Goal: Task Accomplishment & Management: Manage account settings

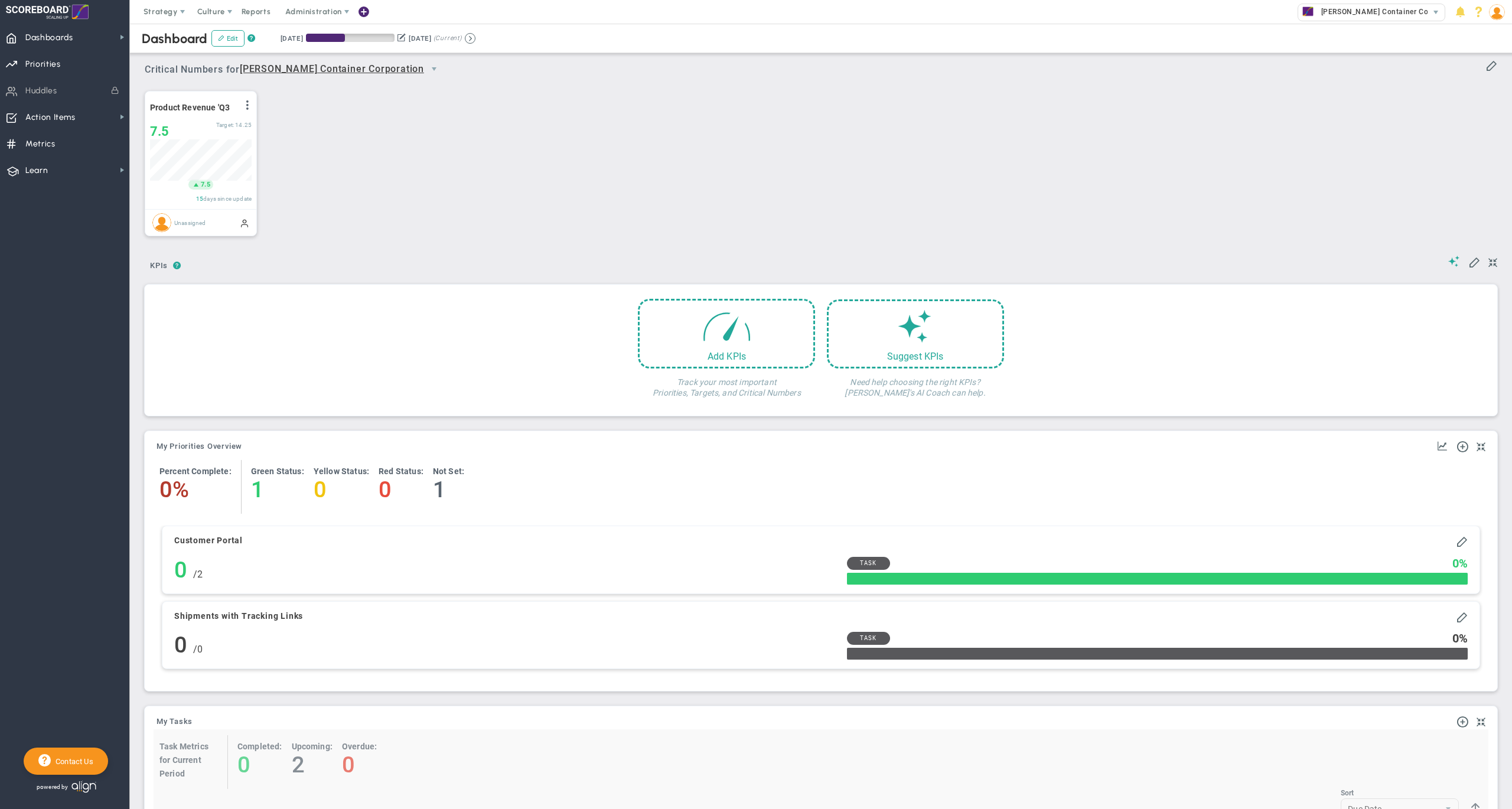
scroll to position [40, 101]
click at [78, 43] on span "Dashboards Dashboards" at bounding box center [64, 36] width 129 height 27
click at [169, 64] on div "Company Dashboard" at bounding box center [188, 58] width 118 height 23
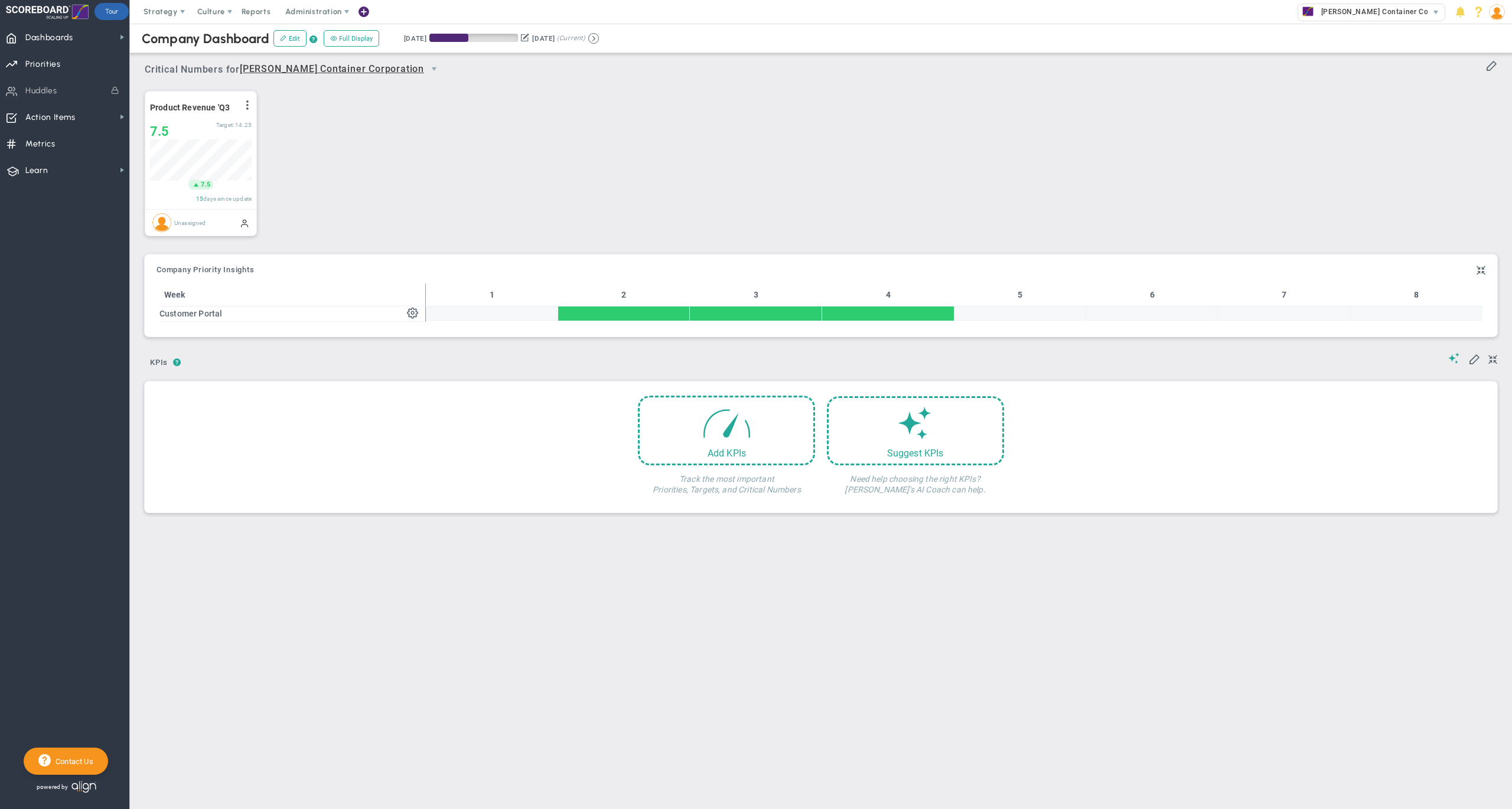
scroll to position [40, 101]
click at [48, 58] on span "Priorities" at bounding box center [43, 64] width 36 height 25
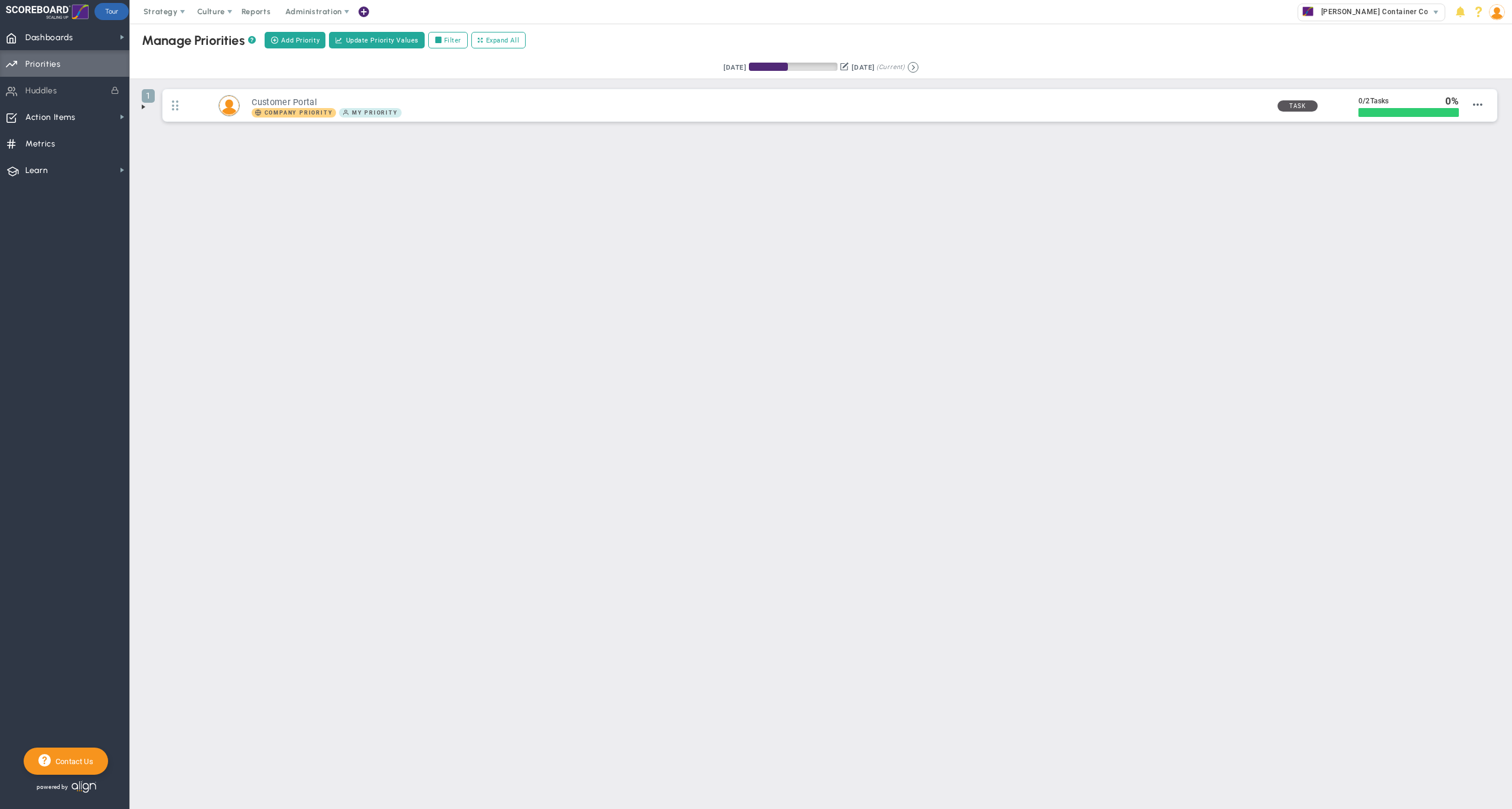
click at [142, 105] on span at bounding box center [144, 107] width 10 height 10
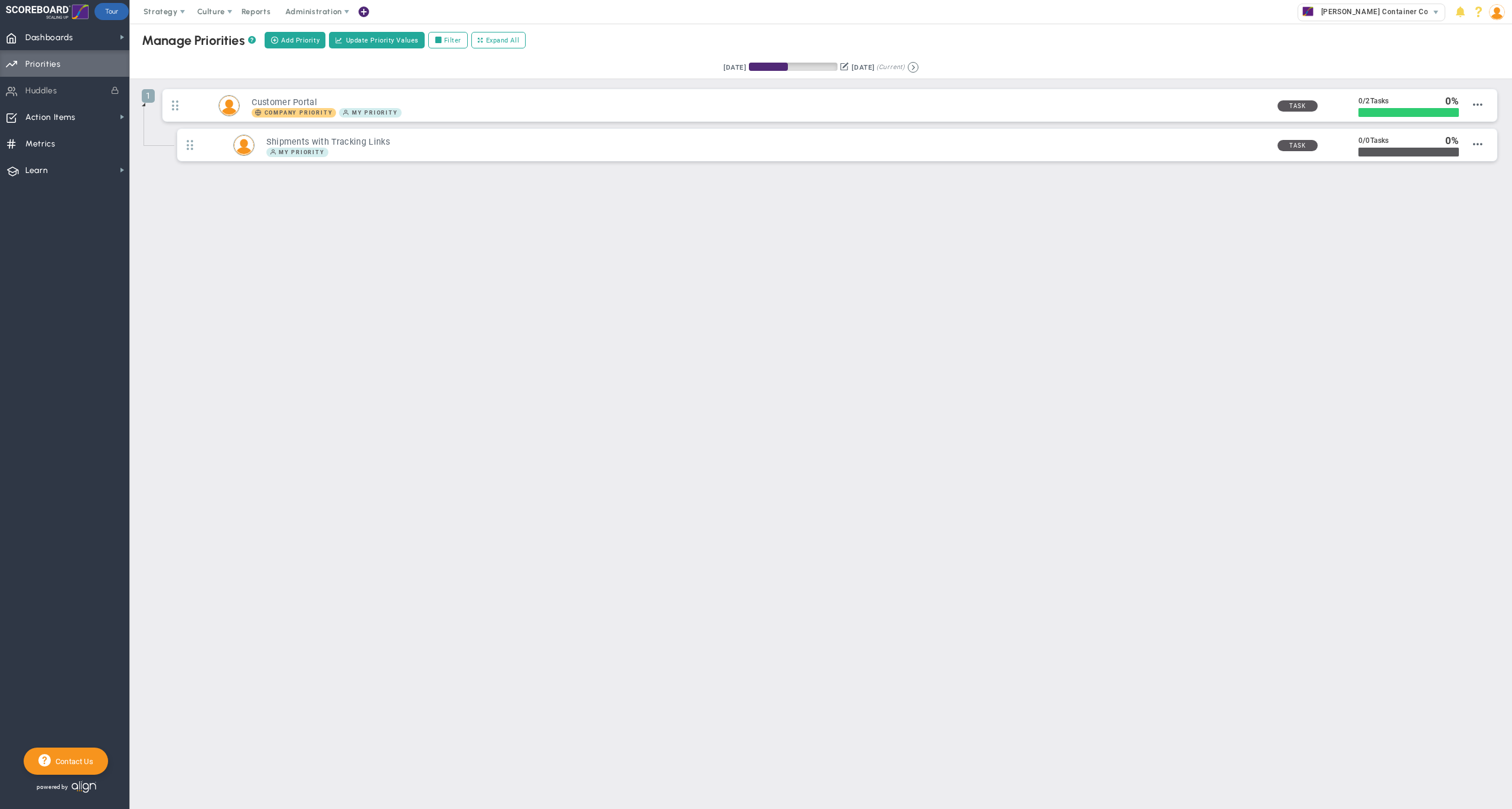
click at [142, 105] on span at bounding box center [144, 105] width 10 height 10
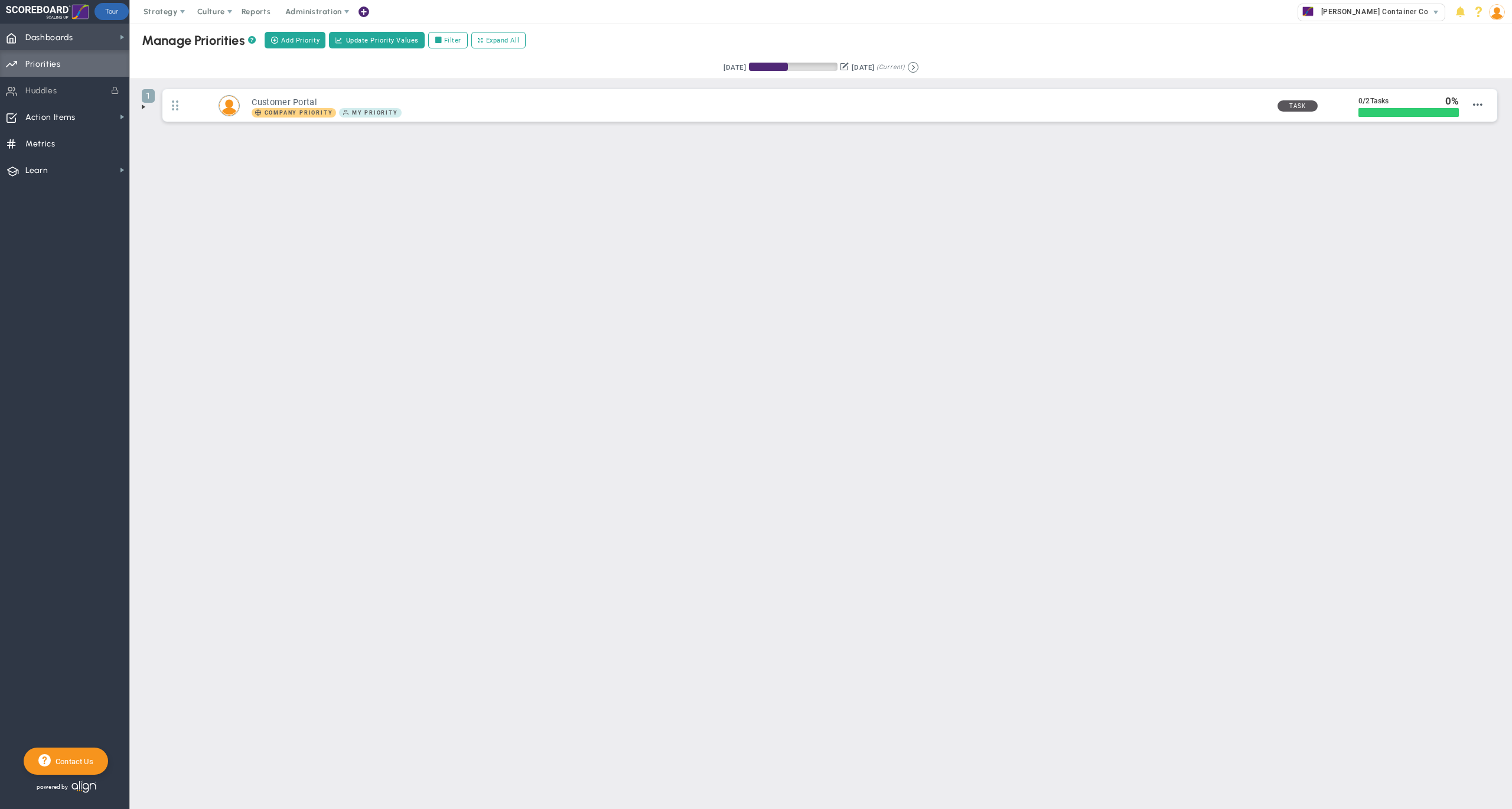
click at [55, 40] on span "Dashboards" at bounding box center [49, 38] width 48 height 25
click at [173, 58] on span "Company Dashboard" at bounding box center [193, 58] width 76 height 11
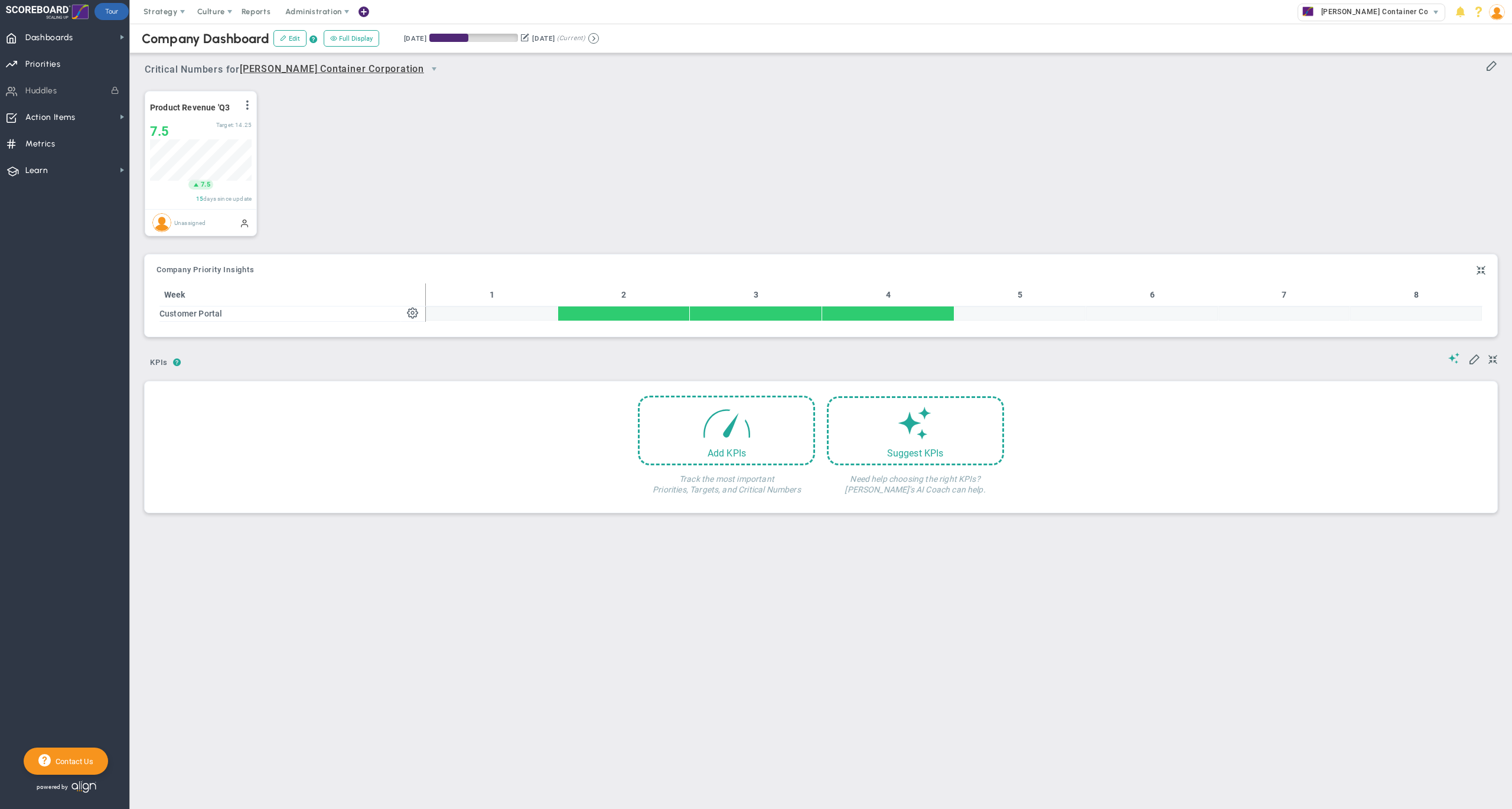
scroll to position [40, 101]
click at [306, 10] on span "Administration" at bounding box center [313, 11] width 56 height 9
click at [345, 34] on span "Manage Users" at bounding box center [333, 35] width 113 height 23
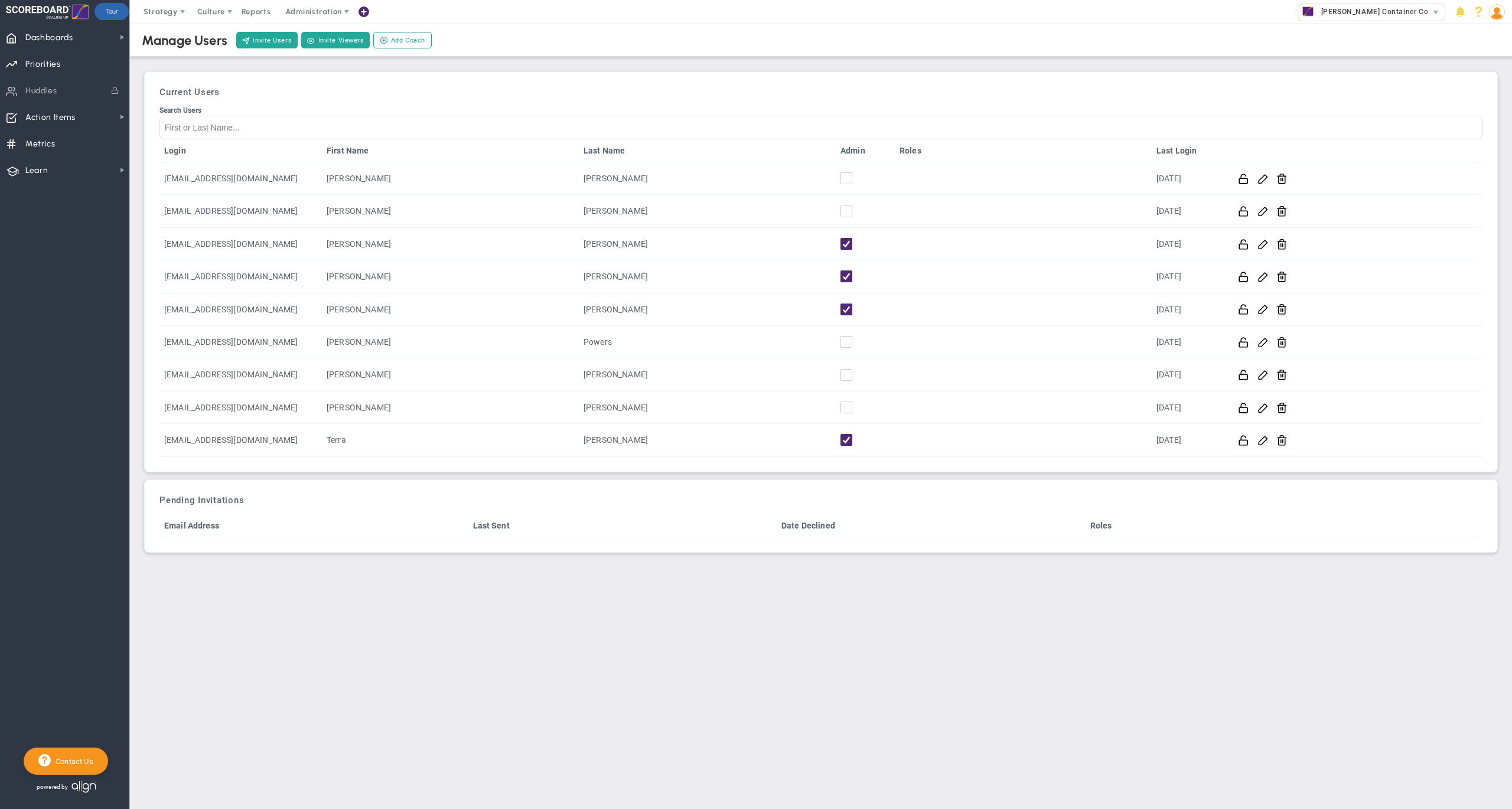
click at [788, 80] on div "Current Users Search Users Login First Name Last Name Admin Roles Last Login [E…" at bounding box center [821, 272] width 1341 height 388
click at [51, 29] on span "Dashboards" at bounding box center [49, 38] width 48 height 25
click at [178, 57] on span "Company Dashboard" at bounding box center [193, 58] width 76 height 11
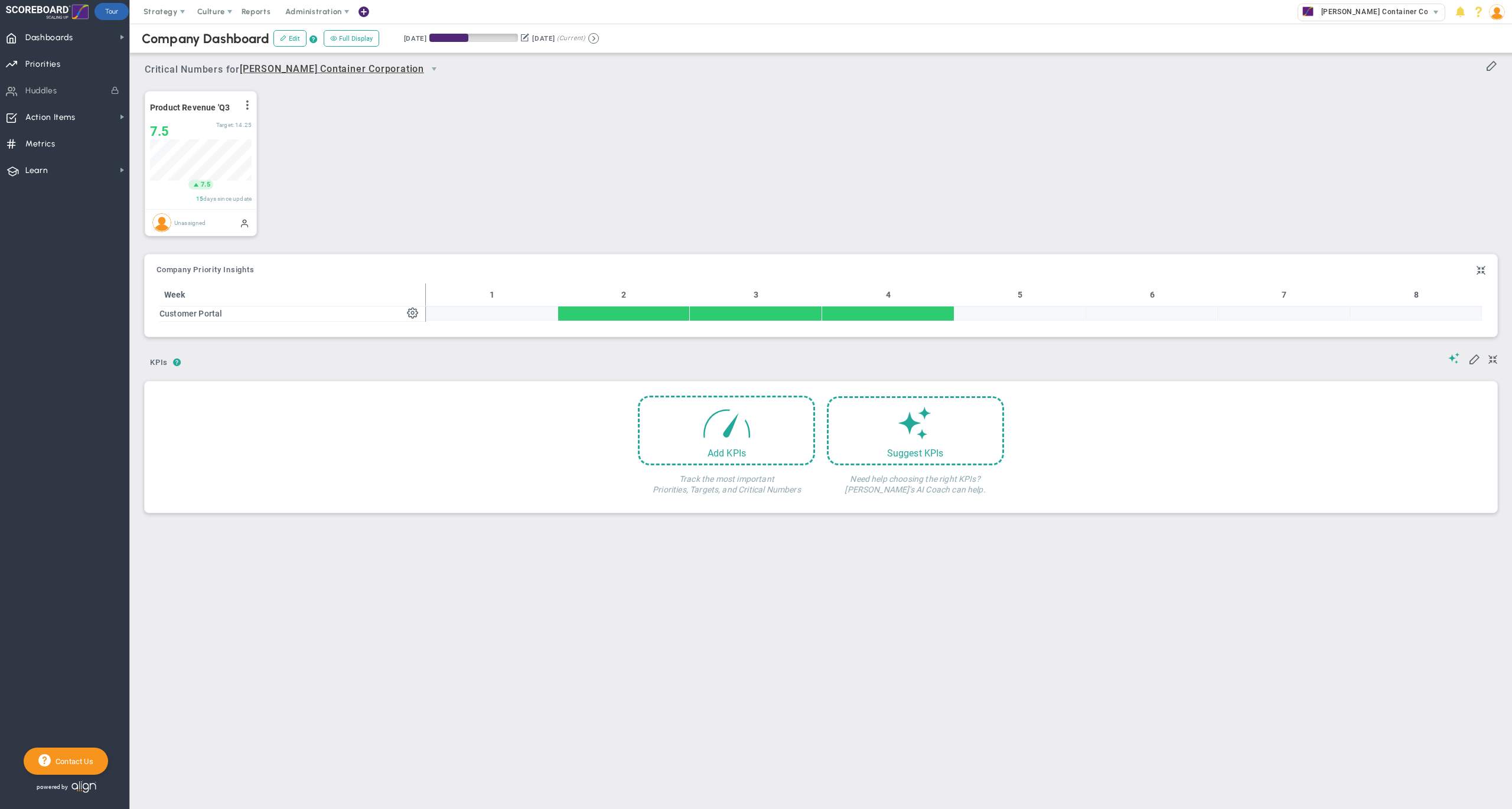
scroll to position [40, 101]
click at [819, 142] on div "Product Revenue 'Q3 View Historical Graph Edit Make "No Change" Update Add Past…" at bounding box center [816, 164] width 1367 height 166
click at [471, 142] on div "Product Revenue 'Q3 View Historical Graph Edit Make "No Change" Update Add Past…" at bounding box center [816, 164] width 1367 height 166
click at [175, 8] on span "Strategy" at bounding box center [160, 11] width 34 height 9
click at [195, 32] on span "One Page Strategic Plan" at bounding box center [198, 35] width 127 height 23
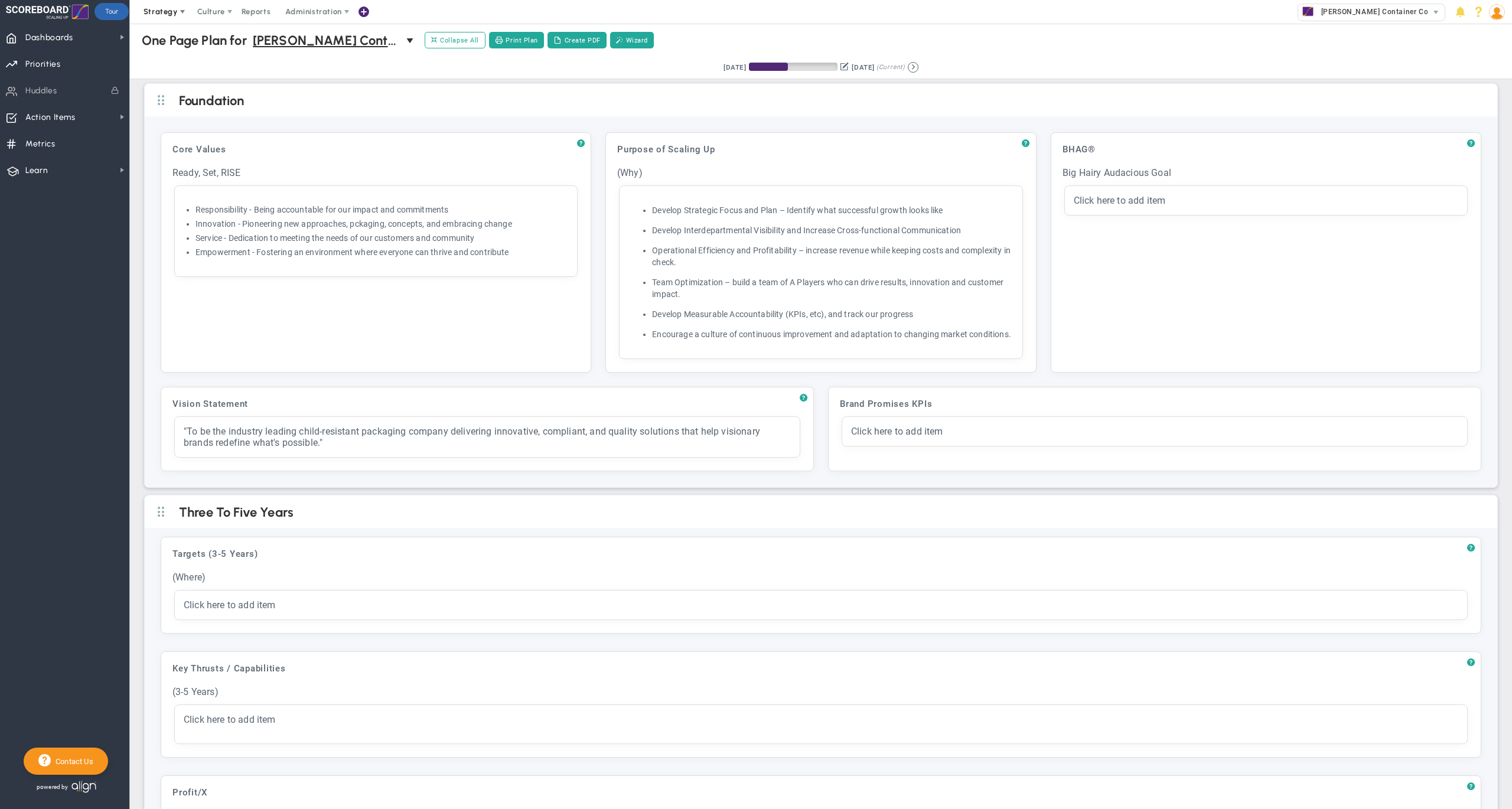
click at [170, 14] on span "Strategy" at bounding box center [160, 11] width 34 height 9
click at [458, 45] on span "Collapse All" at bounding box center [455, 40] width 48 height 11
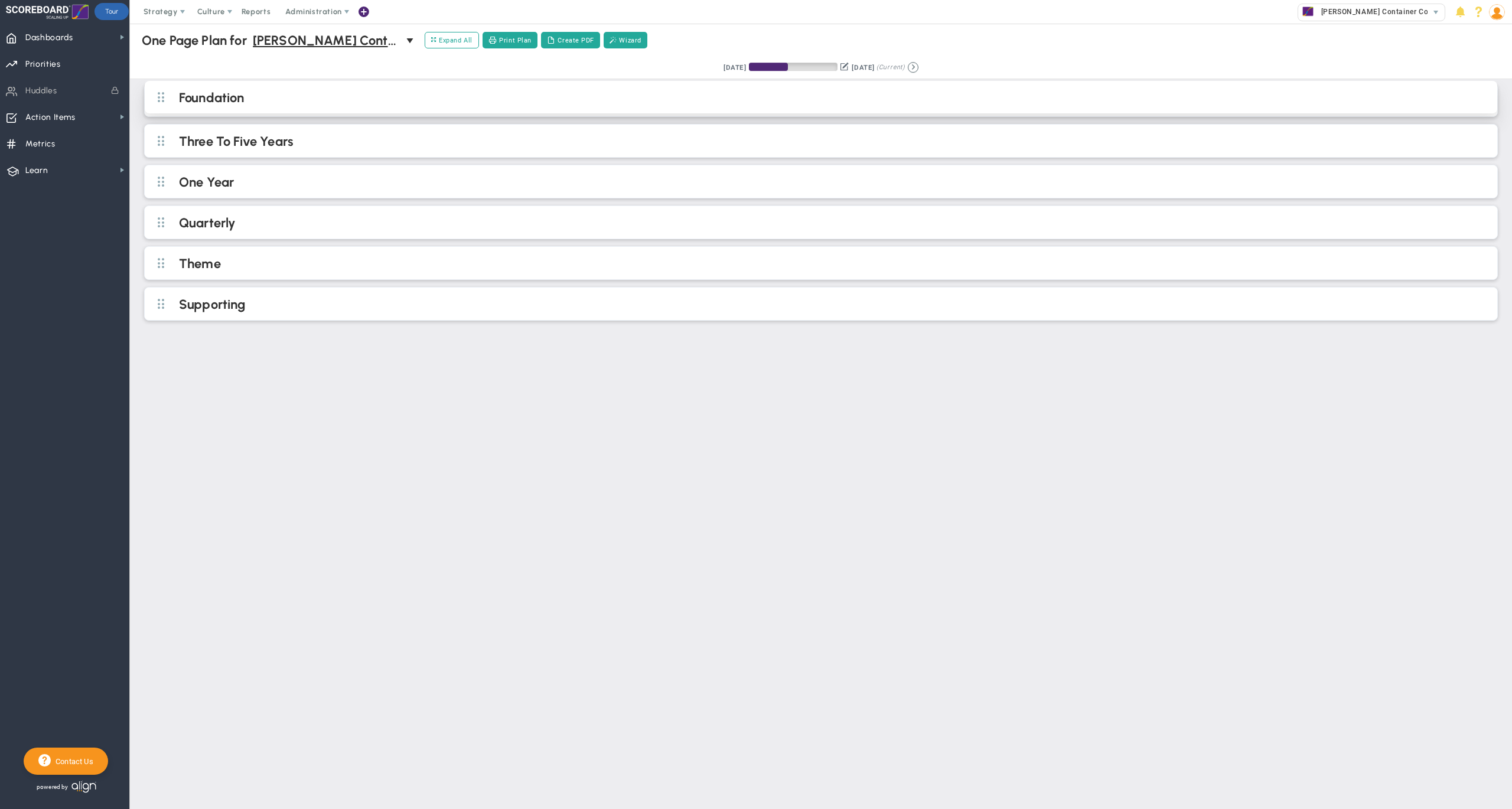
click at [439, 92] on h2 "Foundation" at bounding box center [830, 99] width 1303 height 18
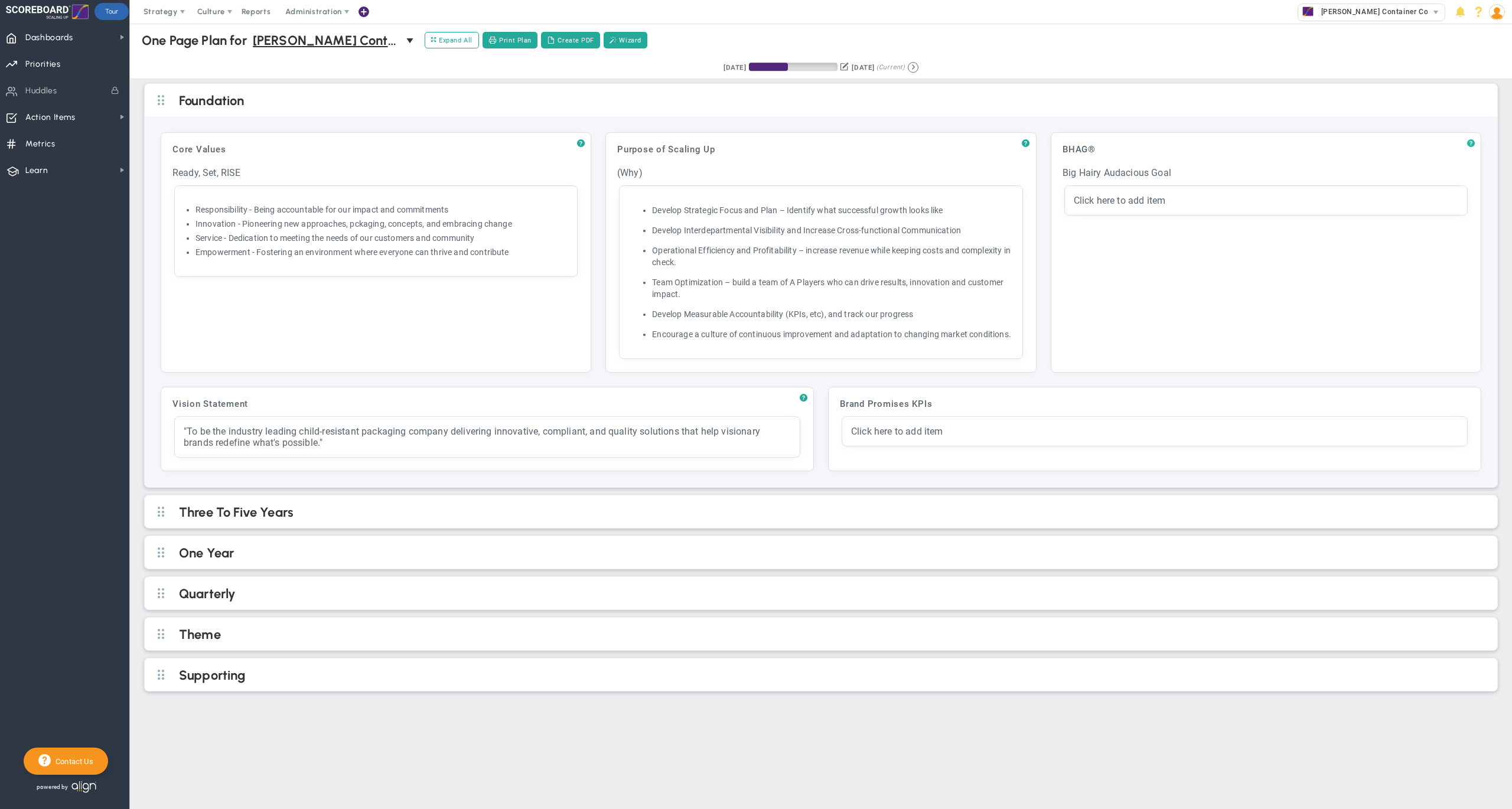
click at [1470, 143] on span "?" at bounding box center [1470, 144] width 8 height 10
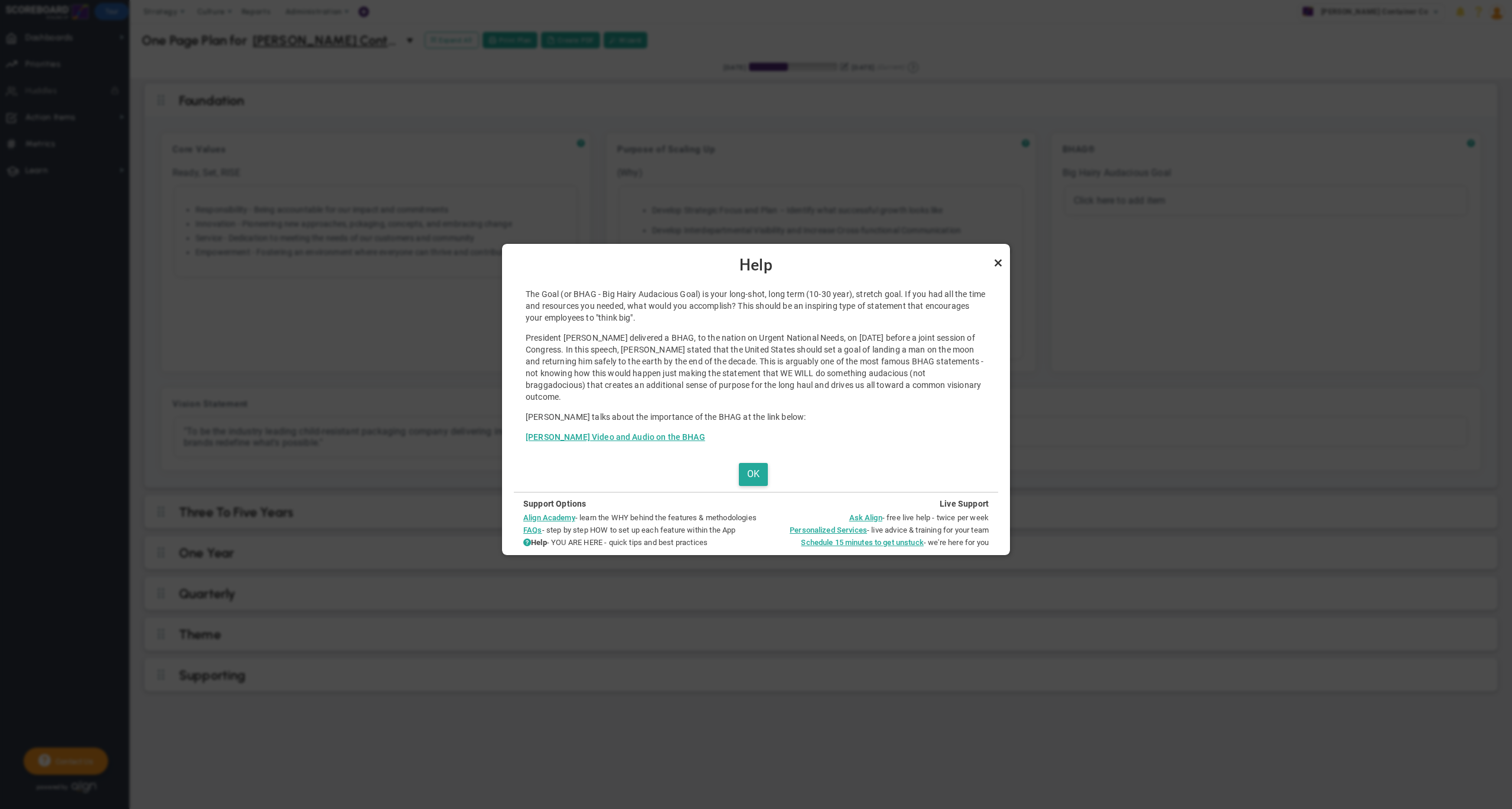
click at [1002, 258] on link "Close" at bounding box center [997, 262] width 14 height 14
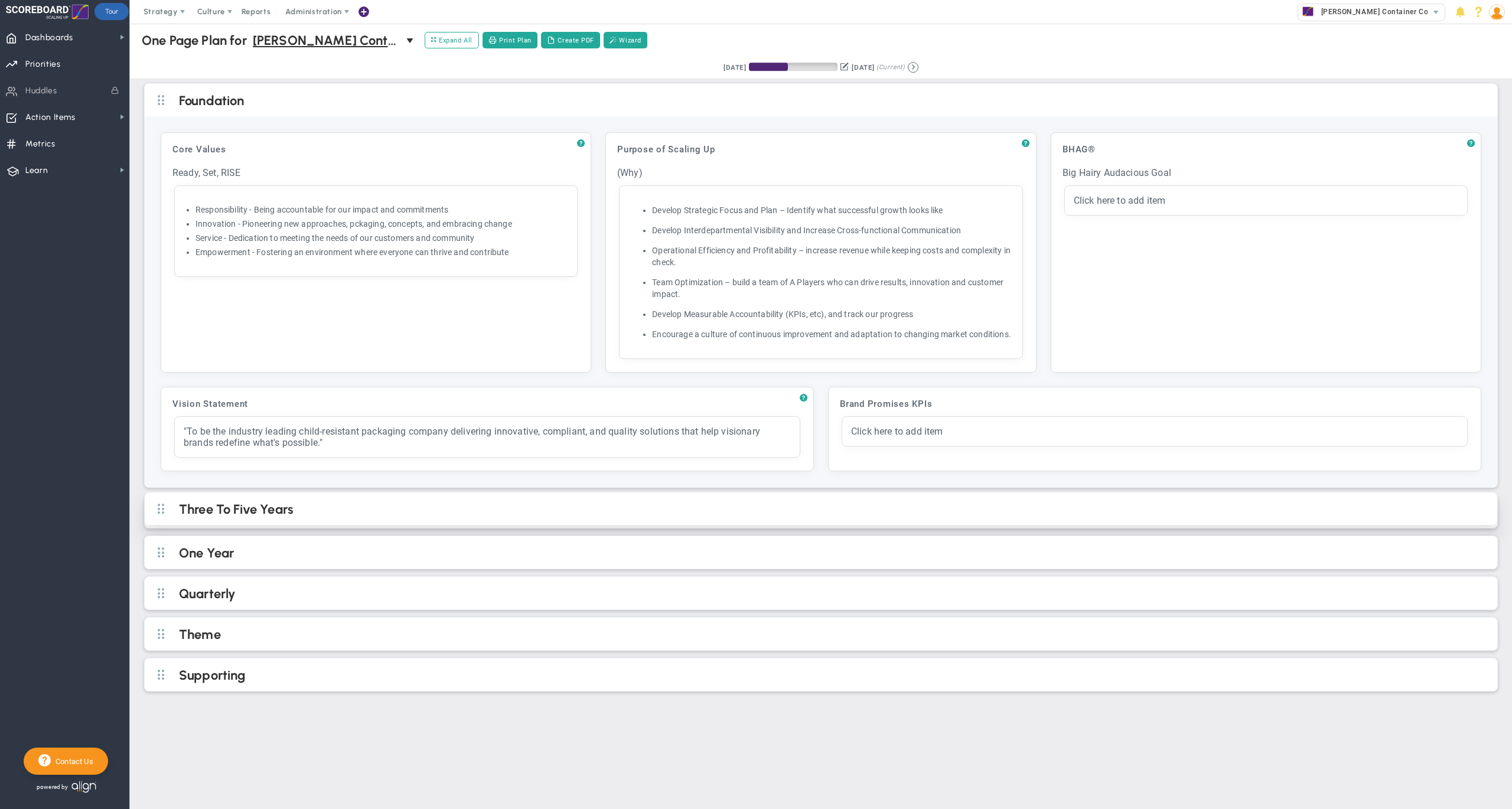
click at [743, 519] on h2 "Three To Five Years" at bounding box center [830, 510] width 1303 height 18
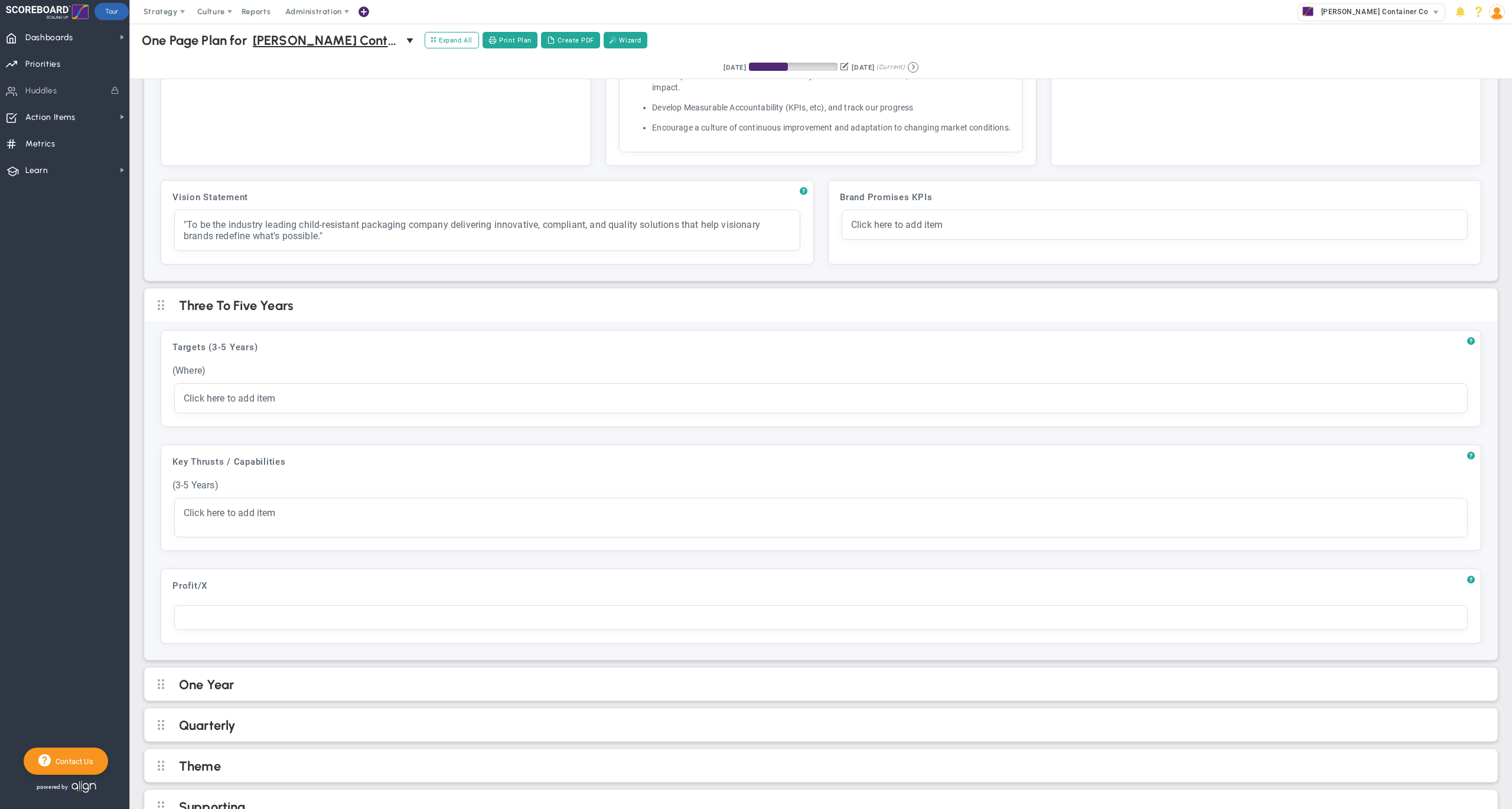
scroll to position [255, 0]
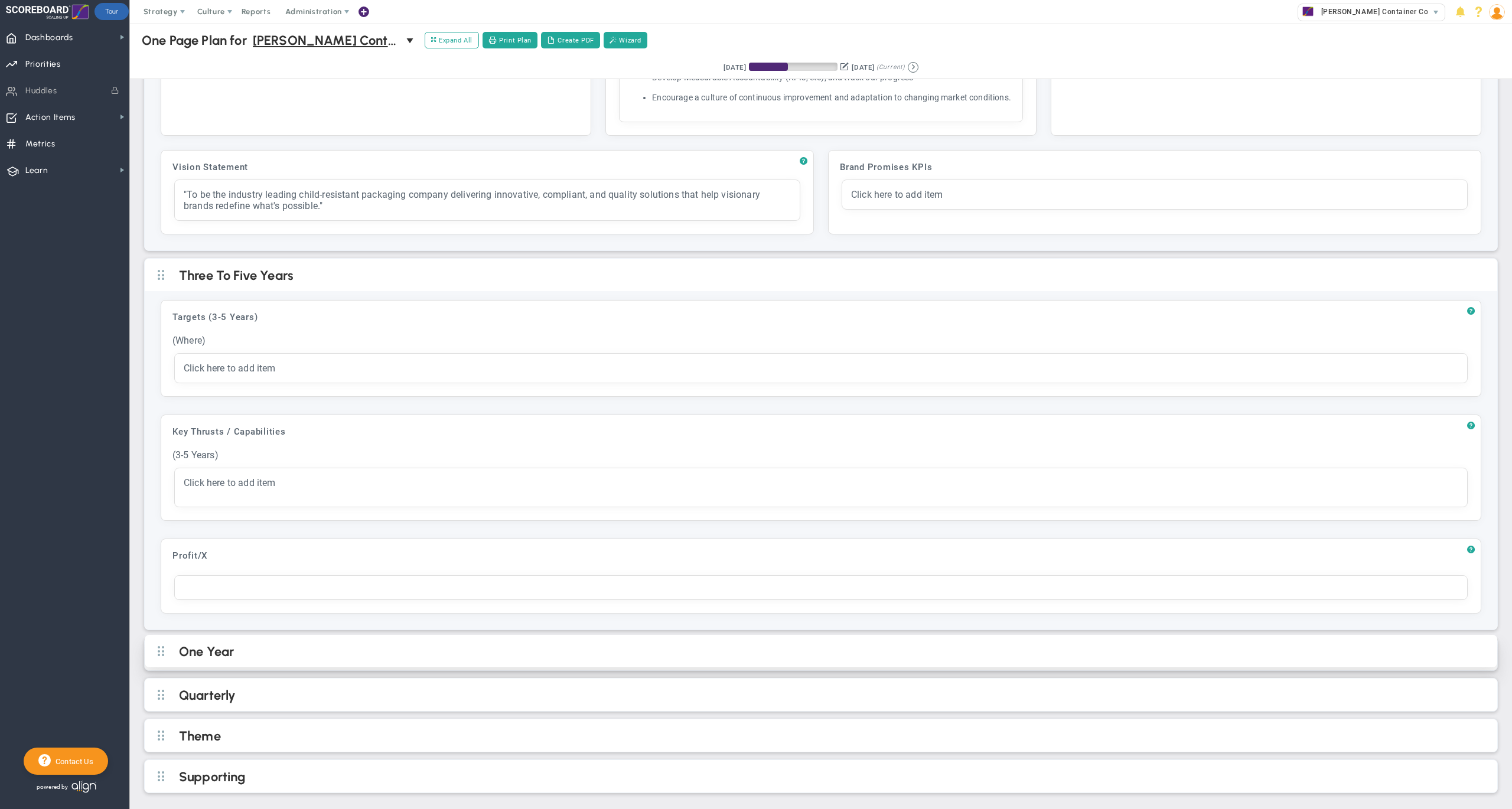
click at [768, 649] on h2 "One Year" at bounding box center [830, 653] width 1303 height 18
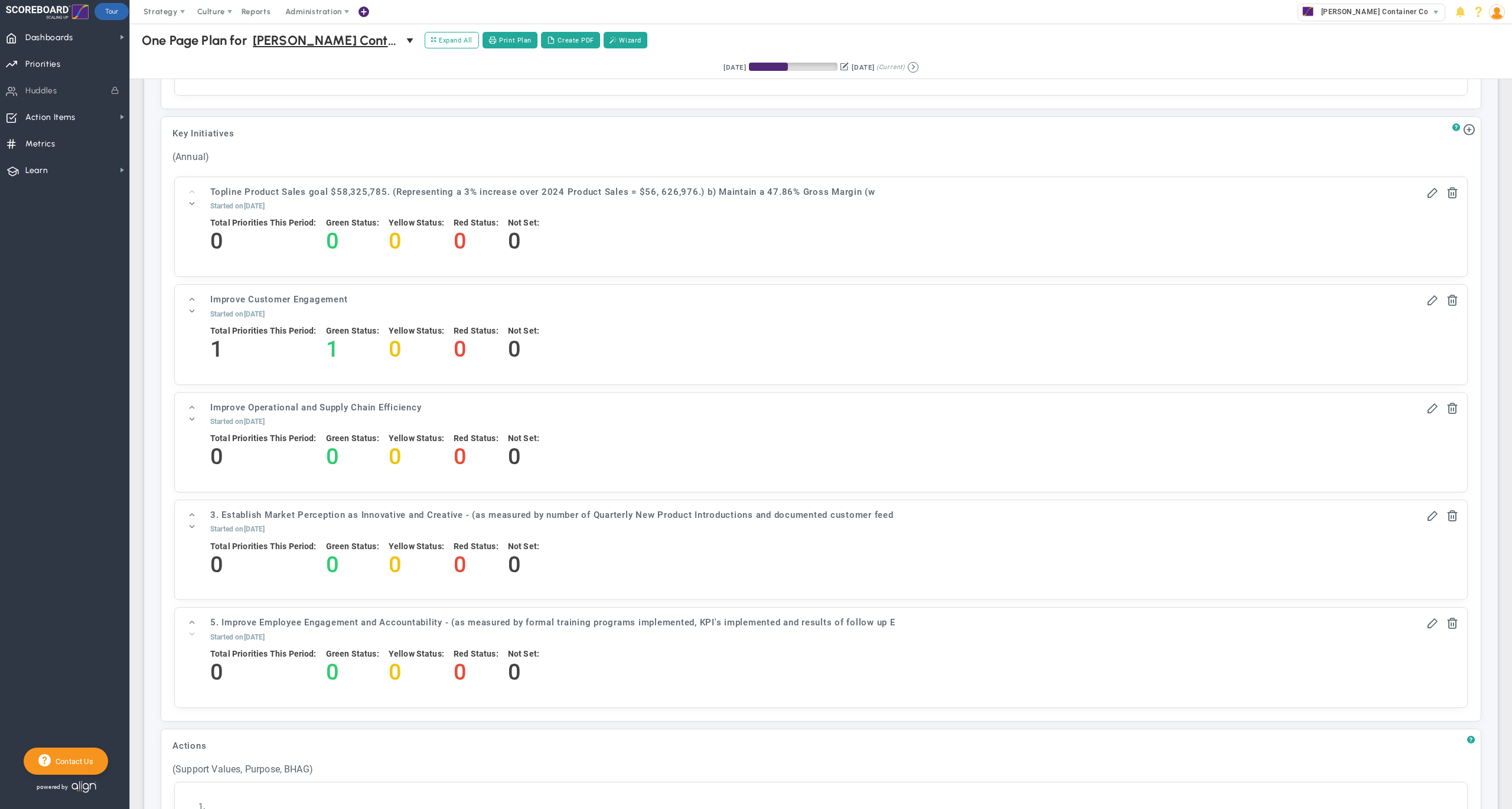
scroll to position [1124, 0]
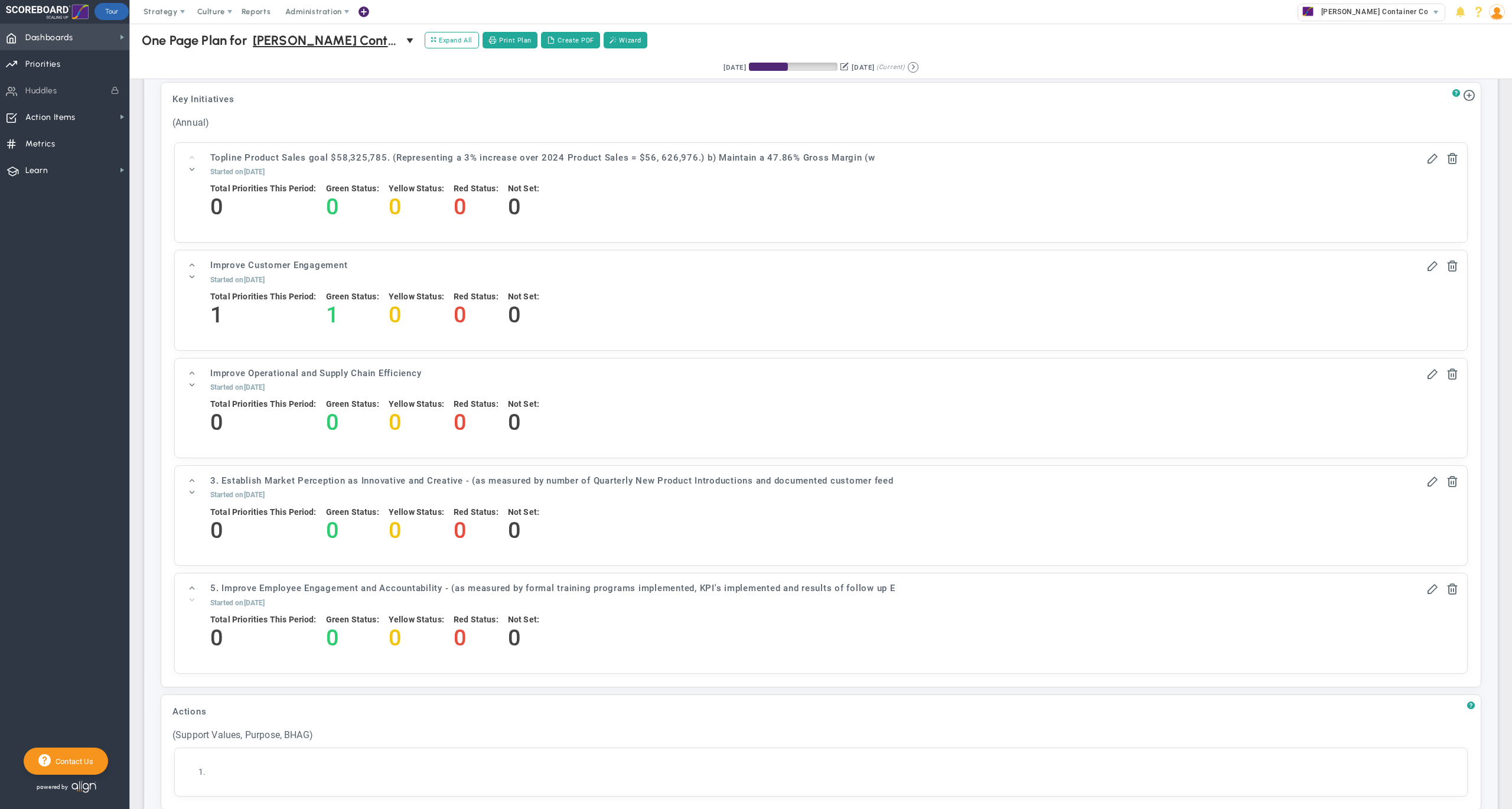
click at [75, 29] on span "Dashboards Dashboards" at bounding box center [64, 36] width 129 height 27
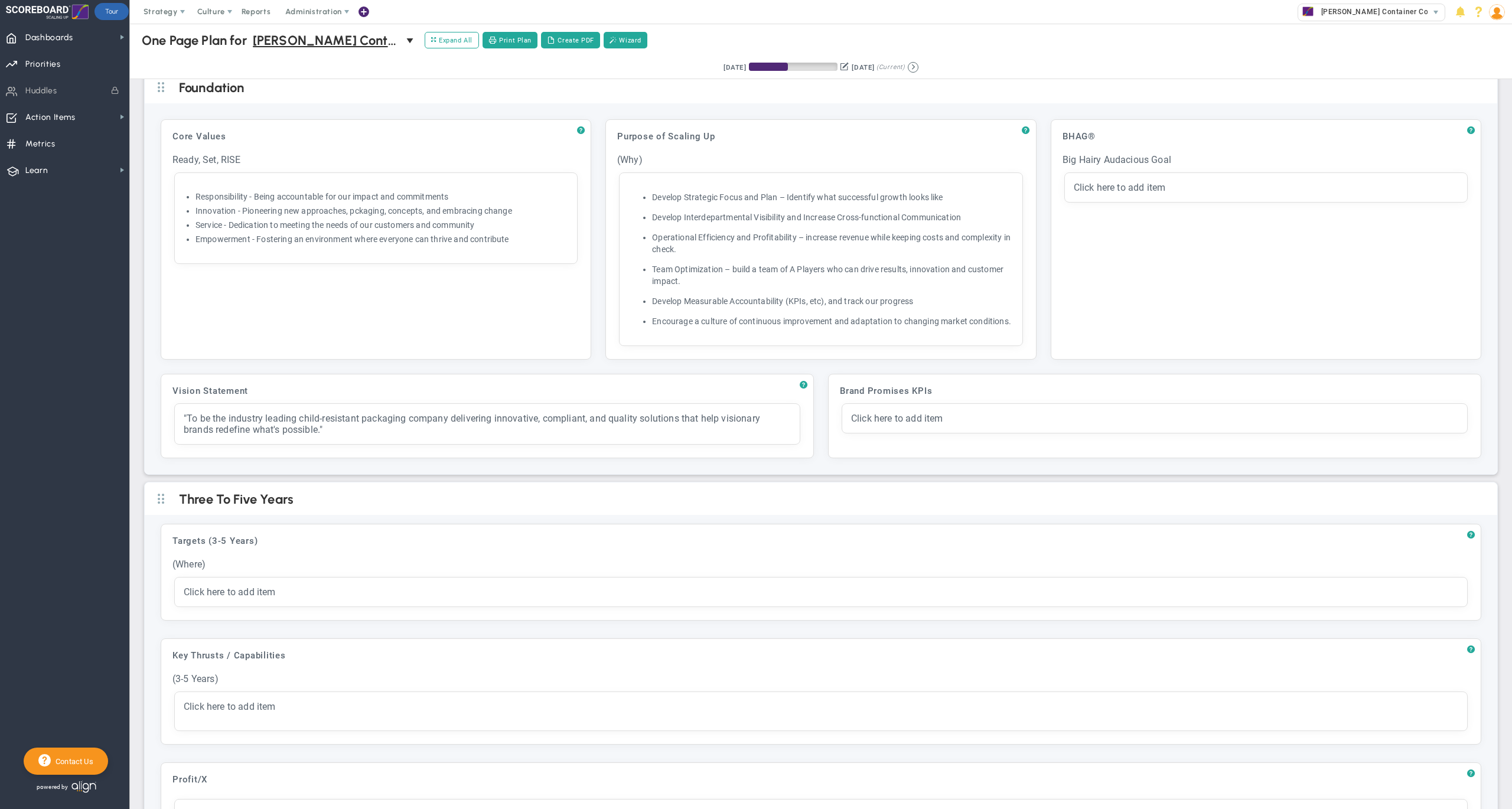
scroll to position [0, 0]
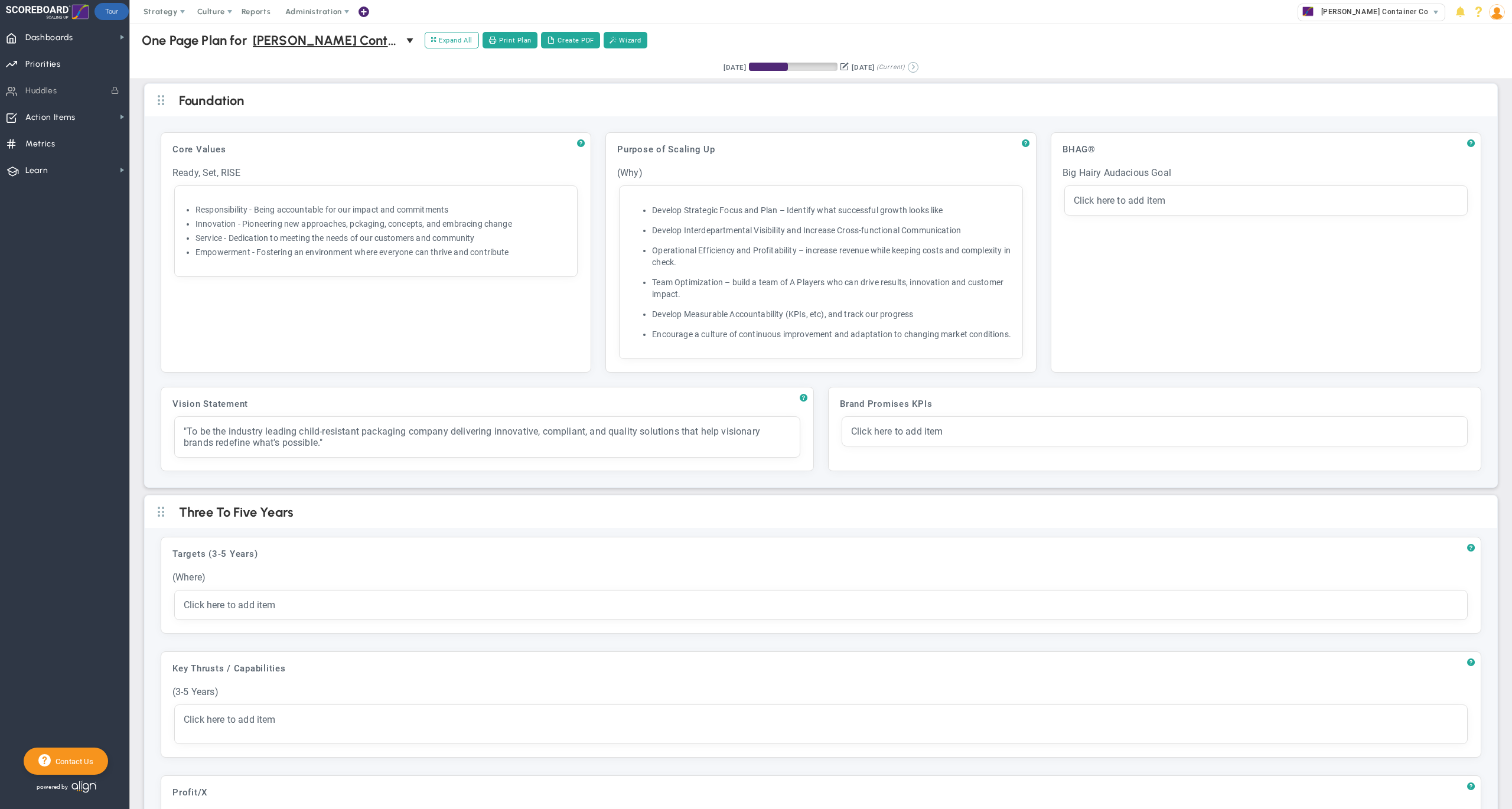
click at [918, 66] on button at bounding box center [913, 68] width 11 height 11
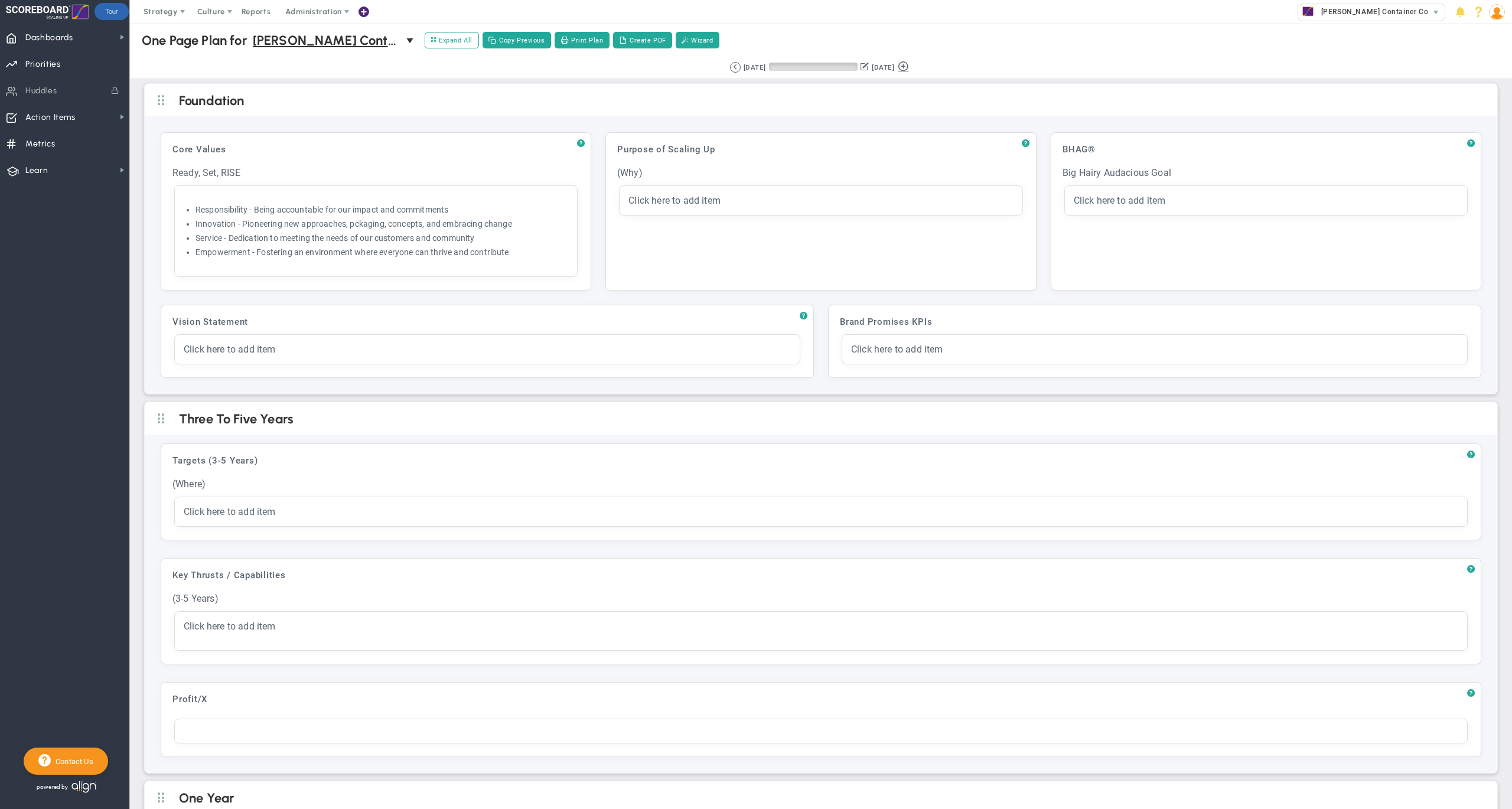
click at [912, 66] on button at bounding box center [903, 66] width 18 height 14
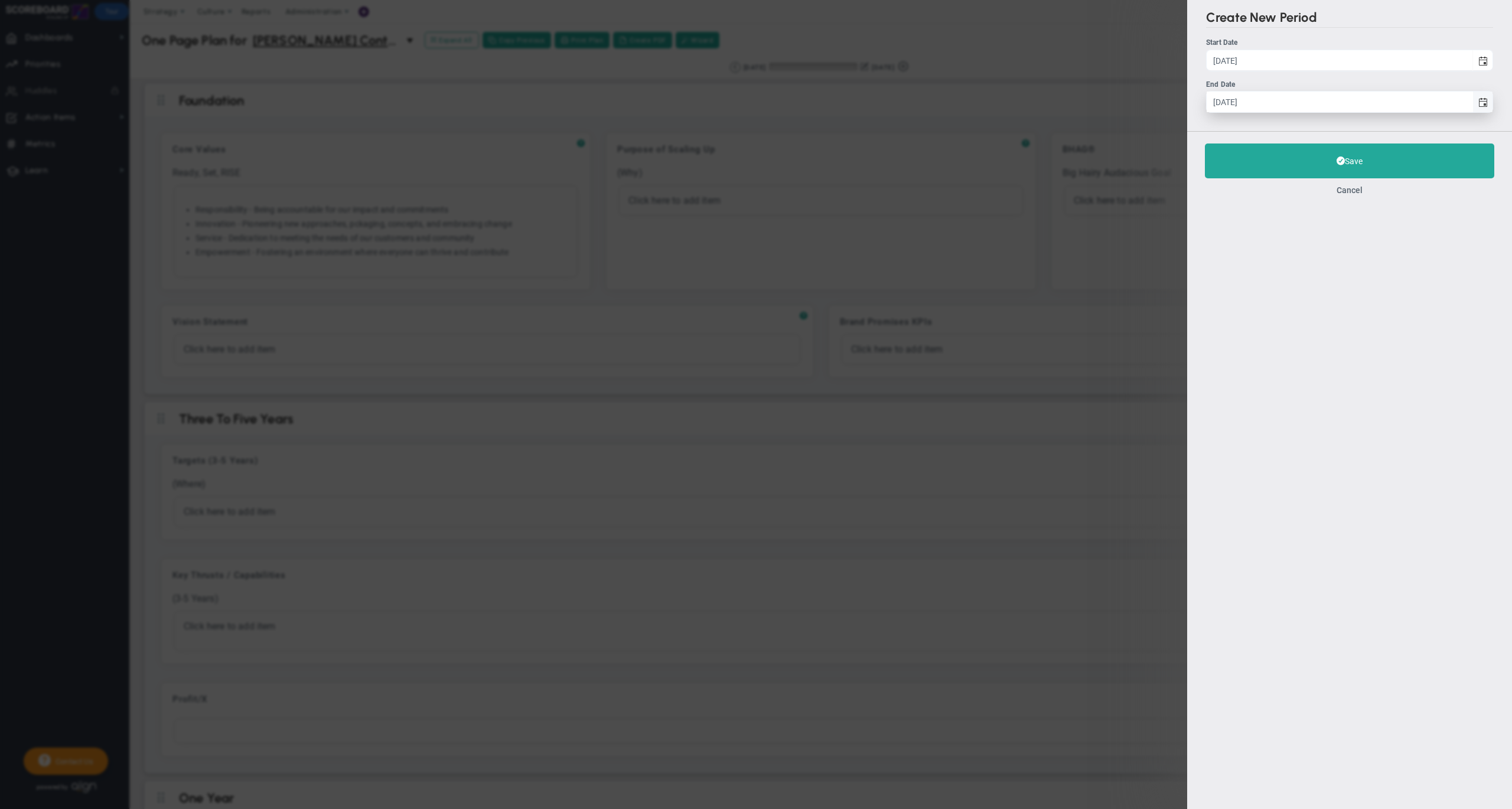
click at [1483, 98] on span "select" at bounding box center [1483, 103] width 10 height 10
click at [1472, 98] on input "[DATE]" at bounding box center [1339, 102] width 266 height 21
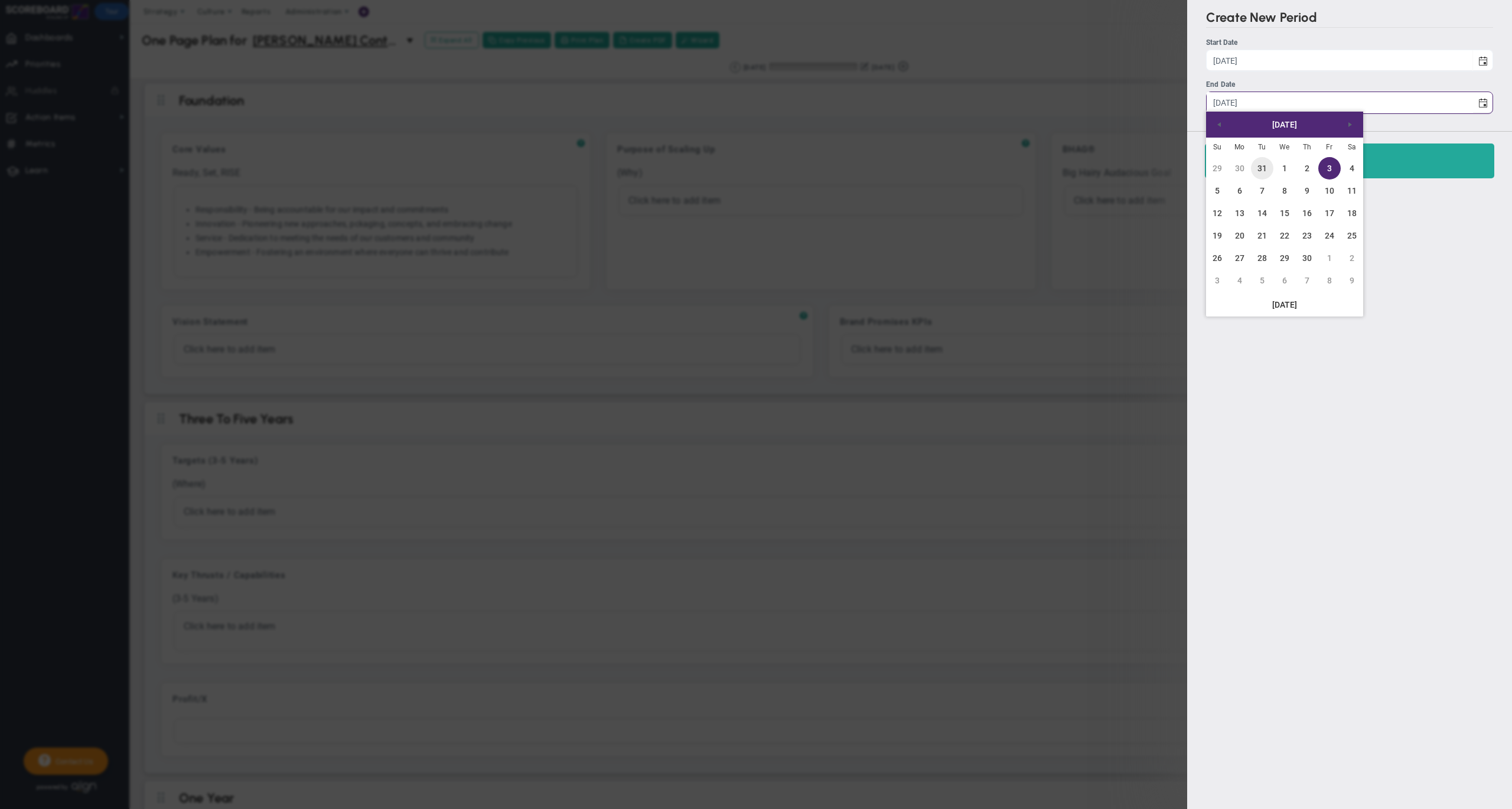
click at [1264, 166] on link "31" at bounding box center [1262, 168] width 23 height 23
type input "[DATE]"
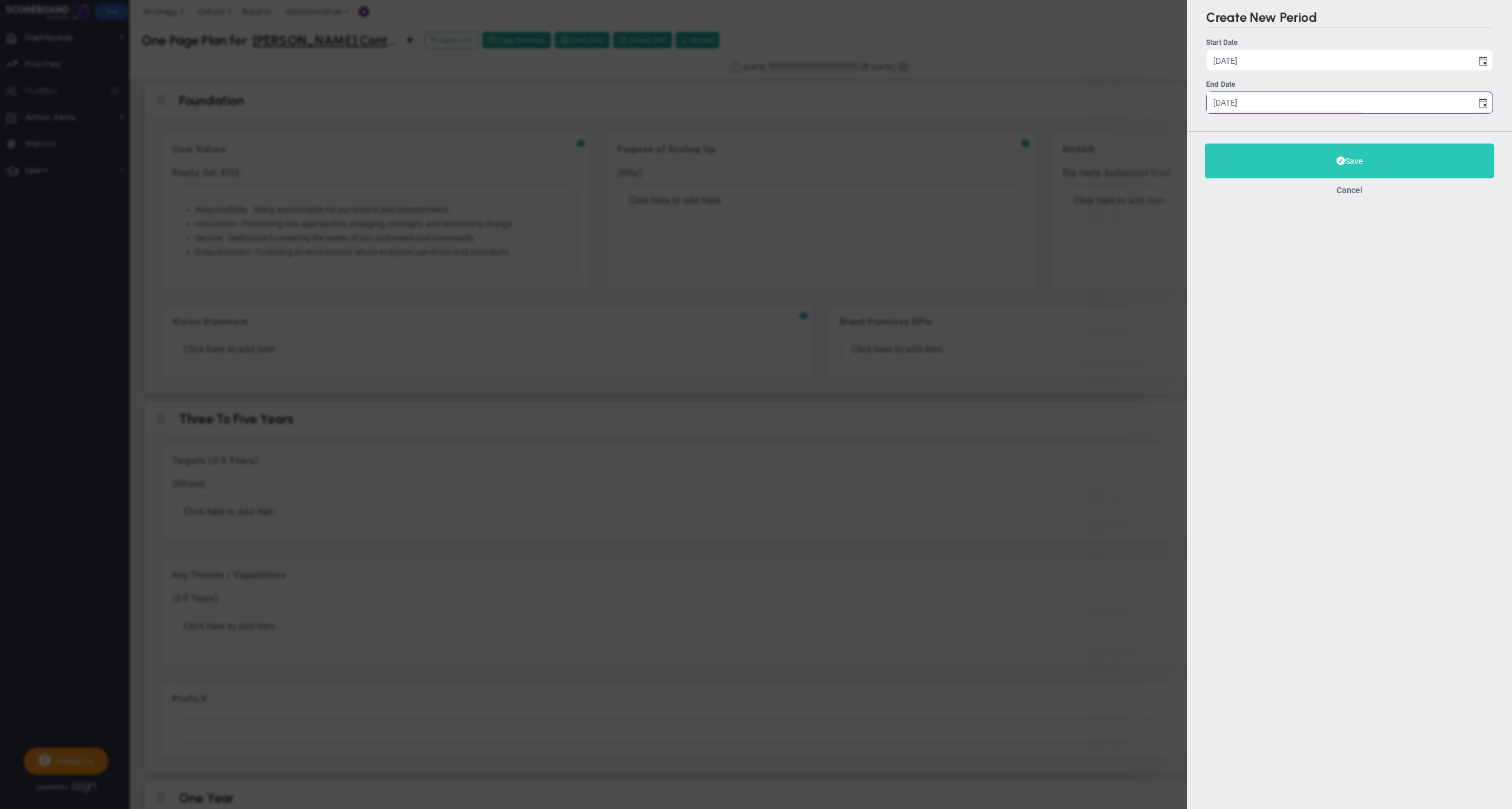
click at [1245, 164] on button "Save" at bounding box center [1349, 160] width 289 height 35
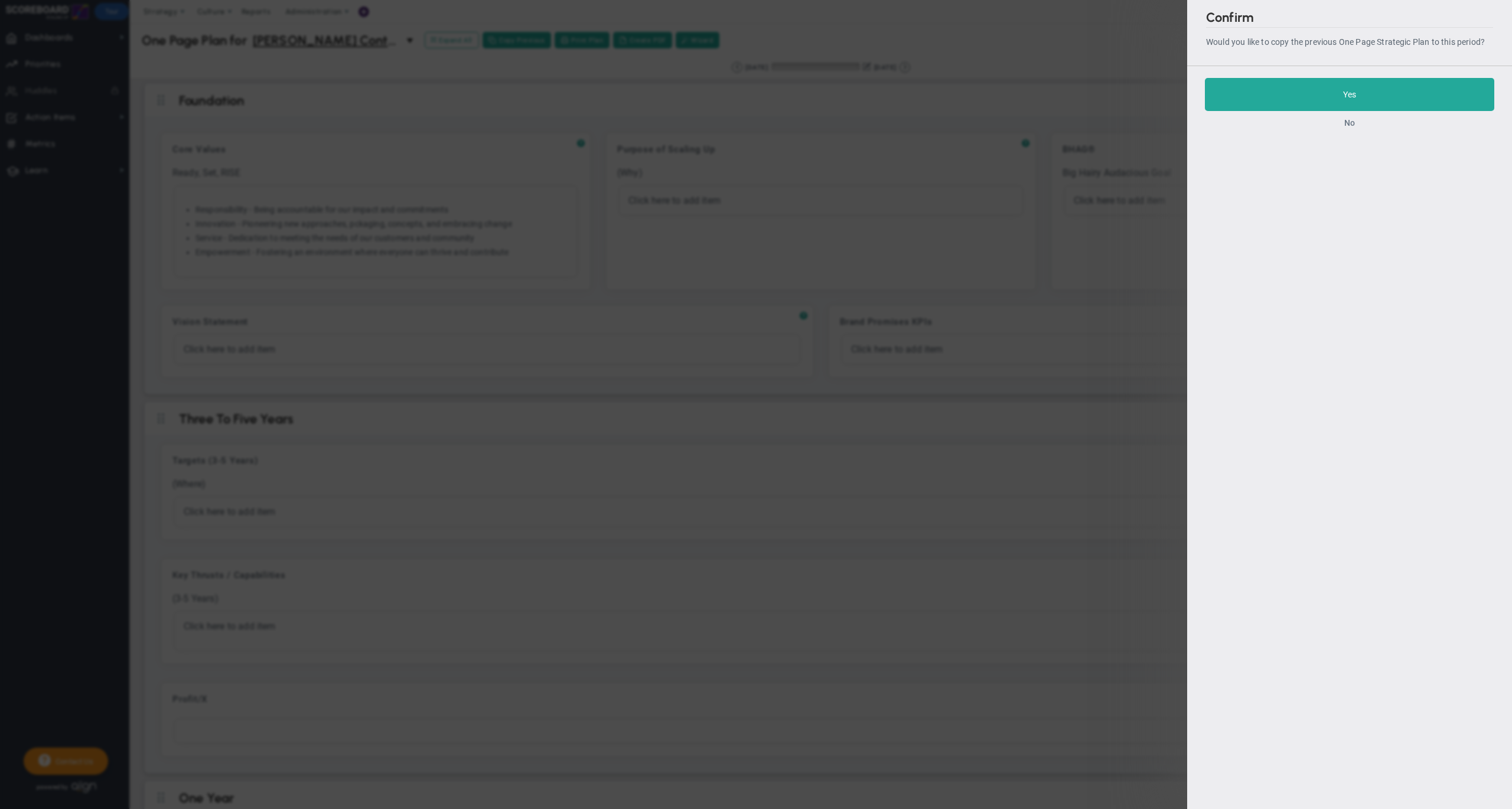
click at [1345, 123] on button "No" at bounding box center [1350, 123] width 11 height 10
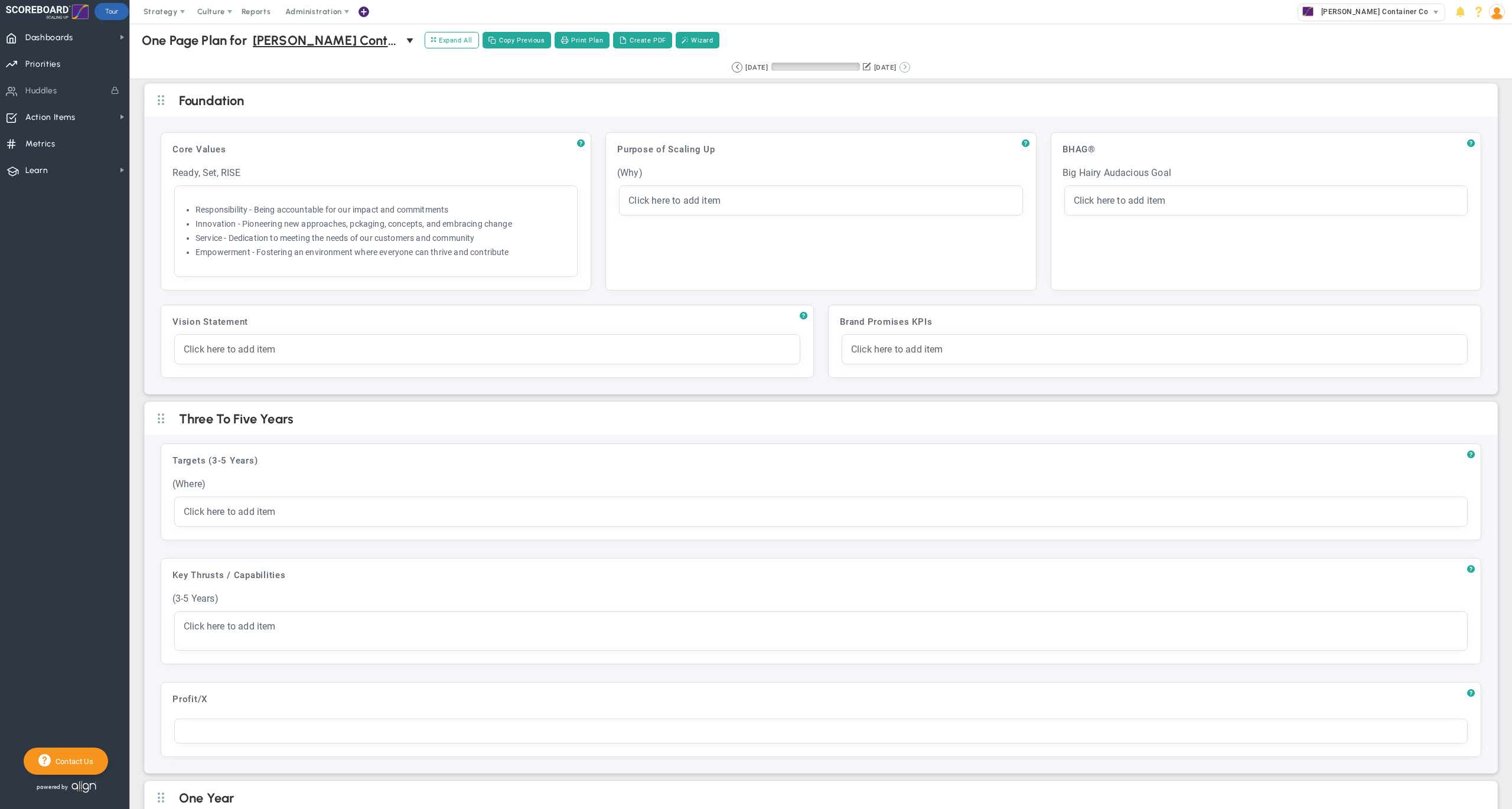
click at [910, 69] on button at bounding box center [905, 68] width 11 height 11
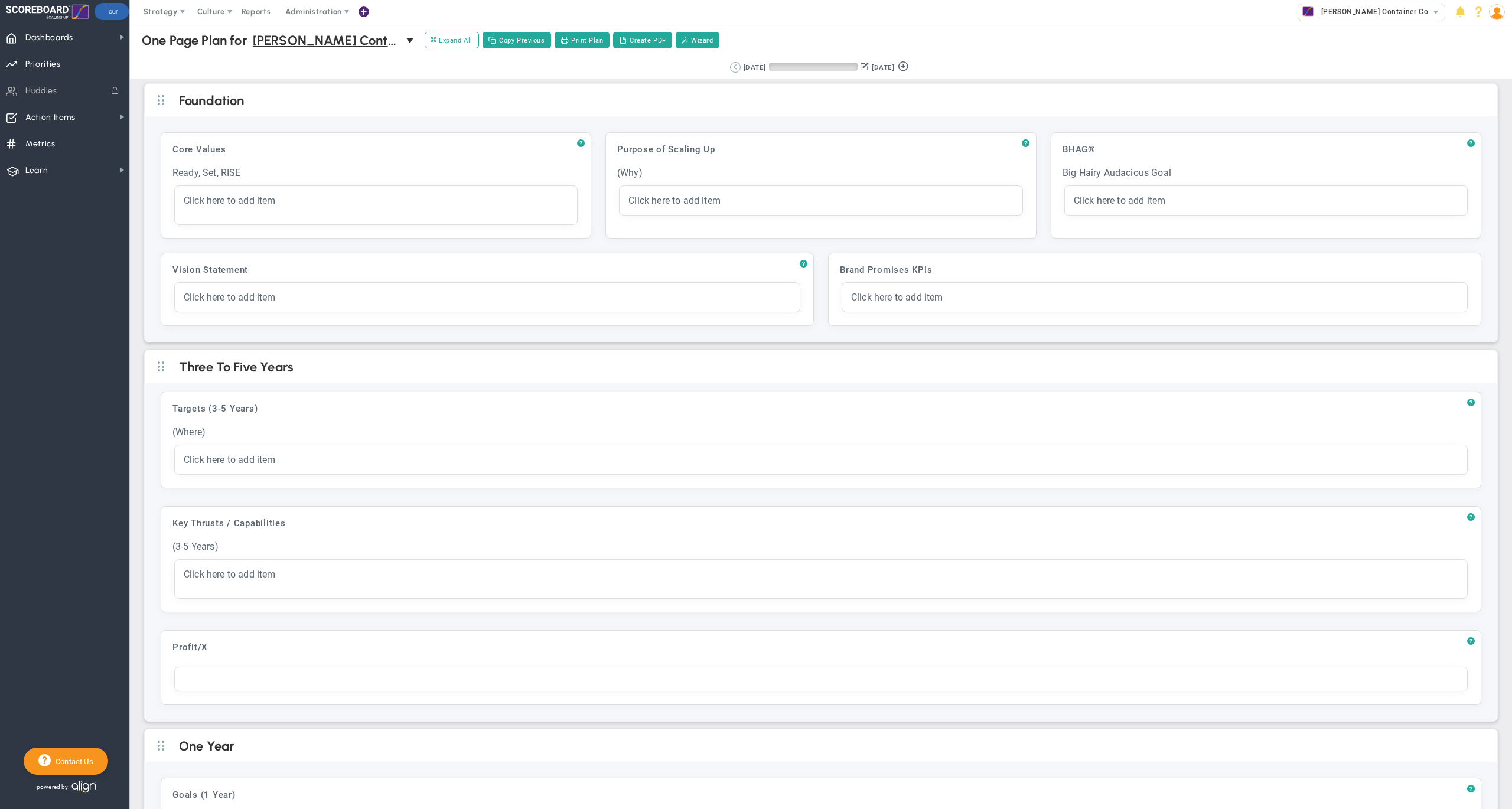
click at [730, 66] on button at bounding box center [735, 68] width 11 height 11
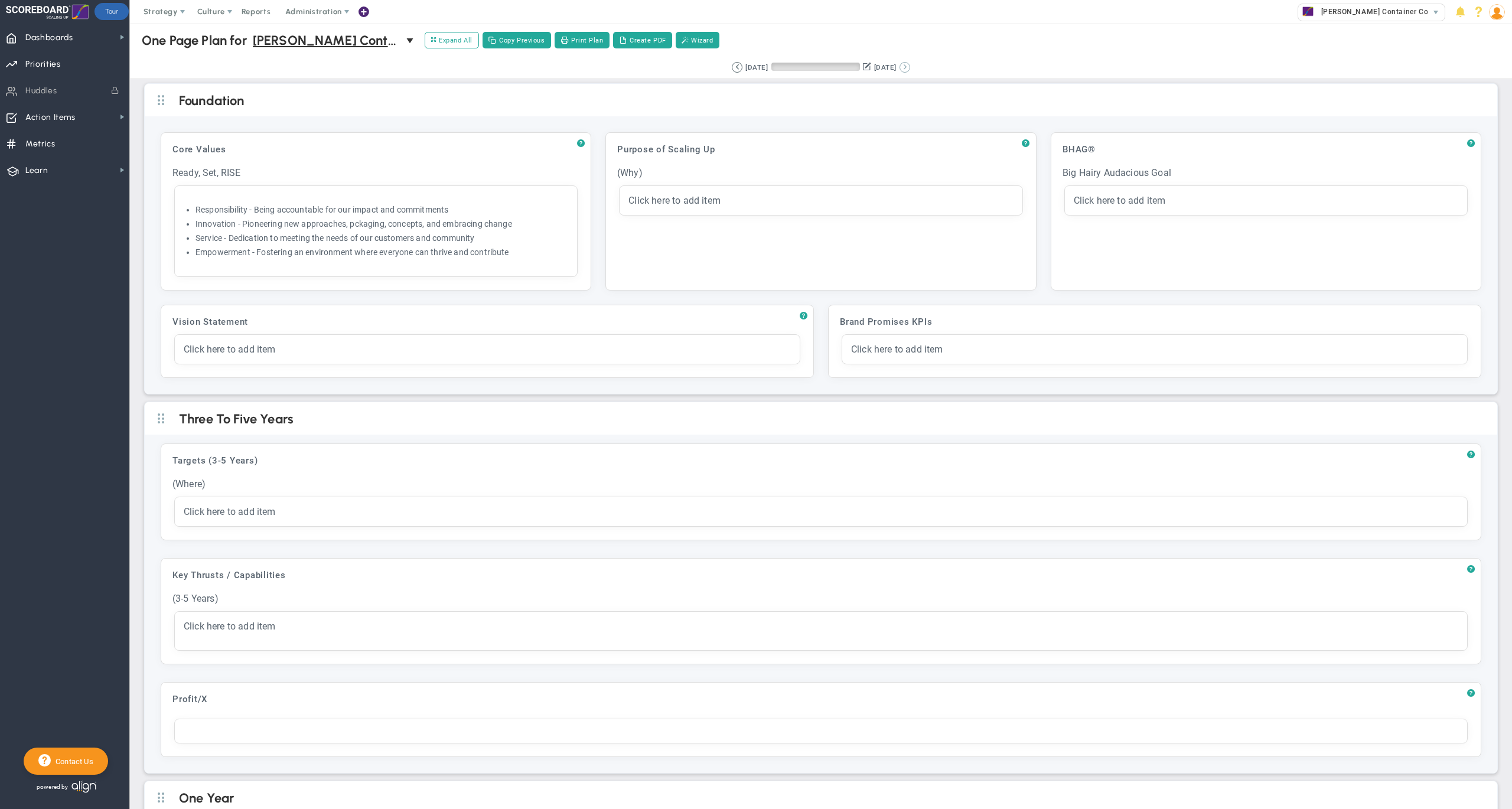
click at [910, 62] on button at bounding box center [905, 68] width 11 height 11
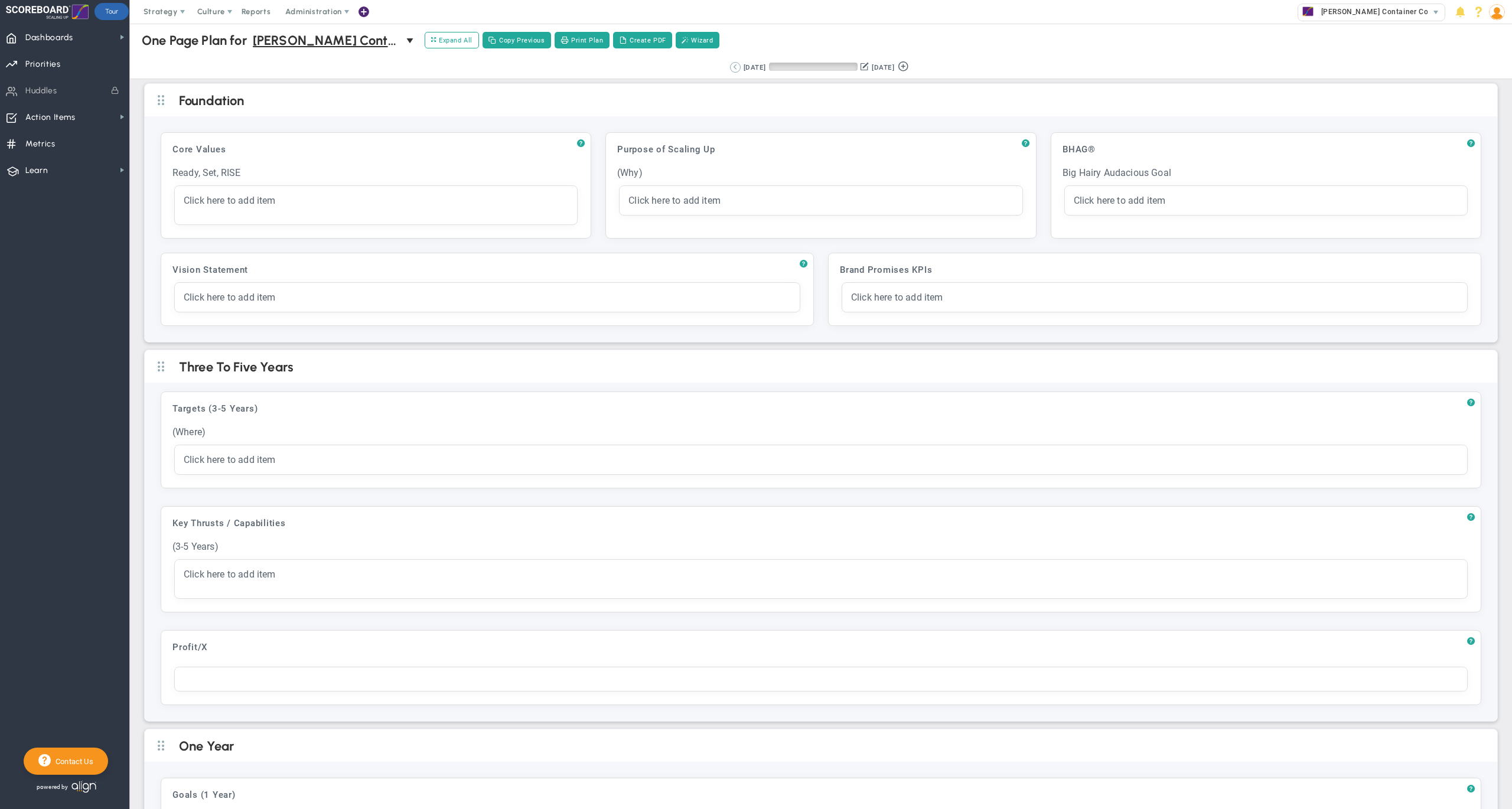
click at [730, 67] on button at bounding box center [735, 68] width 11 height 11
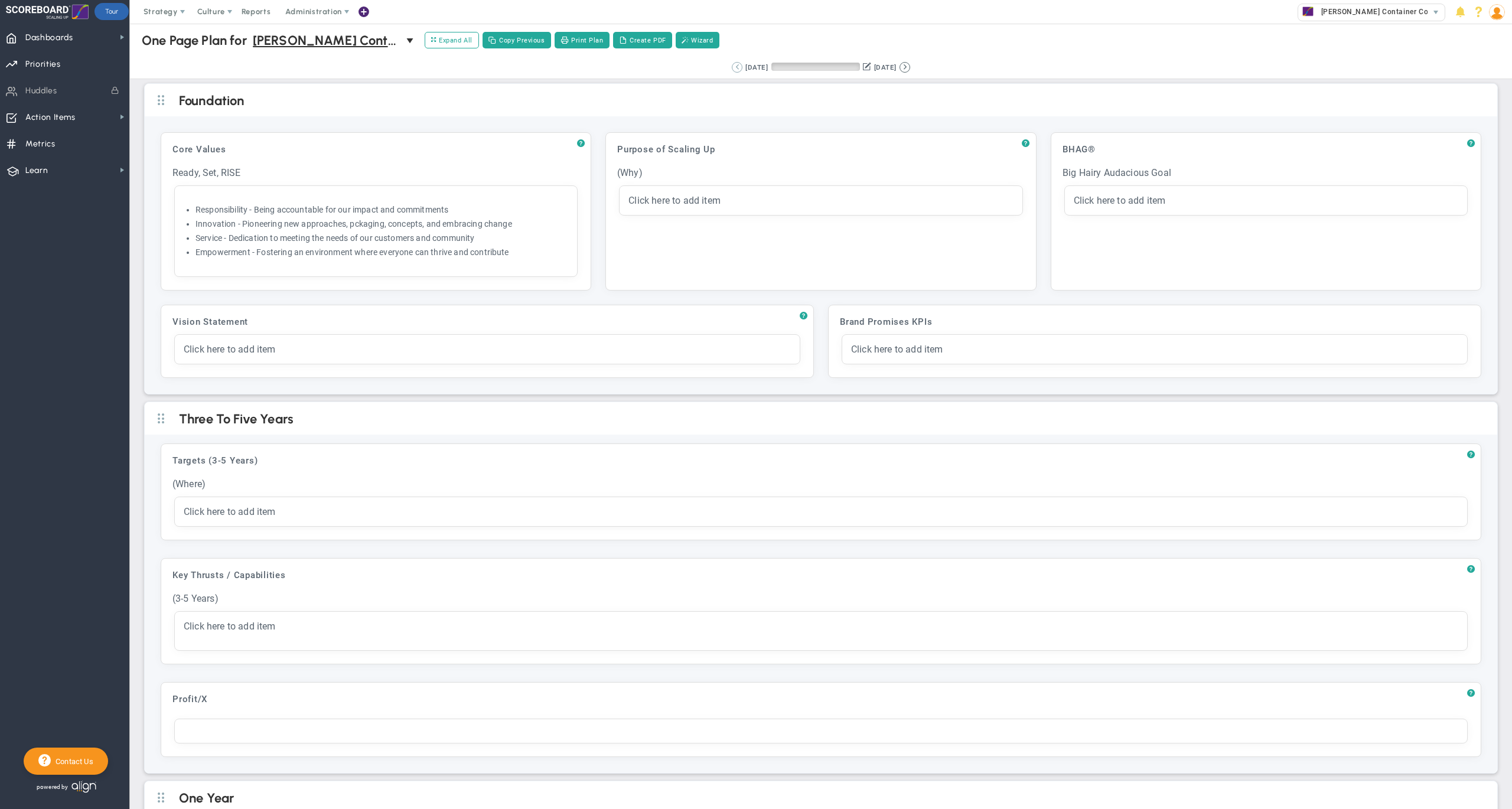
click at [732, 67] on button at bounding box center [737, 68] width 11 height 11
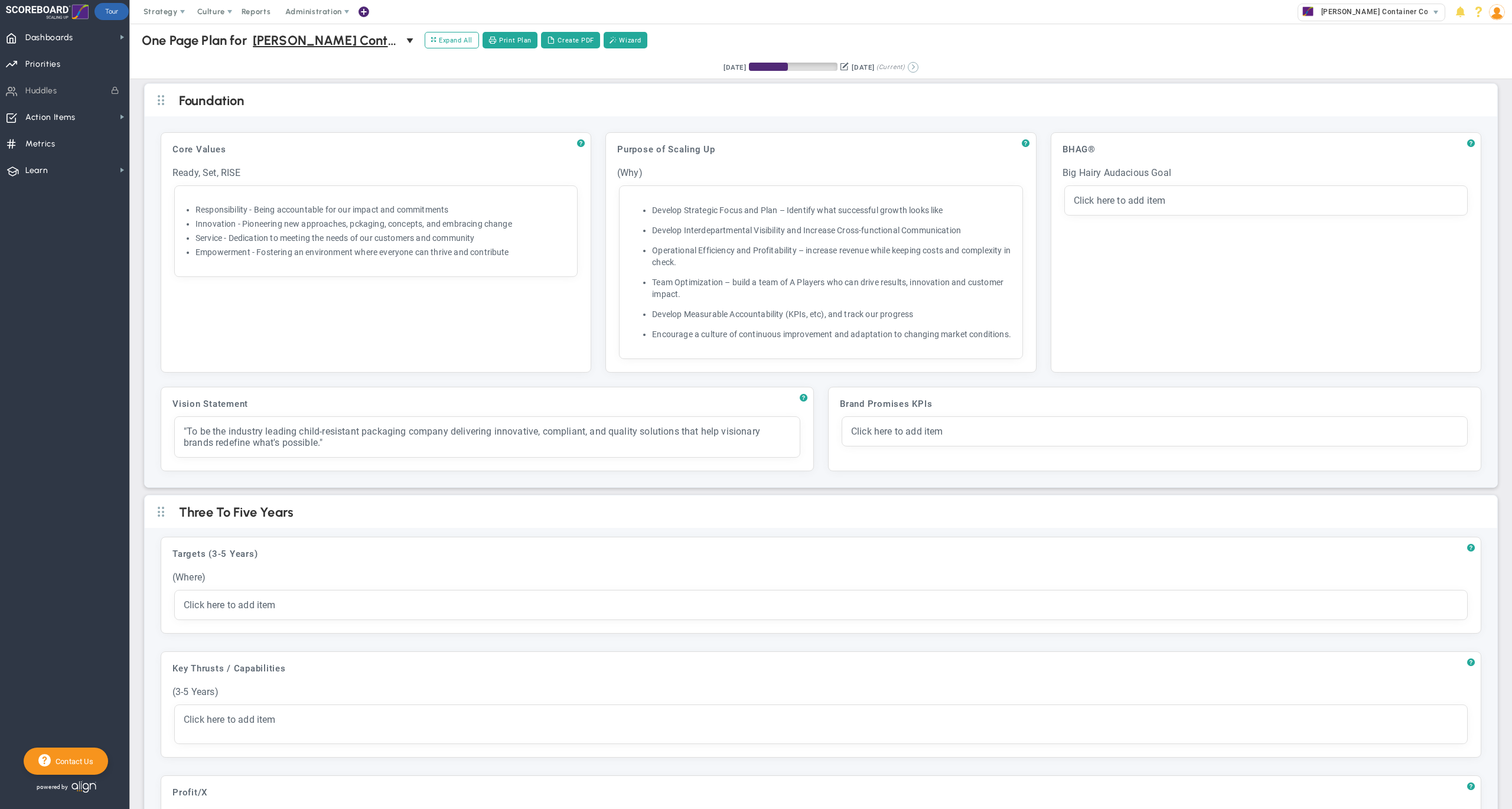
click at [918, 69] on button at bounding box center [913, 68] width 11 height 11
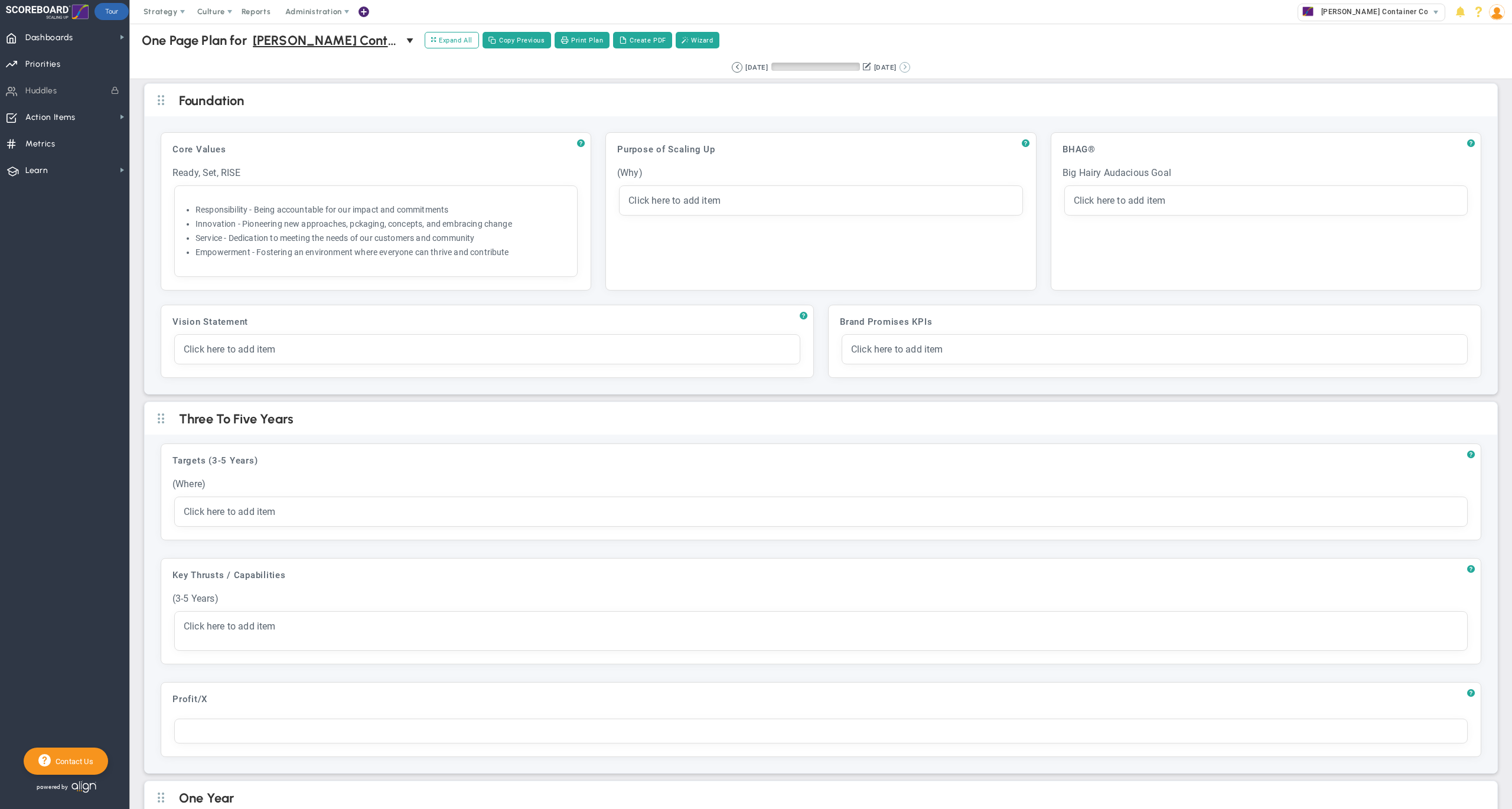
click at [910, 69] on button at bounding box center [905, 68] width 11 height 11
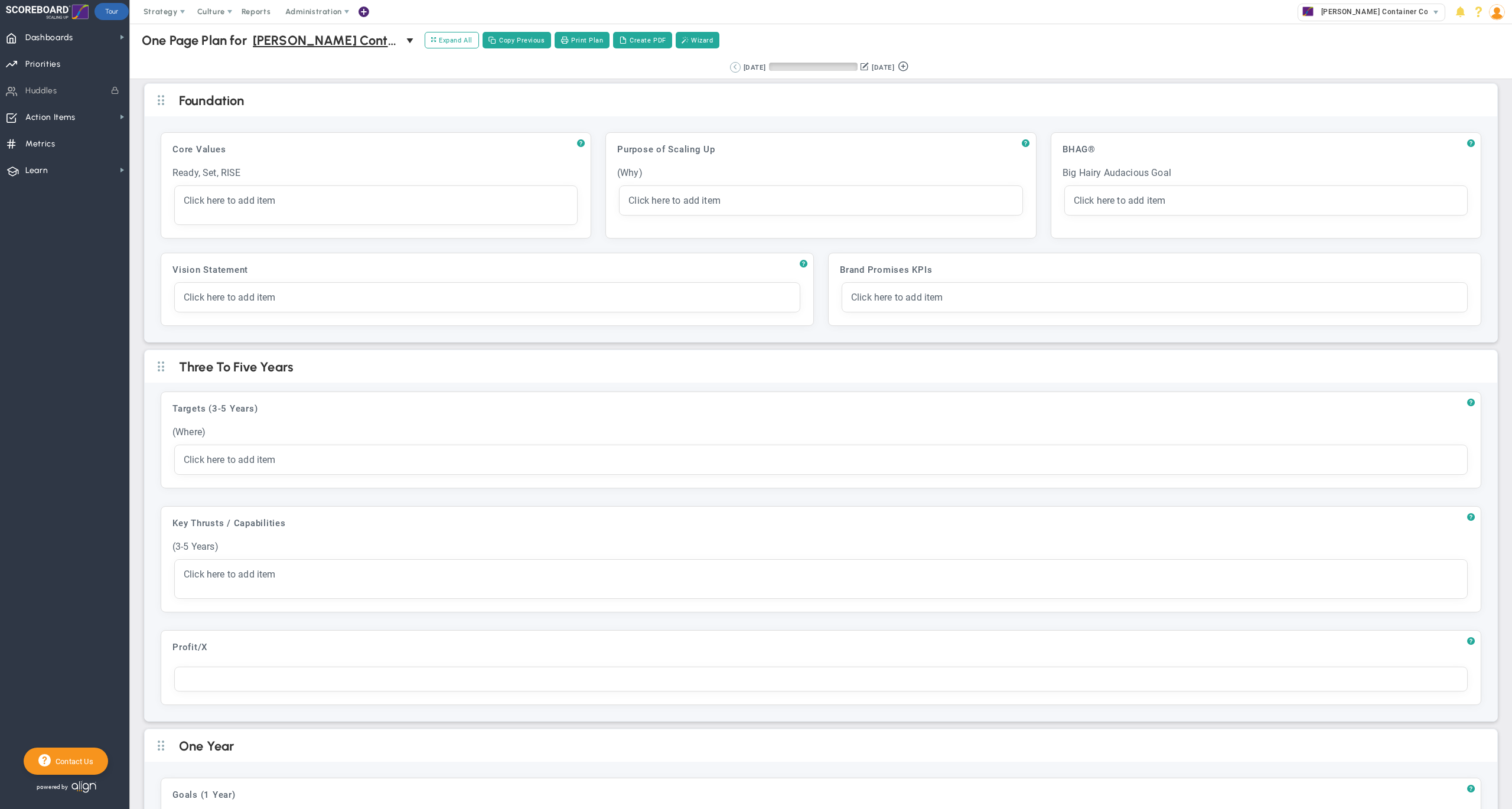
click at [730, 69] on button at bounding box center [735, 68] width 11 height 11
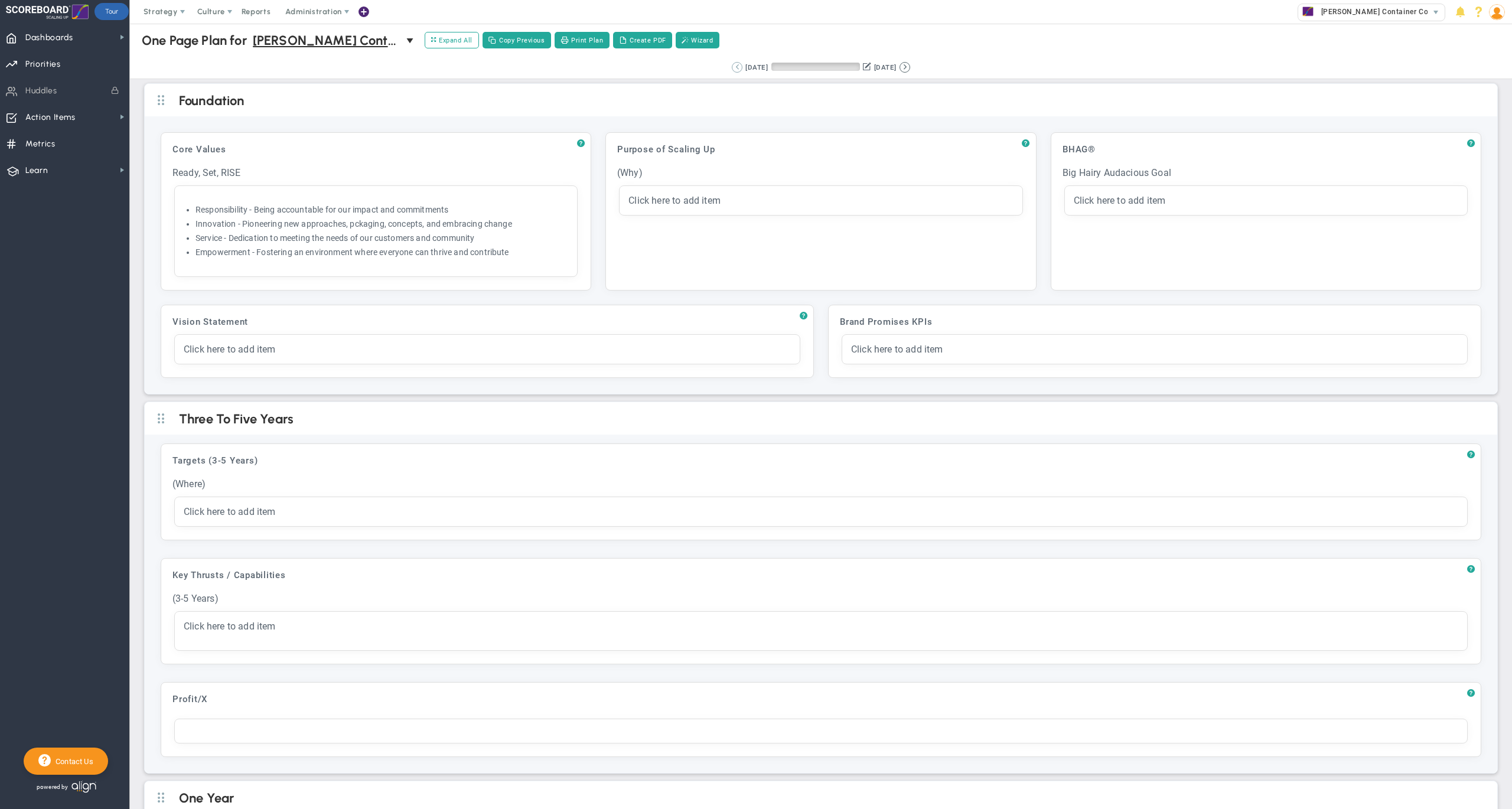
click at [732, 66] on button at bounding box center [737, 68] width 11 height 11
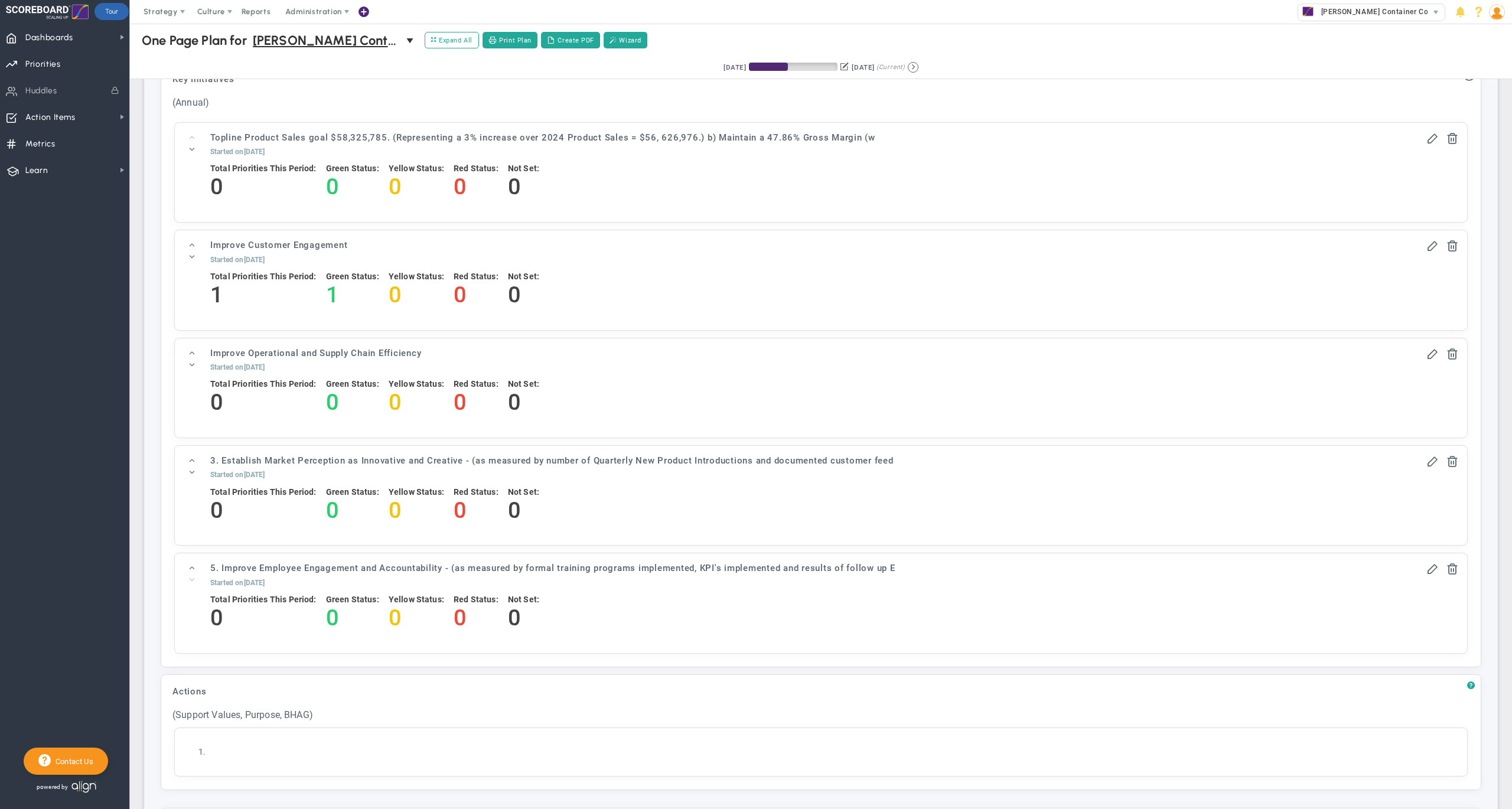
scroll to position [1118, 0]
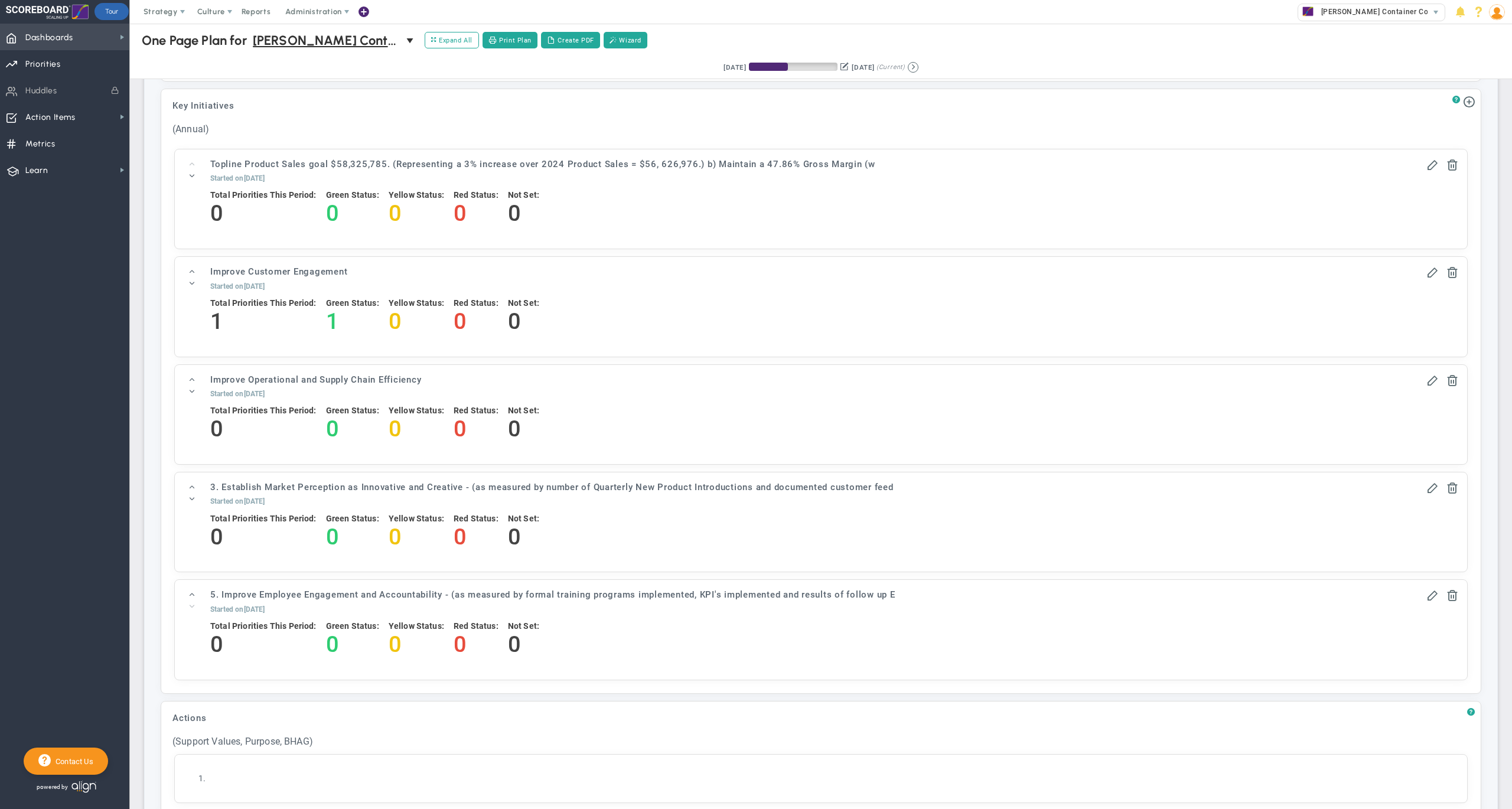
click at [64, 45] on span "Dashboards" at bounding box center [49, 38] width 48 height 25
click at [173, 71] on div "Annual Initiatives" at bounding box center [188, 81] width 118 height 23
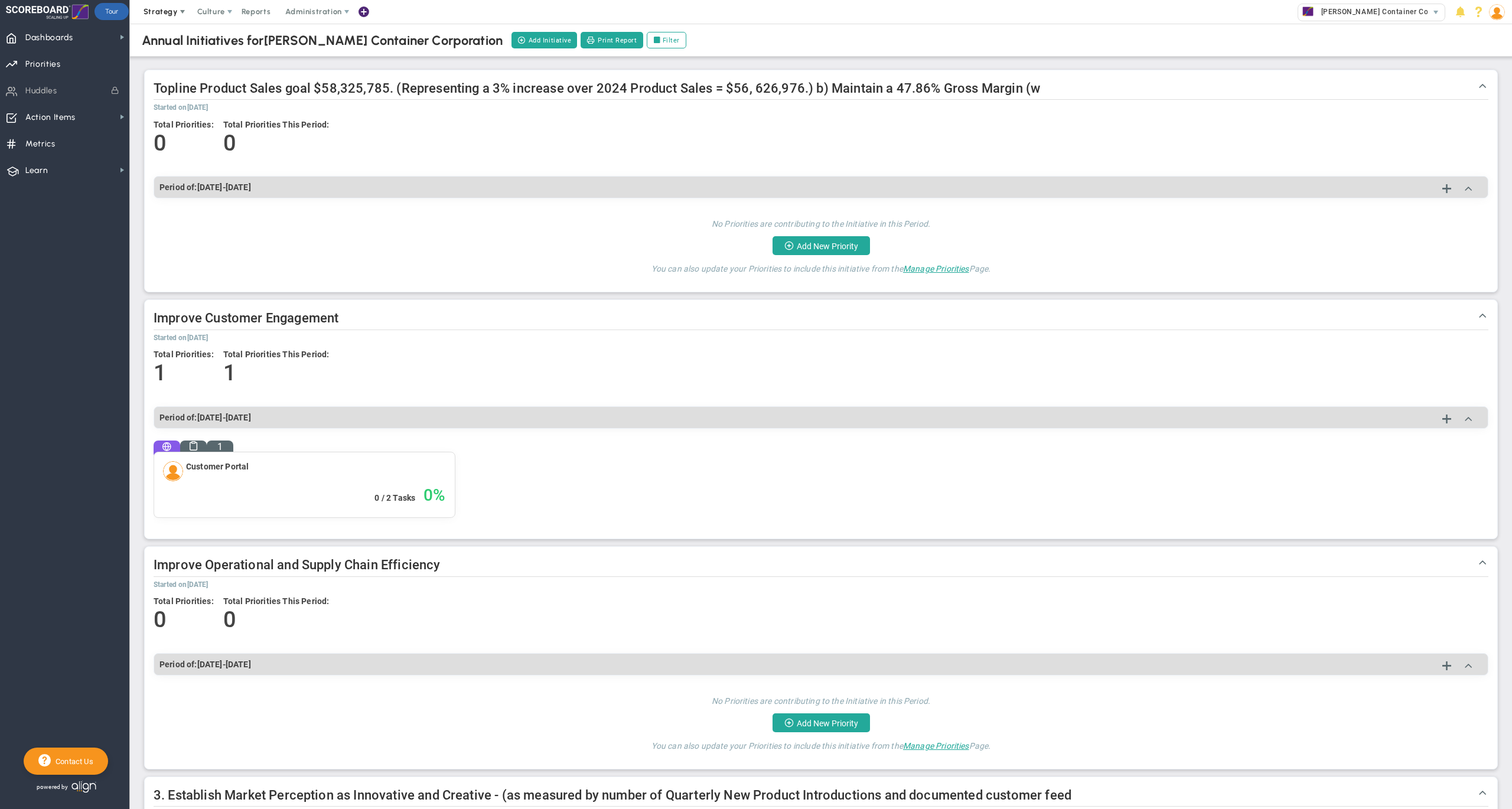
click at [162, 18] on span "Strategy" at bounding box center [162, 12] width 53 height 23
click at [192, 40] on span "One Page Strategic Plan" at bounding box center [198, 35] width 127 height 23
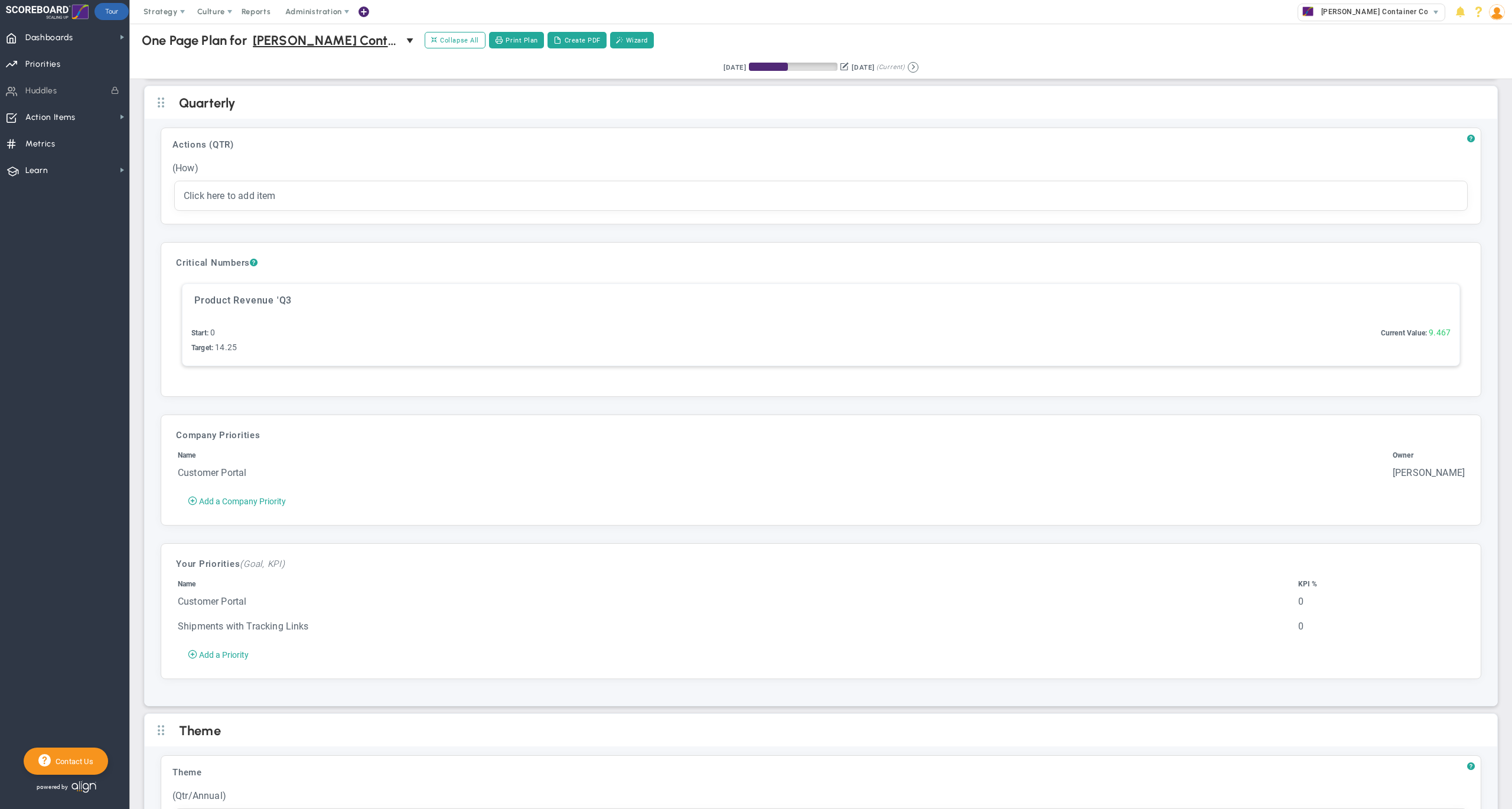
scroll to position [3207, 0]
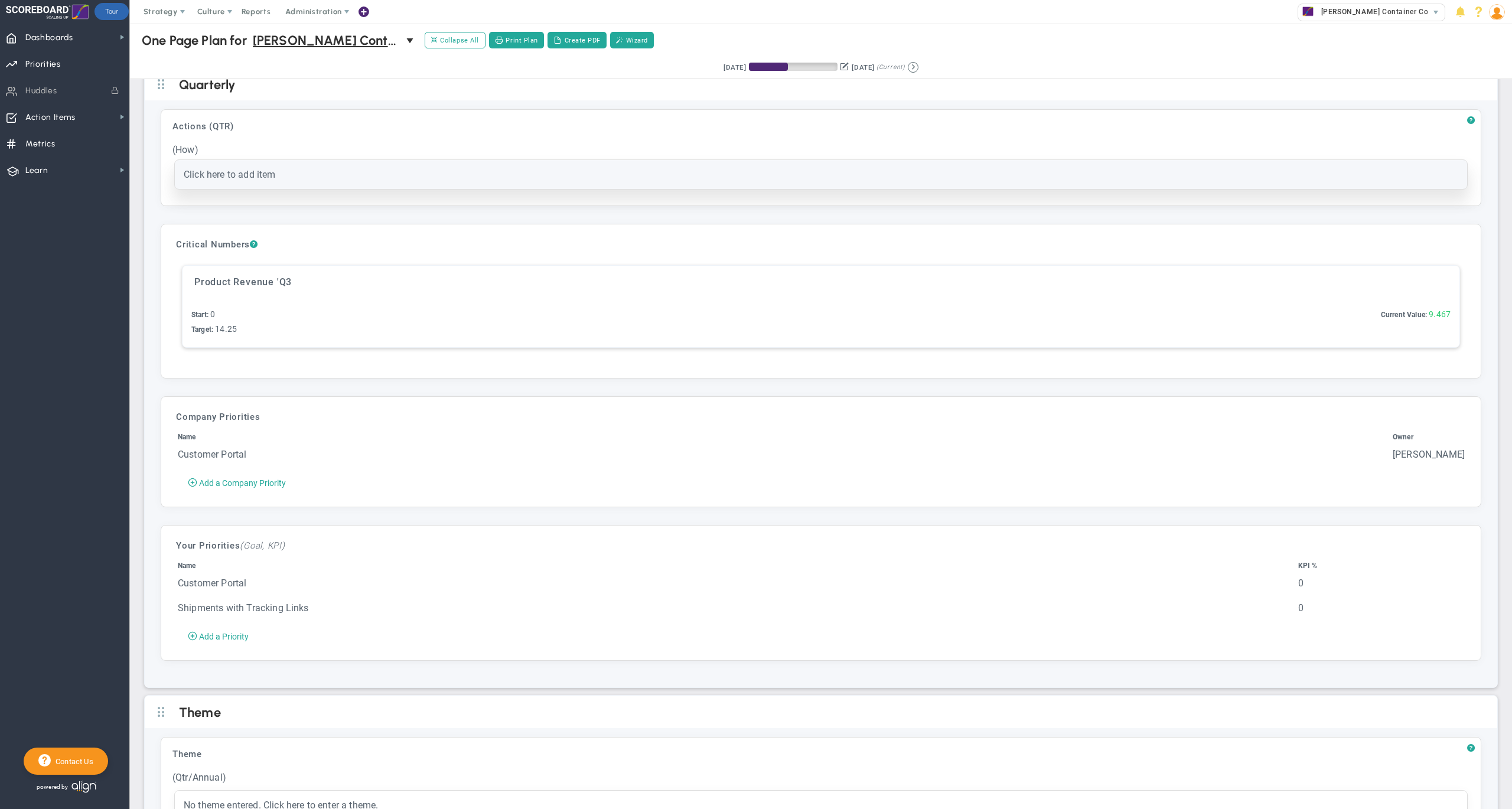
click at [263, 180] on span "Click here to add item" at bounding box center [230, 175] width 92 height 11
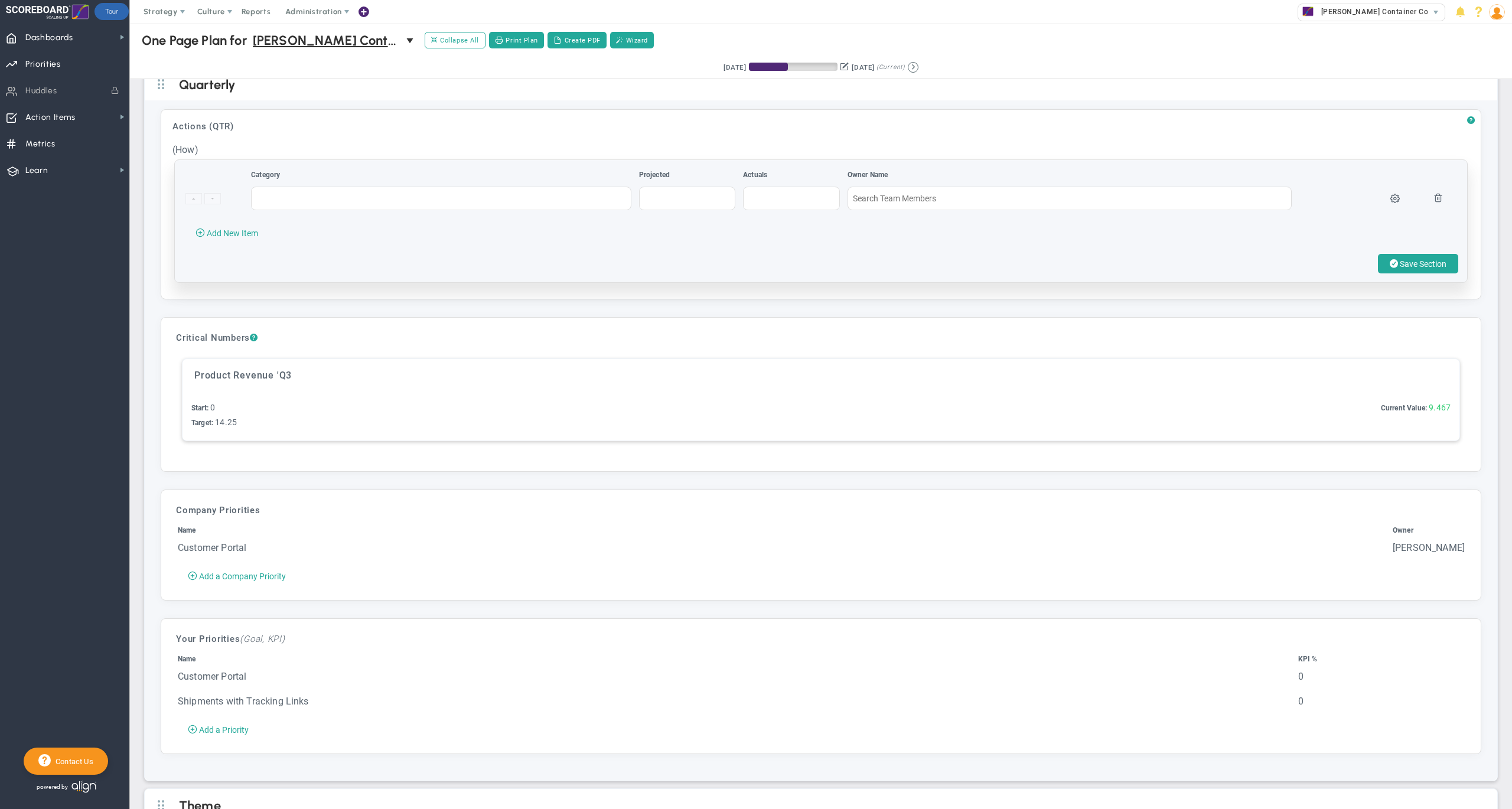
click at [1430, 207] on td at bounding box center [1437, 204] width 39 height 36
click at [1433, 202] on span at bounding box center [1438, 197] width 10 height 10
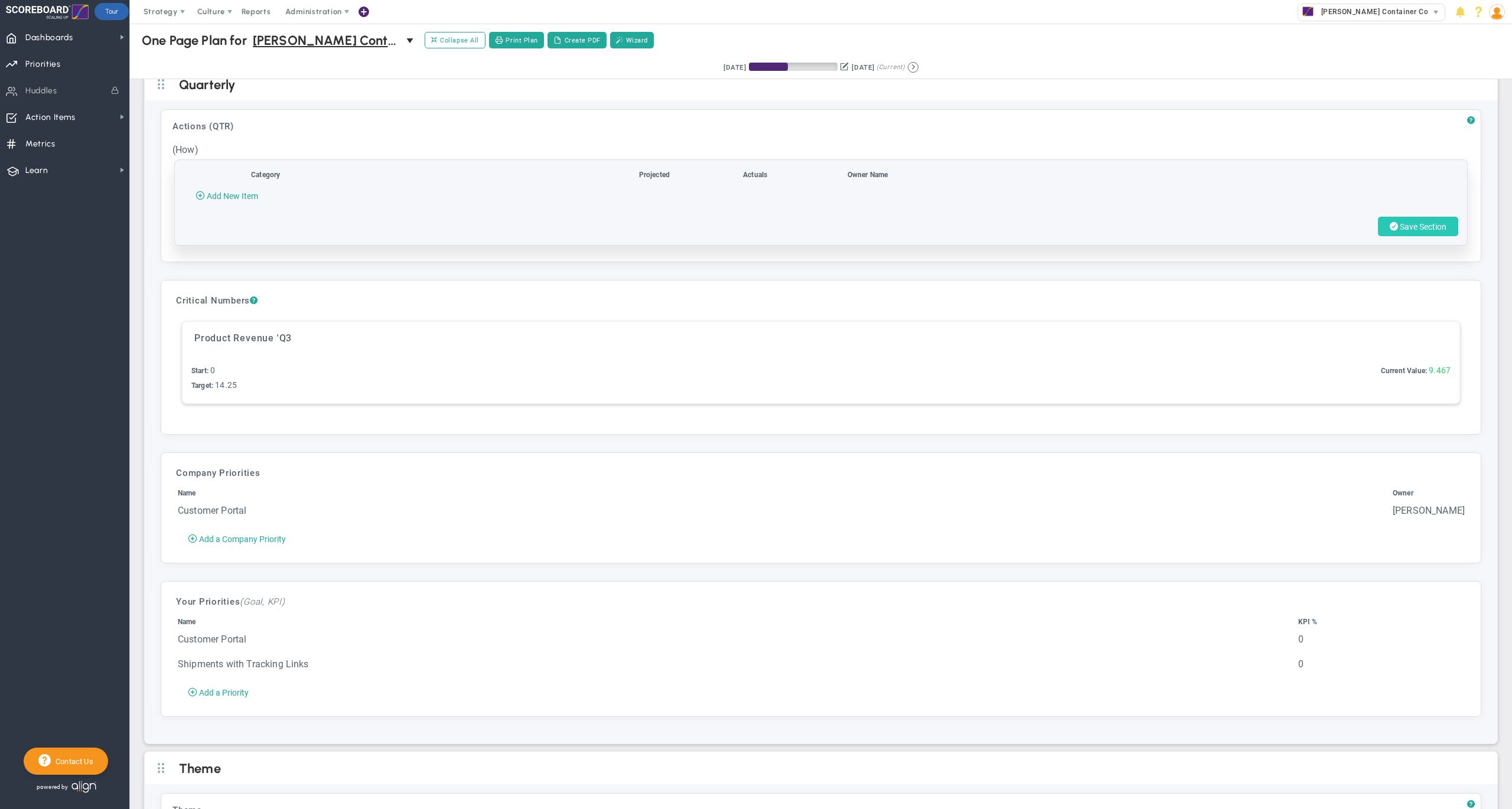
click at [1400, 232] on span "Save Section" at bounding box center [1423, 227] width 47 height 10
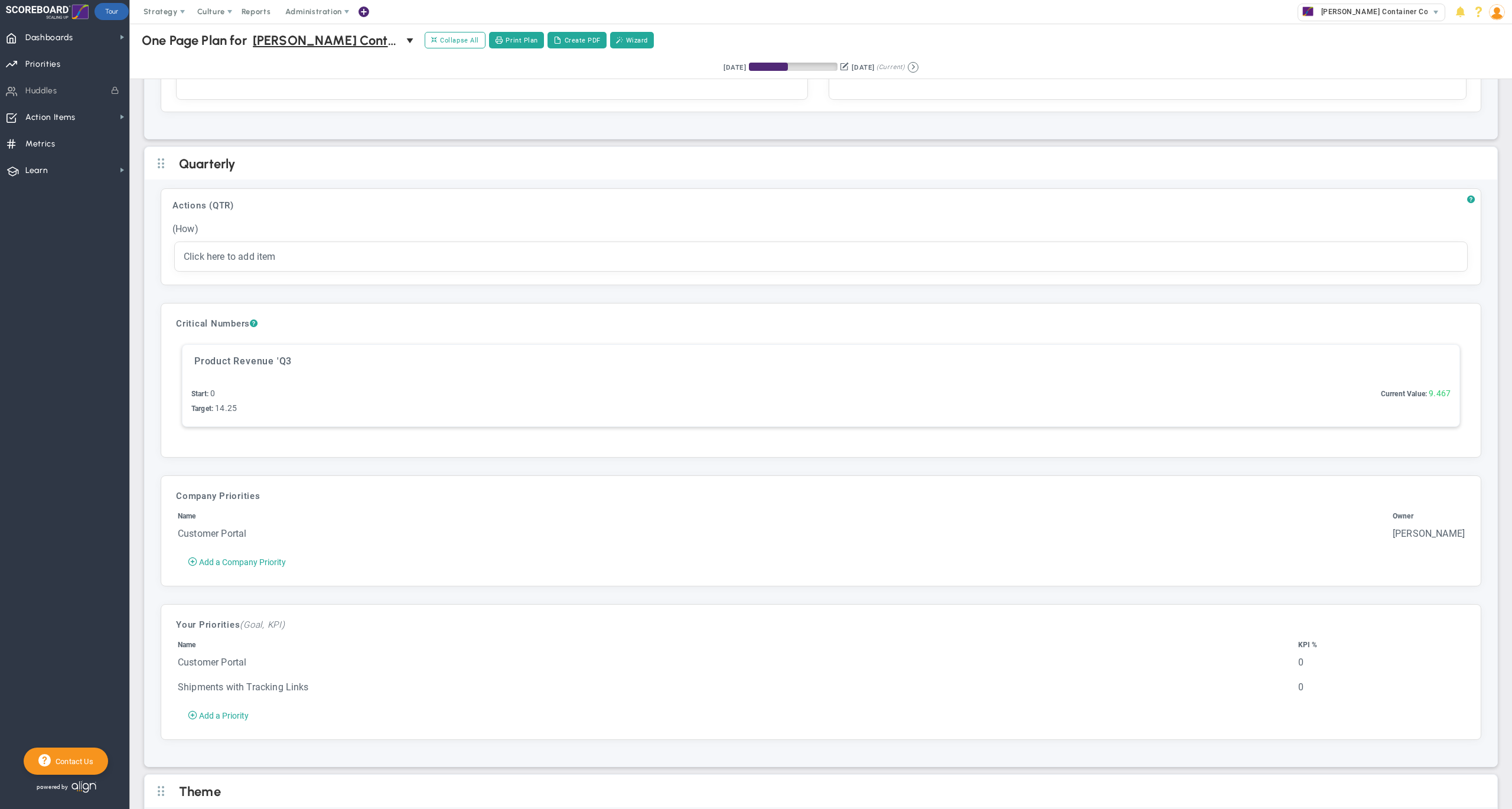
scroll to position [3128, 0]
click at [80, 45] on span "Dashboards Dashboards" at bounding box center [64, 36] width 129 height 27
click at [159, 62] on span "Company Dashboard" at bounding box center [193, 58] width 76 height 11
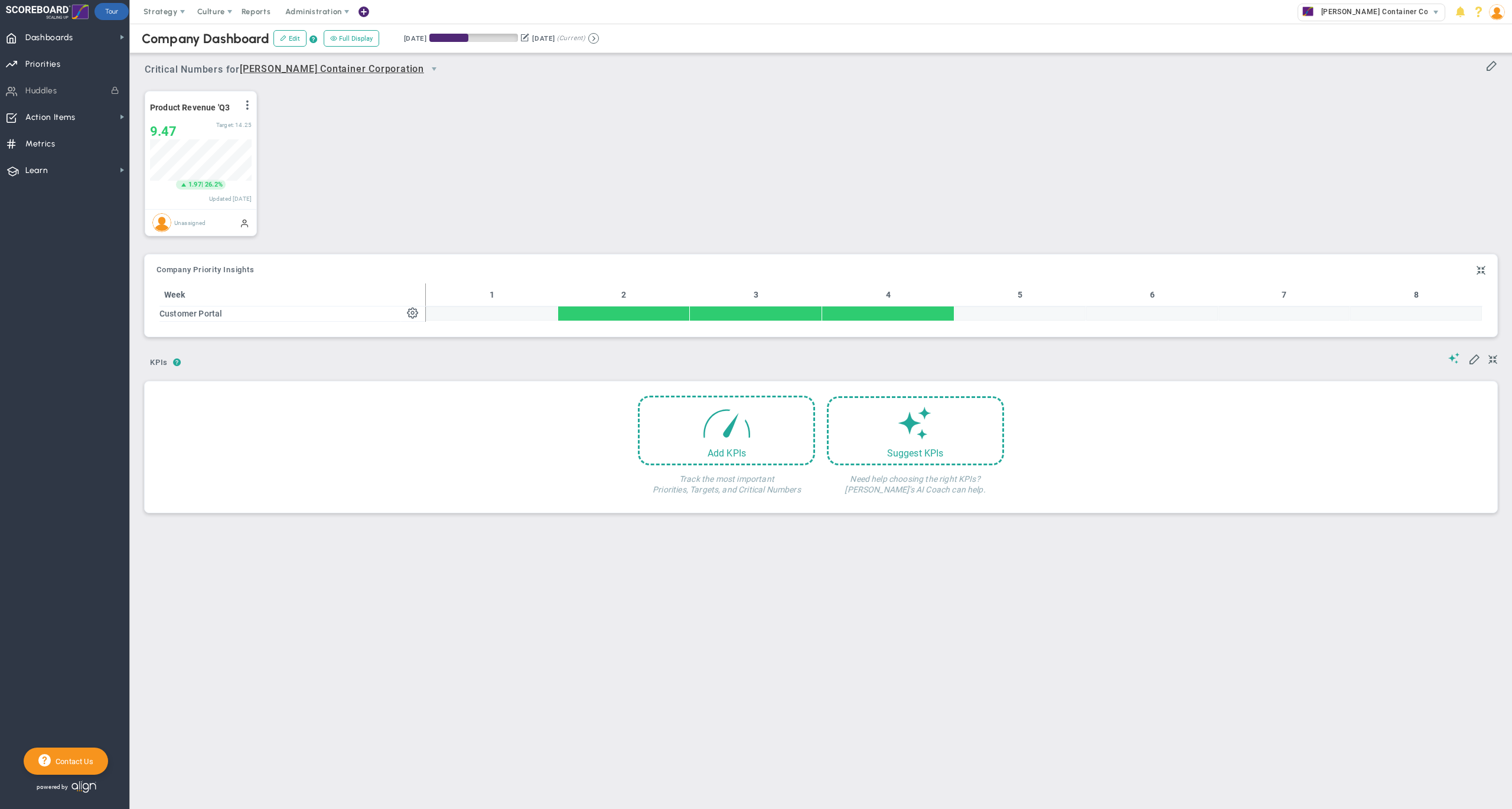
scroll to position [40, 101]
click at [599, 38] on button at bounding box center [594, 38] width 11 height 11
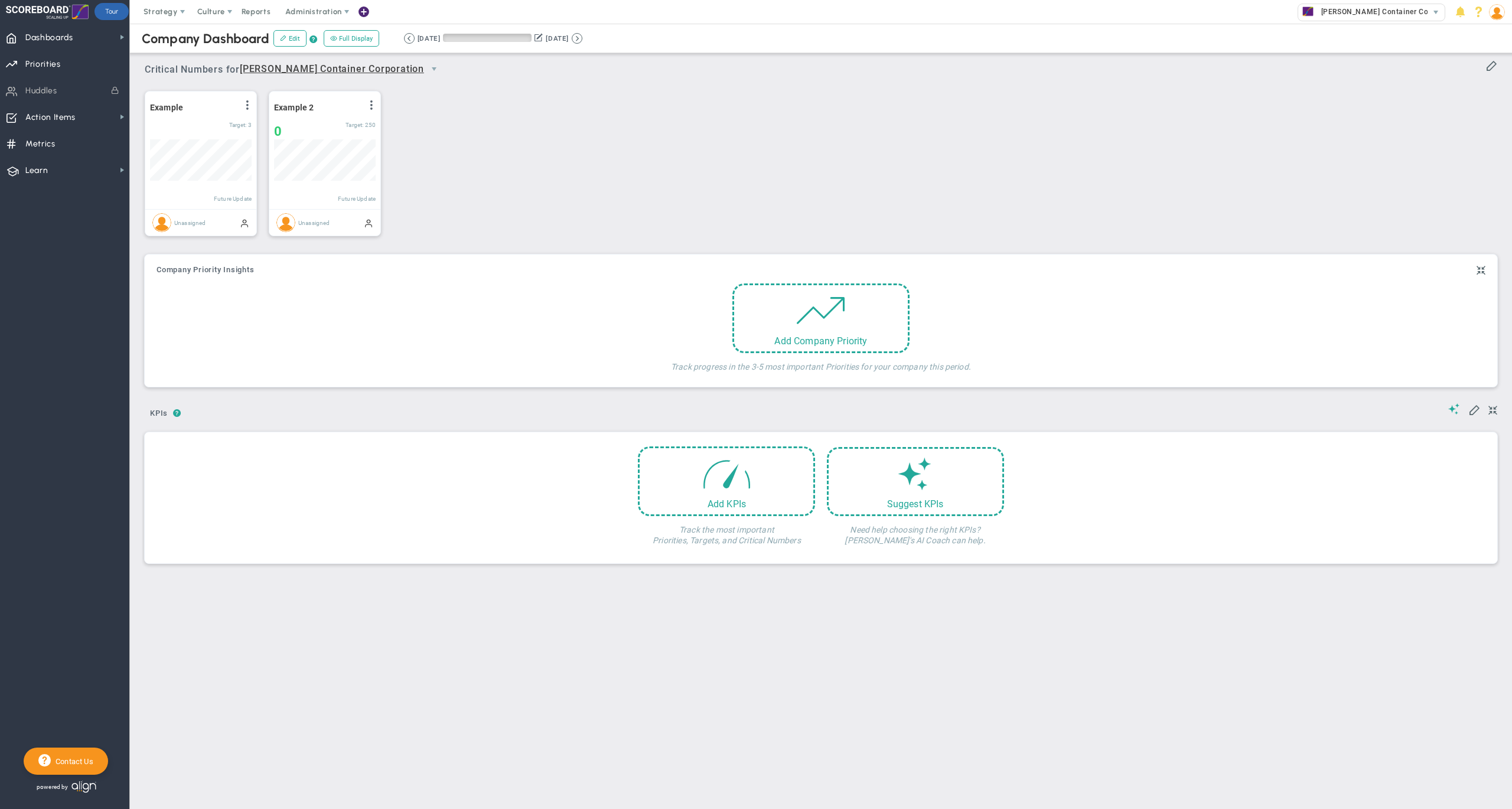
scroll to position [40, 101]
click at [414, 36] on button at bounding box center [410, 38] width 11 height 11
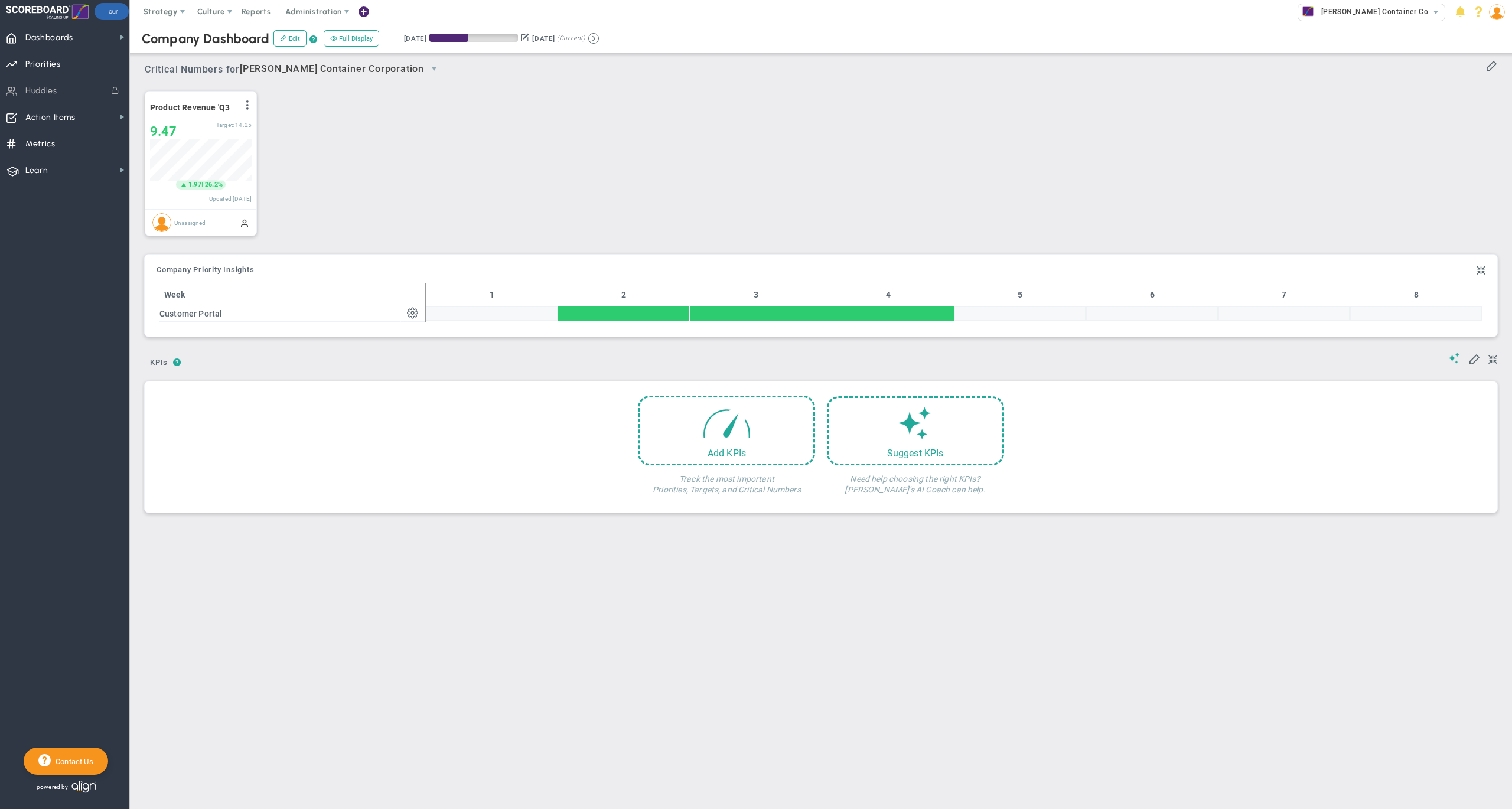
scroll to position [40, 101]
click at [599, 36] on button at bounding box center [594, 38] width 11 height 11
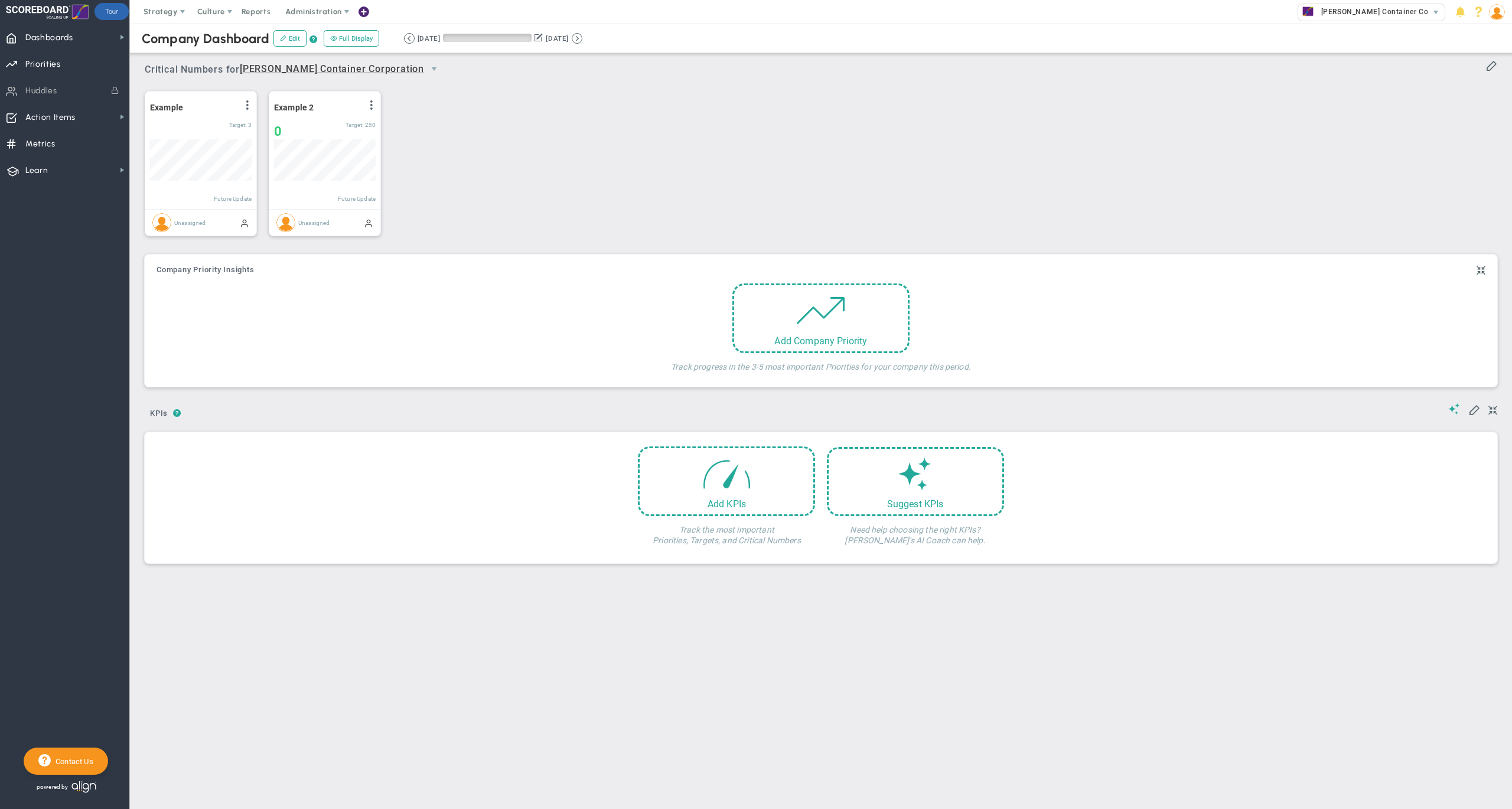
scroll to position [40, 101]
click at [414, 38] on button at bounding box center [410, 38] width 11 height 11
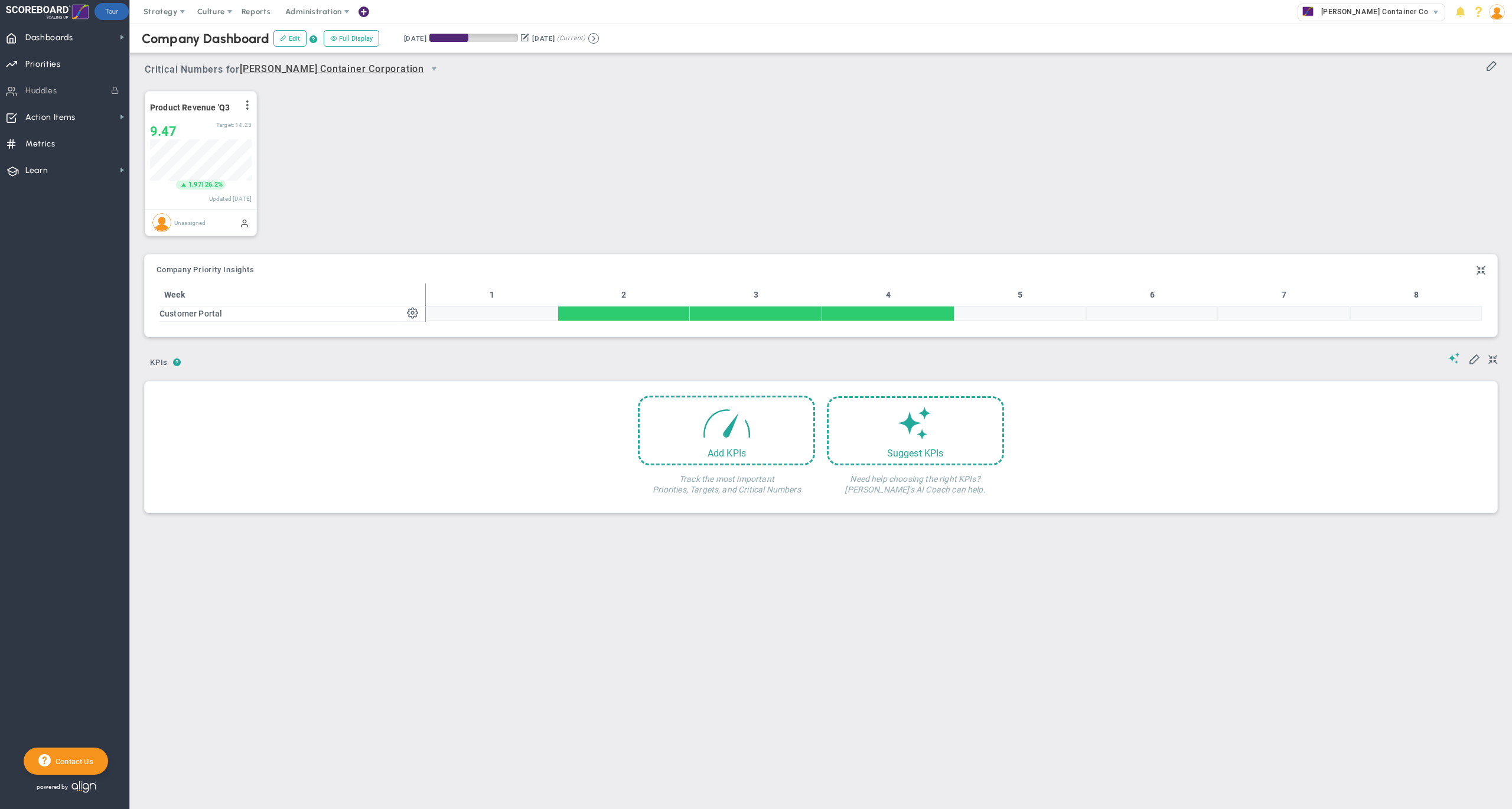
scroll to position [40, 101]
click at [95, 29] on span "Dashboards Dashboards" at bounding box center [64, 36] width 129 height 27
click at [599, 34] on button at bounding box center [594, 38] width 11 height 11
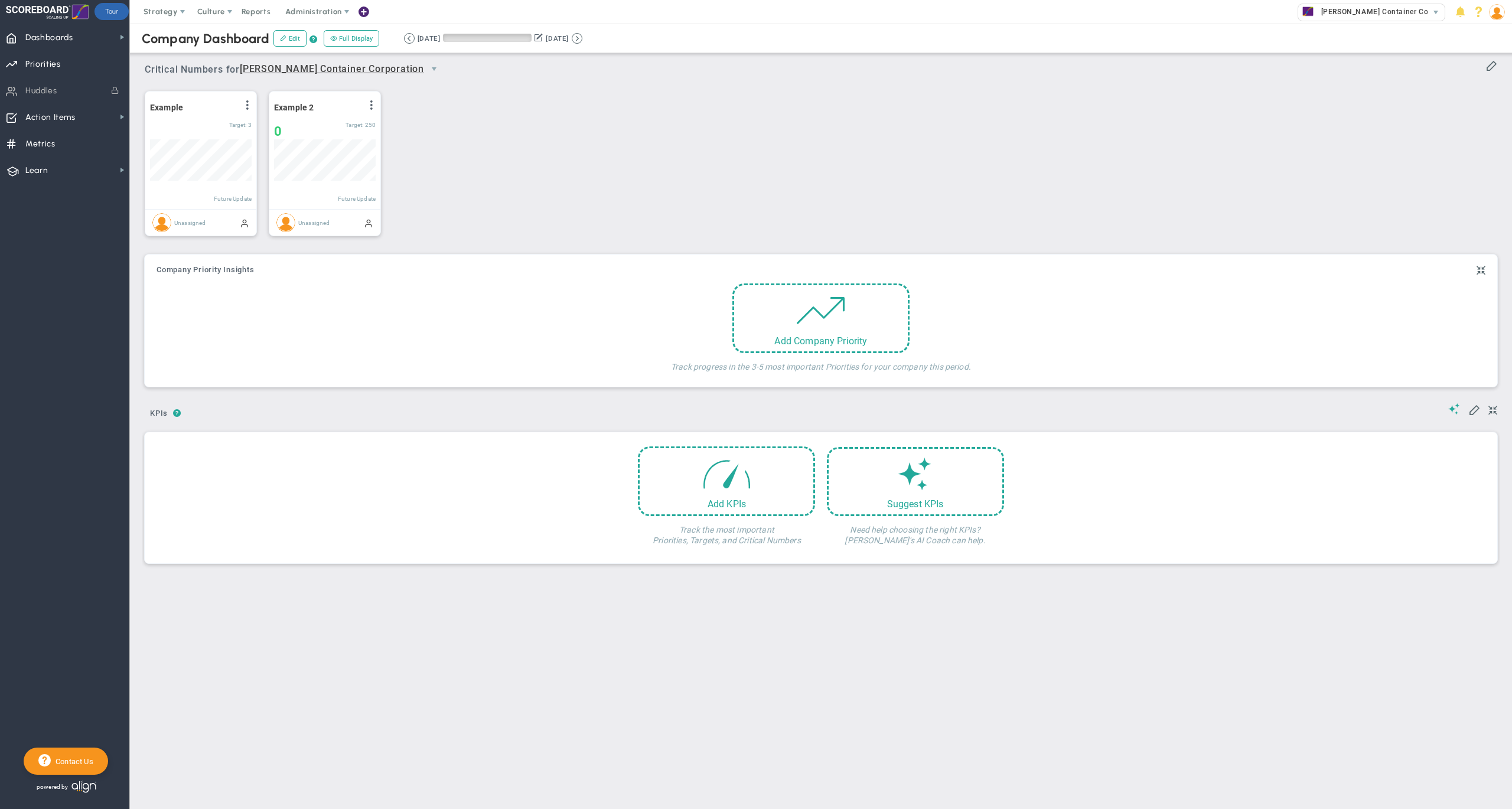
scroll to position [40, 101]
click at [414, 38] on button at bounding box center [410, 38] width 11 height 11
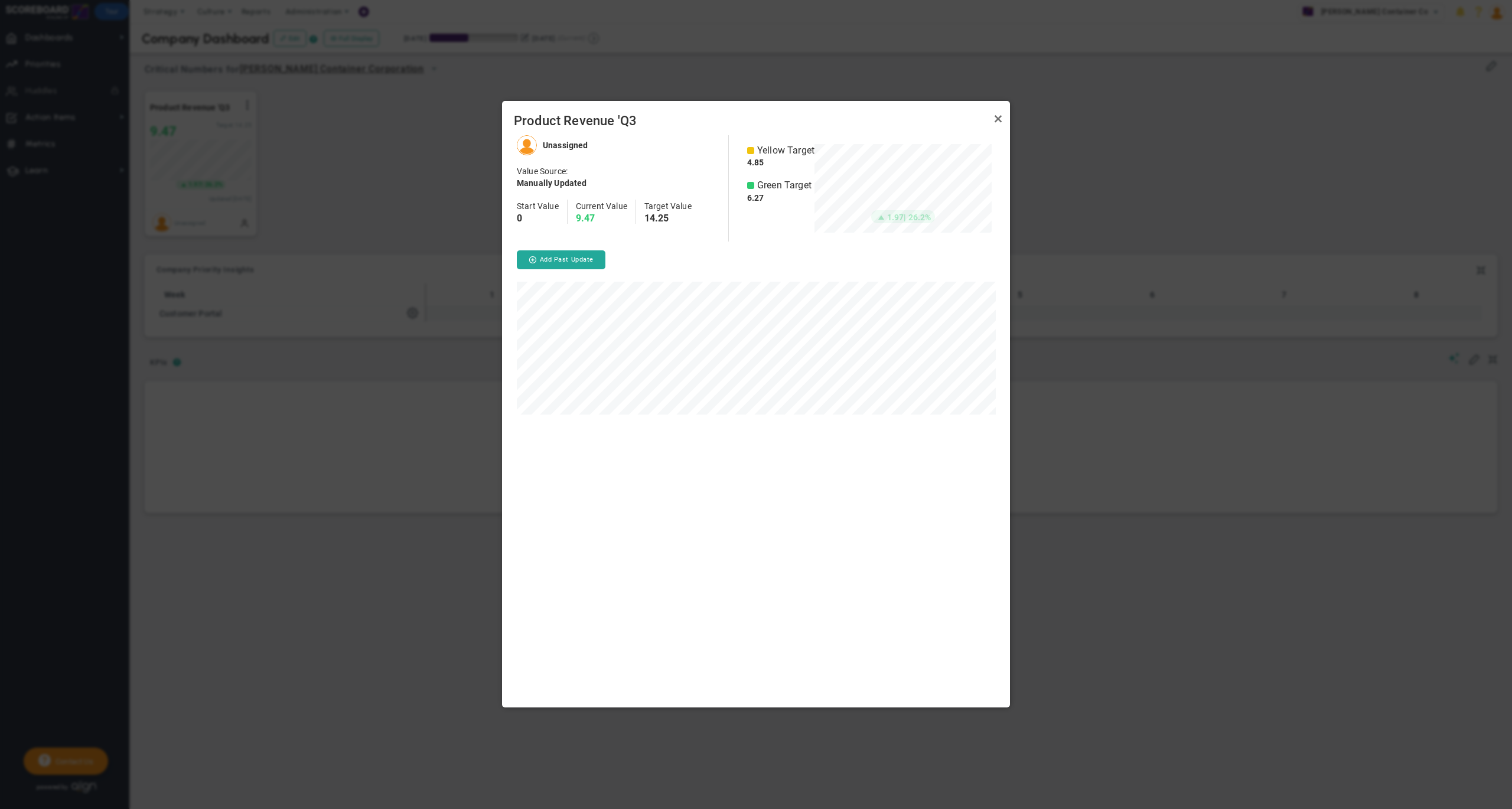
scroll to position [572, 508]
click at [999, 117] on link "Close" at bounding box center [997, 119] width 14 height 14
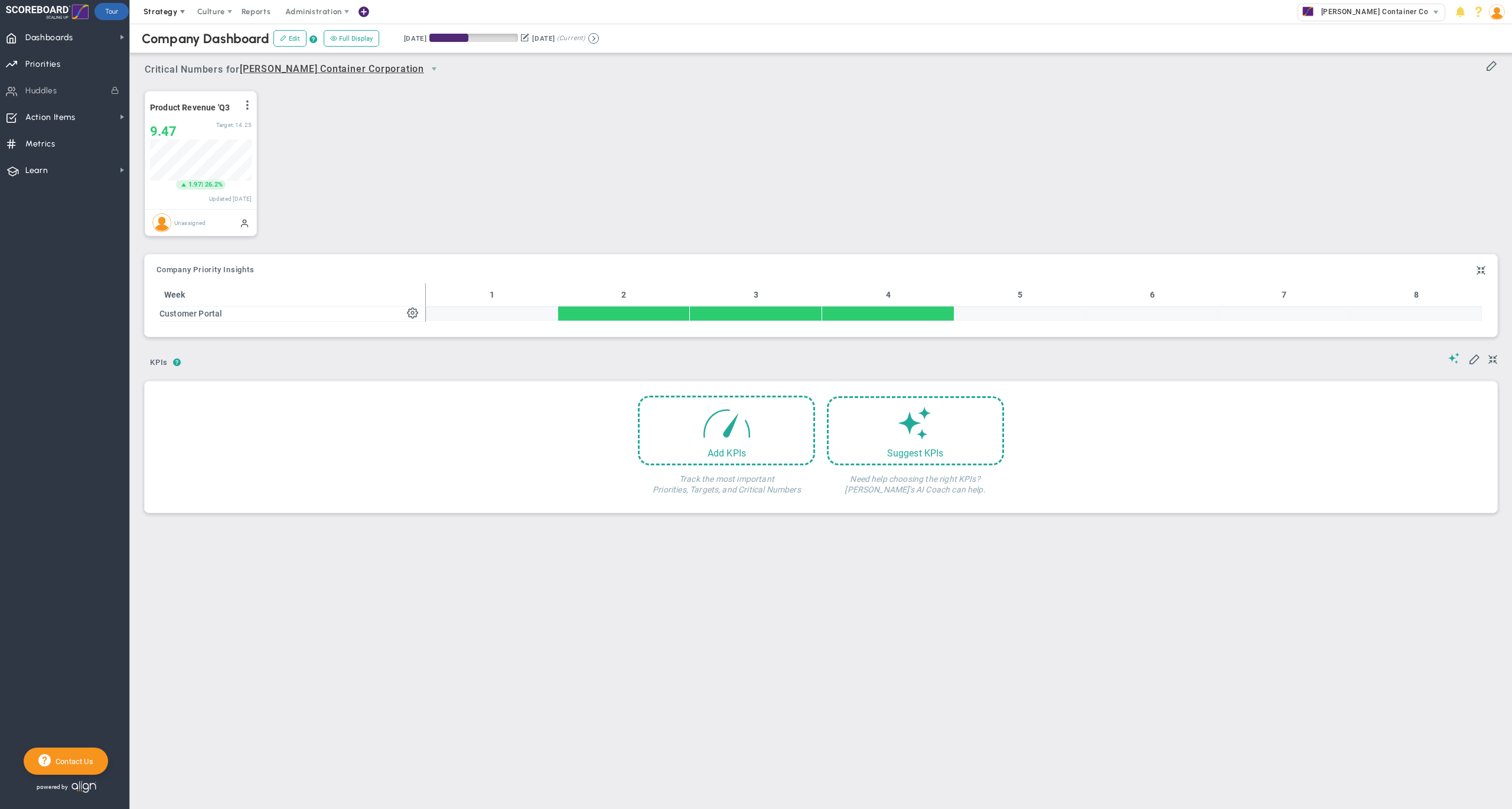
click at [164, 8] on span "Strategy" at bounding box center [160, 11] width 34 height 9
click at [202, 29] on span "One Page Strategic Plan" at bounding box center [198, 35] width 127 height 23
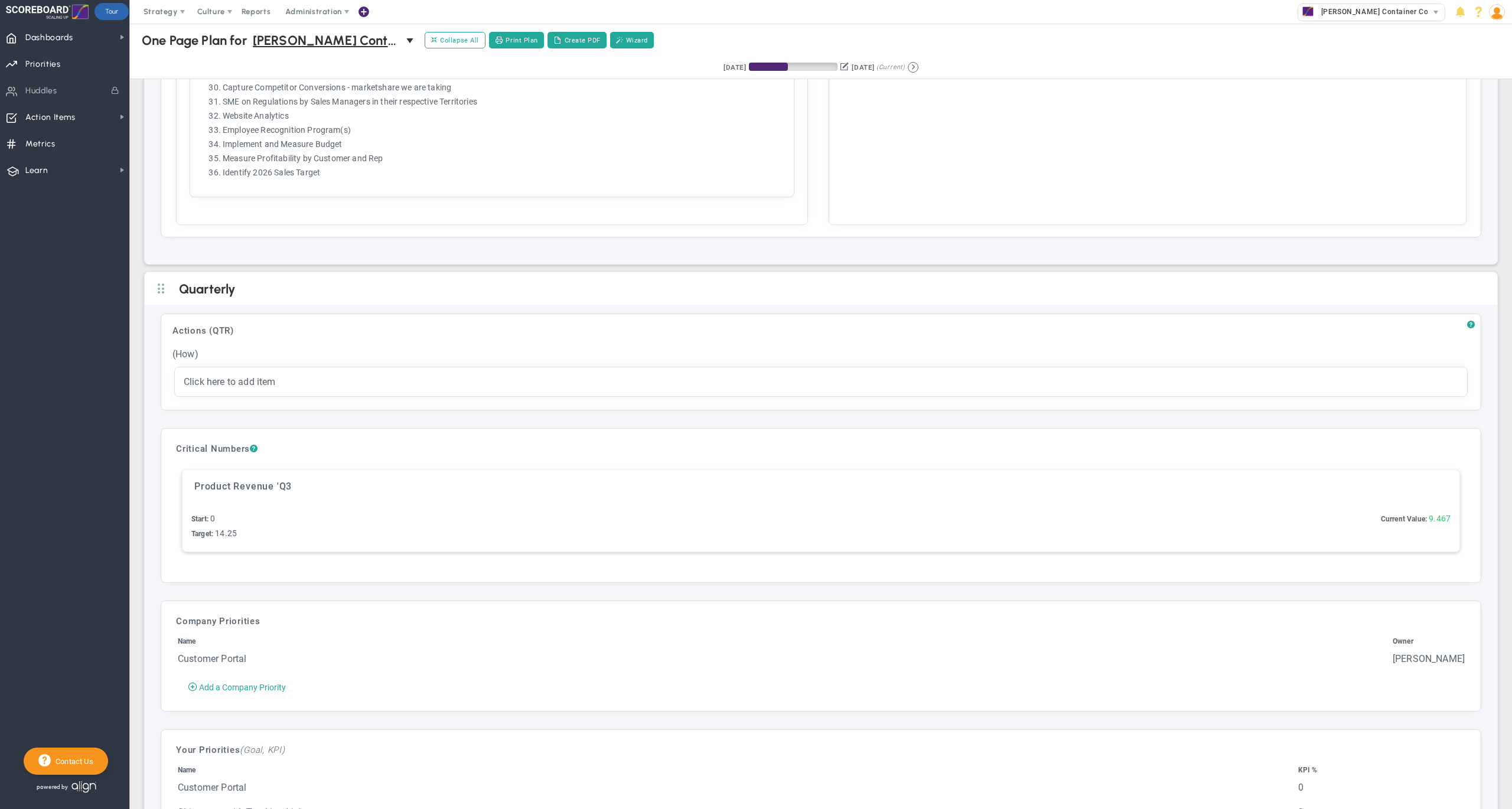
scroll to position [3008, 0]
click at [58, 60] on span "Priorities" at bounding box center [43, 64] width 36 height 25
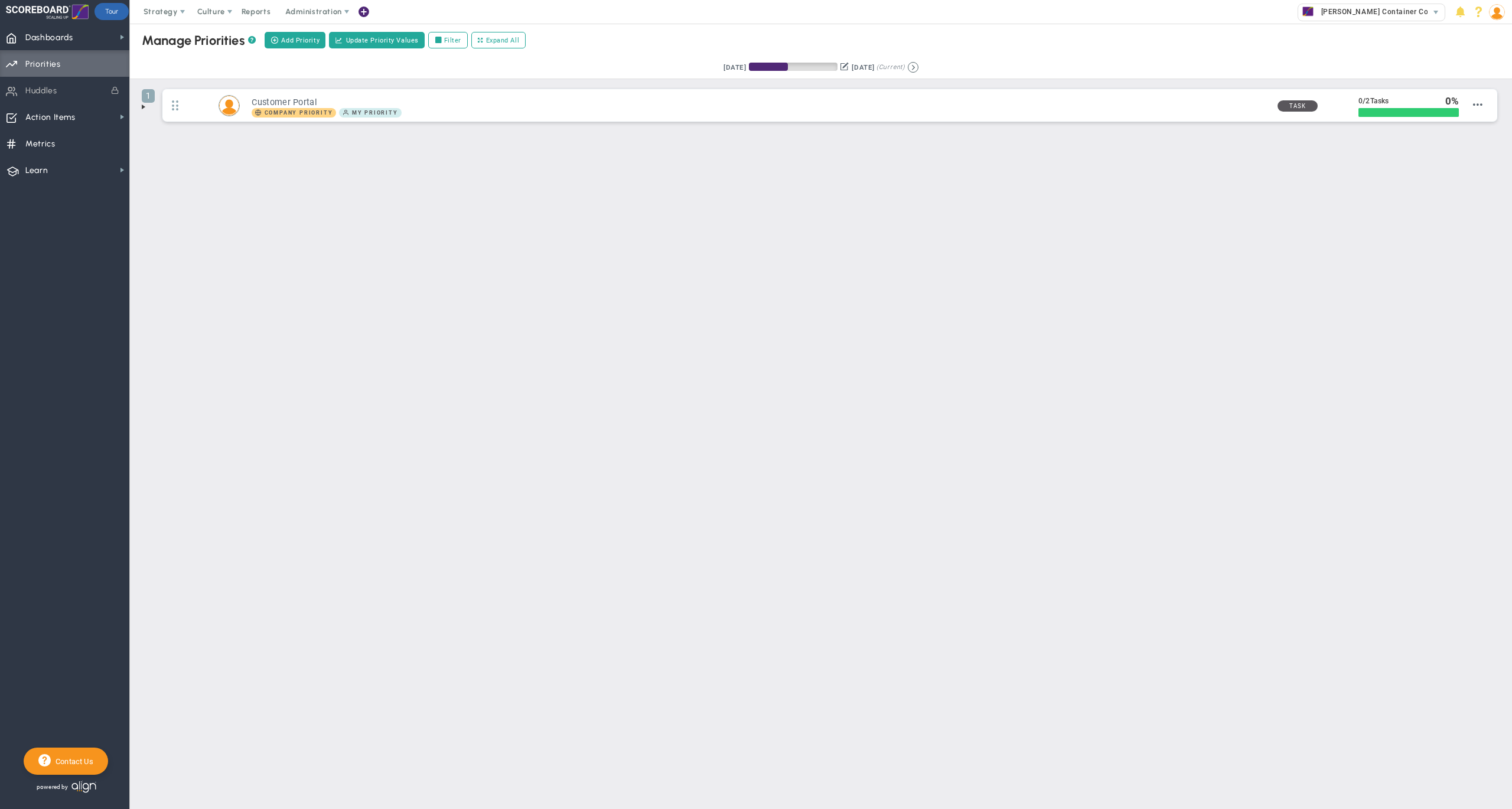
click at [143, 107] on span at bounding box center [144, 107] width 10 height 10
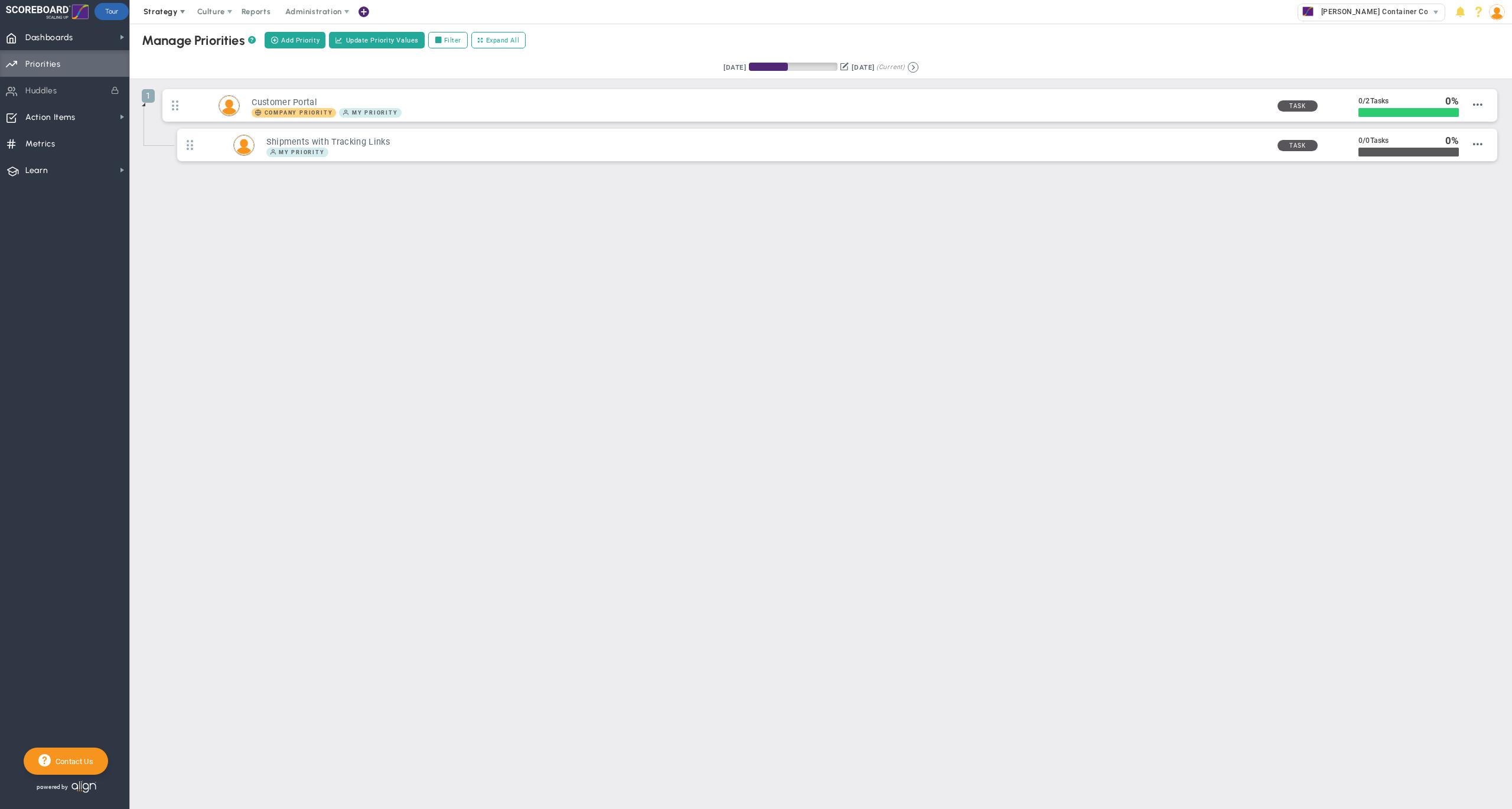
click at [161, 18] on span "Strategy" at bounding box center [162, 12] width 53 height 23
click at [182, 36] on span "One Page Strategic Plan" at bounding box center [198, 35] width 127 height 23
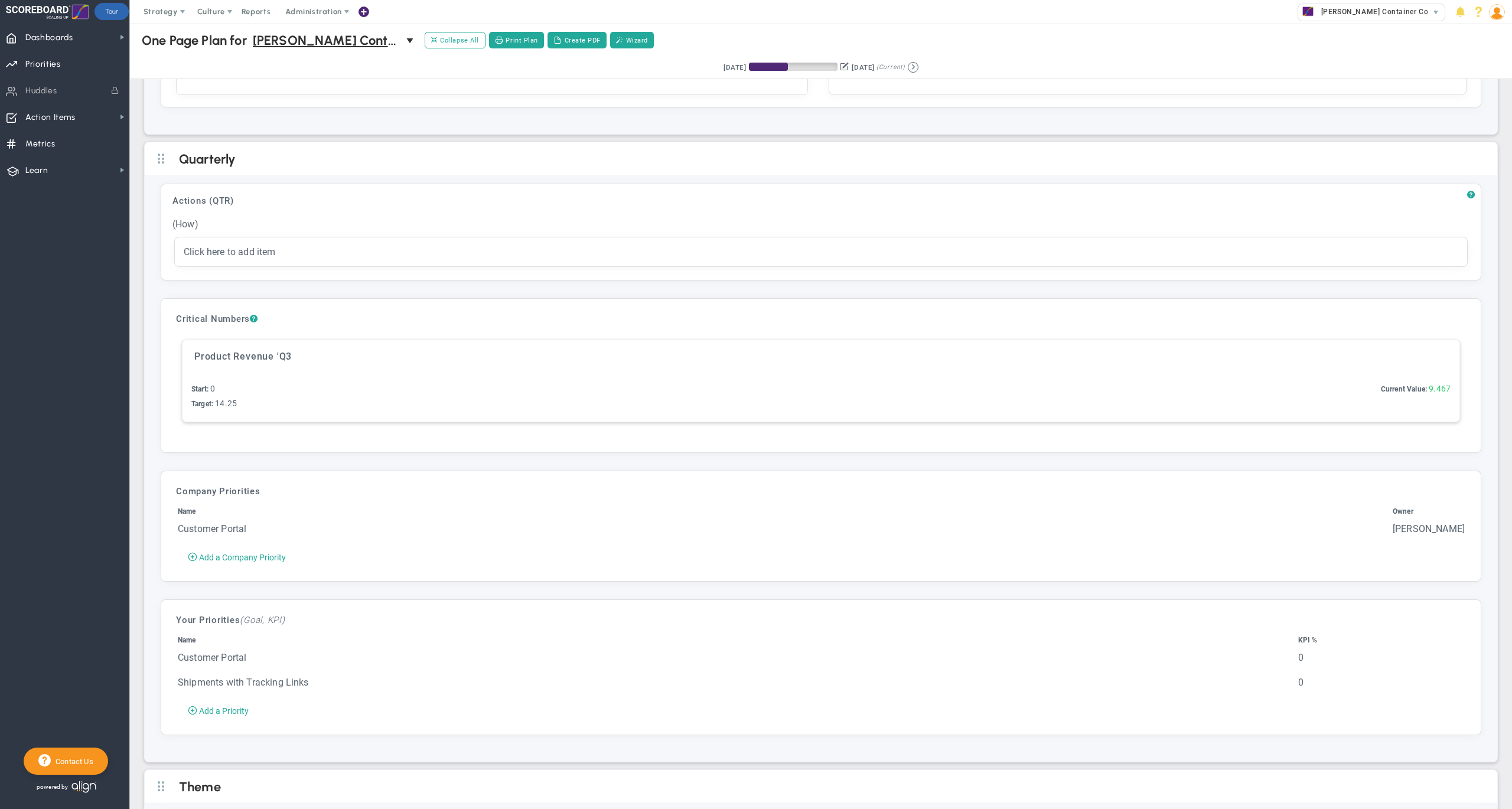
scroll to position [3124, 0]
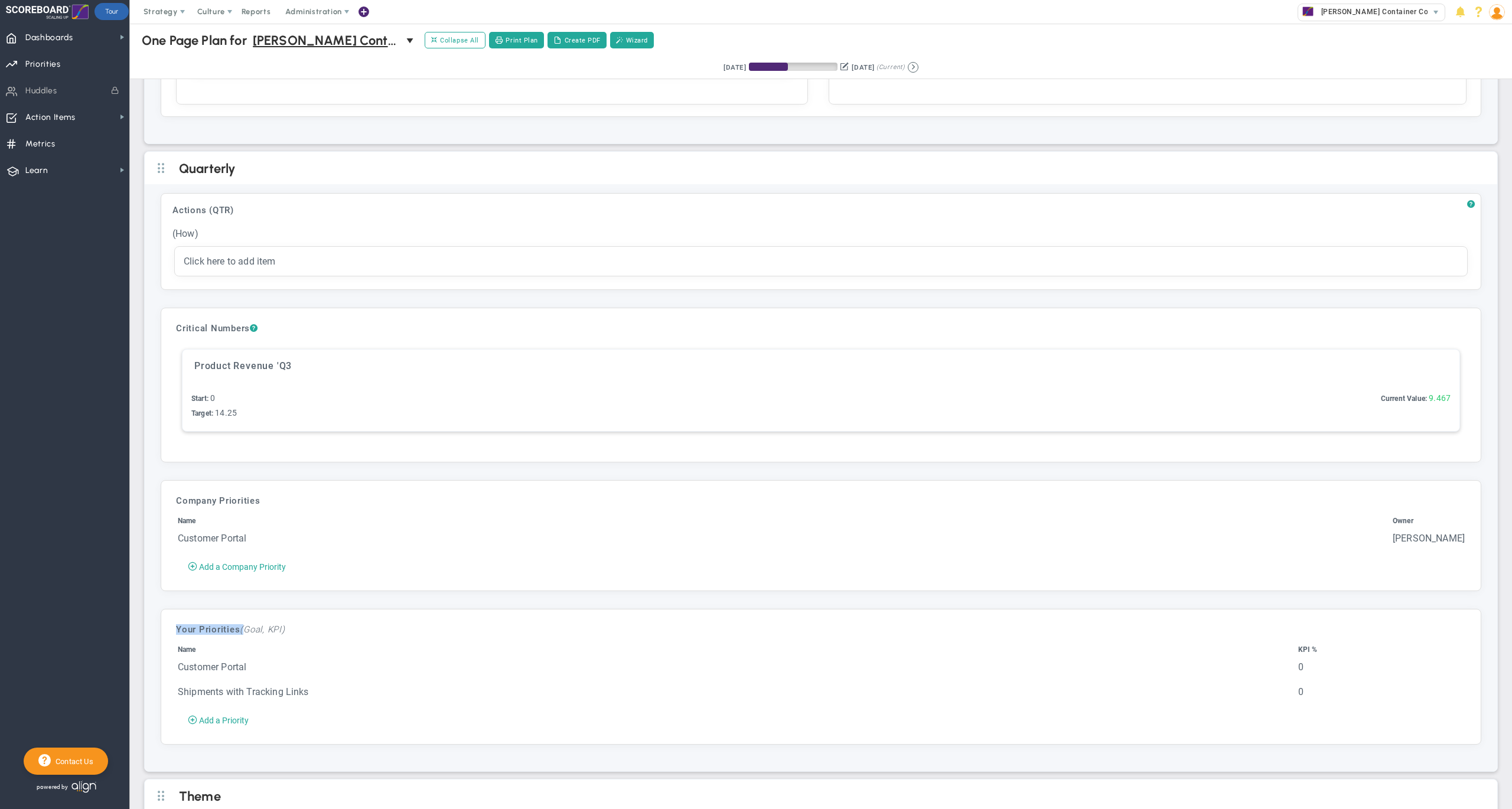
drag, startPoint x: 244, startPoint y: 639, endPoint x: 161, endPoint y: 640, distance: 83.0
click at [161, 640] on div "Your Objectives and Key Results (Goal, KPI) Your Priorities (Goal, KPI) Name KP…" at bounding box center [820, 677] width 1320 height 136
click at [393, 648] on div "Your Objectives and Key Results (Goal, KPI) Your Priorities (Goal, KPI) Name KP…" at bounding box center [821, 676] width 1307 height 123
click at [62, 59] on span "Priorities OKR Tree Priorities OKRs" at bounding box center [64, 63] width 129 height 27
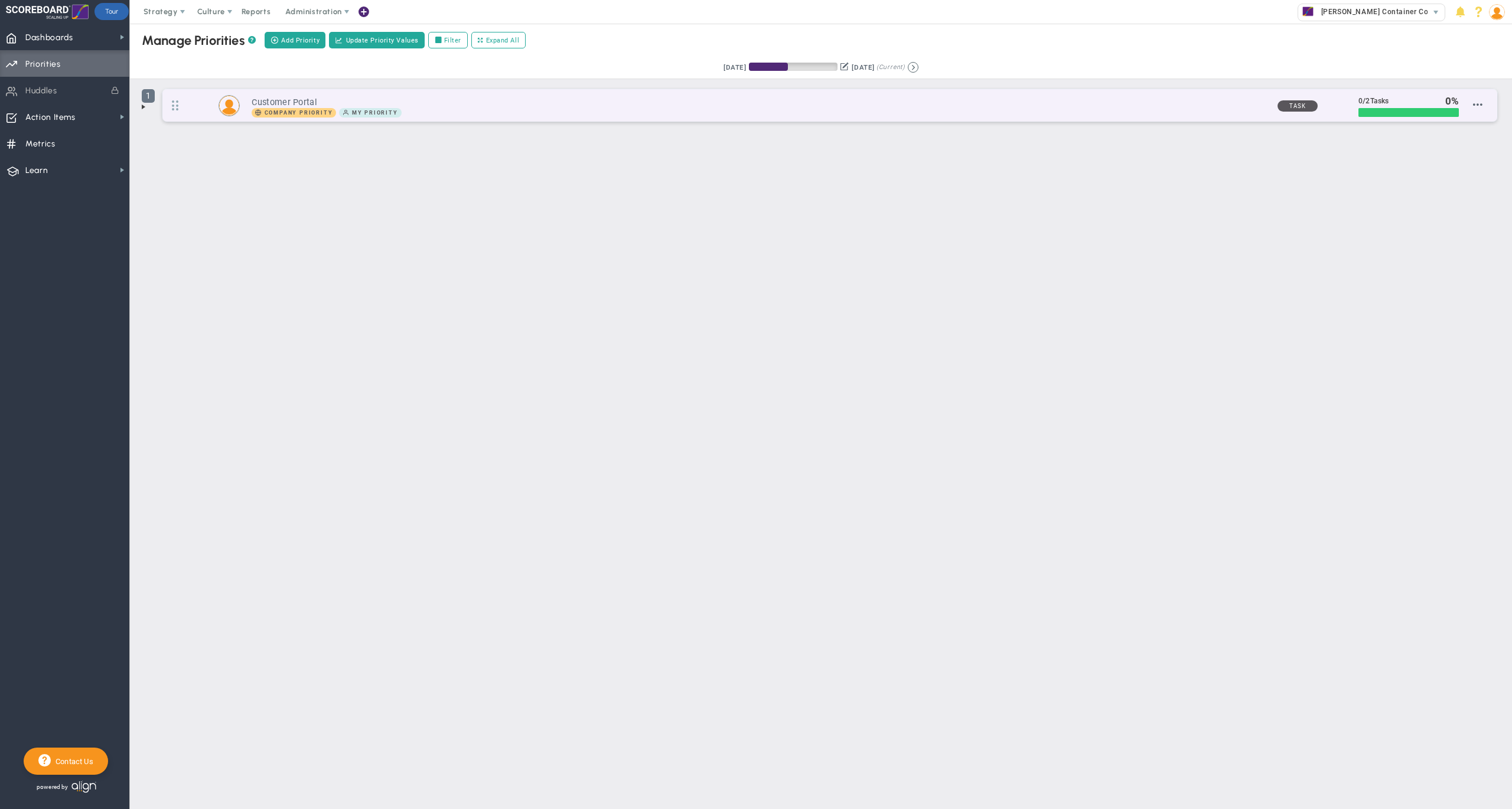
click at [147, 101] on span "1" at bounding box center [148, 96] width 13 height 14
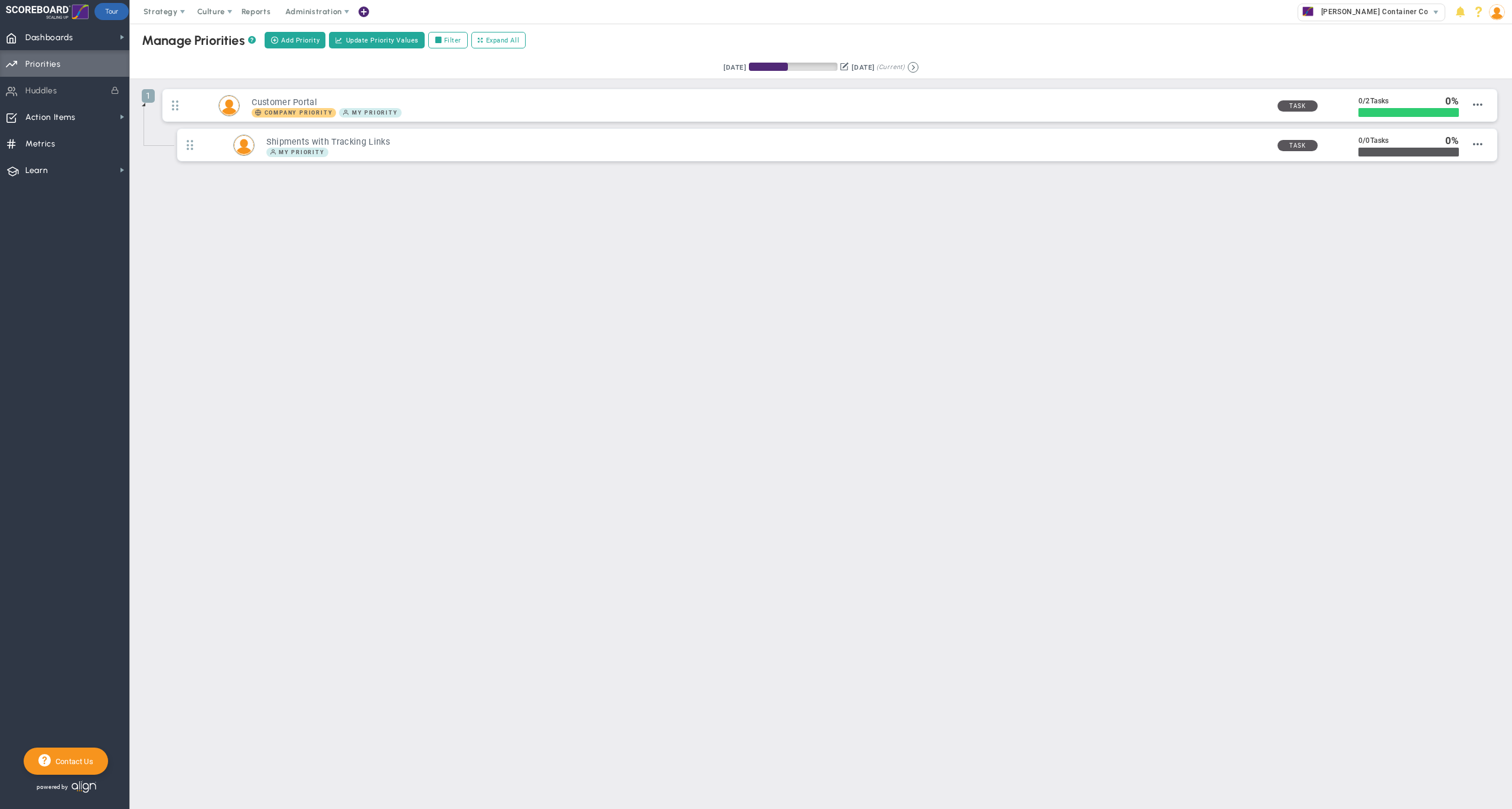
click at [580, 69] on div "Retrieving period... [DATE] [DATE] (Current)" at bounding box center [820, 68] width 1405 height 23
click at [95, 34] on span "Dashboards Dashboards" at bounding box center [64, 36] width 129 height 27
click at [176, 57] on span "Company Dashboard" at bounding box center [193, 58] width 76 height 11
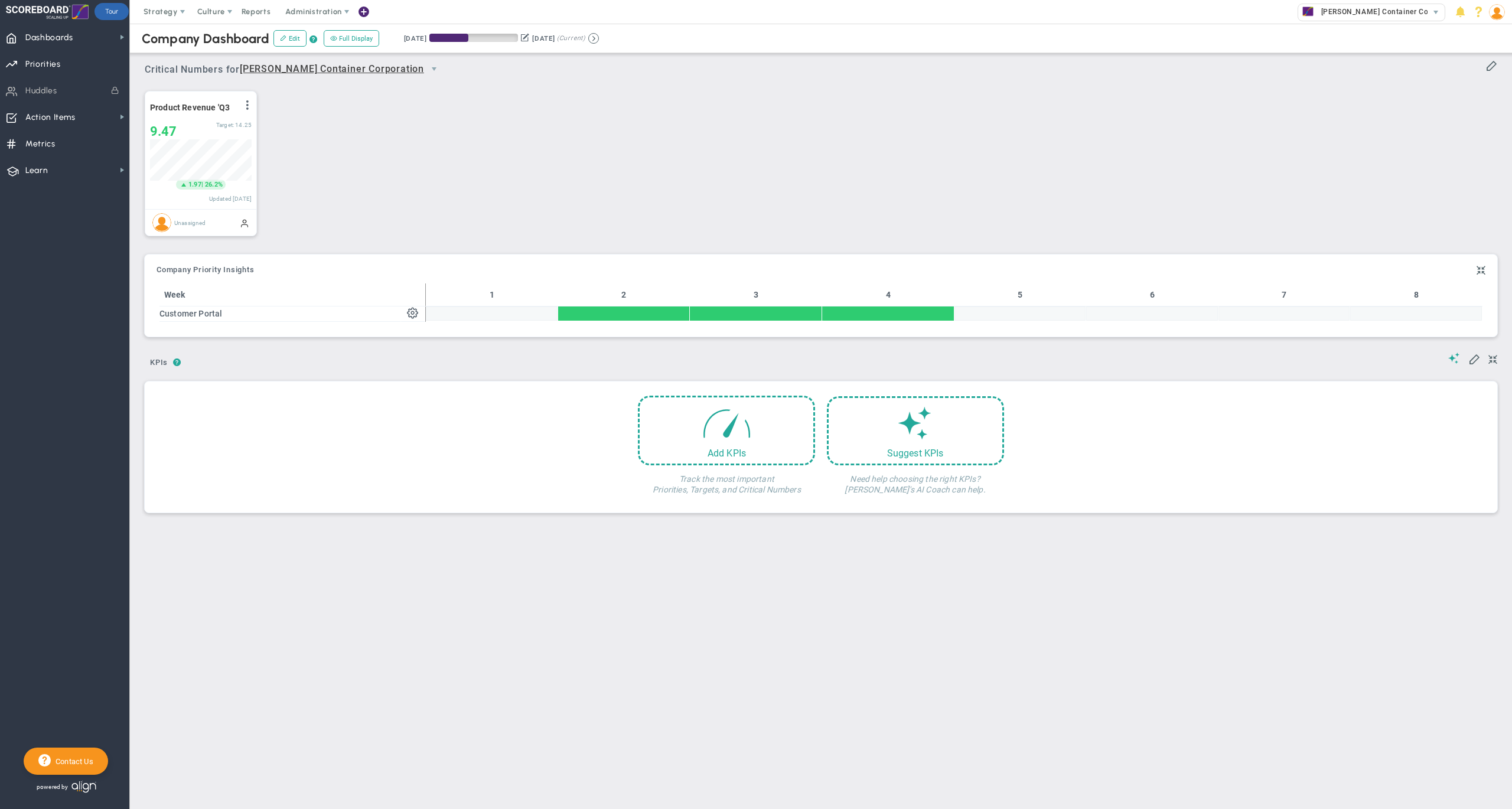
scroll to position [40, 101]
click at [166, 10] on span "Strategy" at bounding box center [160, 11] width 34 height 9
click at [197, 34] on span "One Page Strategic Plan" at bounding box center [198, 35] width 127 height 23
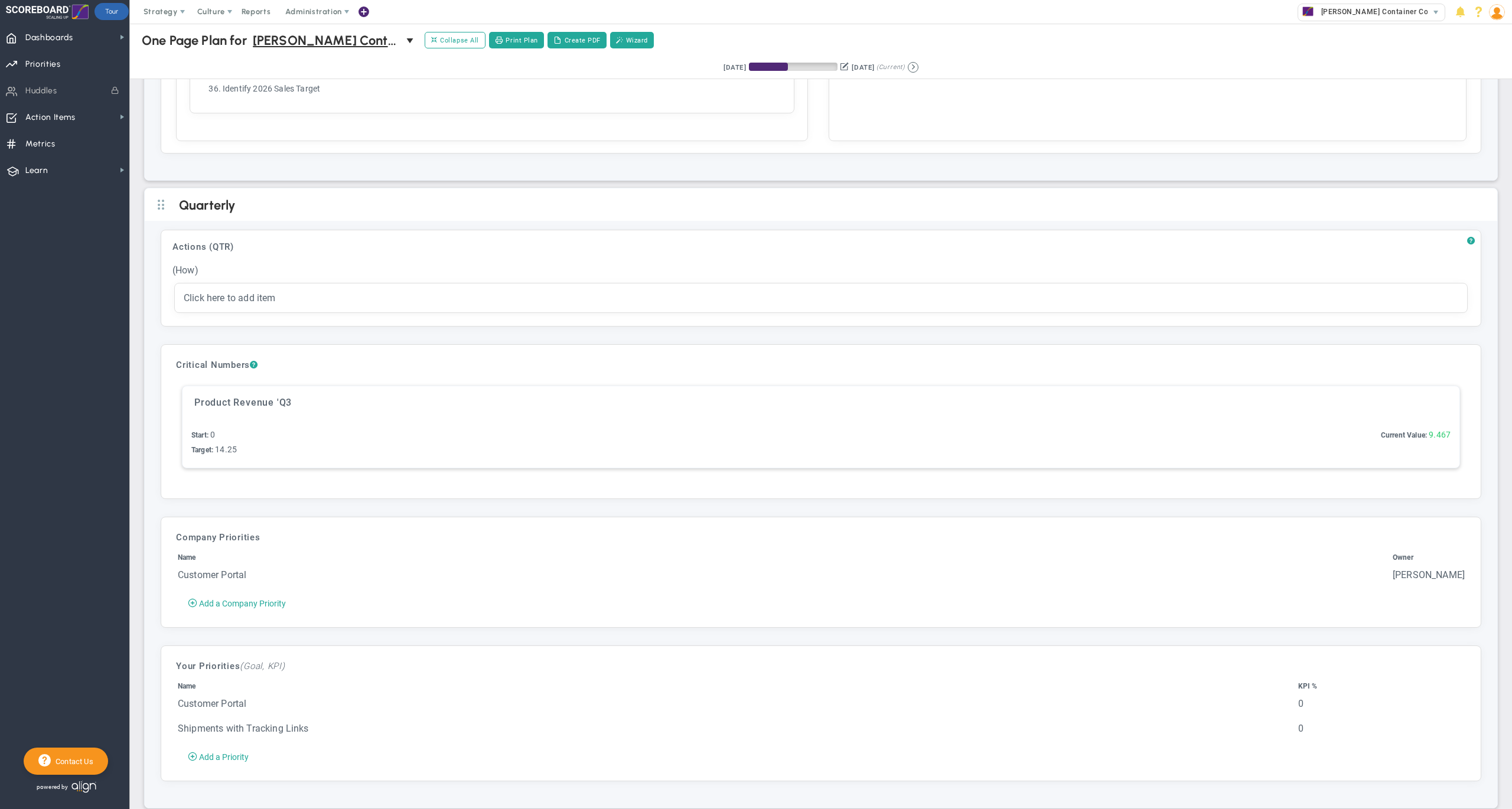
scroll to position [3091, 0]
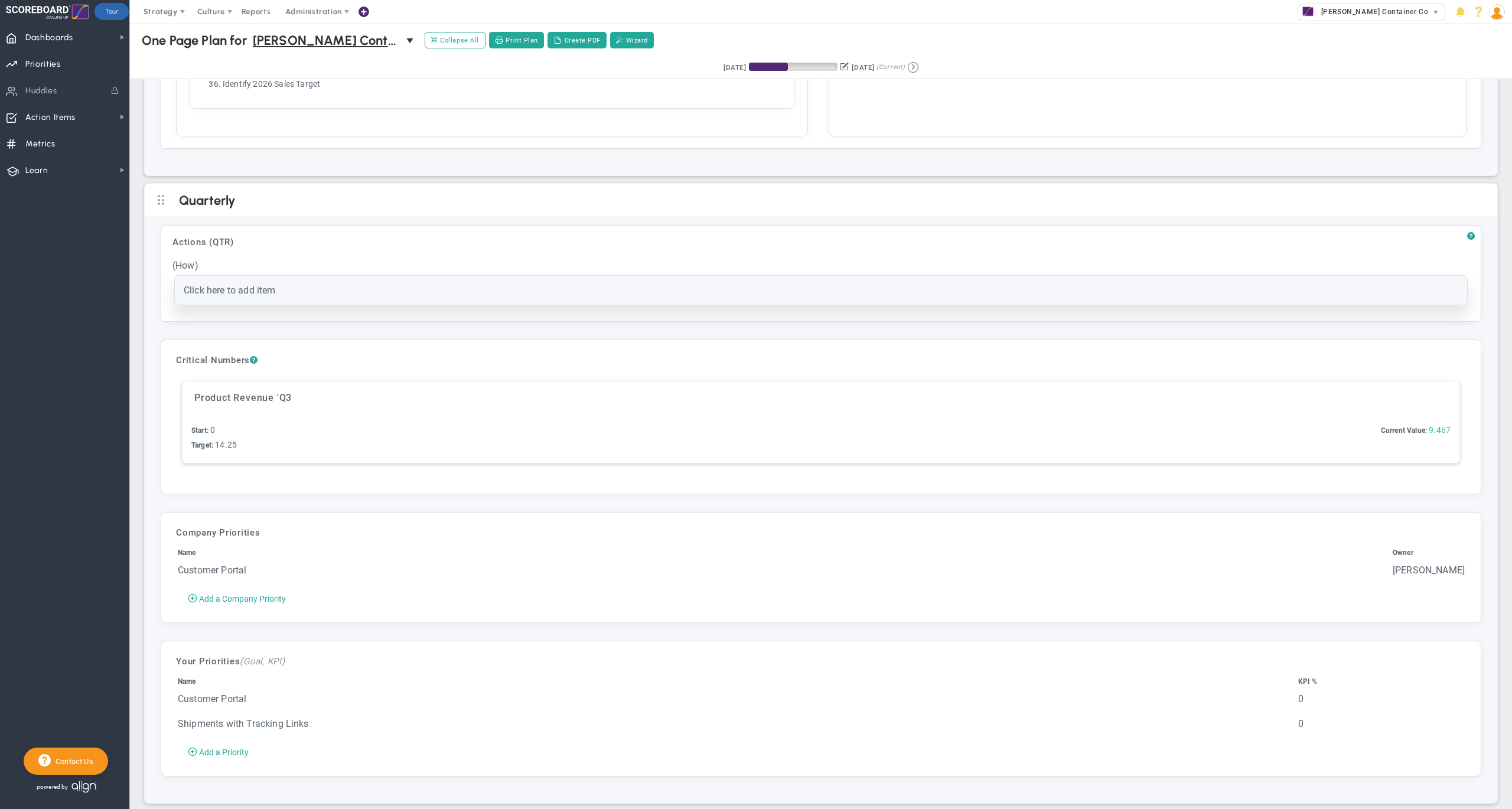
click at [330, 295] on div "Click here to add item" at bounding box center [821, 290] width 1274 height 11
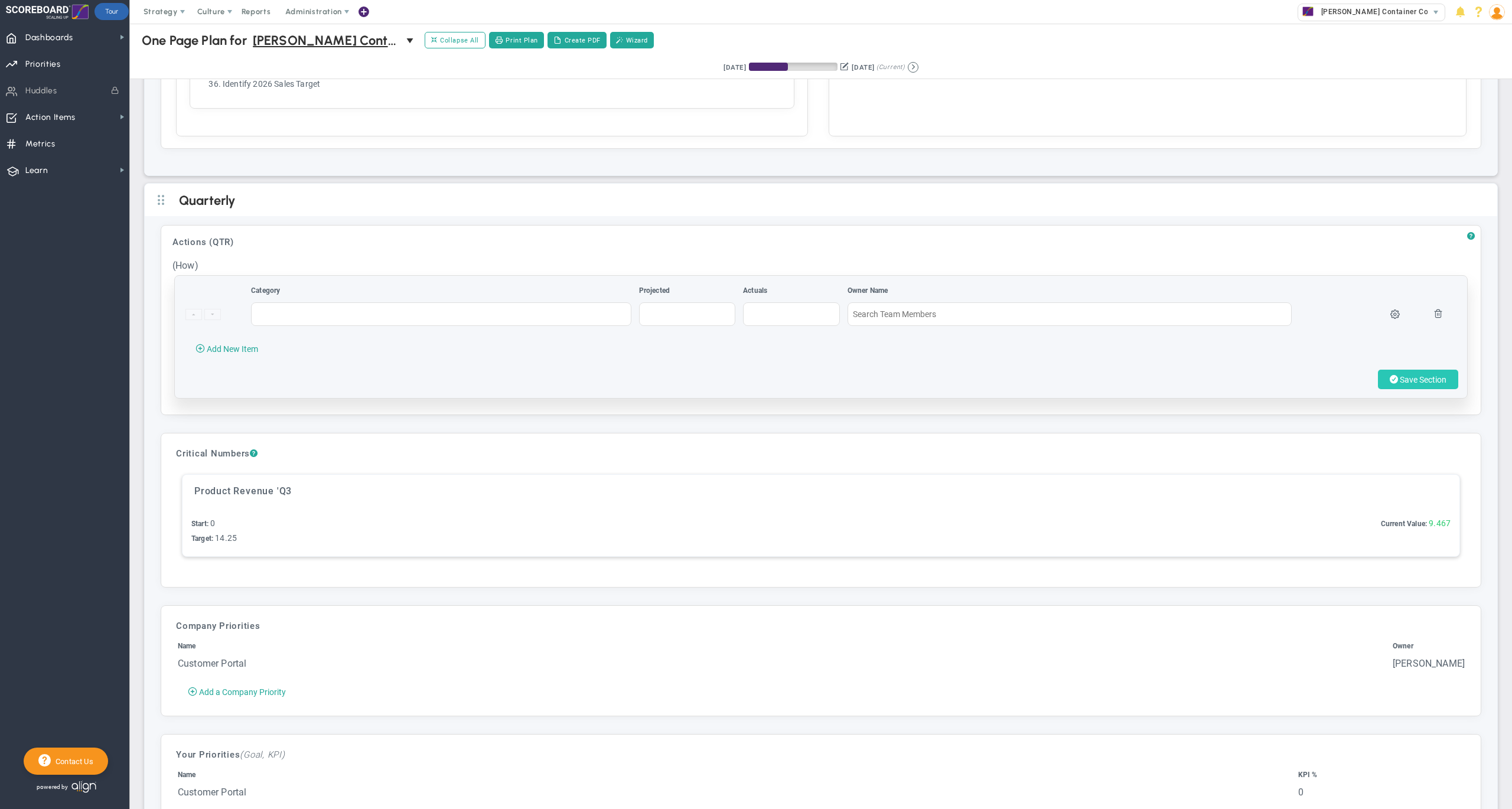
click at [1400, 384] on span "Save Section" at bounding box center [1423, 379] width 47 height 10
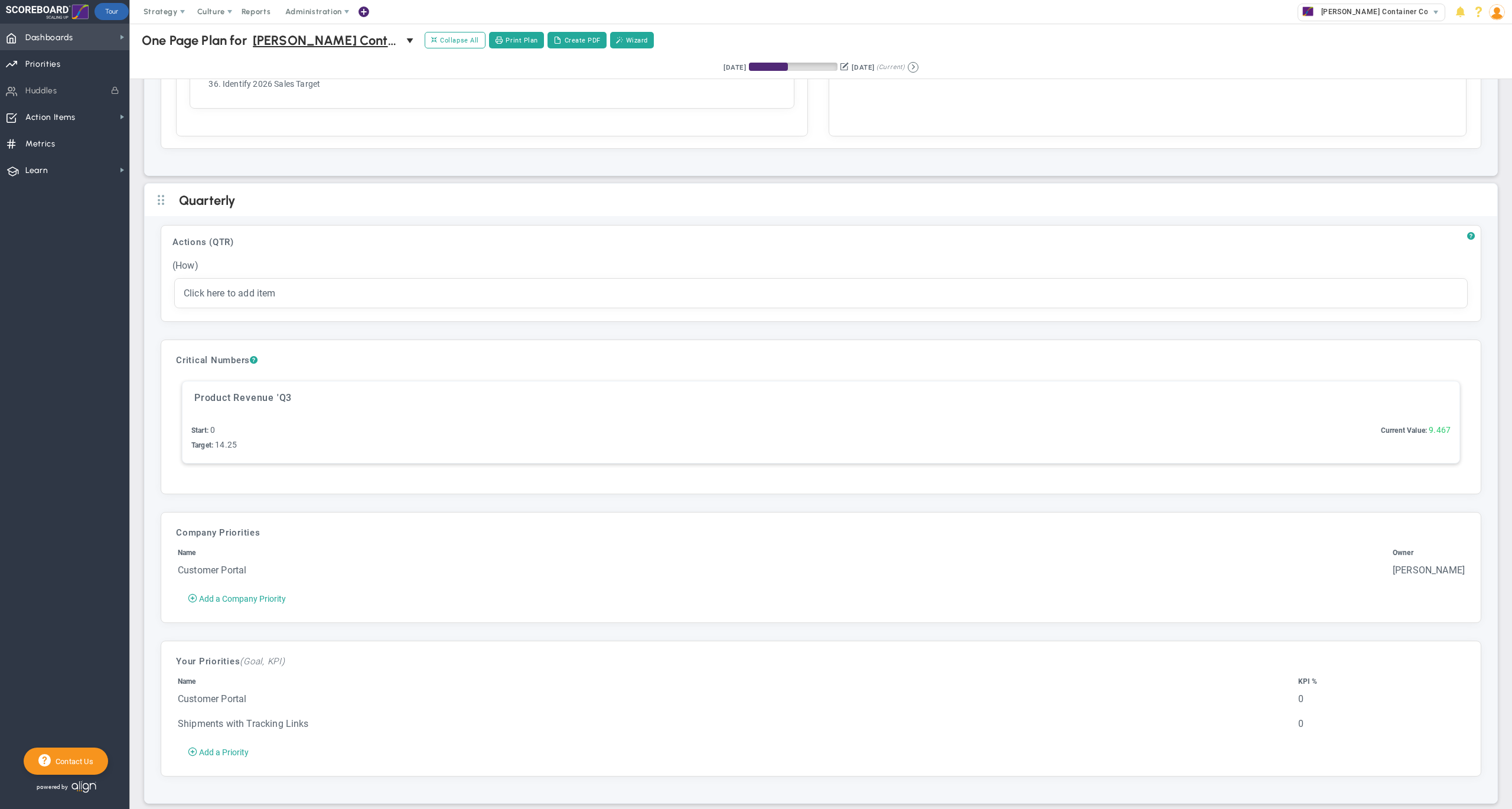
click at [64, 42] on span "Dashboards" at bounding box center [49, 38] width 48 height 25
click at [177, 59] on span "Company Dashboard" at bounding box center [193, 58] width 76 height 11
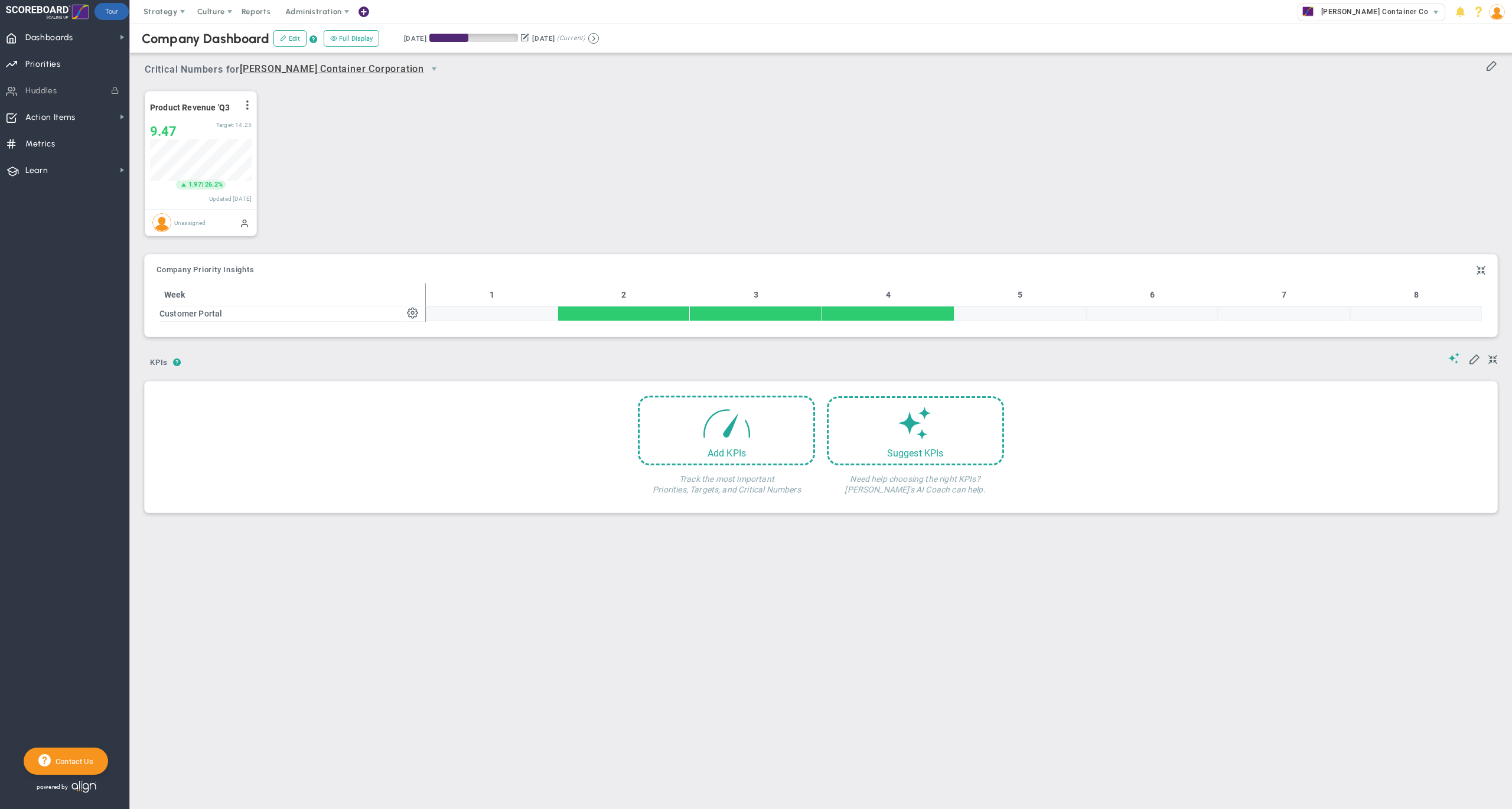
scroll to position [40, 101]
click at [574, 176] on div "Product Revenue 'Q3 View Historical Graph Edit Make "No Change" Update Add Past…" at bounding box center [816, 164] width 1367 height 166
click at [54, 65] on span "Priorities" at bounding box center [43, 64] width 36 height 25
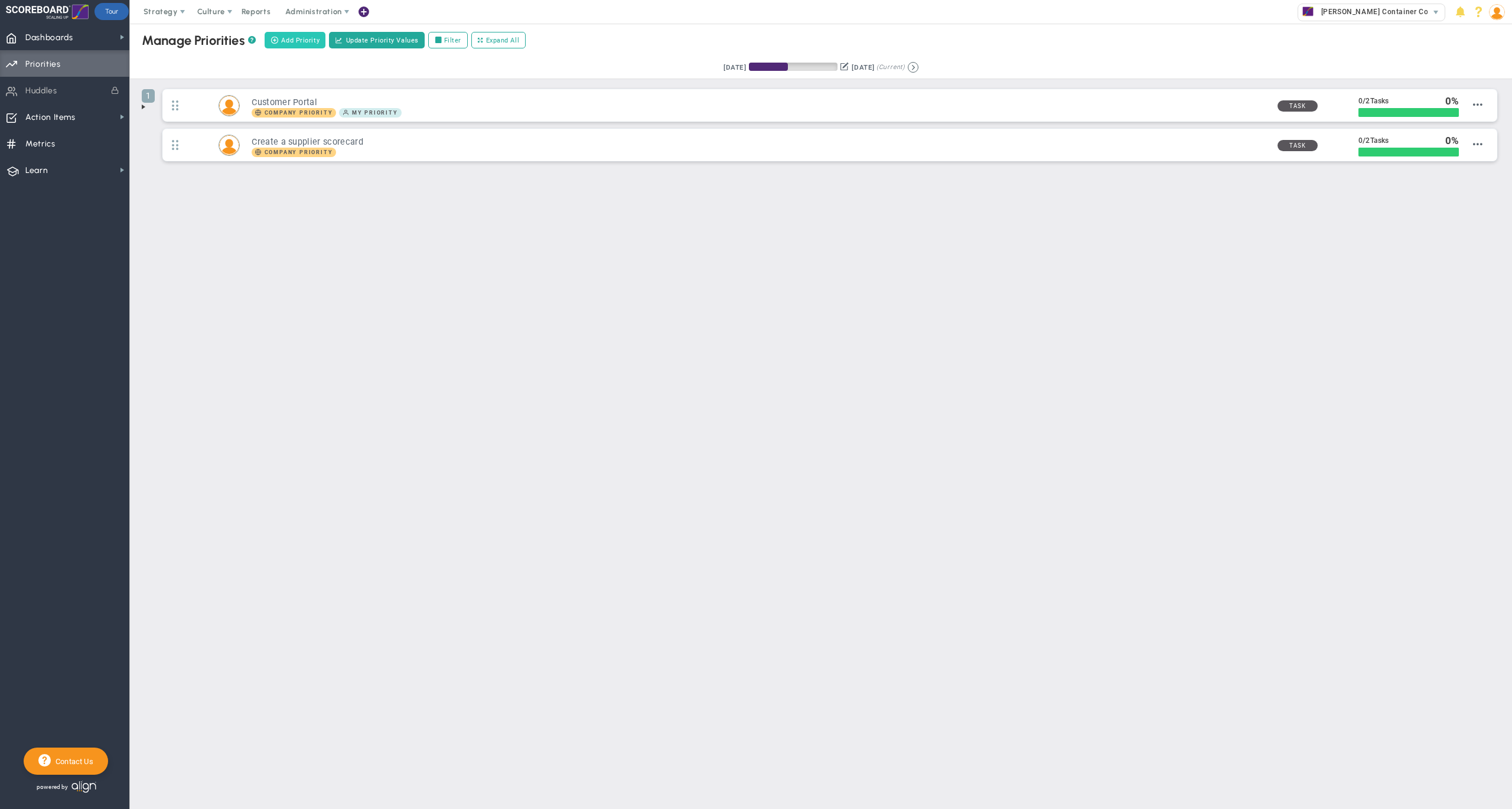
click at [297, 41] on span "Add Priority" at bounding box center [300, 40] width 38 height 10
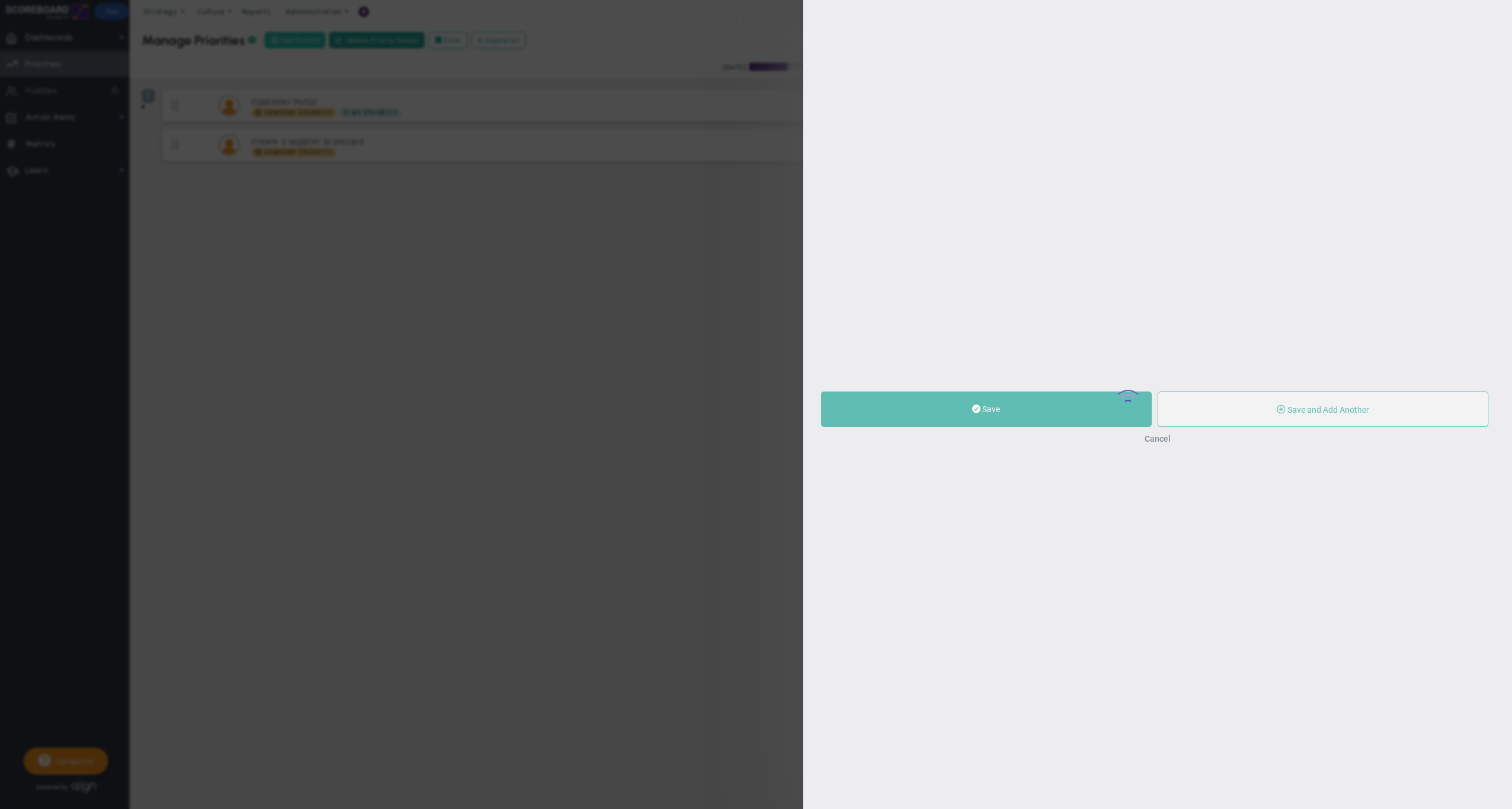
type input "0"
radio input "true"
type input "[PERSON_NAME]"
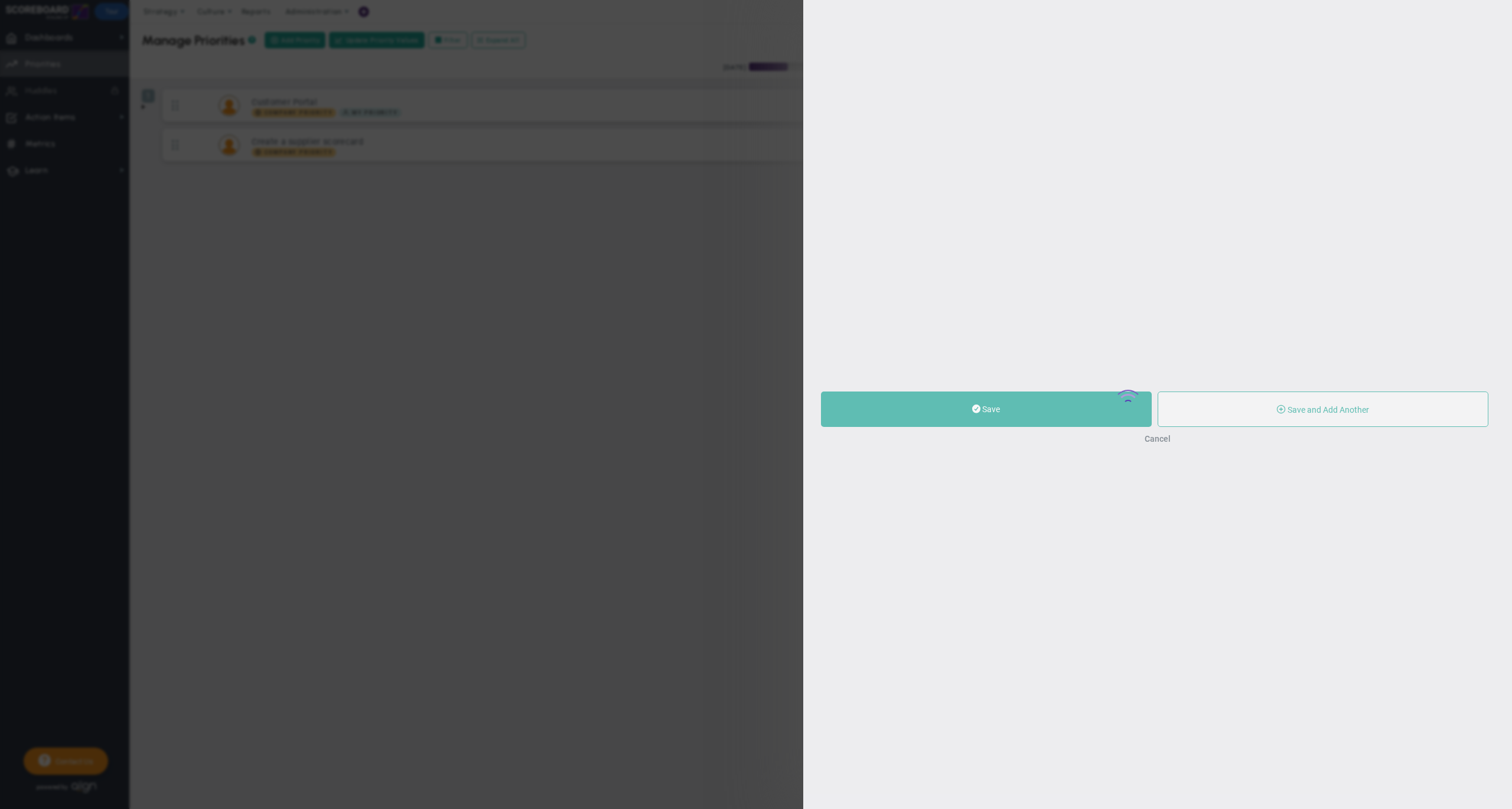
type input "0"
radio input "true"
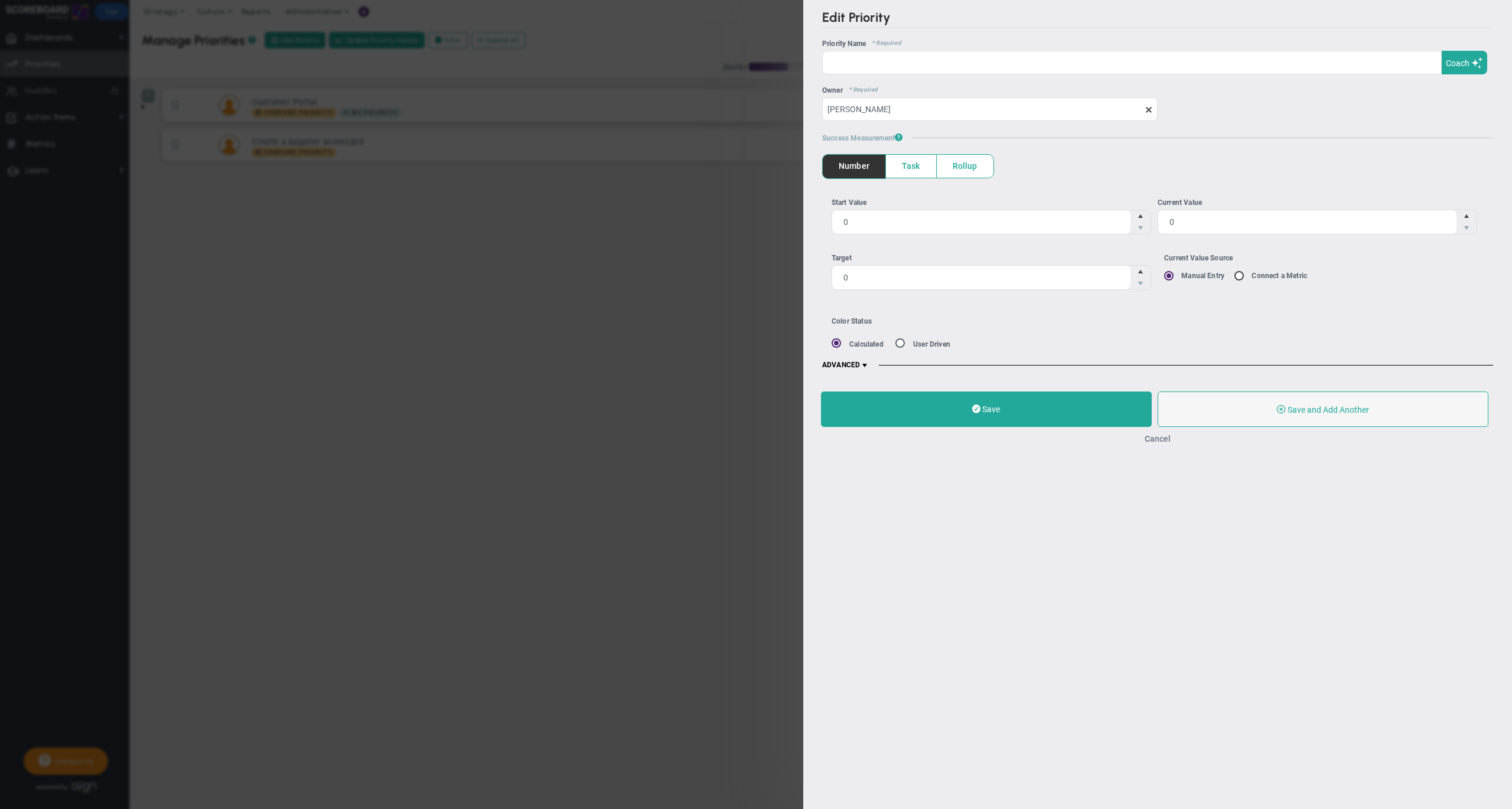
click at [1155, 440] on button "Cancel" at bounding box center [1157, 439] width 26 height 10
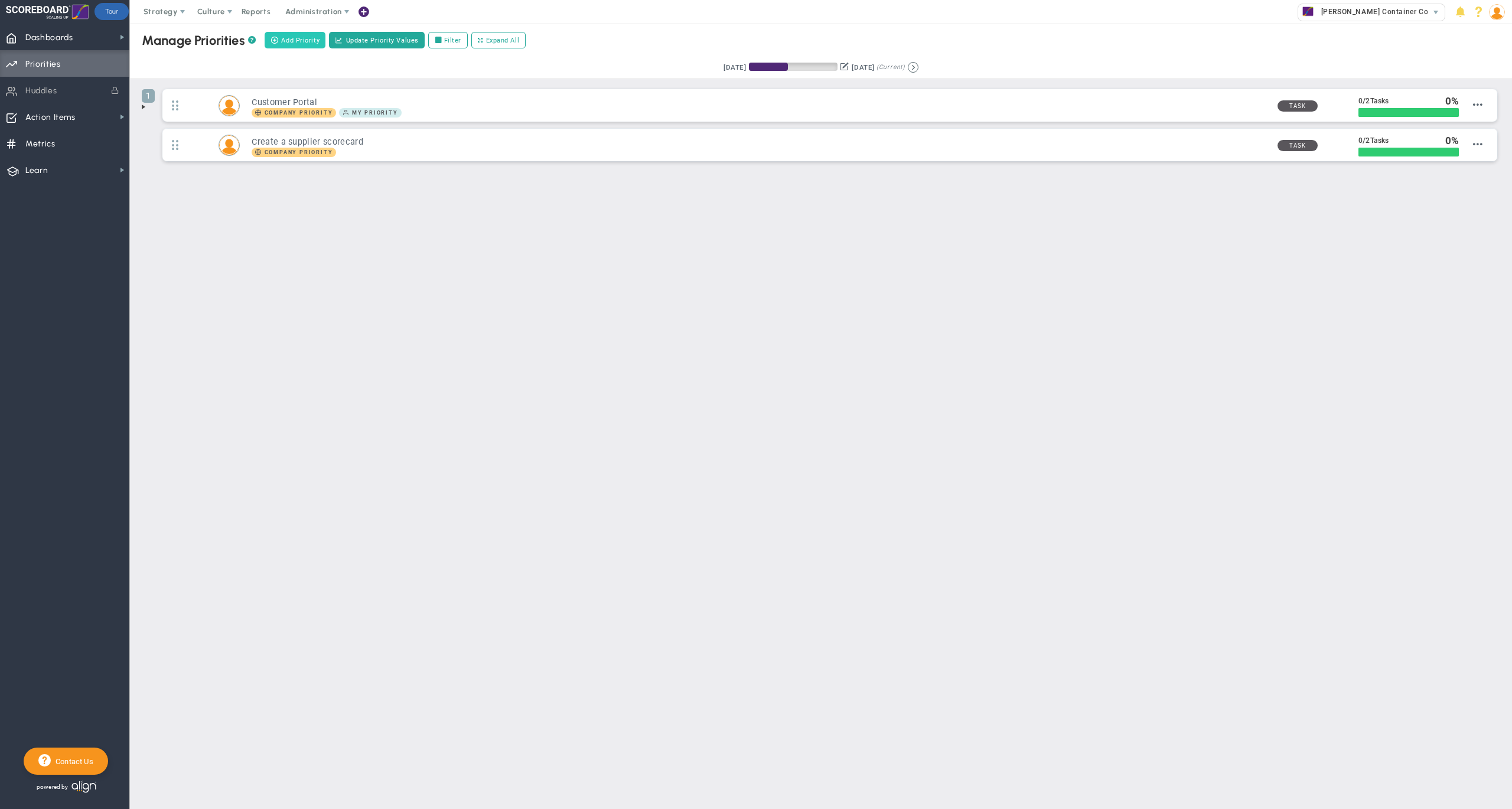
click at [297, 41] on span "Add Priority" at bounding box center [300, 40] width 38 height 10
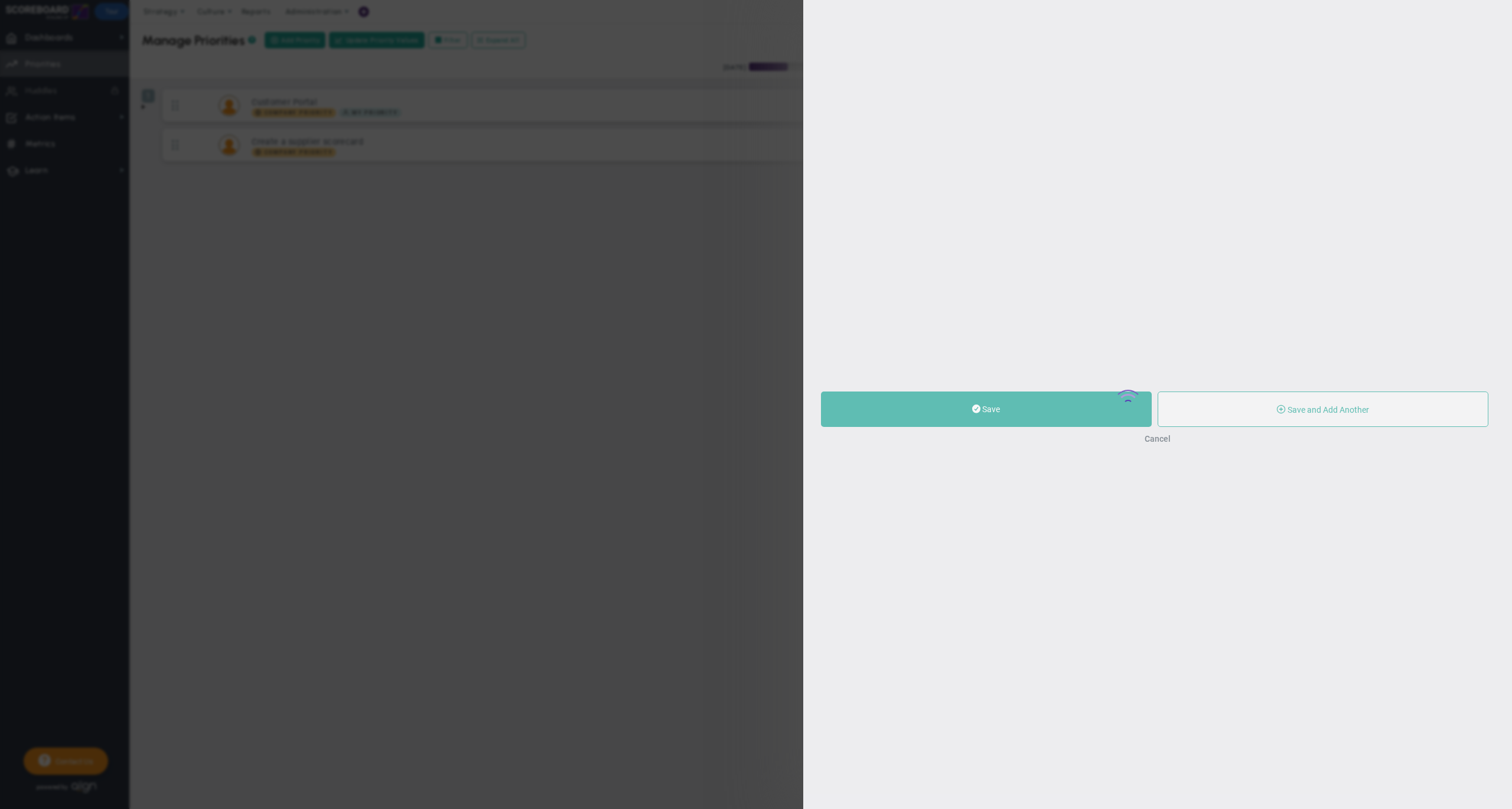
type input "0"
radio input "true"
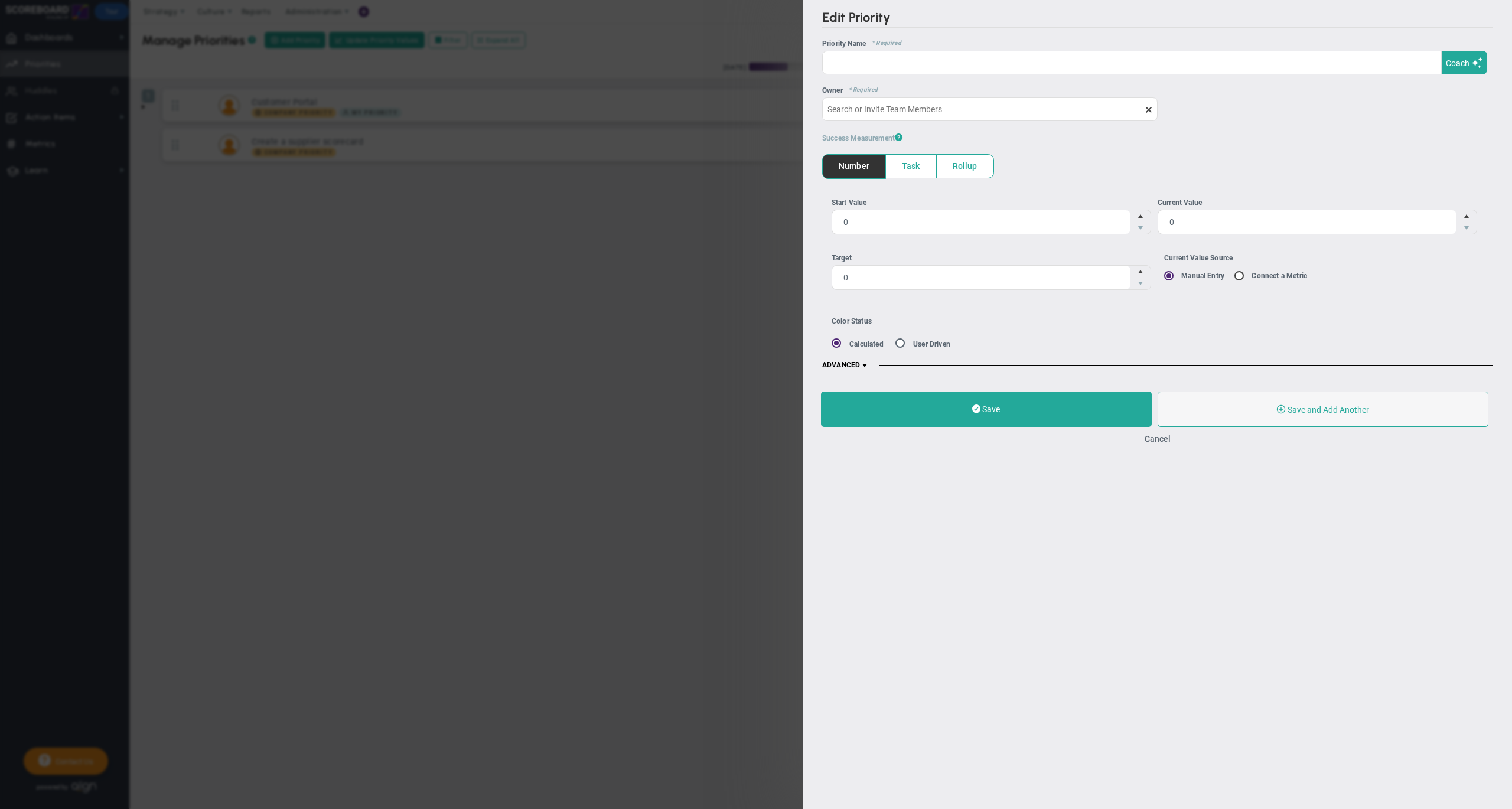
type input "[PERSON_NAME]"
type input "0"
radio input "true"
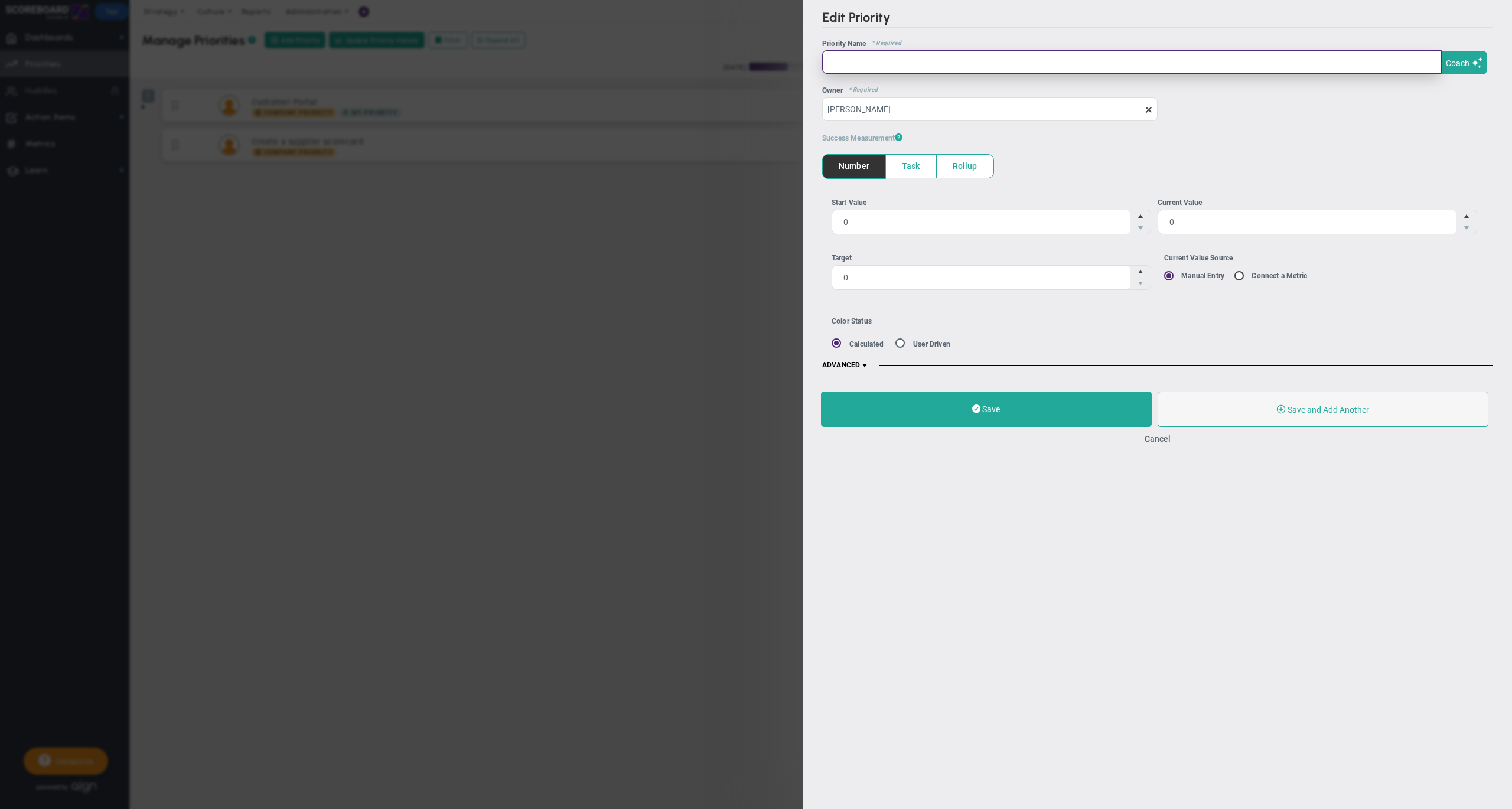
click at [1232, 60] on input "text" at bounding box center [1132, 62] width 619 height 23
type input "Increase Sales Conversion"
click at [1459, 62] on span "Coach" at bounding box center [1457, 63] width 23 height 10
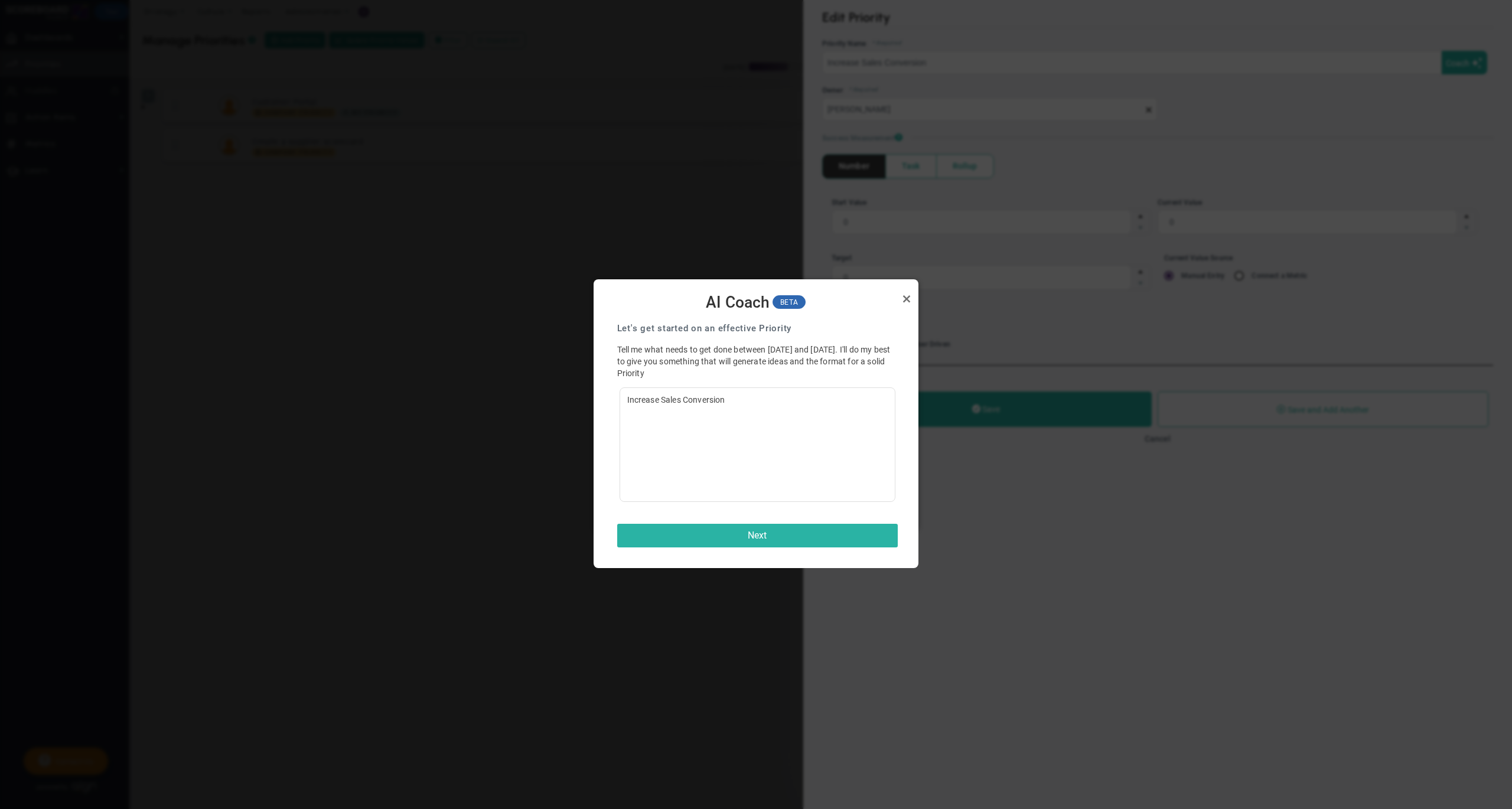
click at [780, 532] on button "Next" at bounding box center [757, 536] width 280 height 23
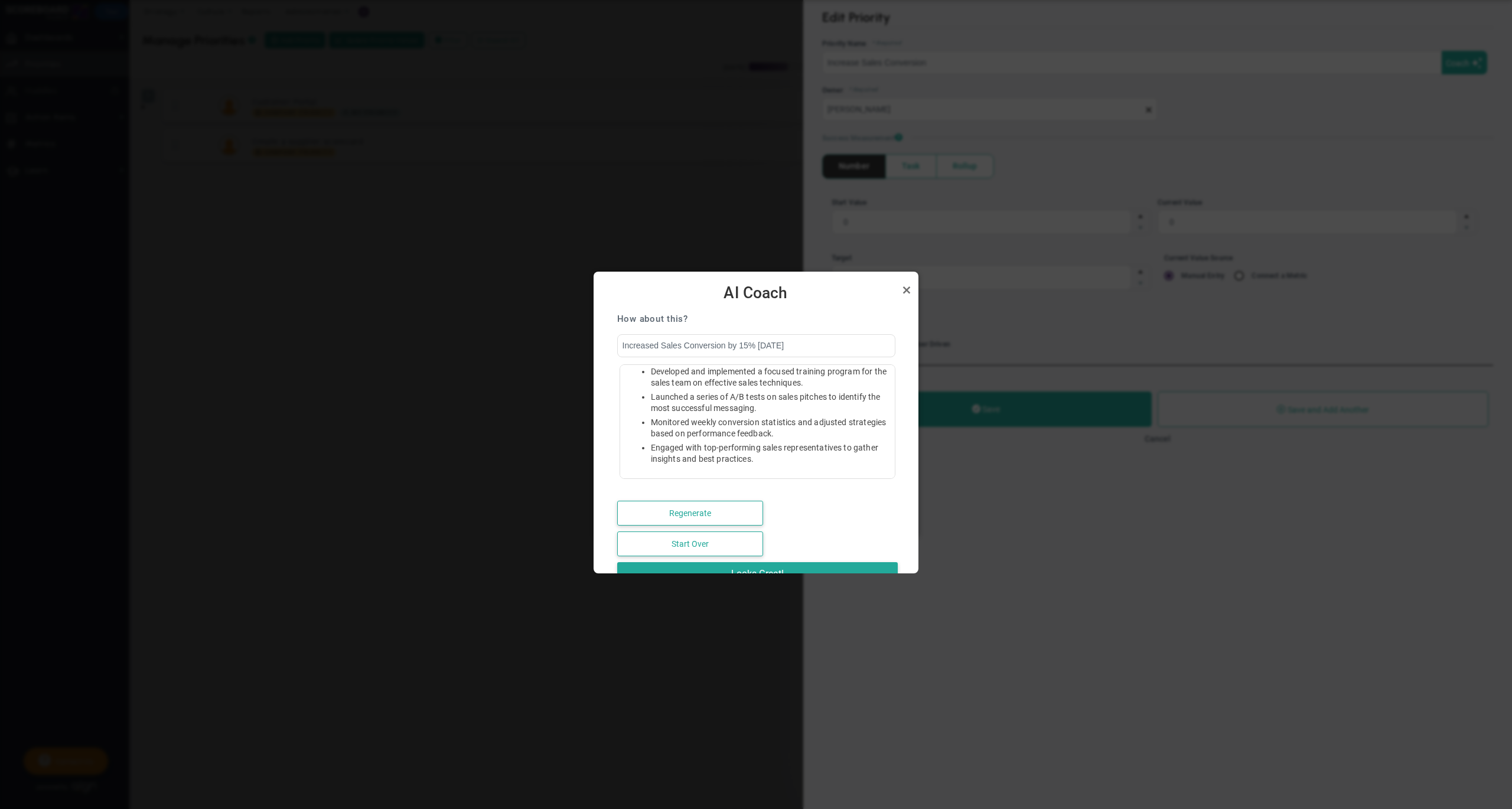
scroll to position [28, 0]
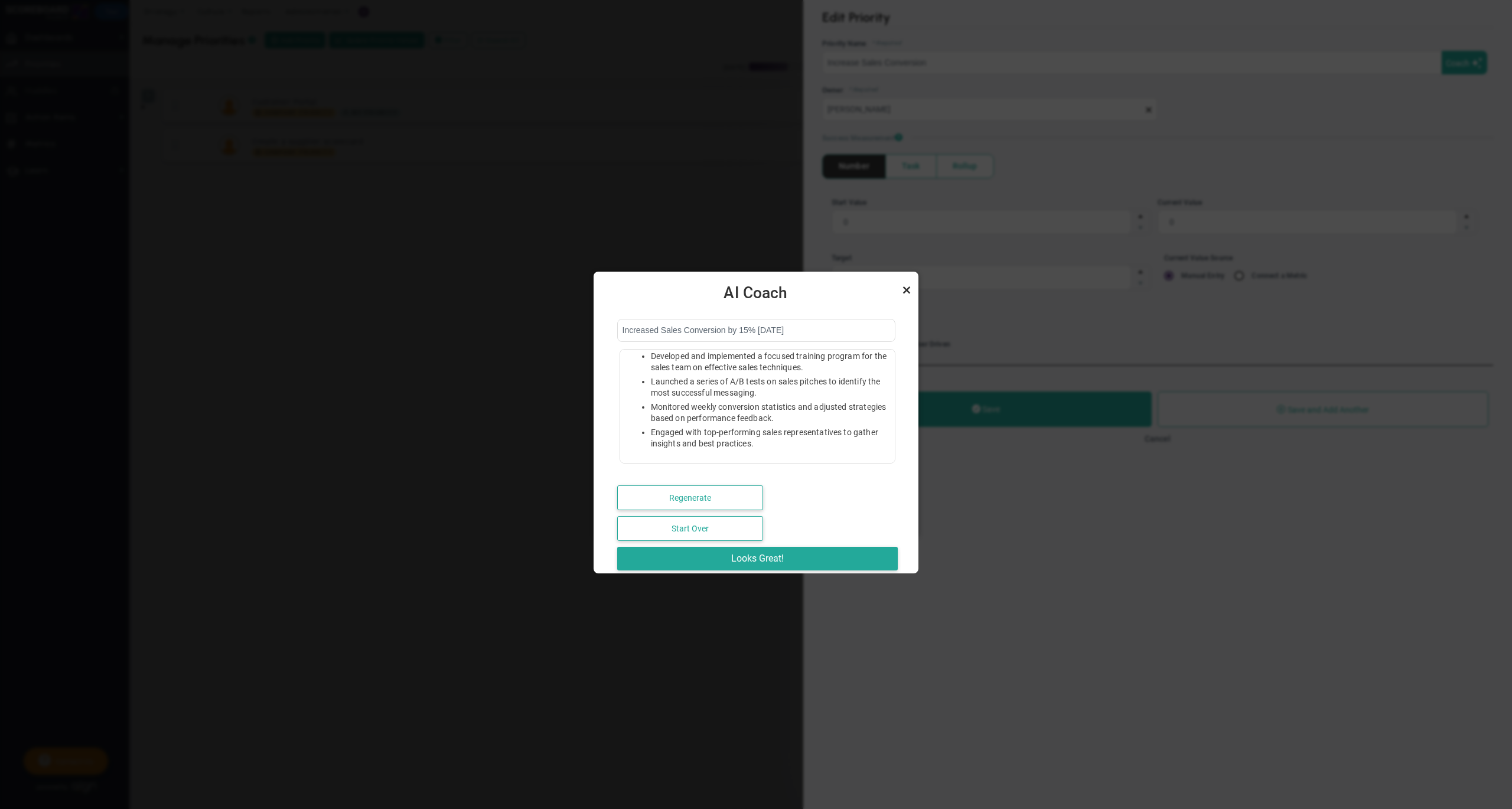
click at [906, 286] on link "Close" at bounding box center [906, 290] width 14 height 14
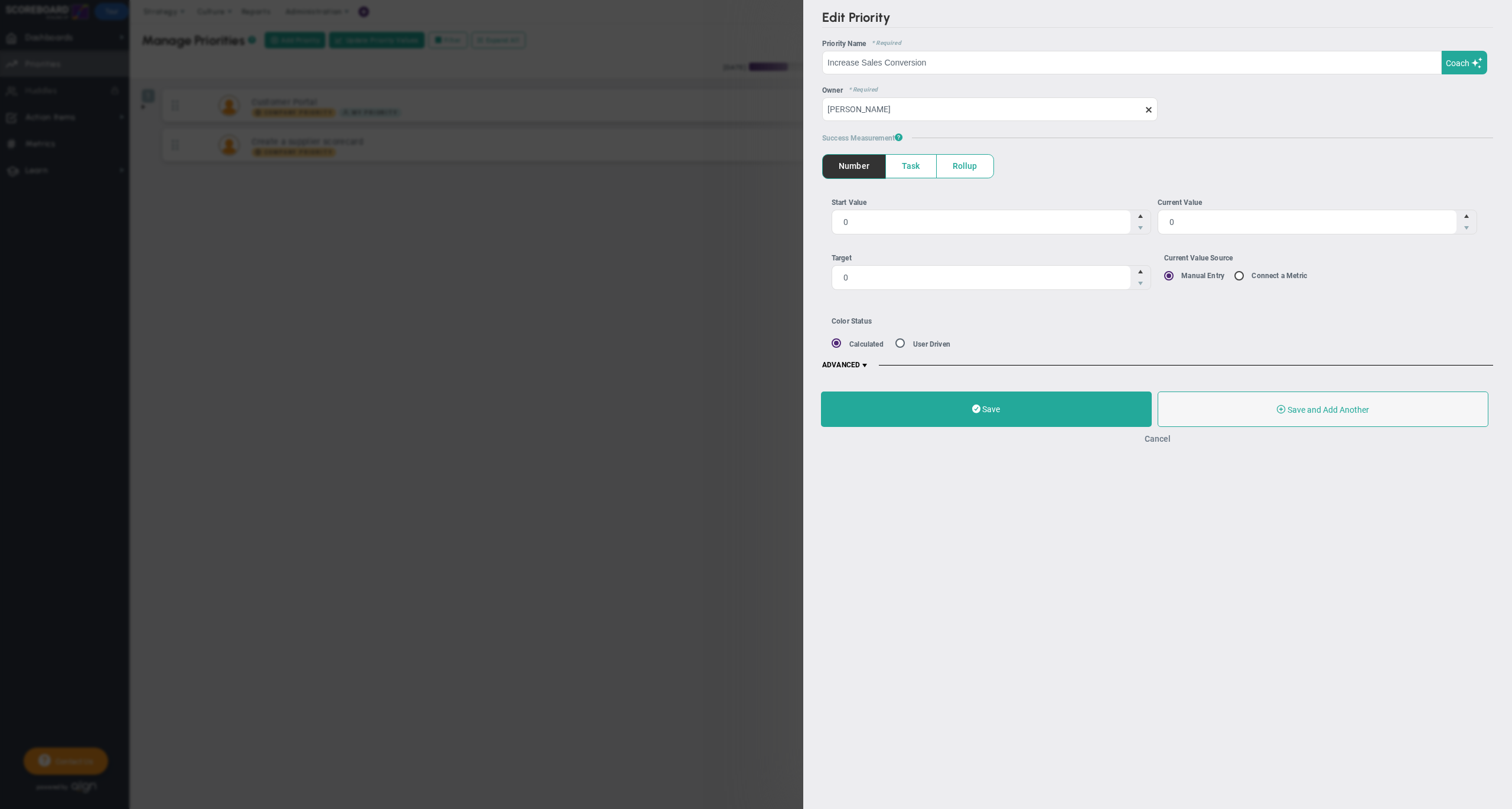
click at [1156, 442] on button "Cancel" at bounding box center [1157, 439] width 26 height 10
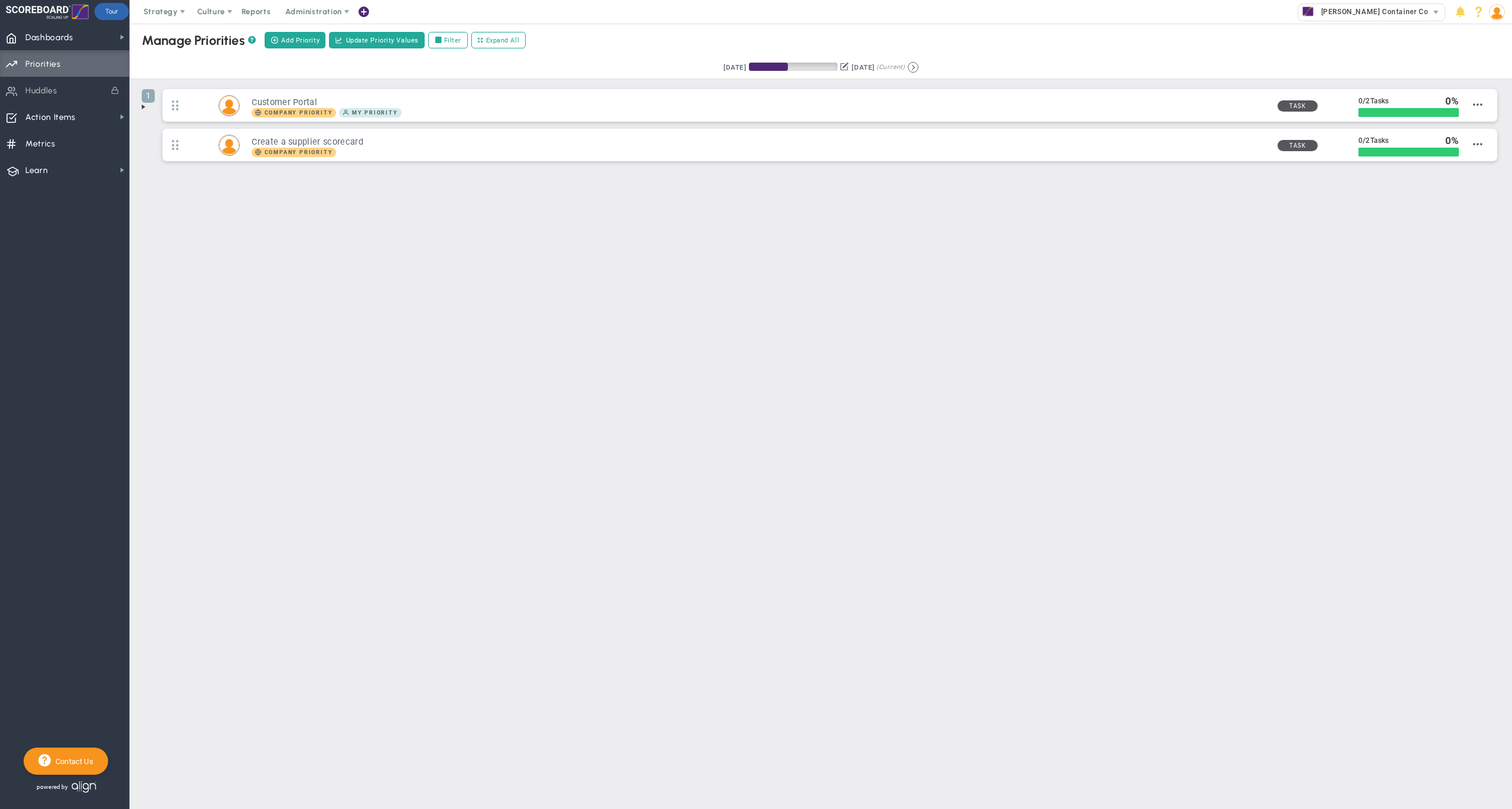
click at [327, 250] on main "Manage OKRs ? Manage Priorities ? Create Project Add Priority Update Priority V…" at bounding box center [821, 416] width 1382 height 785
click at [97, 43] on span "Dashboards Dashboards" at bounding box center [64, 36] width 129 height 27
click at [192, 55] on span "Company Dashboard" at bounding box center [193, 58] width 76 height 11
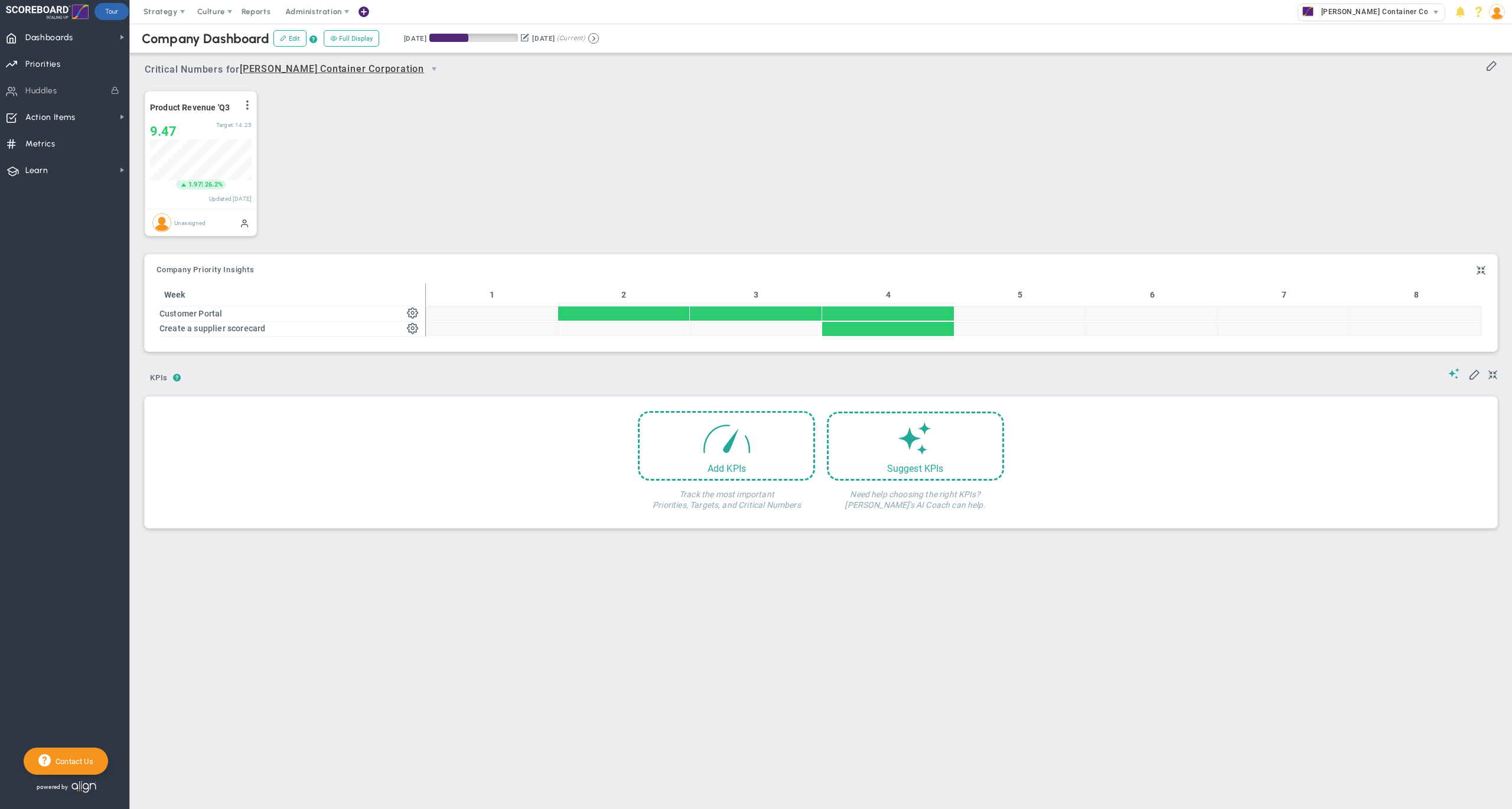
scroll to position [40, 101]
click at [90, 36] on span "Dashboards Dashboards" at bounding box center [64, 36] width 129 height 27
click at [183, 79] on span "Annual Initiatives" at bounding box center [186, 80] width 62 height 11
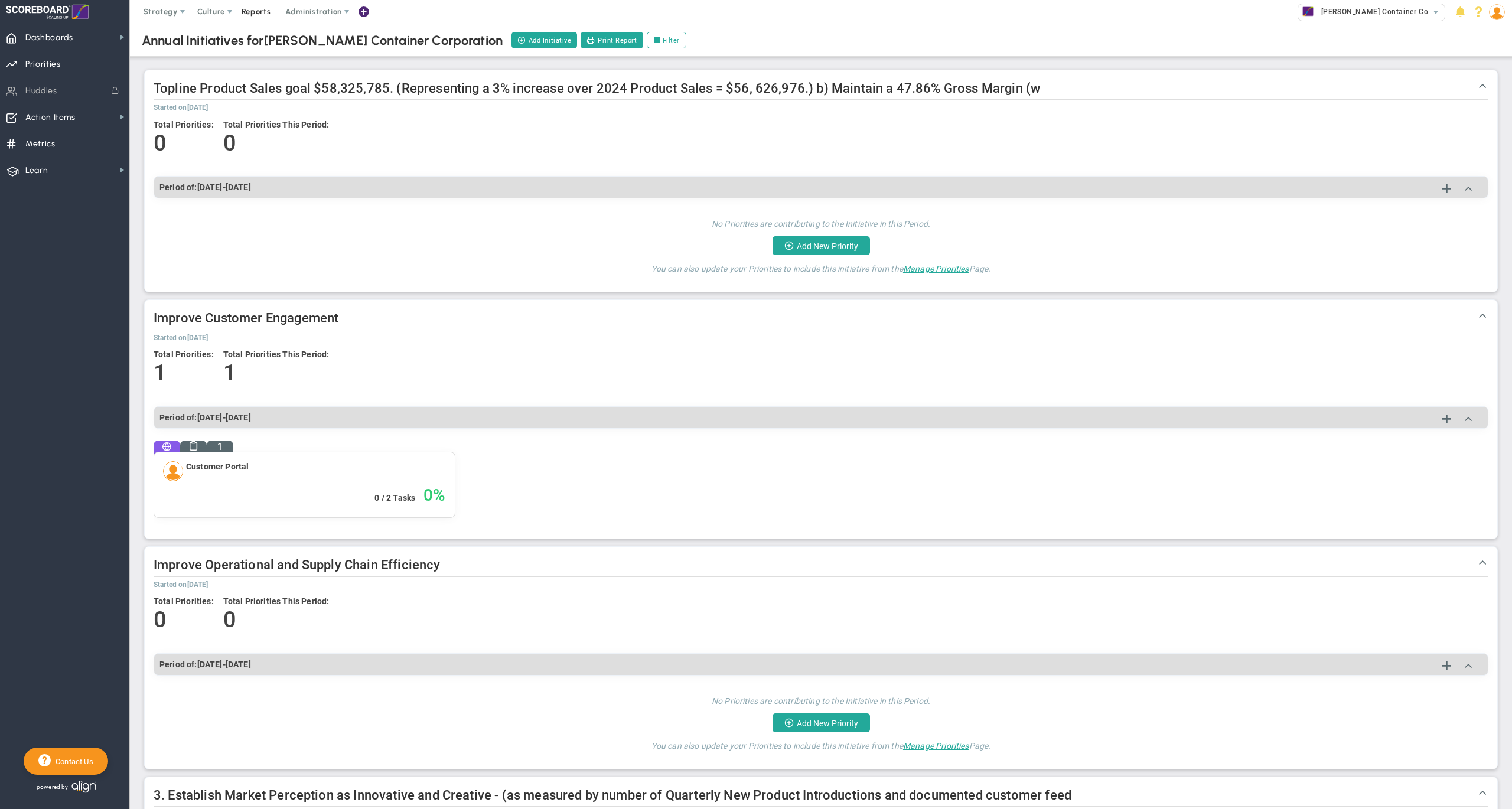
click at [260, 13] on span "Reports" at bounding box center [256, 12] width 41 height 23
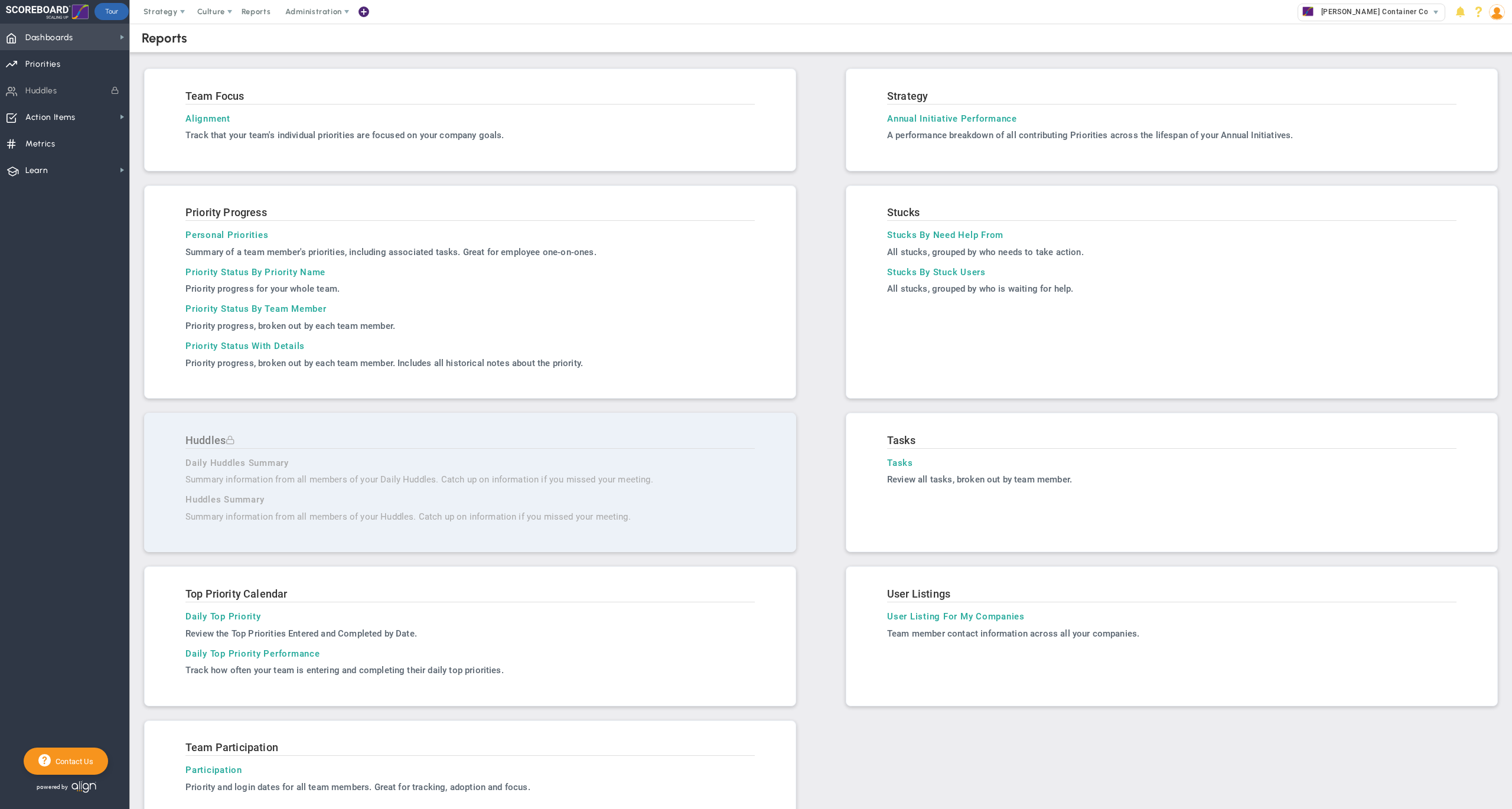
click at [54, 36] on span "Dashboards" at bounding box center [49, 38] width 48 height 25
click at [173, 77] on span "Annual Initiatives" at bounding box center [186, 80] width 62 height 11
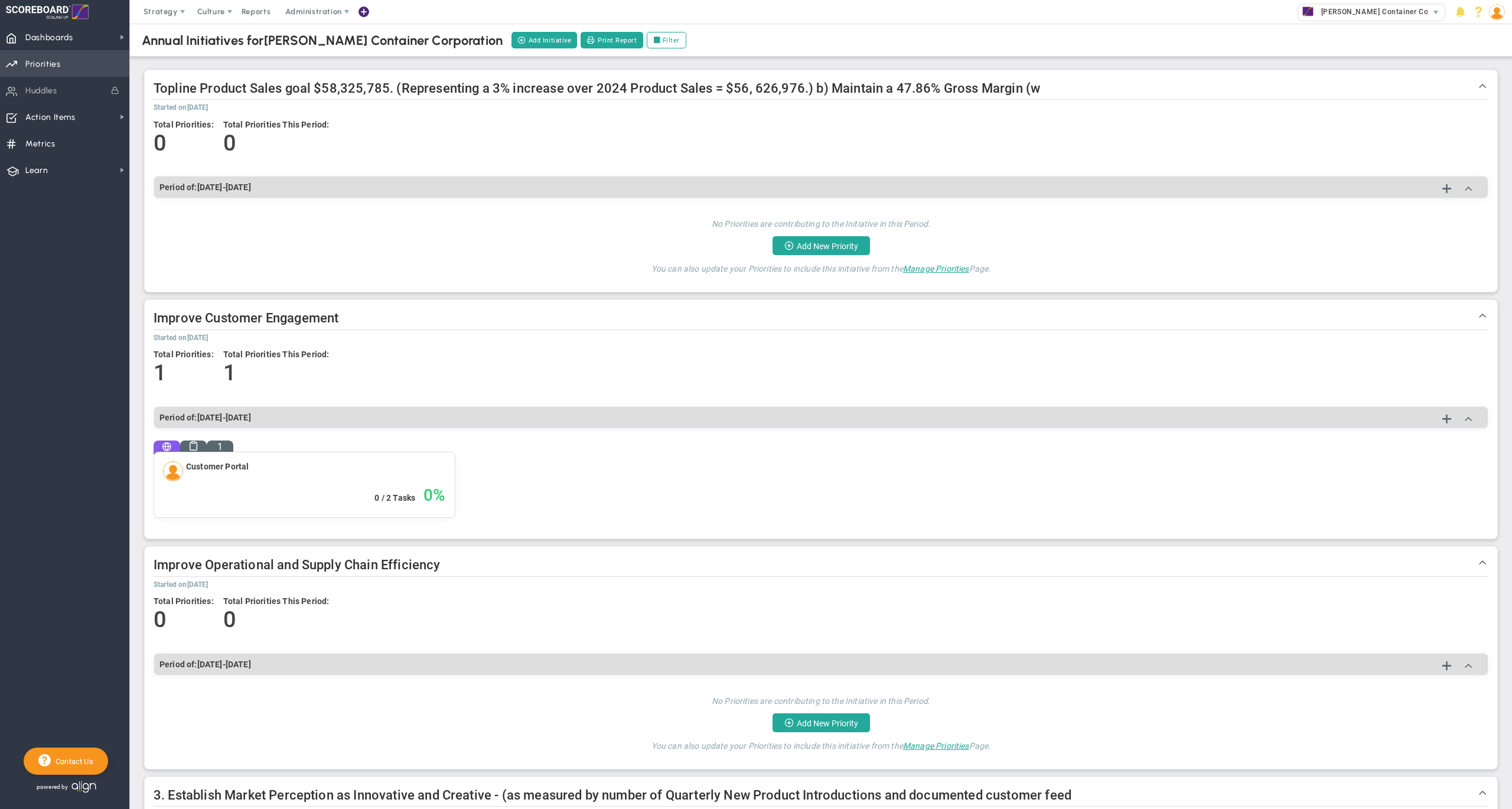
click at [73, 60] on span "Priorities OKR Tree Priorities OKRs" at bounding box center [64, 63] width 129 height 27
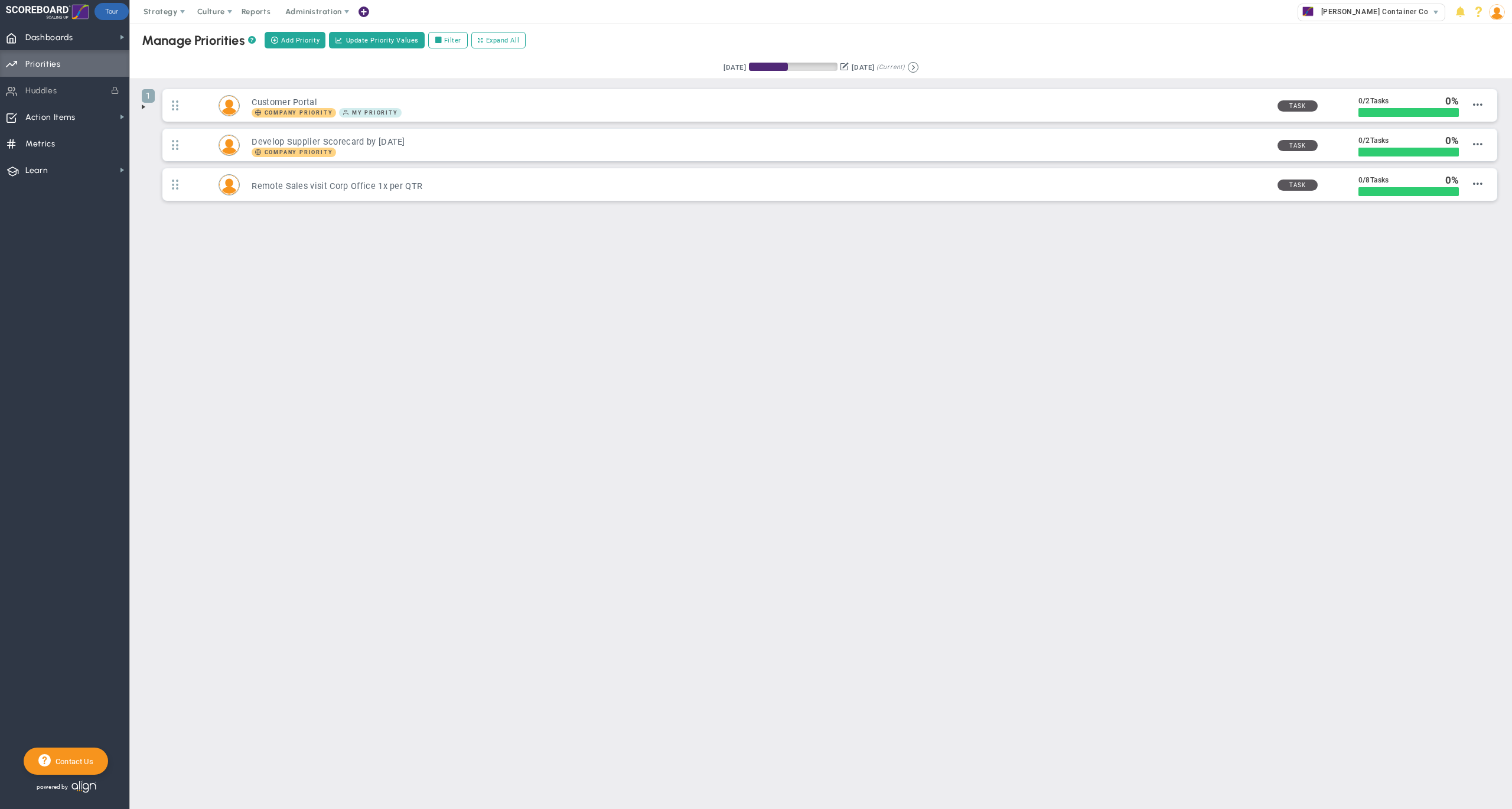
click at [144, 109] on span at bounding box center [144, 107] width 10 height 10
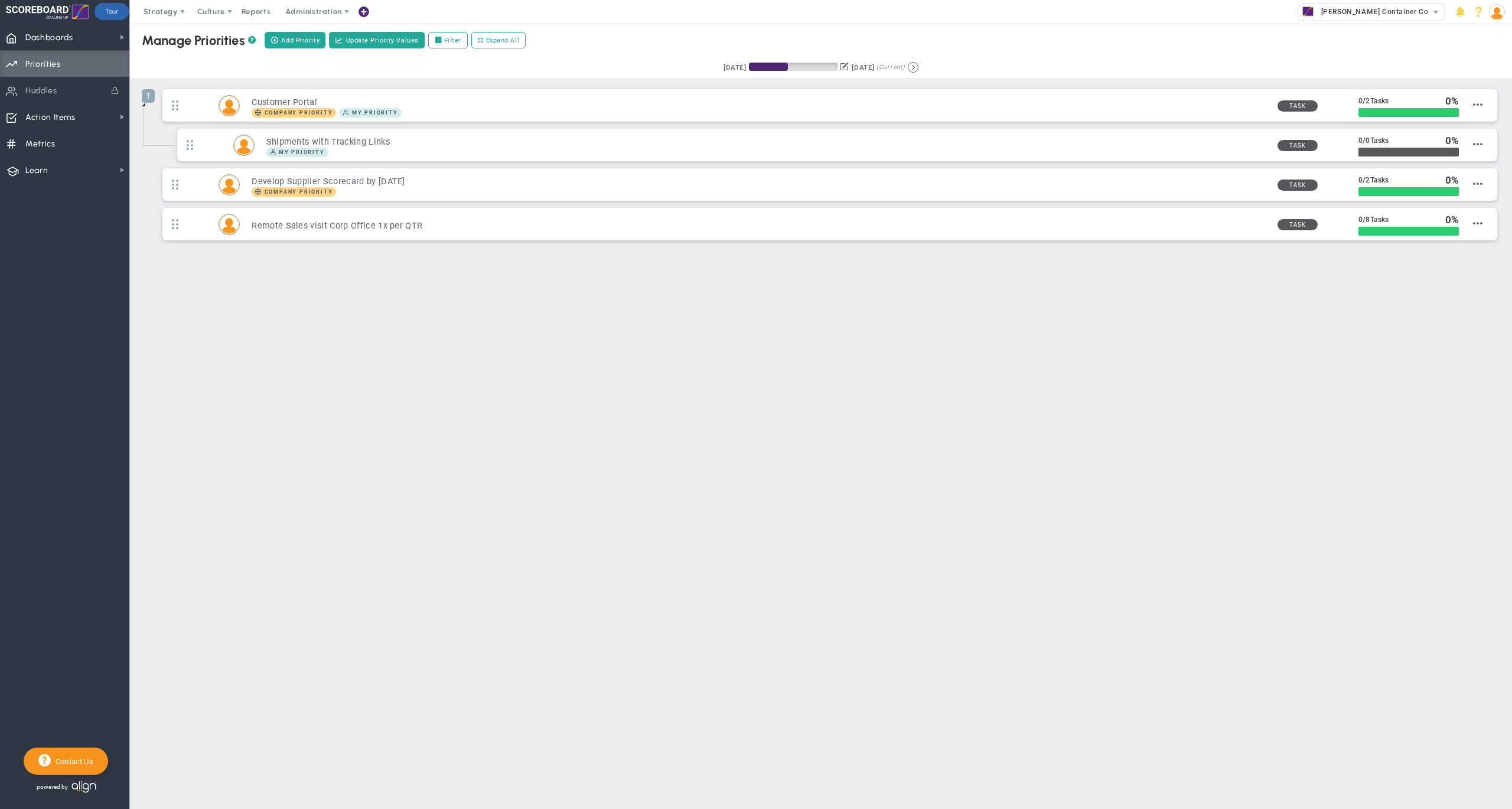
click at [584, 60] on div "Retrieving period... [DATE] [DATE] (Current)" at bounding box center [820, 68] width 1405 height 23
click at [290, 42] on span "Add Priority" at bounding box center [300, 40] width 38 height 10
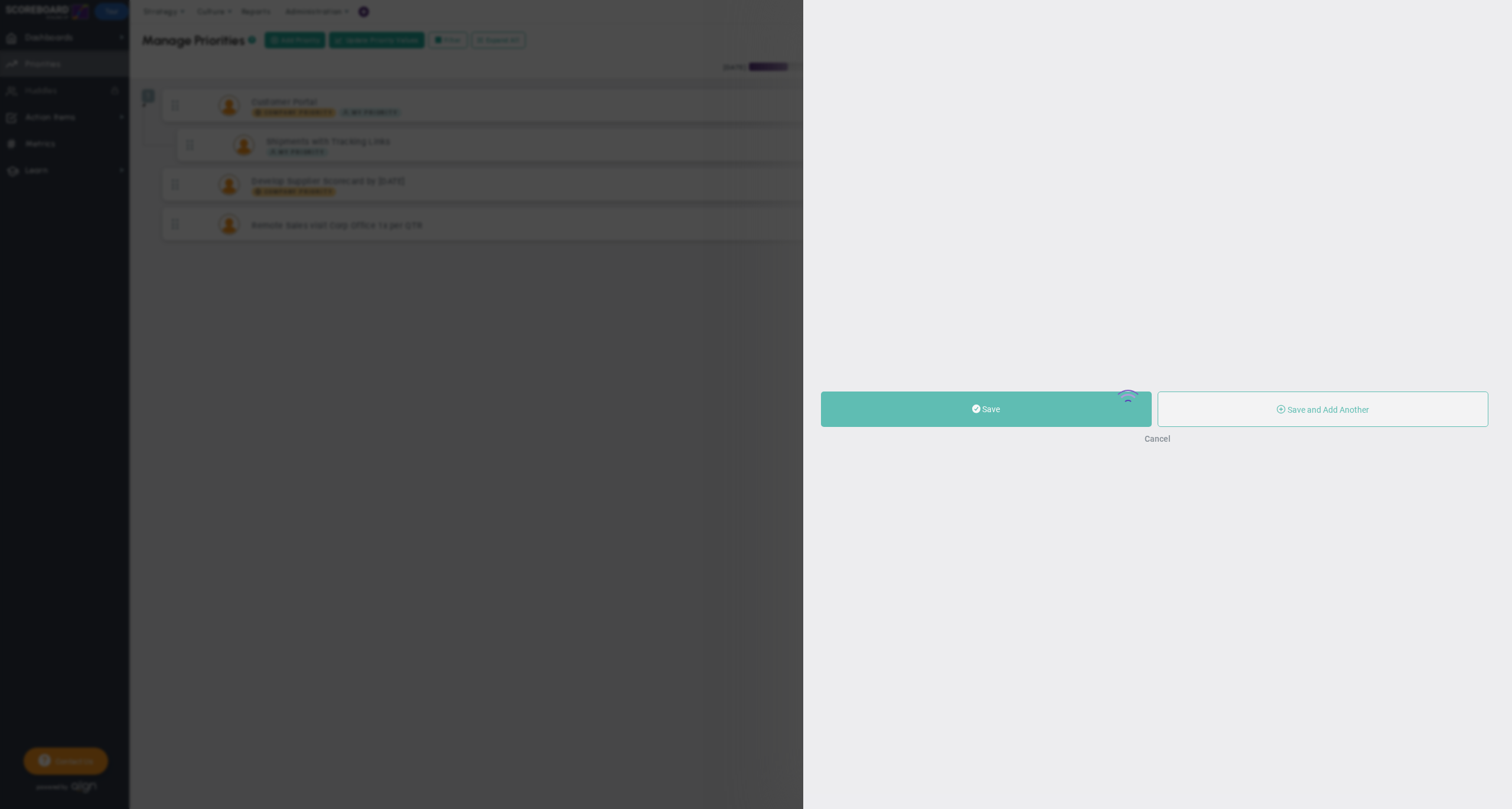
type input "0"
radio input "true"
type input "[PERSON_NAME]"
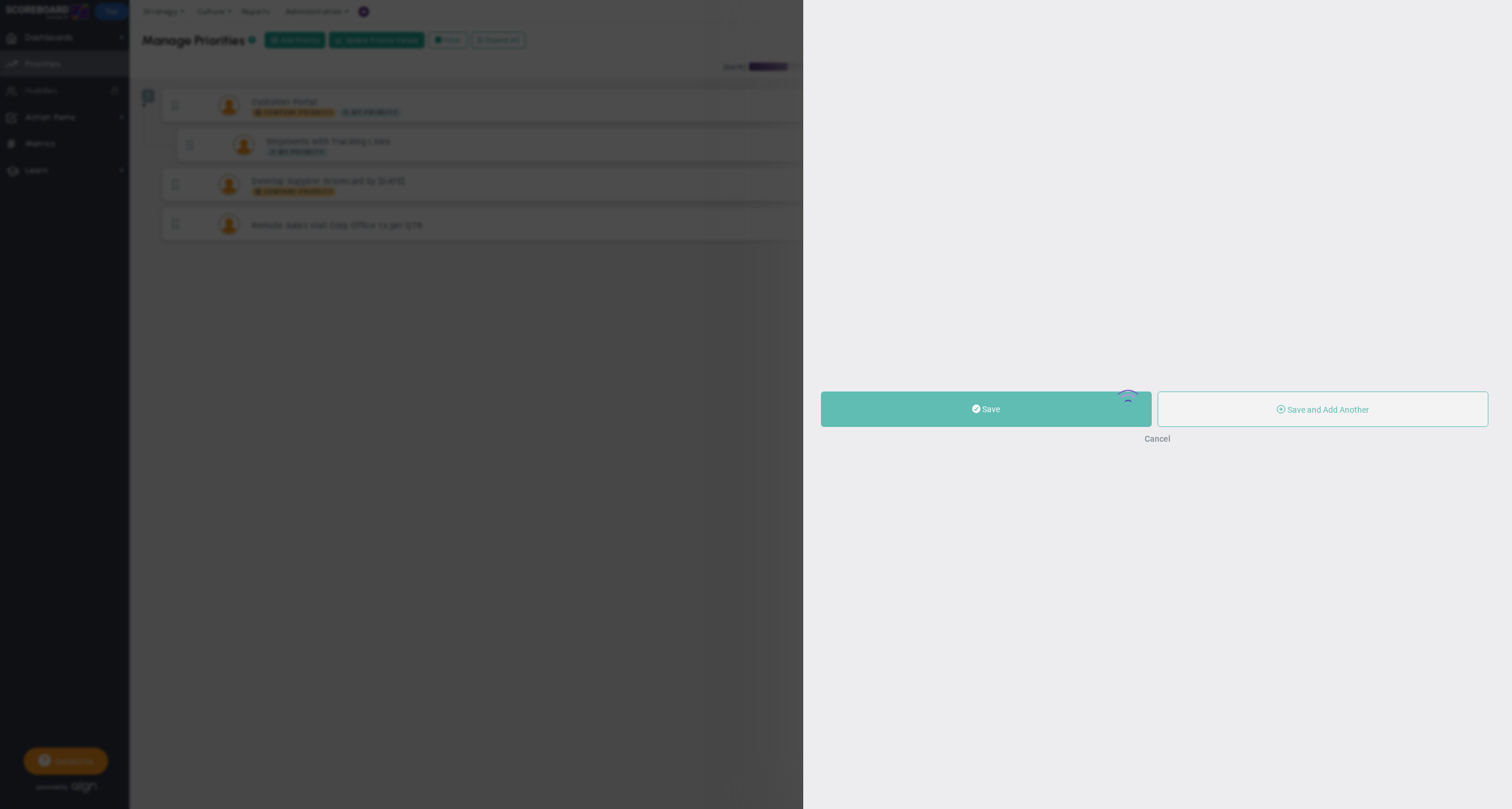
type input "0"
radio input "true"
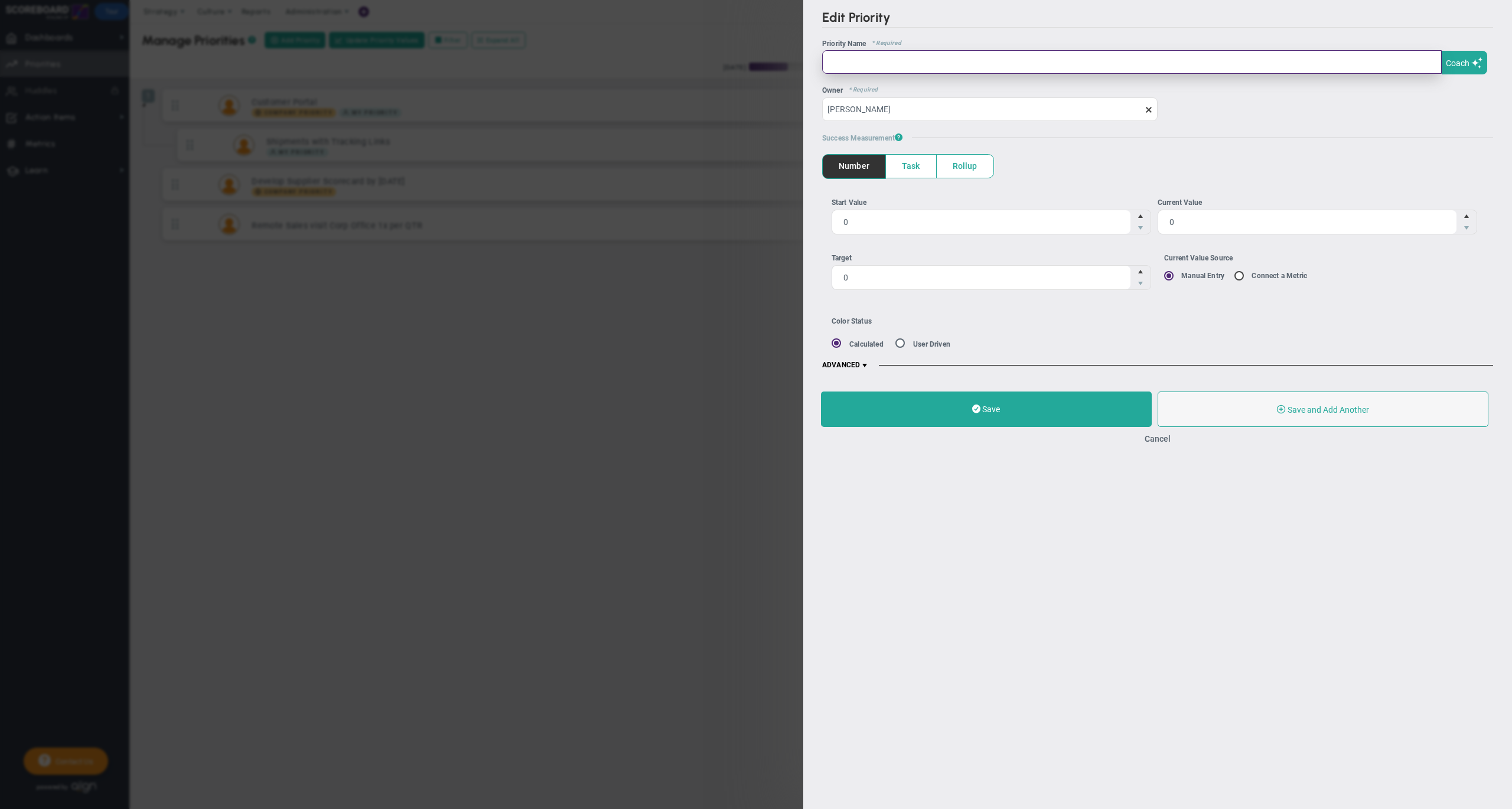
click at [1030, 64] on input "text" at bounding box center [1132, 62] width 619 height 23
click at [1156, 432] on div "Save Save and Add Another Save and Add Child Cancel" at bounding box center [1157, 417] width 708 height 76
click at [1156, 436] on button "Cancel" at bounding box center [1157, 439] width 26 height 10
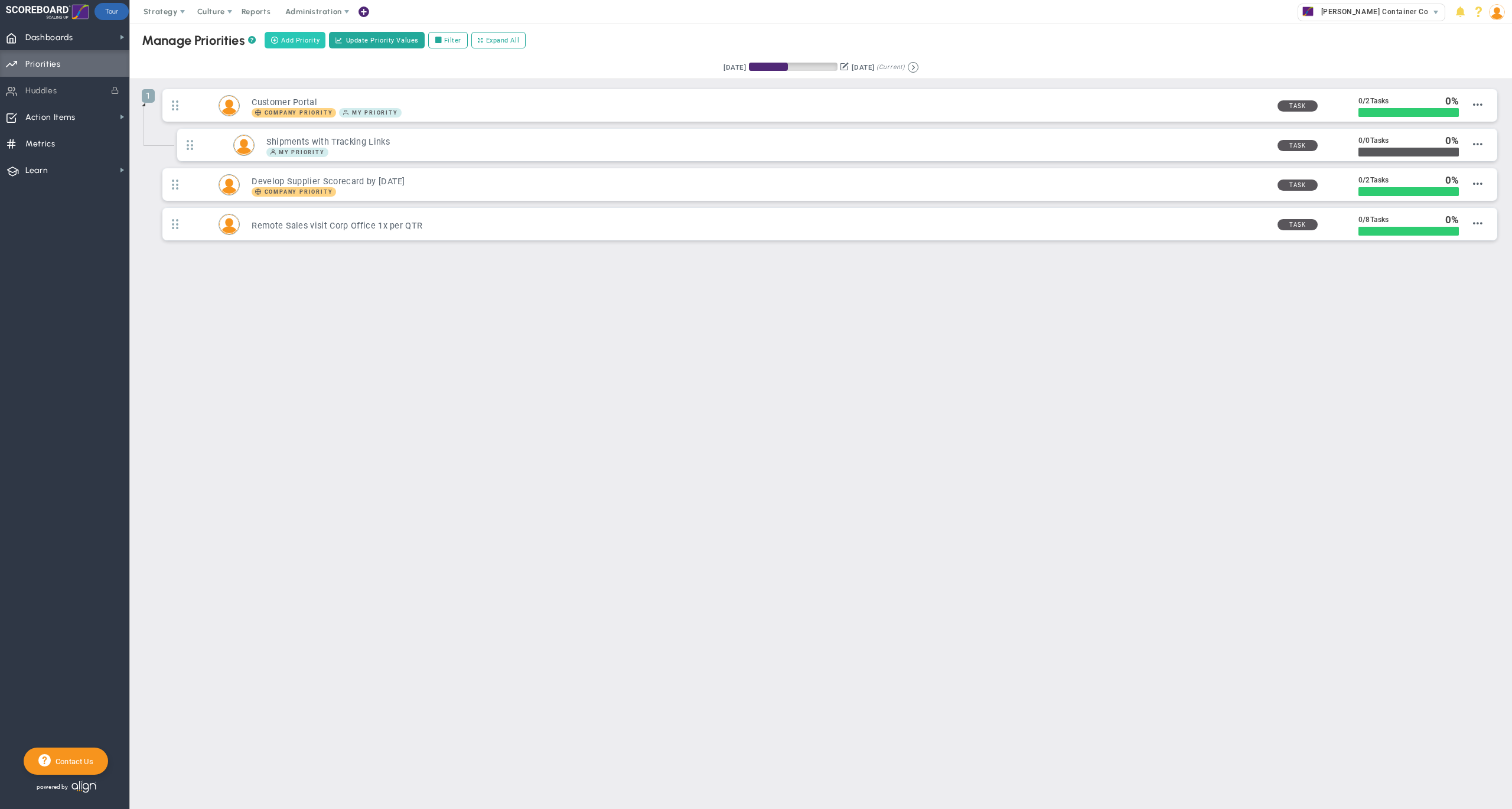
click at [305, 39] on span "Add Priority" at bounding box center [300, 40] width 38 height 10
type input "0"
radio input "true"
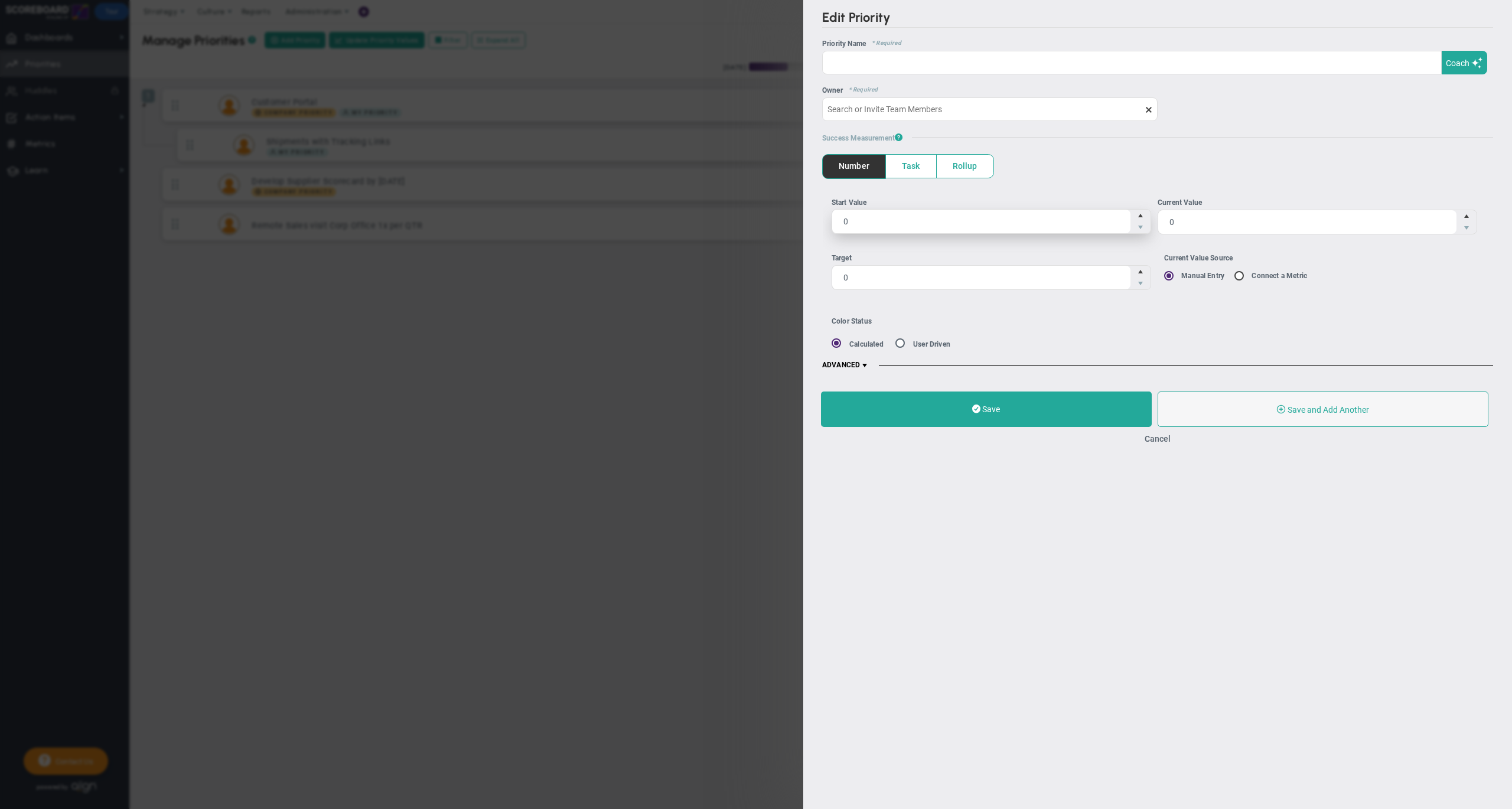
type input "[PERSON_NAME]"
type input "0"
radio input "true"
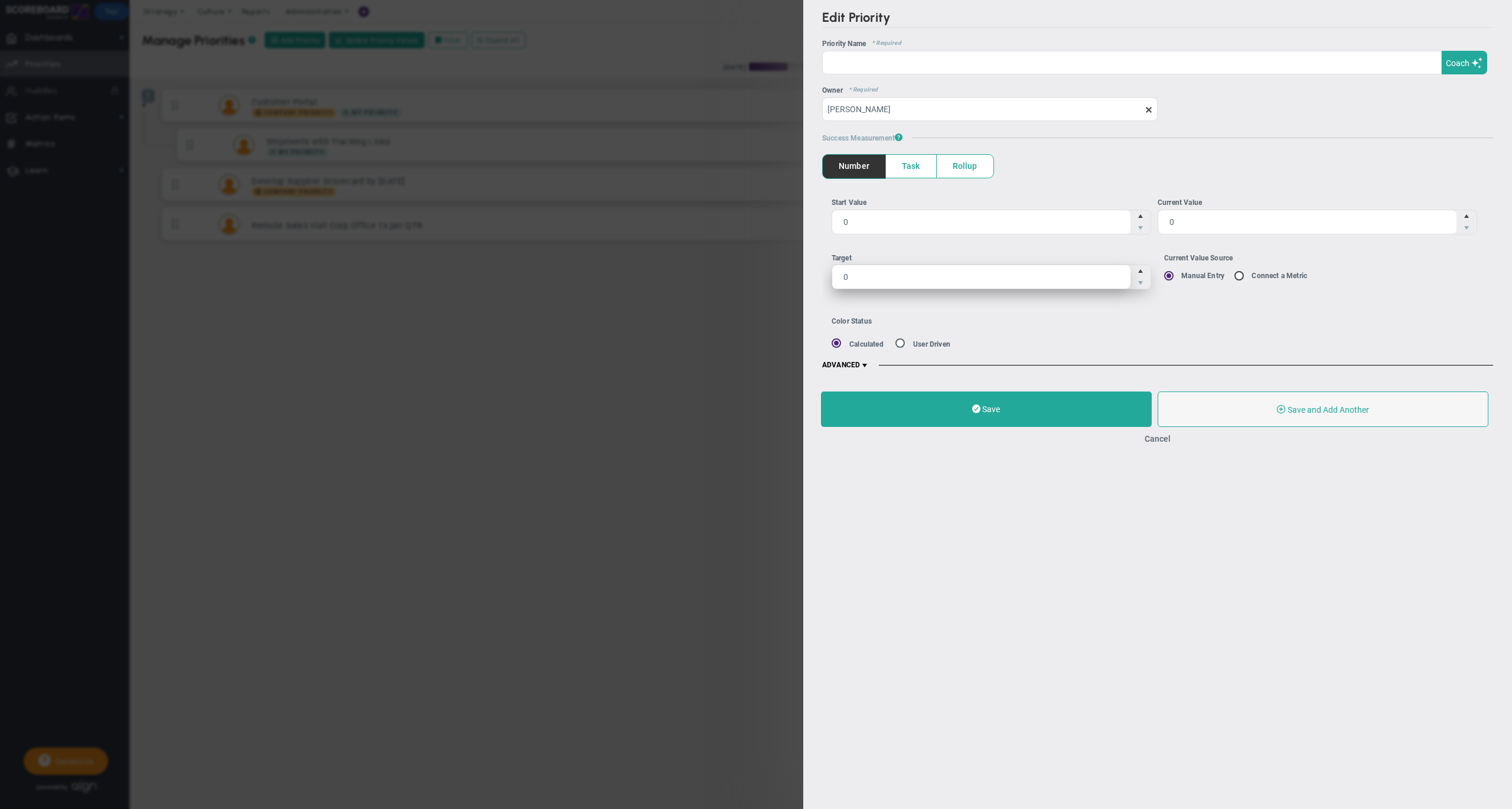
click at [871, 273] on span "0 0" at bounding box center [991, 277] width 319 height 25
click at [871, 273] on input "0" at bounding box center [980, 277] width 298 height 23
type input "20"
click at [900, 218] on span "0 0" at bounding box center [991, 221] width 319 height 25
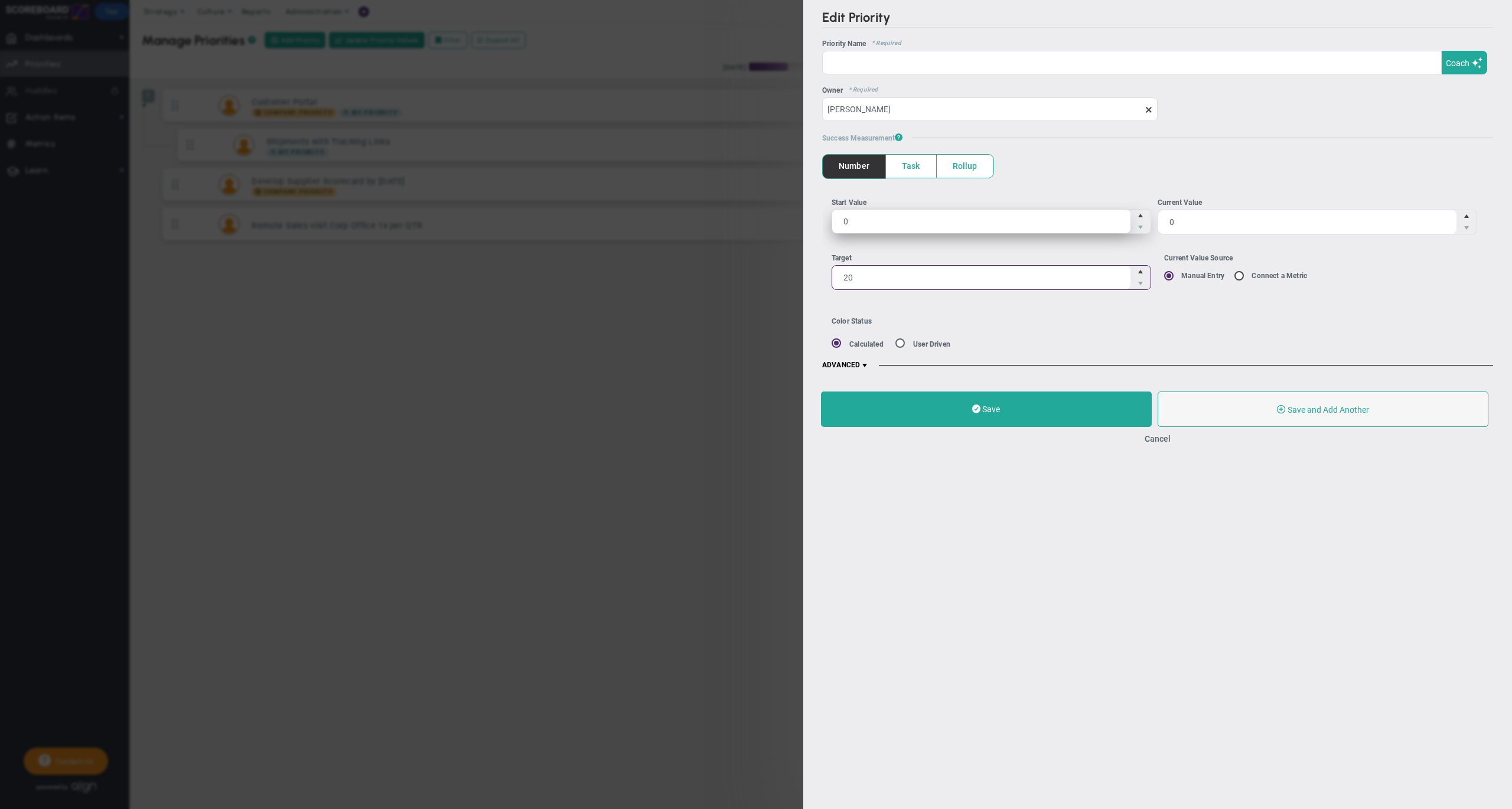
click at [900, 218] on input "0" at bounding box center [980, 221] width 298 height 23
type input "12"
click at [965, 253] on div "Target" at bounding box center [991, 258] width 319 height 11
click at [965, 266] on input "20" at bounding box center [980, 277] width 298 height 23
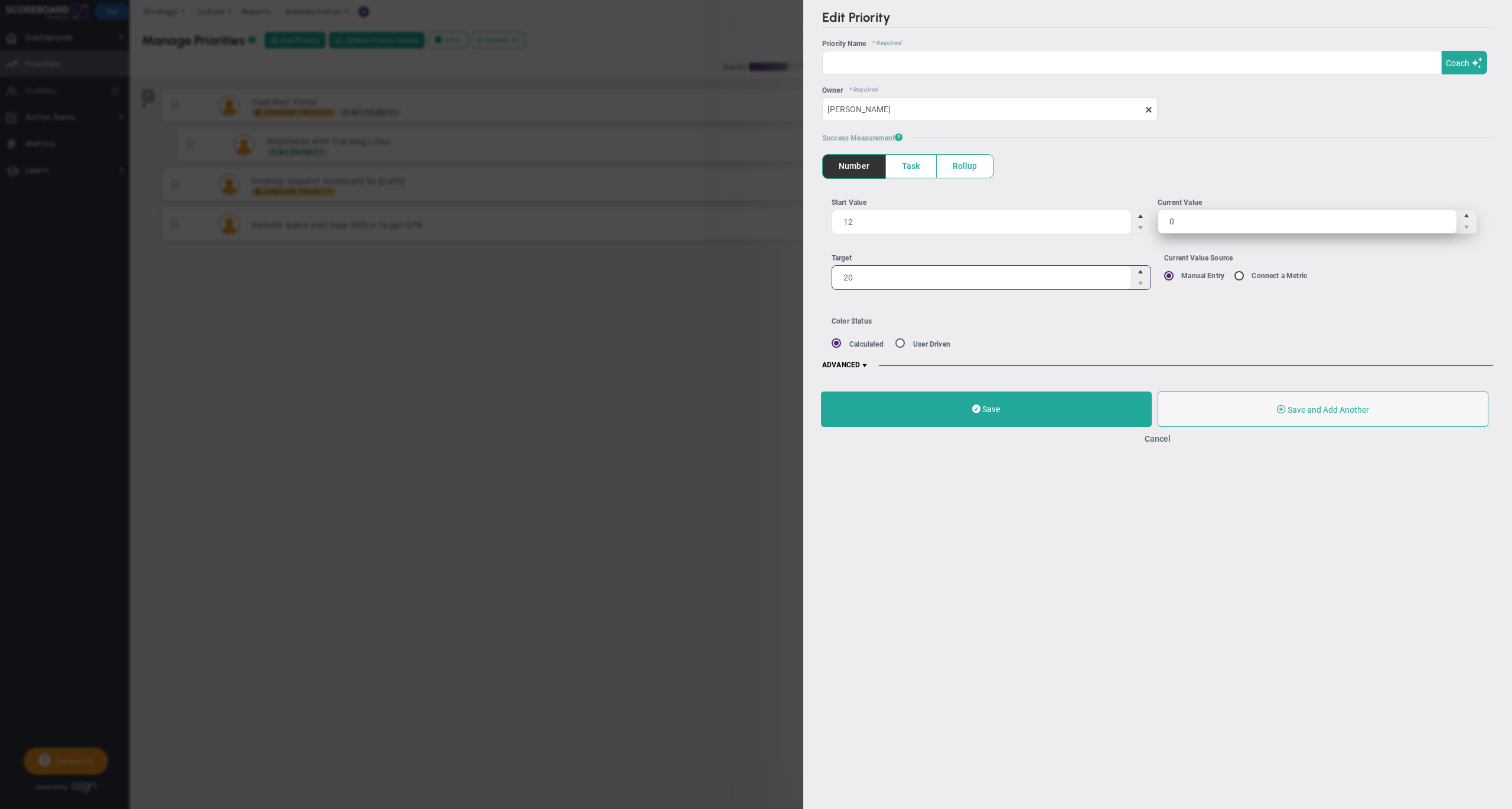
click at [1229, 218] on span "0 0" at bounding box center [1317, 221] width 319 height 25
click at [1229, 218] on input "0" at bounding box center [1306, 221] width 298 height 23
click at [1156, 440] on button "Cancel" at bounding box center [1157, 439] width 26 height 10
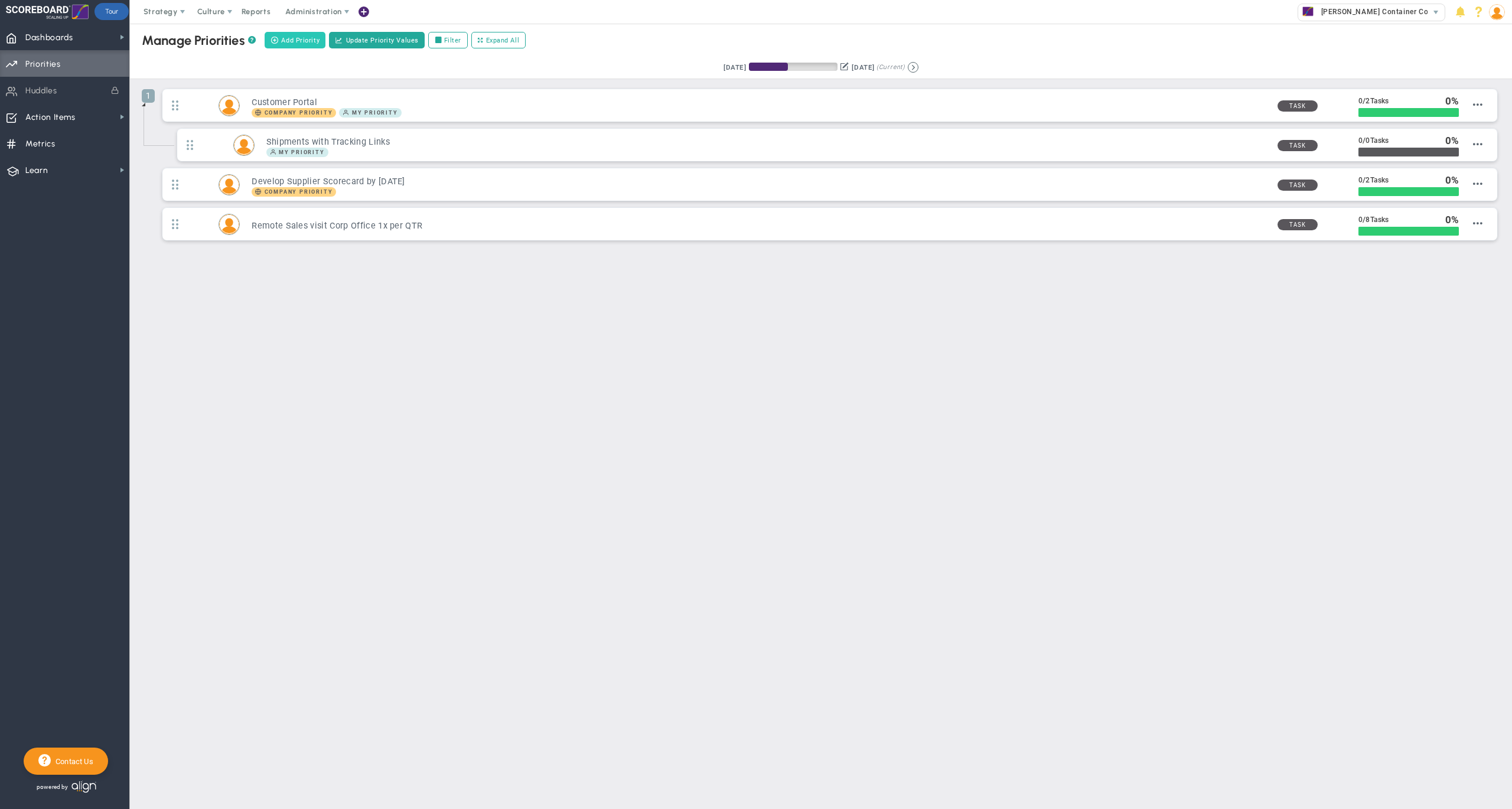
click at [297, 41] on span "Add Priority" at bounding box center [300, 40] width 38 height 10
type input "0"
radio input "true"
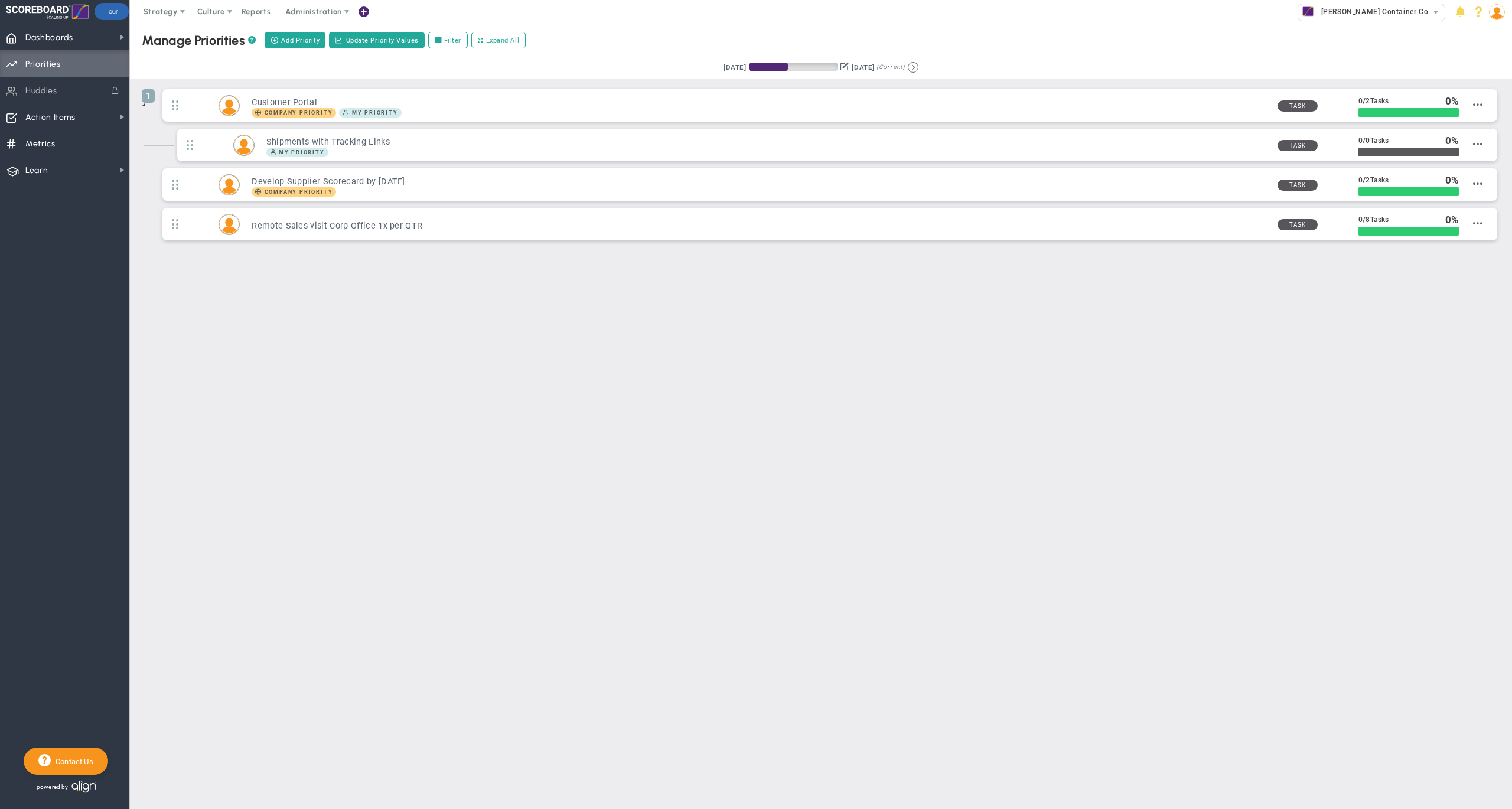
type input "[PERSON_NAME]"
type input "0"
radio input "true"
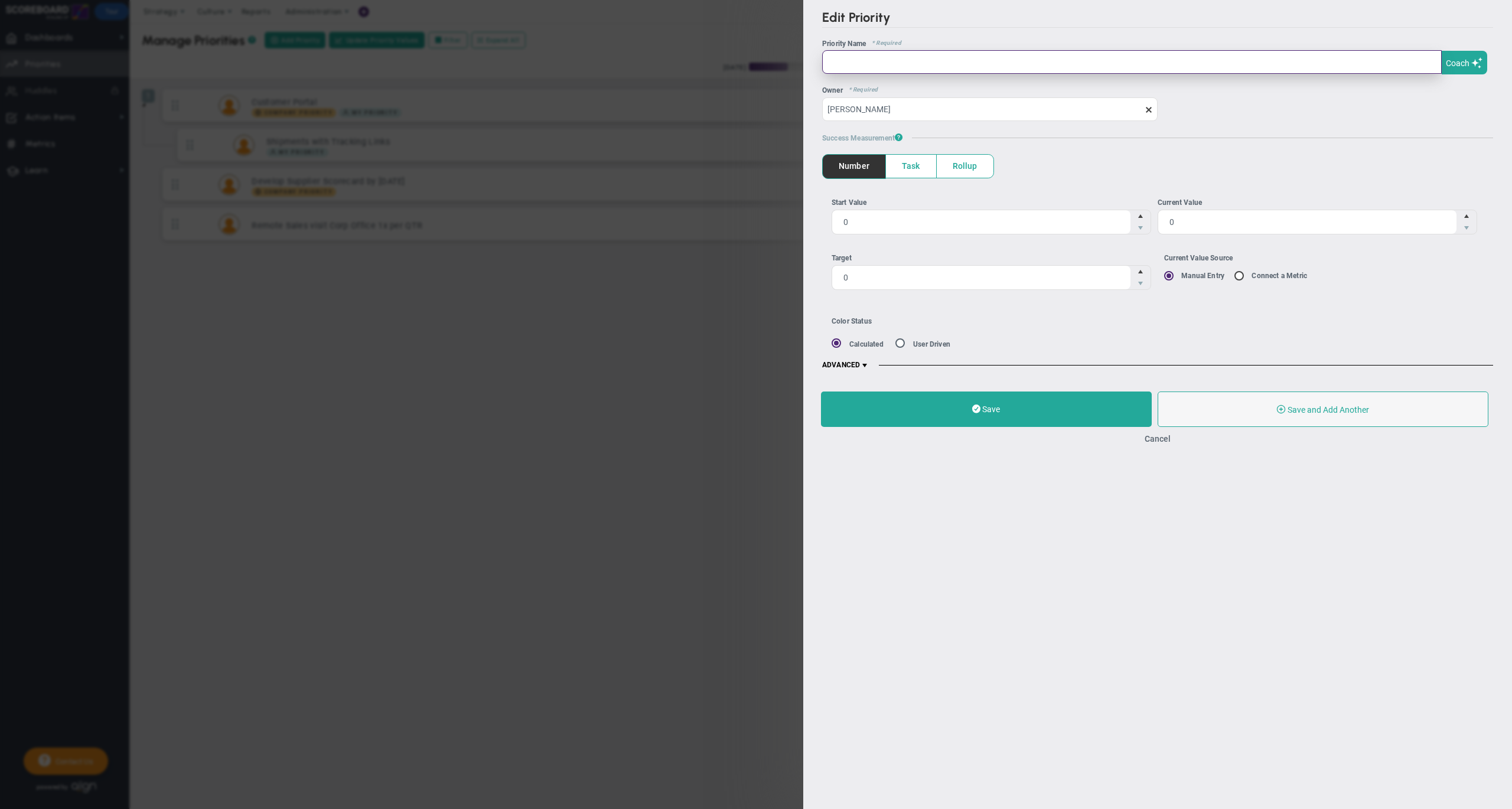
click at [909, 62] on input "text" at bounding box center [1132, 62] width 619 height 23
type input "Sales Conversion"
click at [900, 281] on span "0 0" at bounding box center [991, 277] width 319 height 25
click at [900, 281] on input "0" at bounding box center [980, 277] width 298 height 23
type input "20"
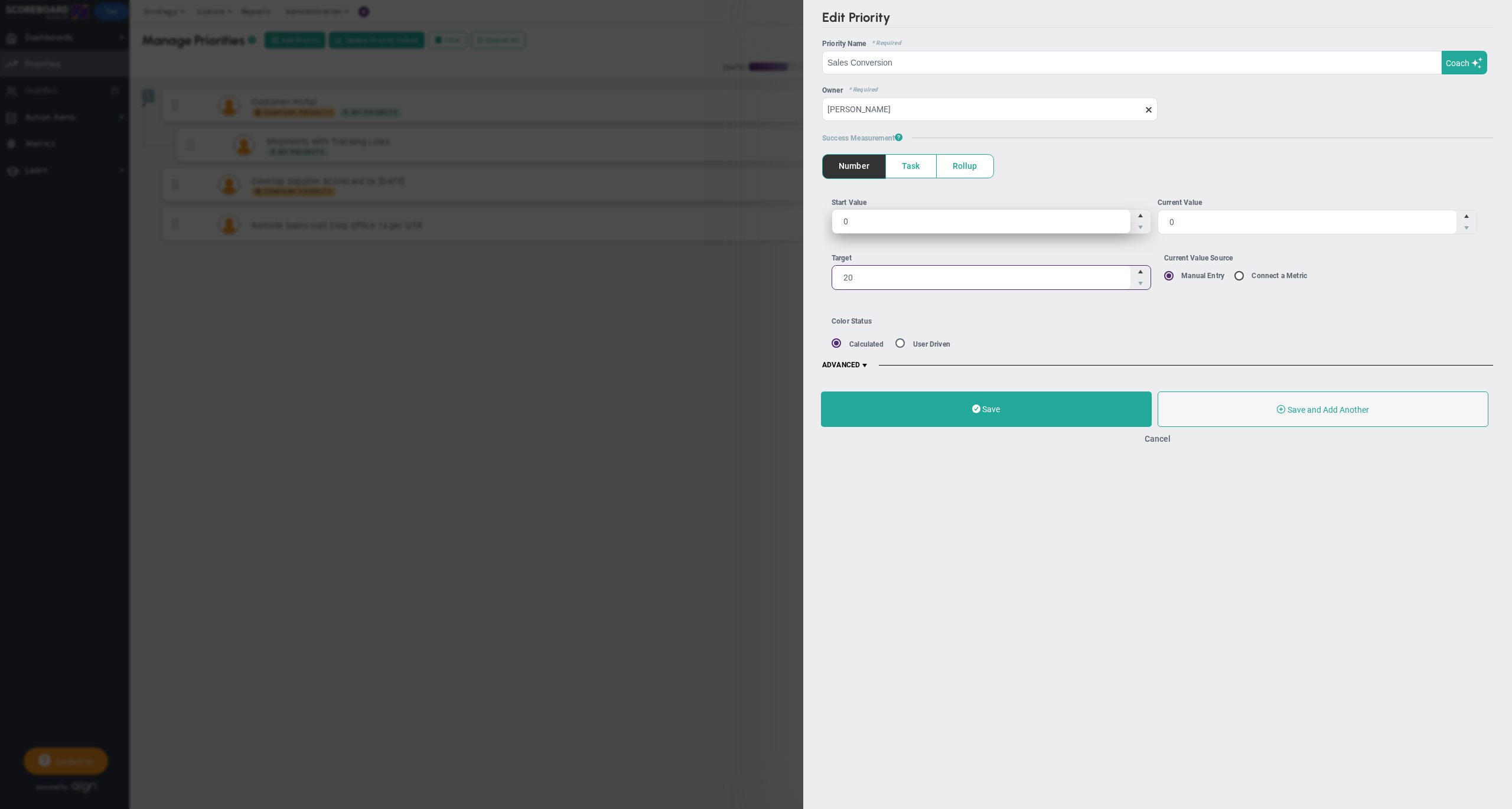
type input "20"
click at [875, 227] on span "0 0" at bounding box center [991, 221] width 319 height 25
click at [875, 227] on input "0" at bounding box center [980, 221] width 298 height 23
type input "12"
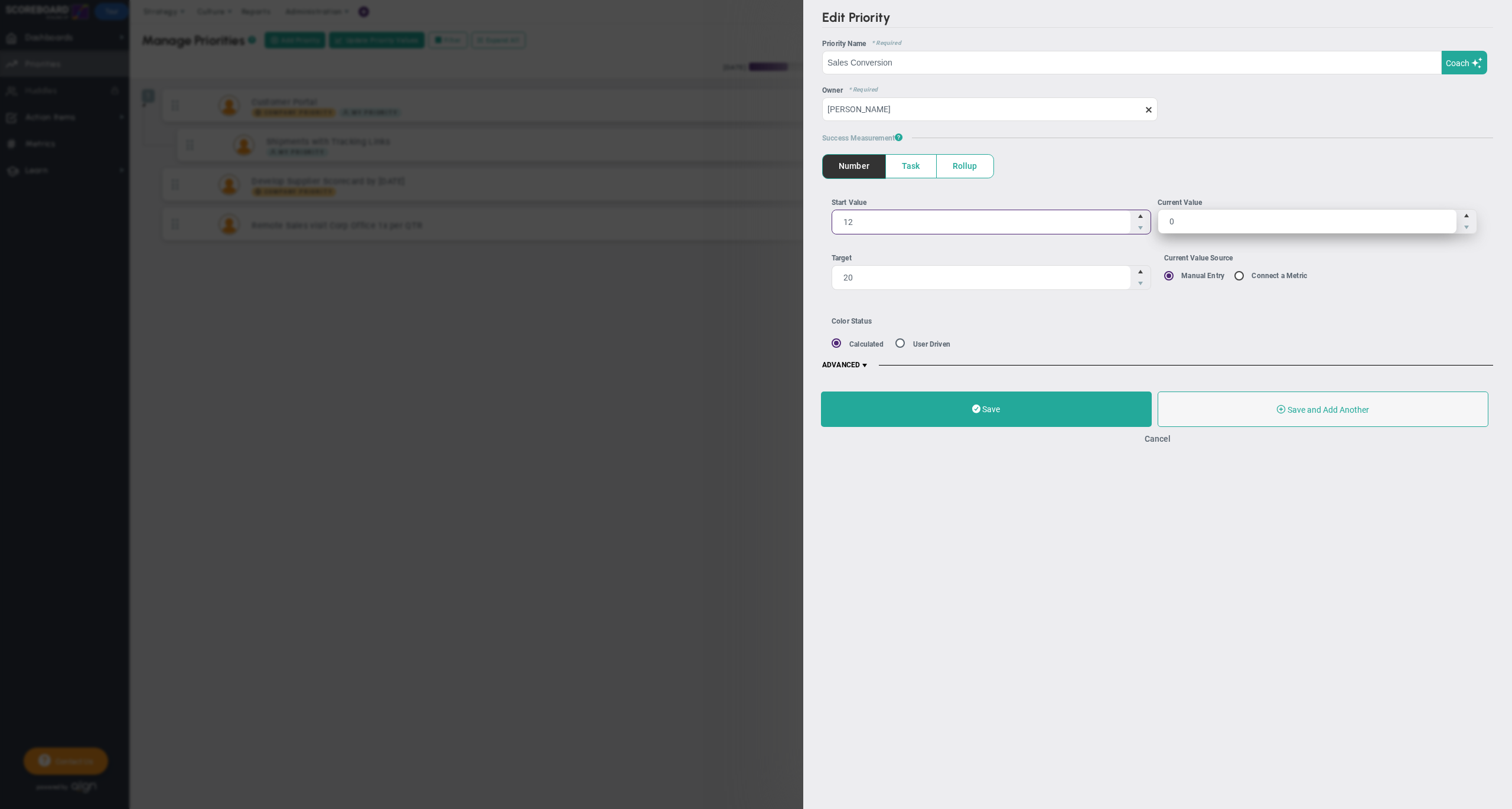
type input "12"
click at [1256, 230] on span "0 0" at bounding box center [1317, 221] width 319 height 25
click at [1256, 230] on input "0" at bounding box center [1306, 221] width 298 height 23
type input "15"
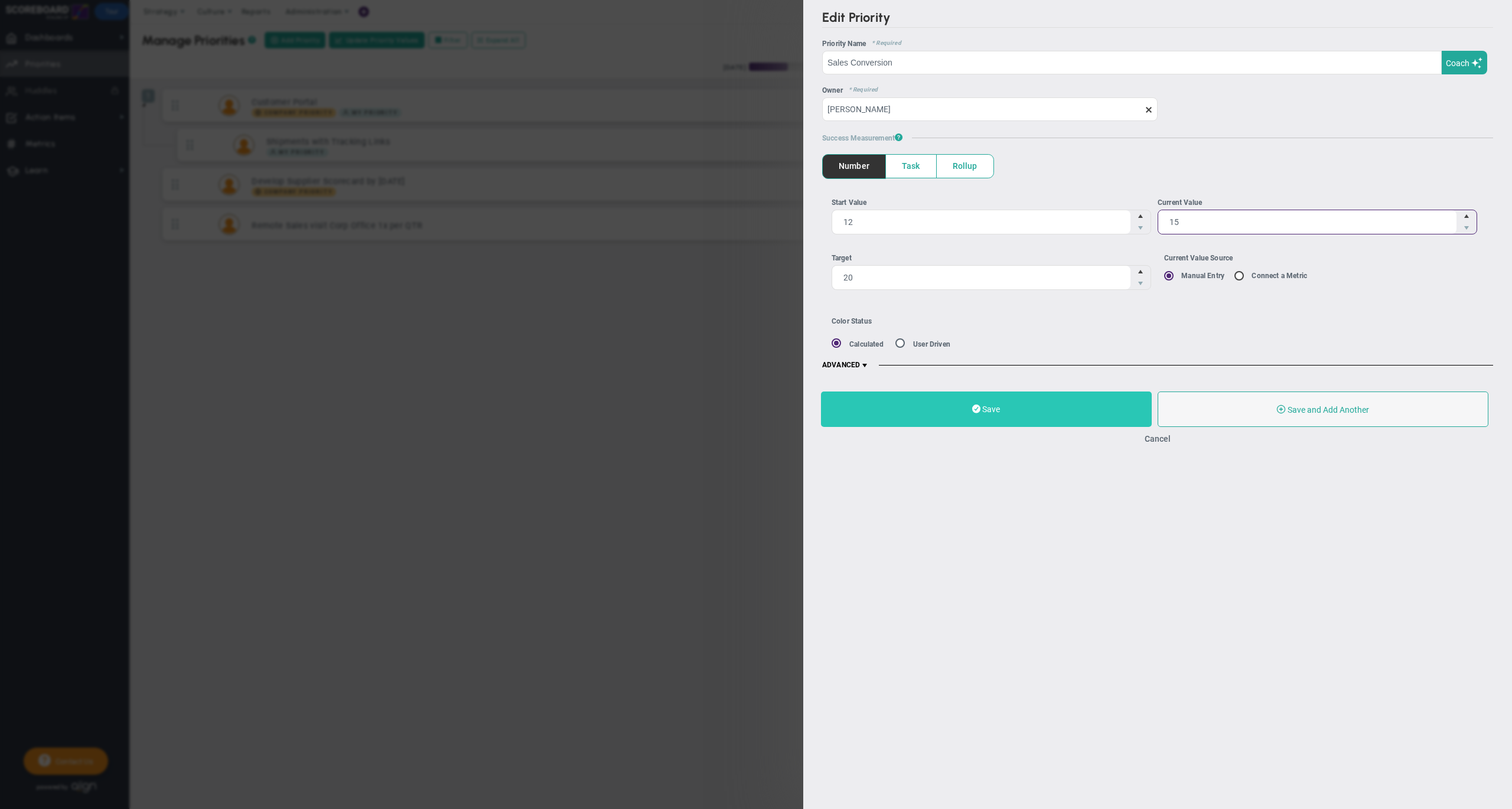
type input "15"
click at [1013, 412] on button "Save" at bounding box center [986, 409] width 331 height 36
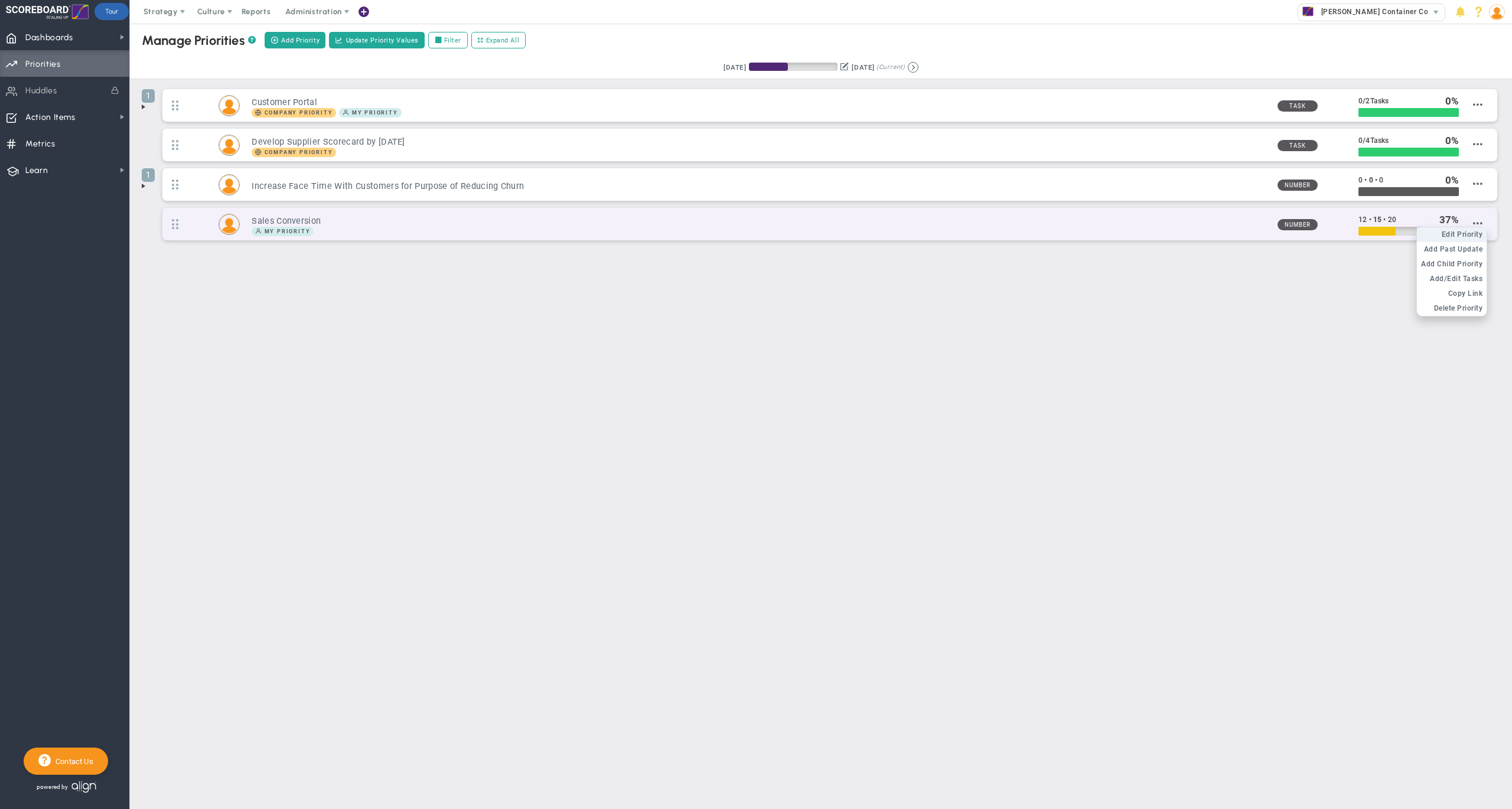
click at [1467, 238] on span "Edit Priority" at bounding box center [1462, 234] width 41 height 8
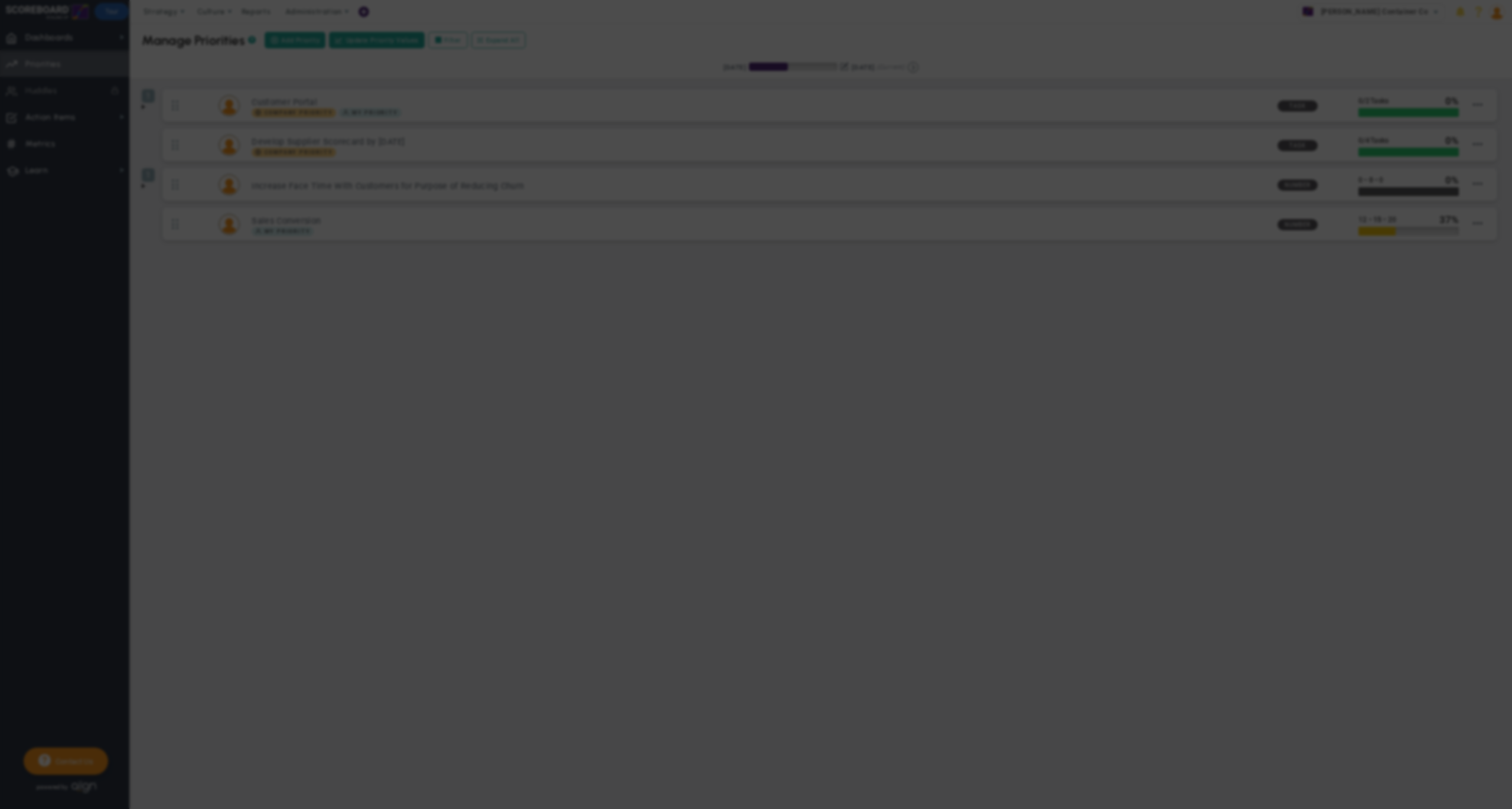
type input "Sales Conversion"
type input "12"
type input "15"
type input "20"
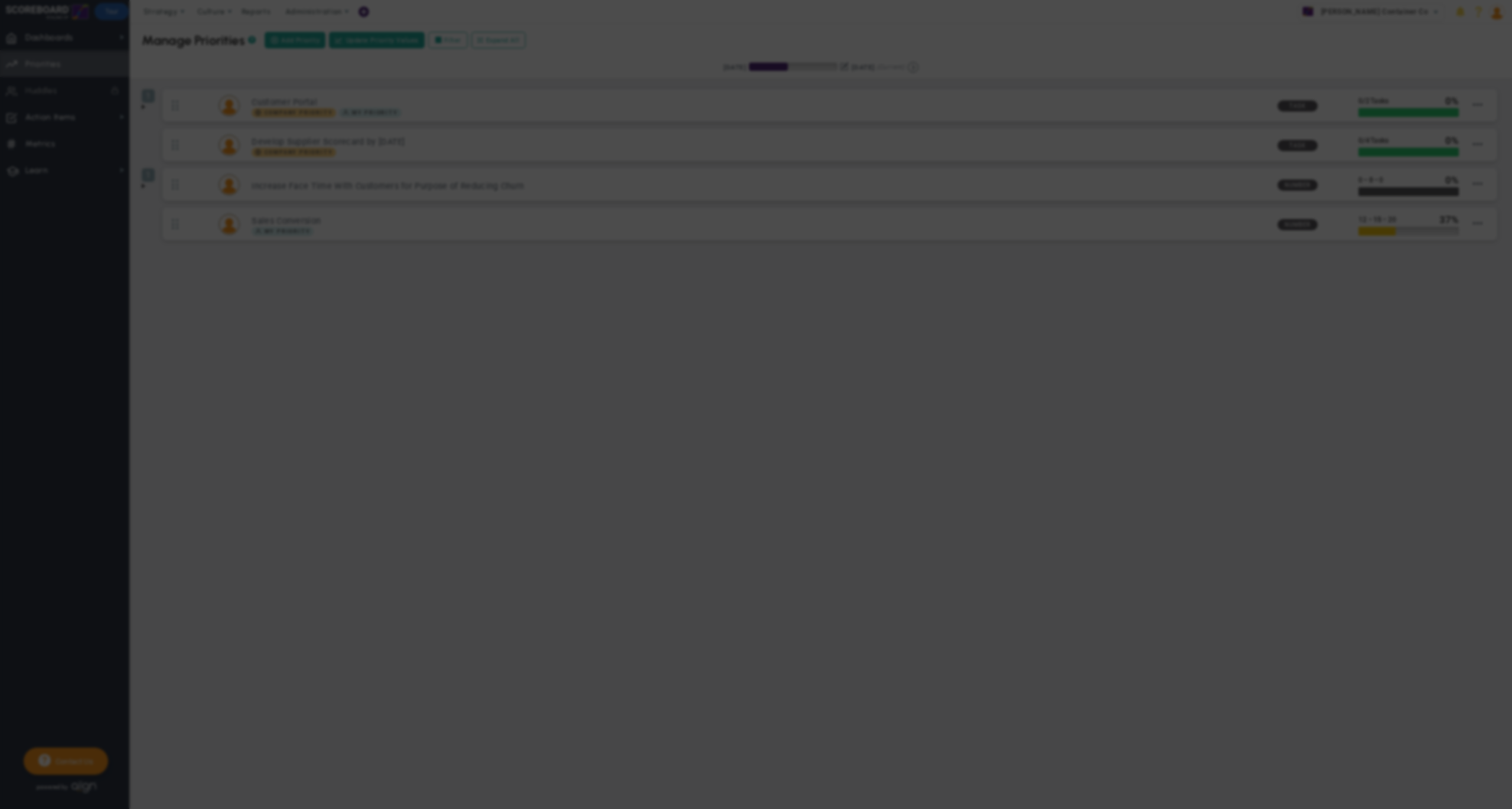
radio input "true"
type input "[PERSON_NAME]"
type input "12"
type input "15"
type input "20"
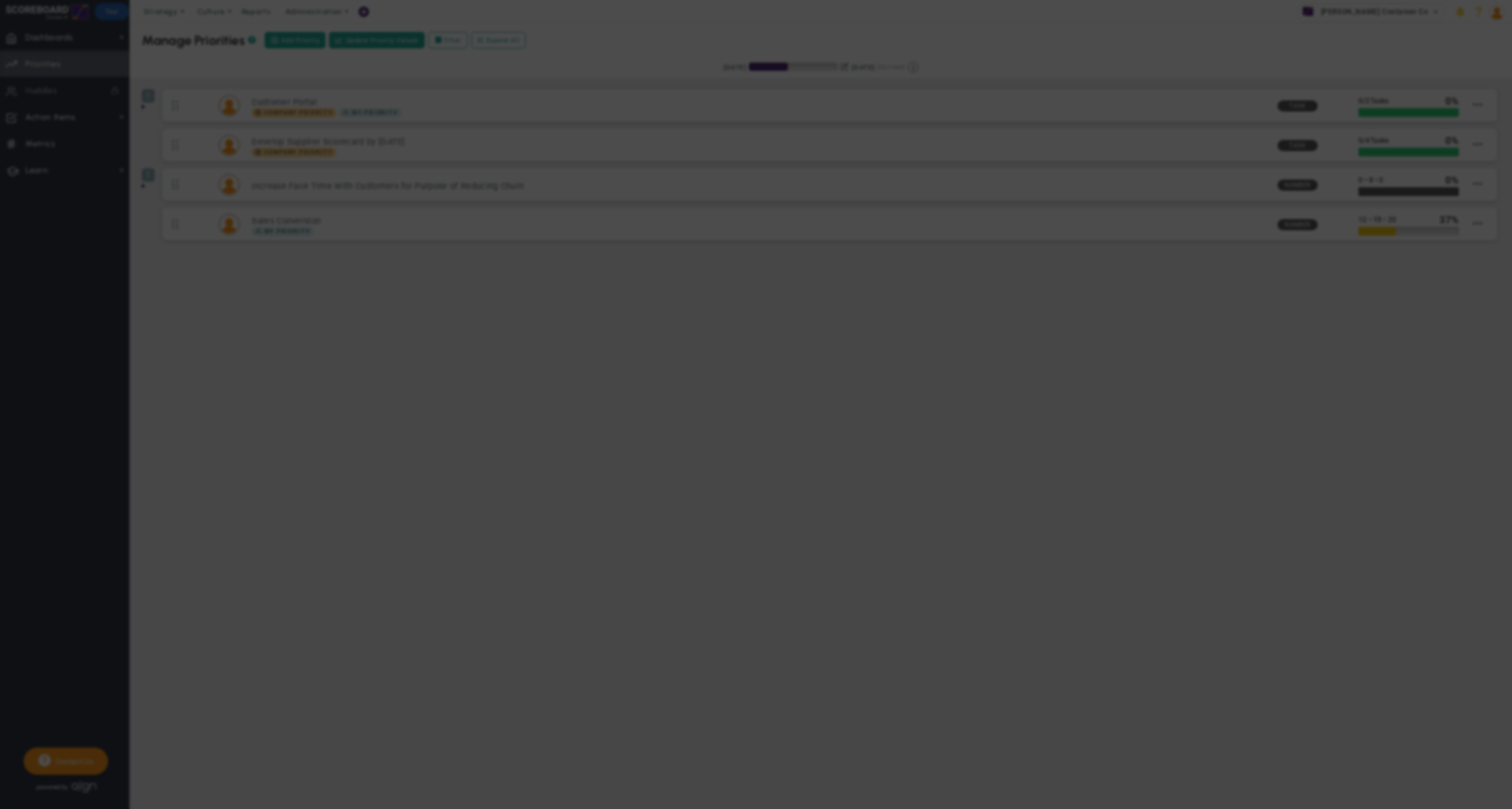
radio input "true"
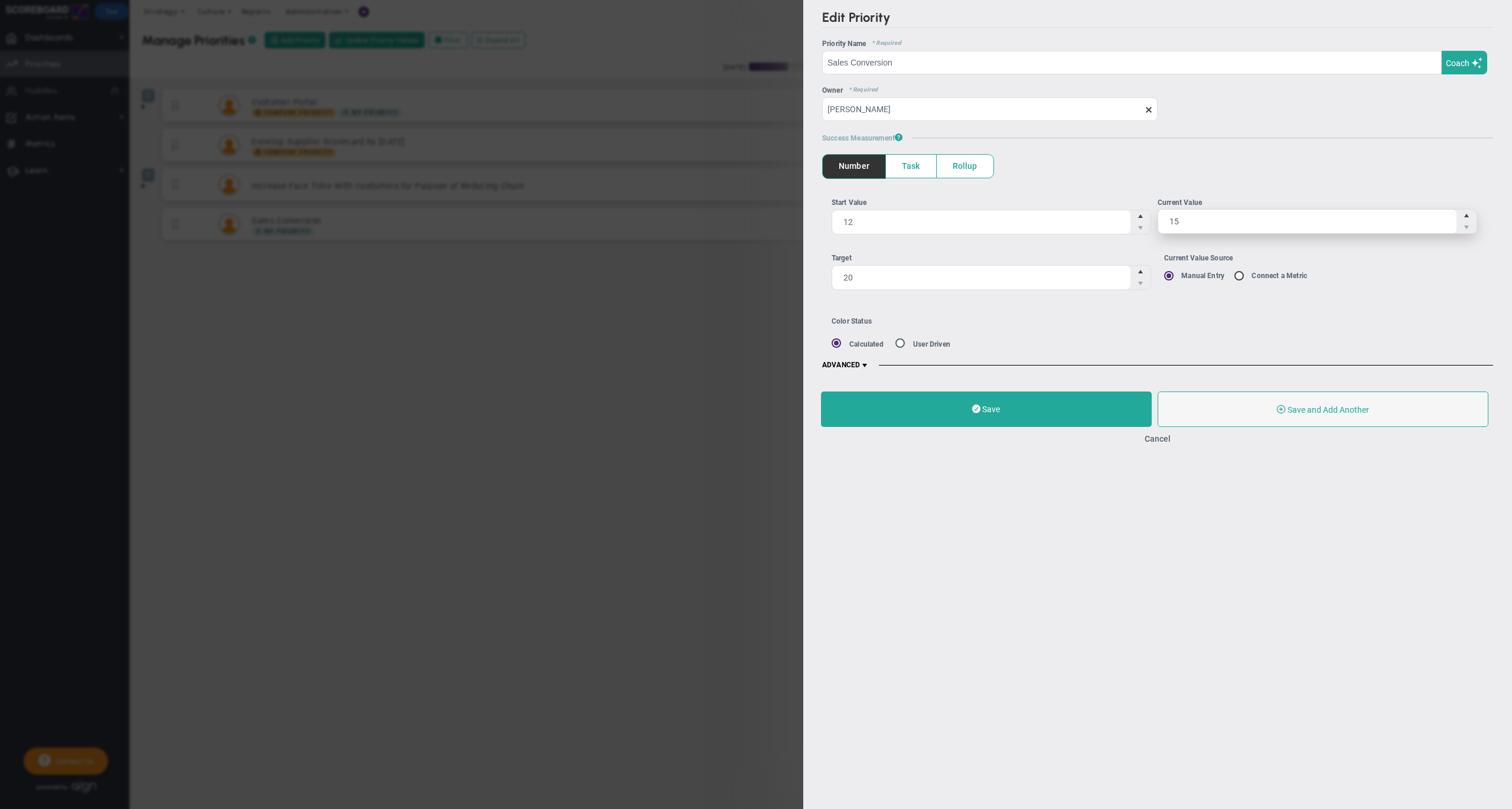
click at [1210, 234] on span "15 15" at bounding box center [1317, 221] width 319 height 25
click at [1210, 233] on input "15" at bounding box center [1306, 221] width 298 height 23
type input "16"
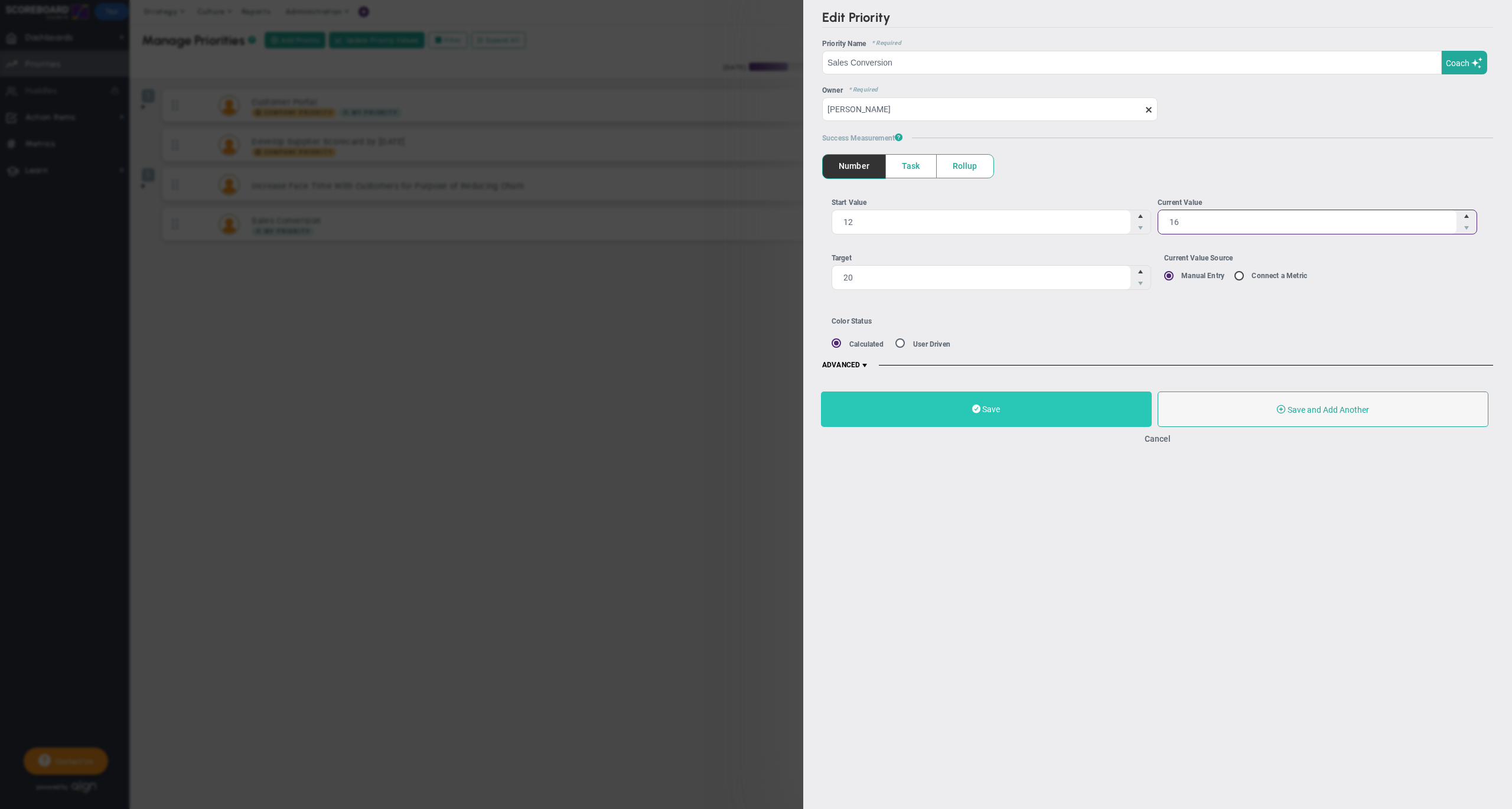
type input "16"
click at [1015, 409] on button "Save" at bounding box center [986, 409] width 331 height 36
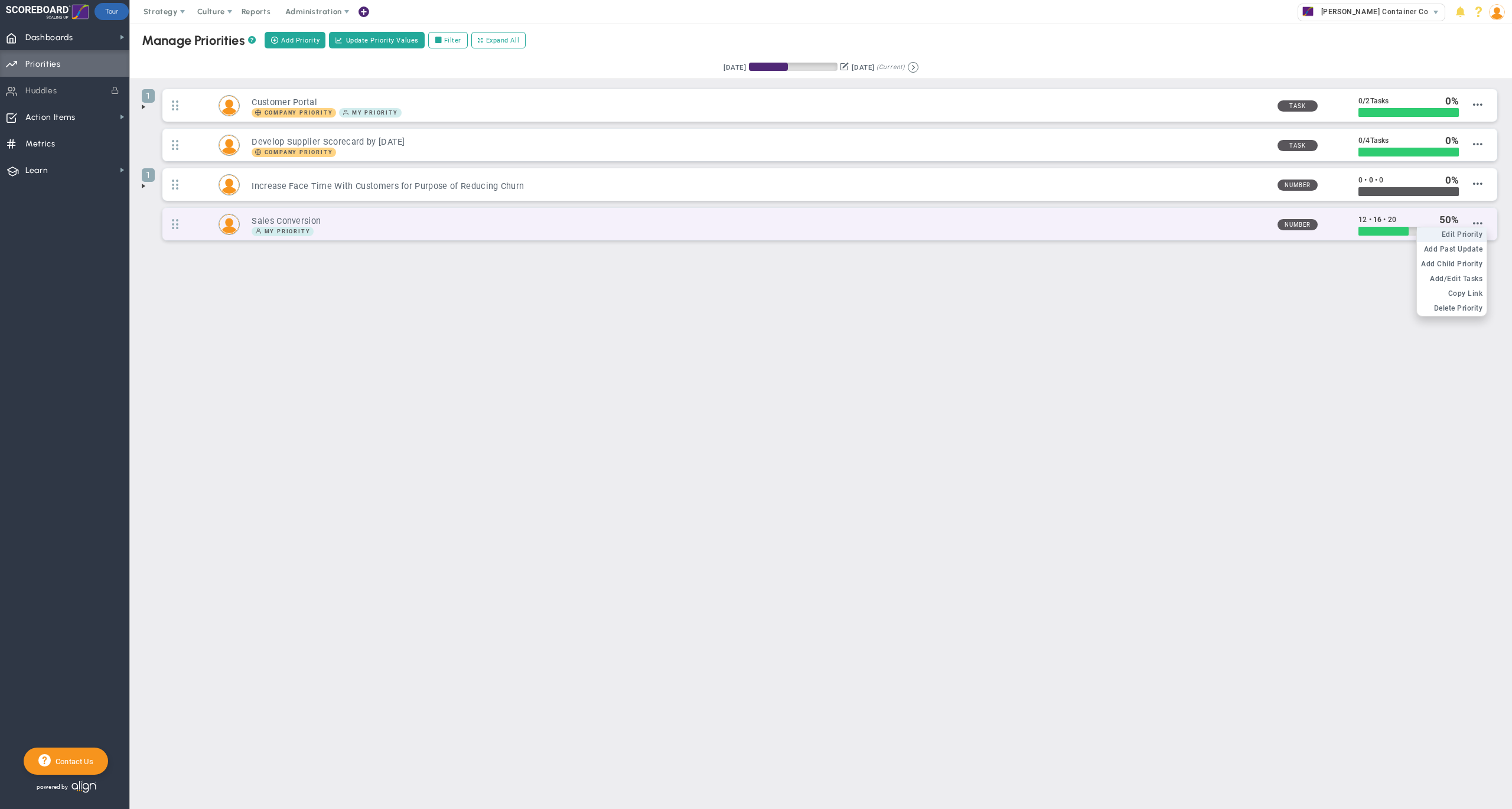
click at [1467, 238] on span "Edit Priority" at bounding box center [1462, 234] width 41 height 8
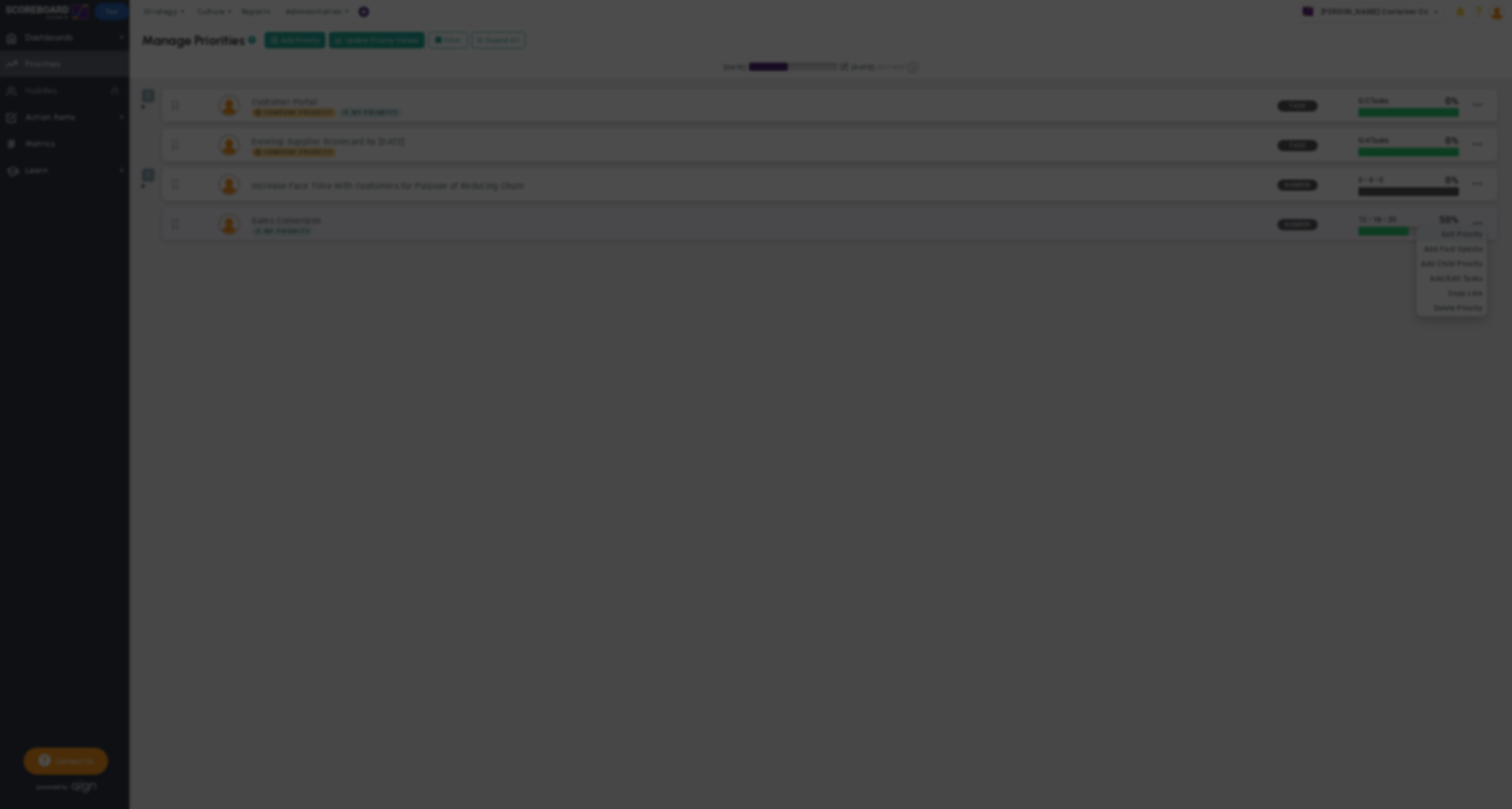
type input "Sales Conversion"
type input "12"
type input "16"
type input "20"
radio input "true"
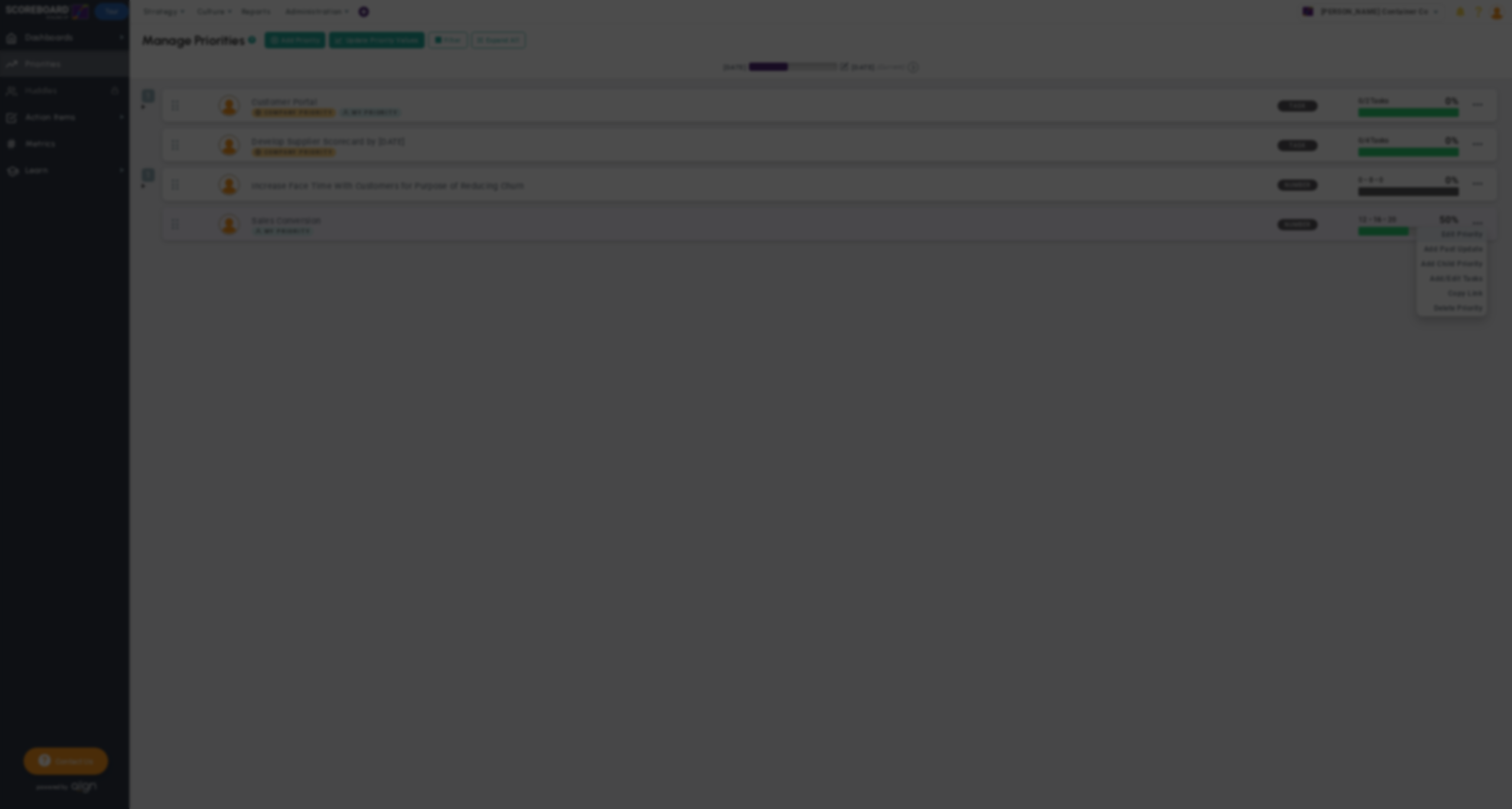
type input "[PERSON_NAME]"
type input "12"
type input "16"
type input "20"
radio input "true"
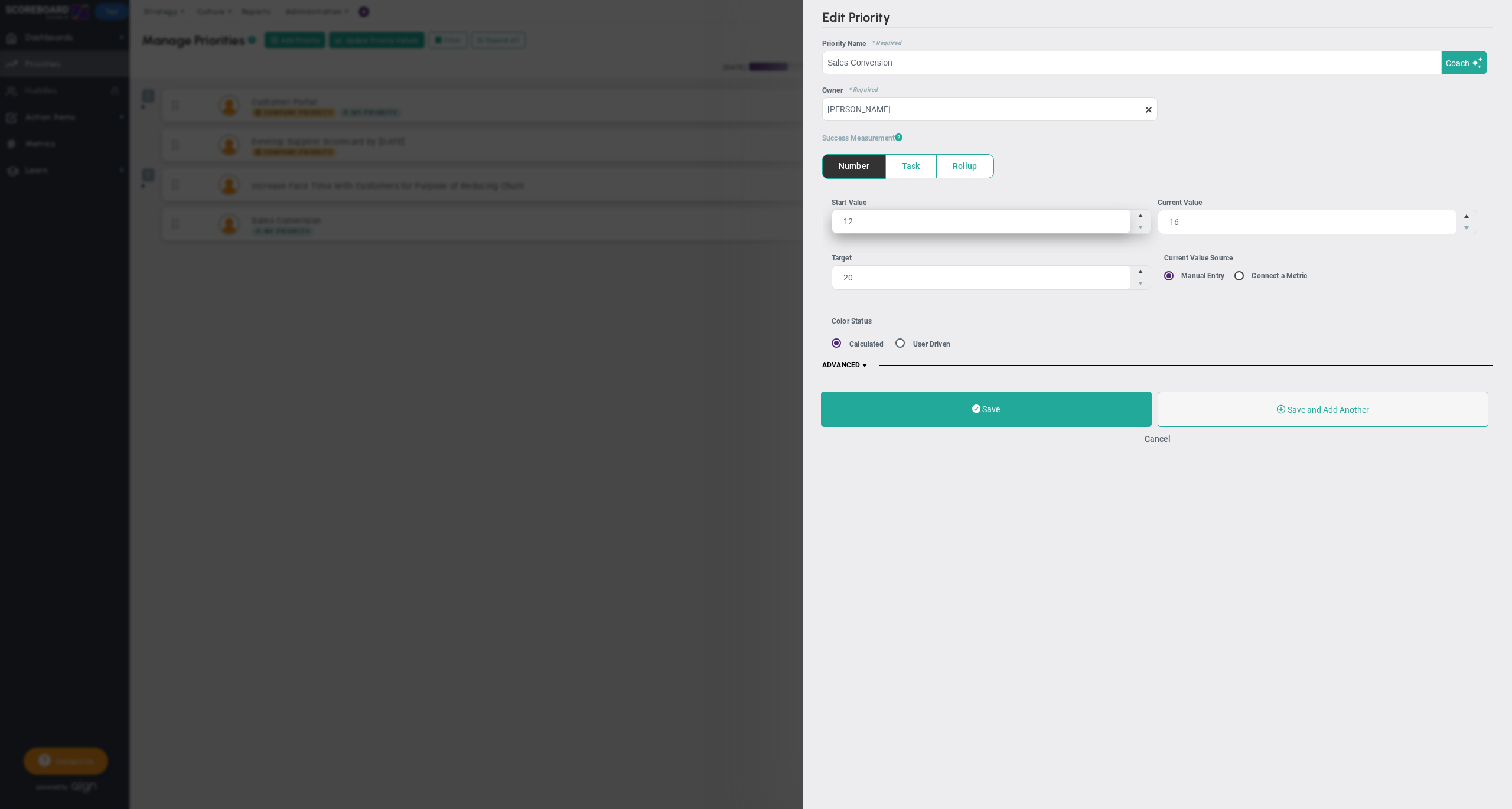
click at [876, 220] on span "12 12" at bounding box center [991, 221] width 319 height 25
click at [876, 220] on input "12" at bounding box center [980, 221] width 298 height 23
type input "1"
type input "0"
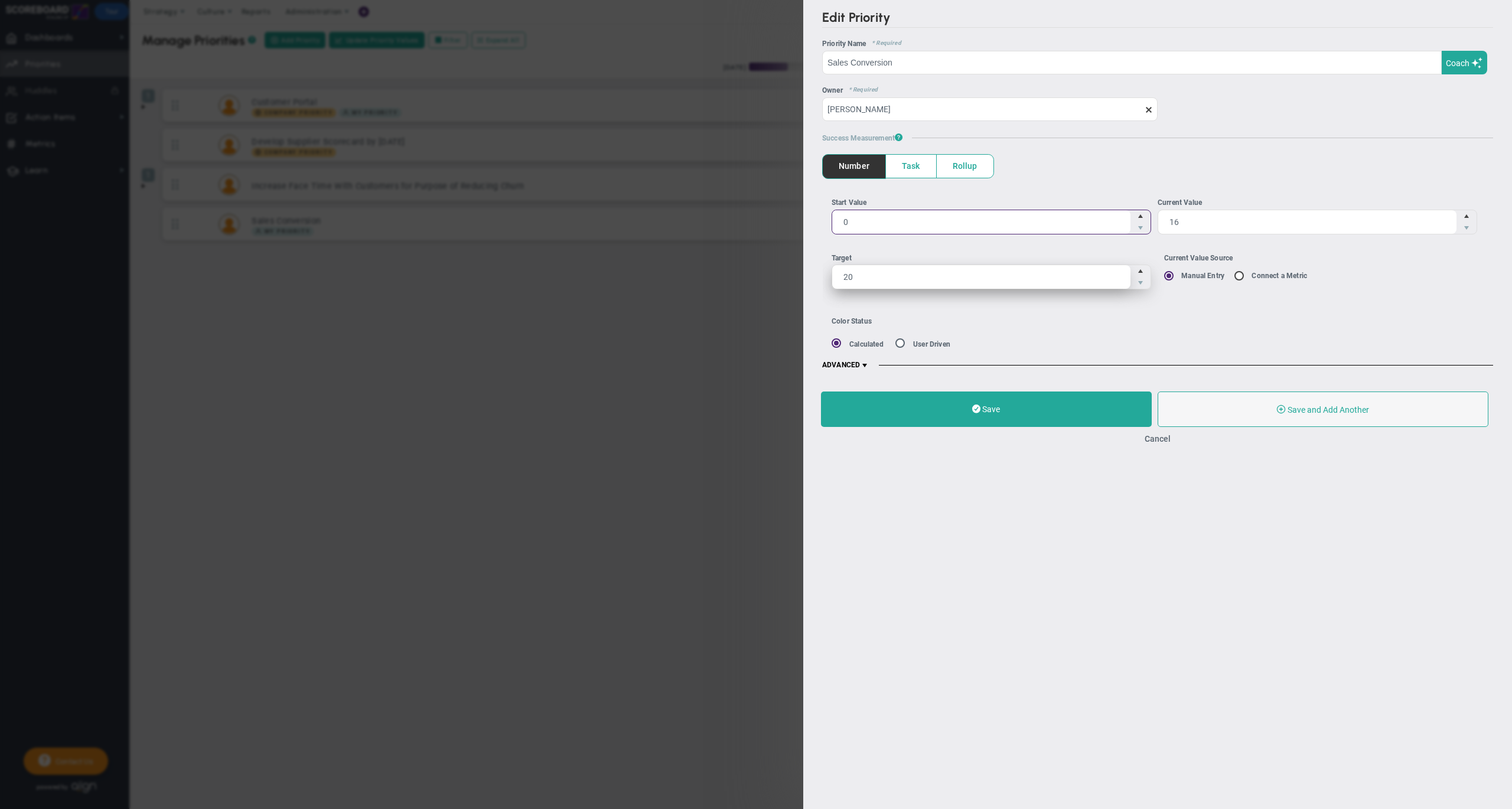
click at [865, 282] on span "20 20" at bounding box center [991, 277] width 319 height 25
click at [865, 282] on input "20" at bounding box center [980, 277] width 298 height 23
click at [0, 0] on input "20" at bounding box center [0, 0] width 0 height 0
type input "100"
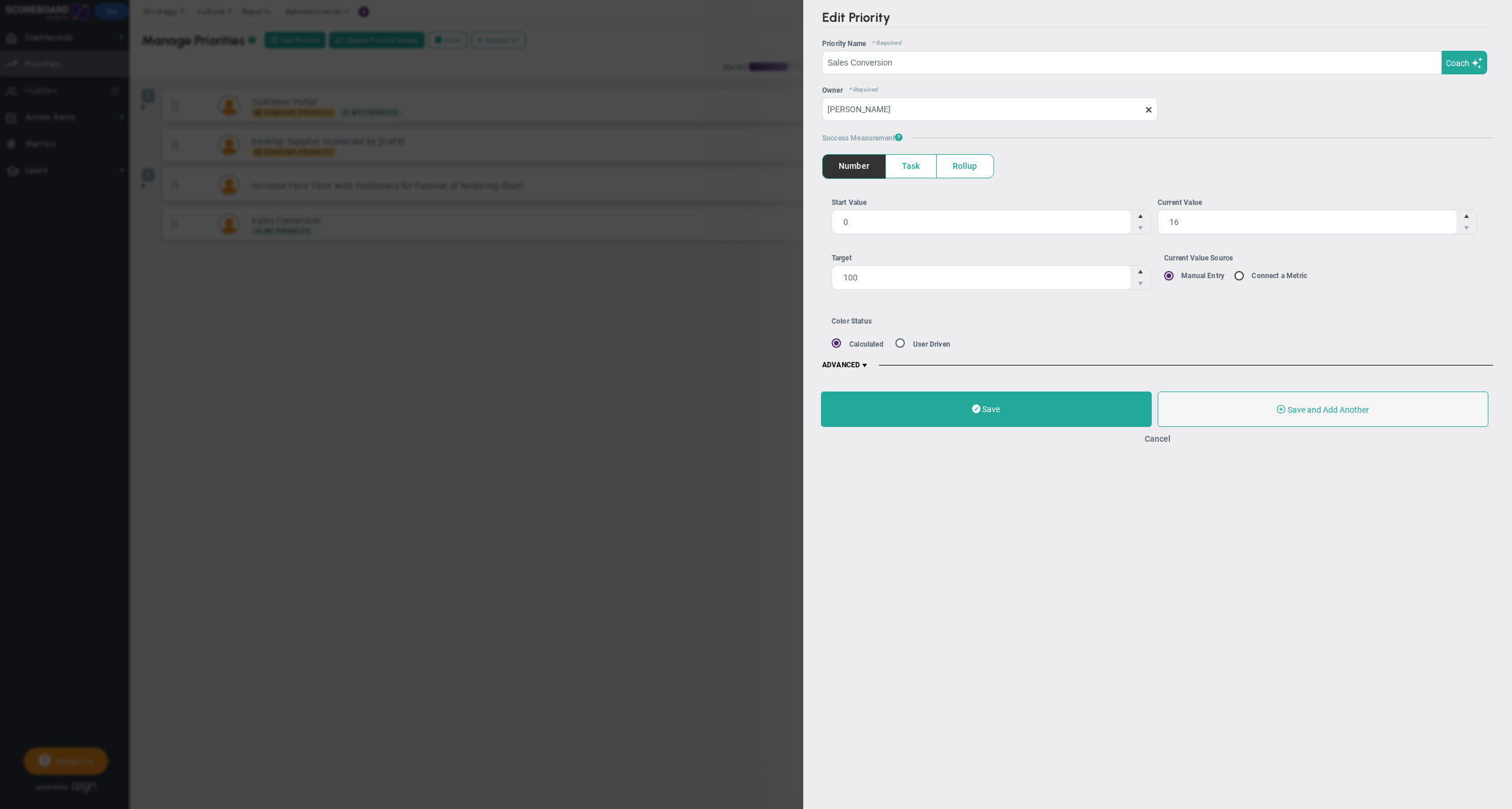
click at [1098, 336] on div "Color Status Calculated User Driven" at bounding box center [1030, 333] width 397 height 32
click at [865, 365] on span at bounding box center [865, 366] width 10 height 10
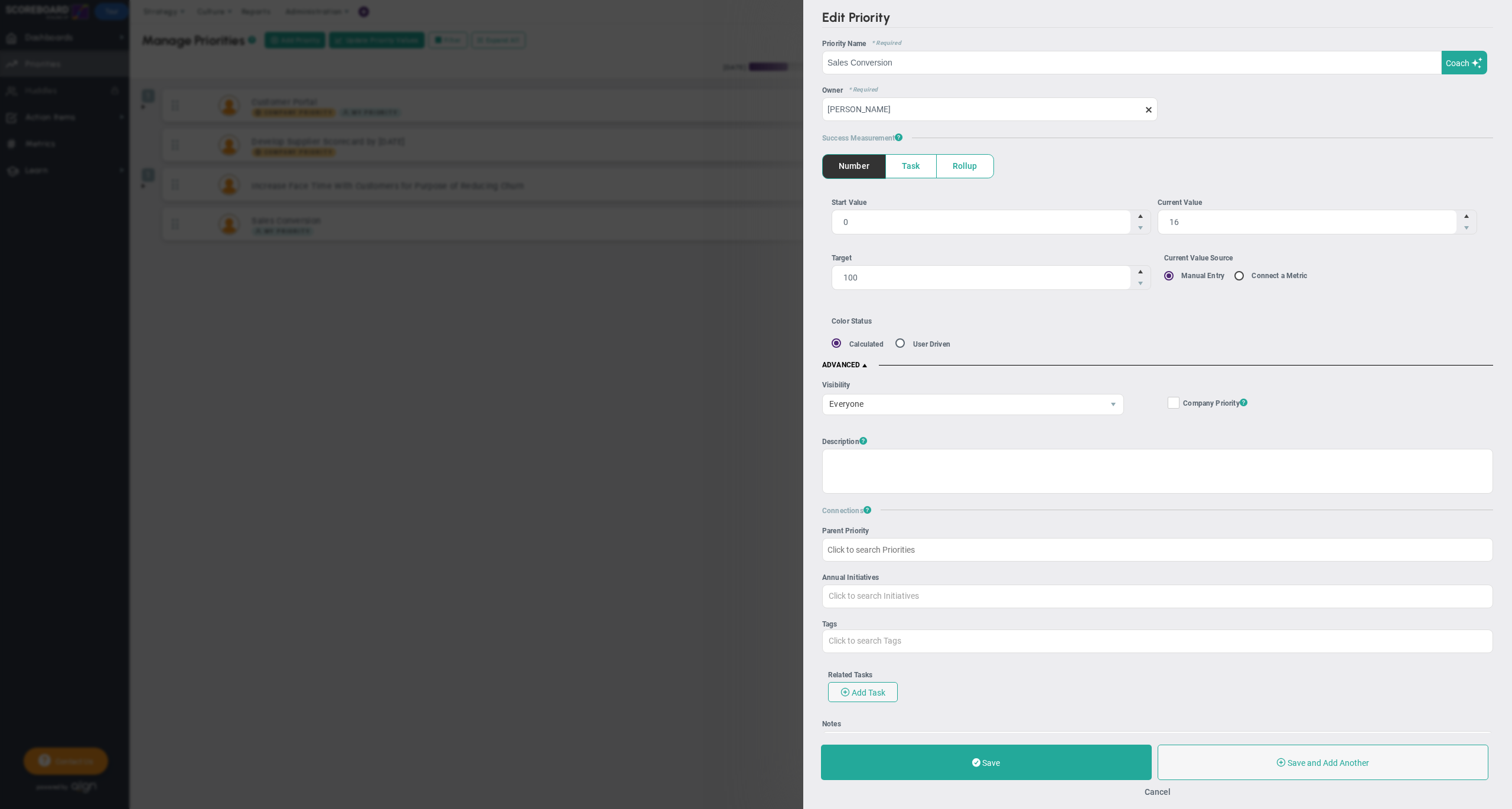
scroll to position [82, 0]
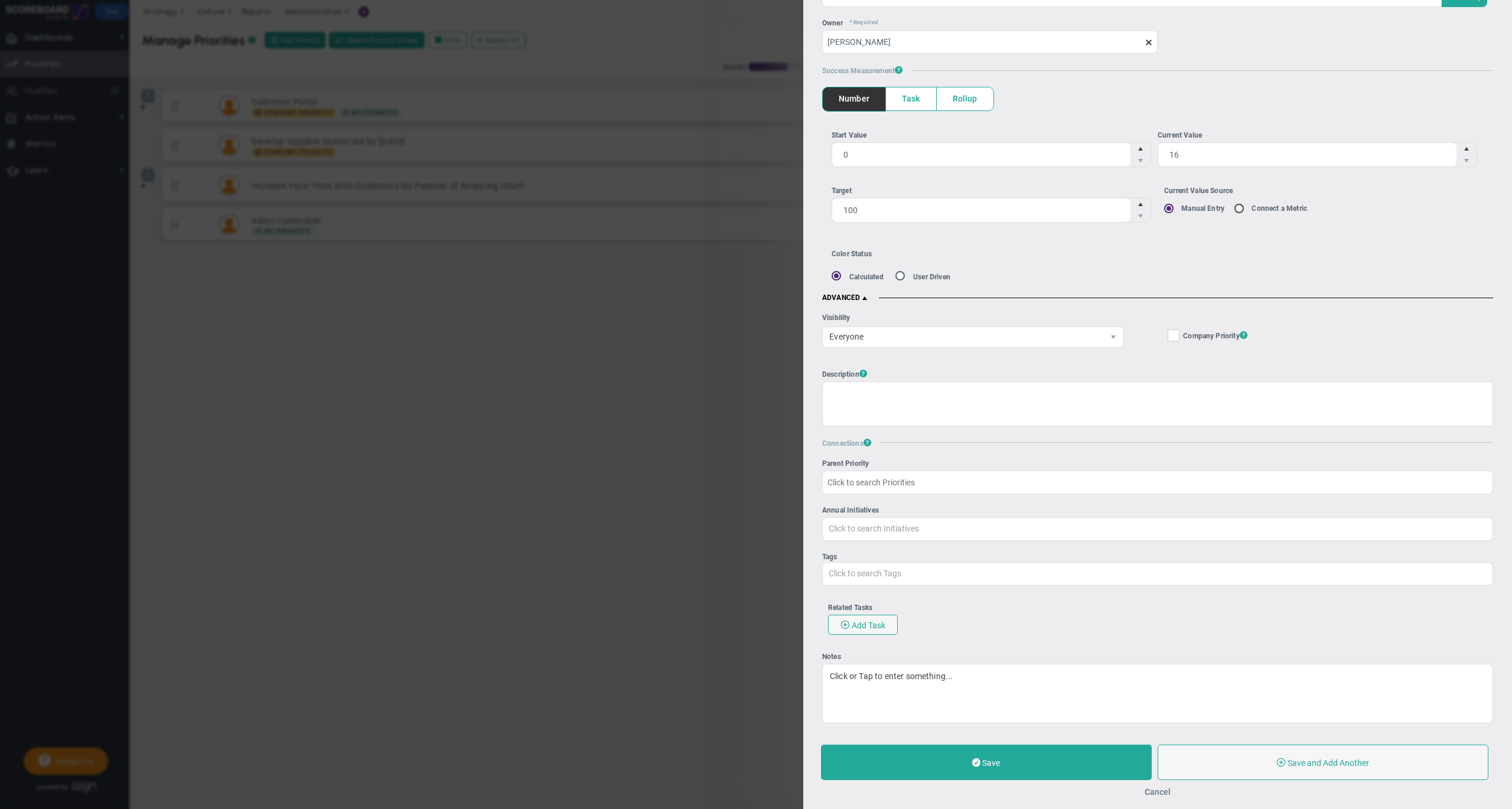
click at [1158, 788] on button "Cancel" at bounding box center [1157, 792] width 26 height 10
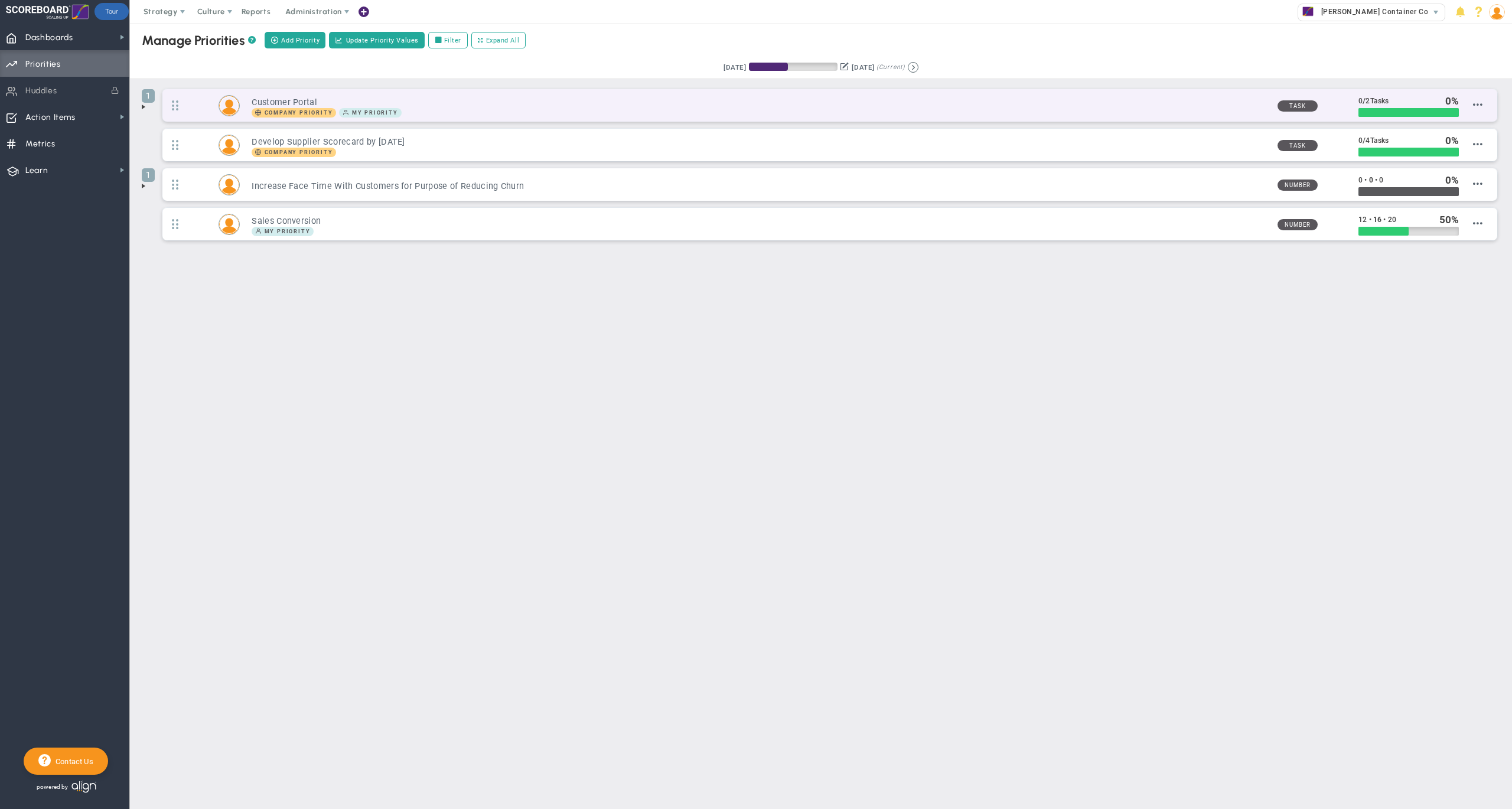
click at [698, 105] on h3 "Customer Portal" at bounding box center [759, 102] width 1016 height 11
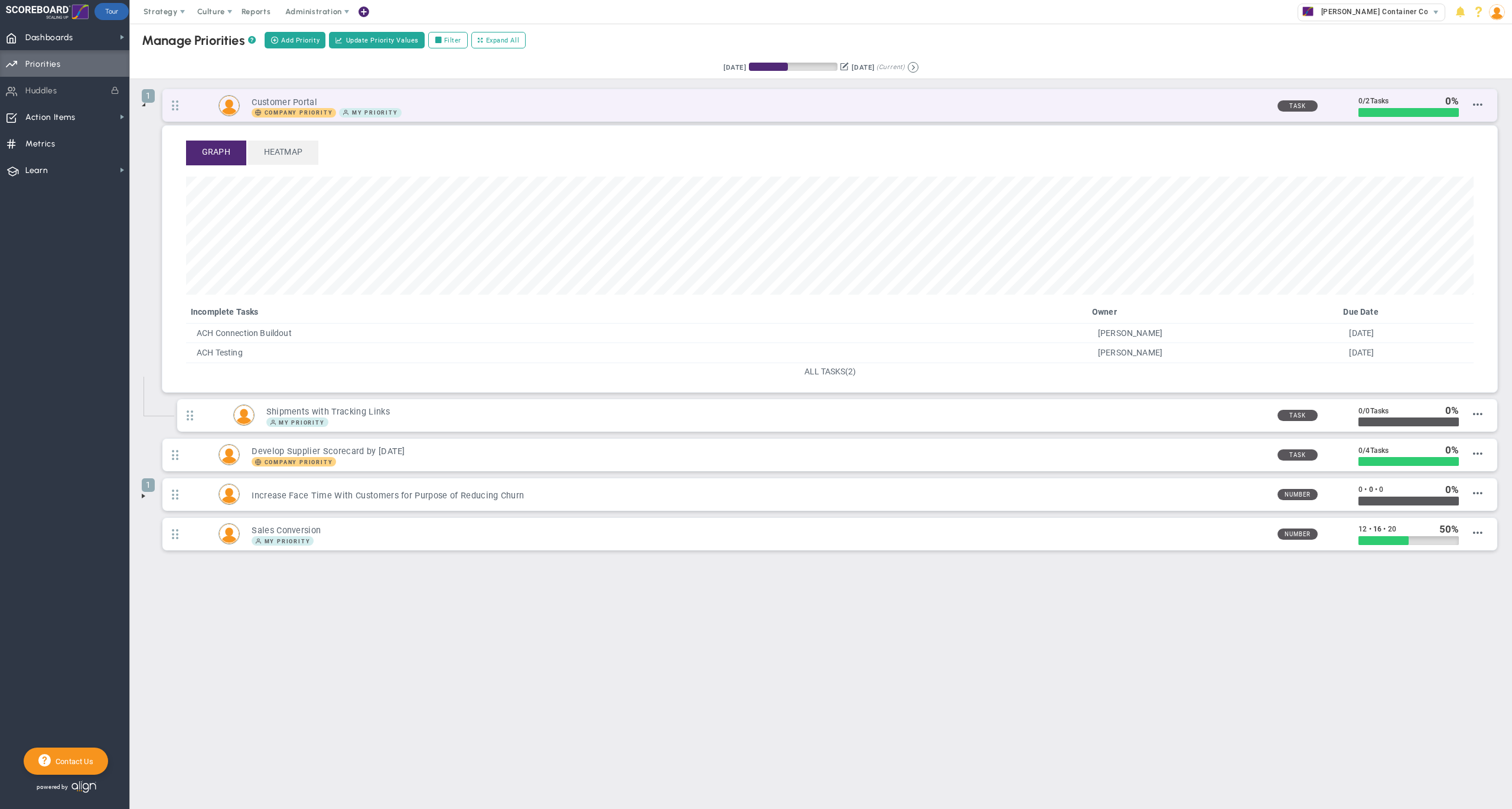
scroll to position [135, 1286]
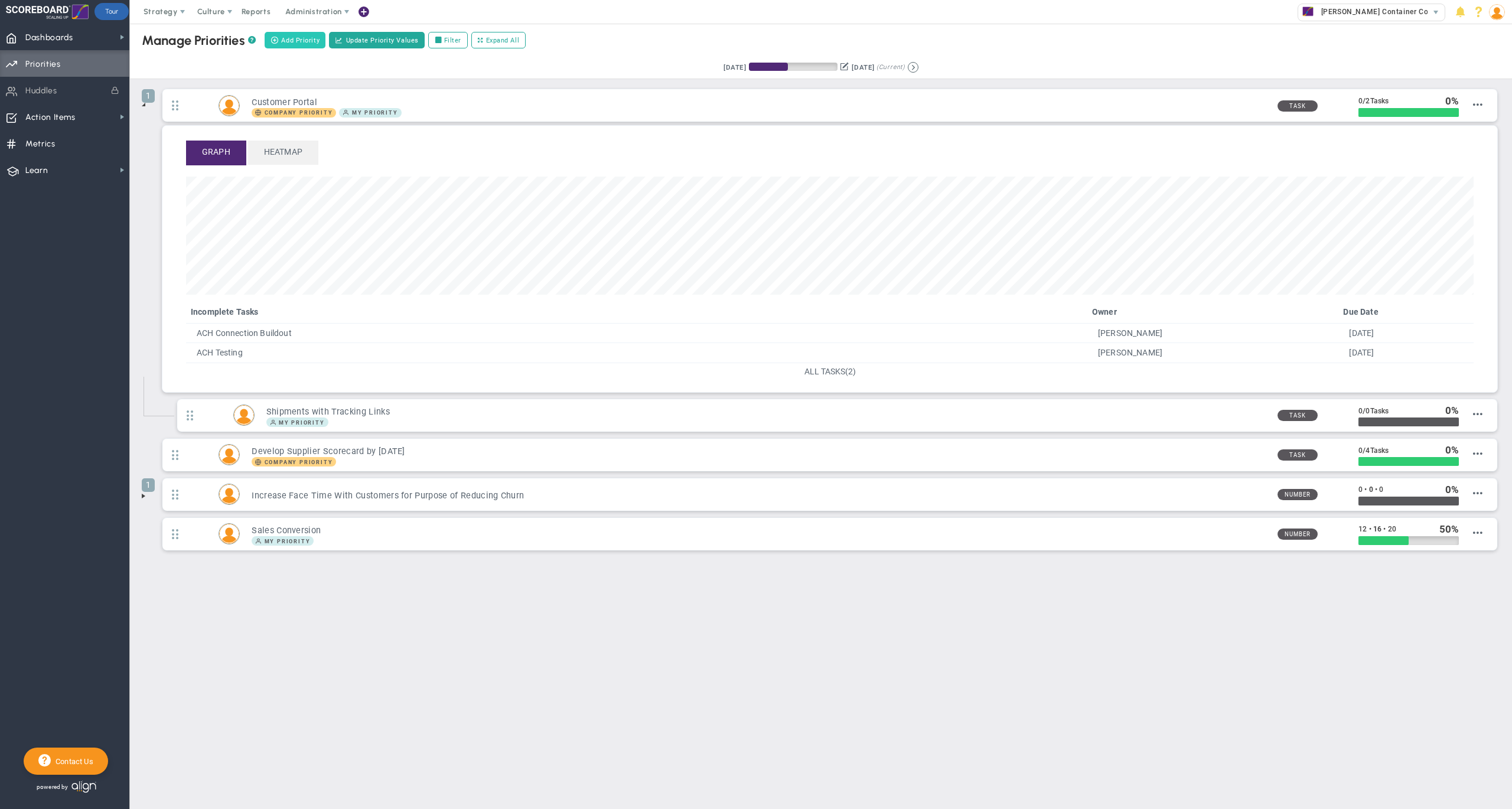
click at [301, 33] on button "Add Priority" at bounding box center [295, 40] width 61 height 16
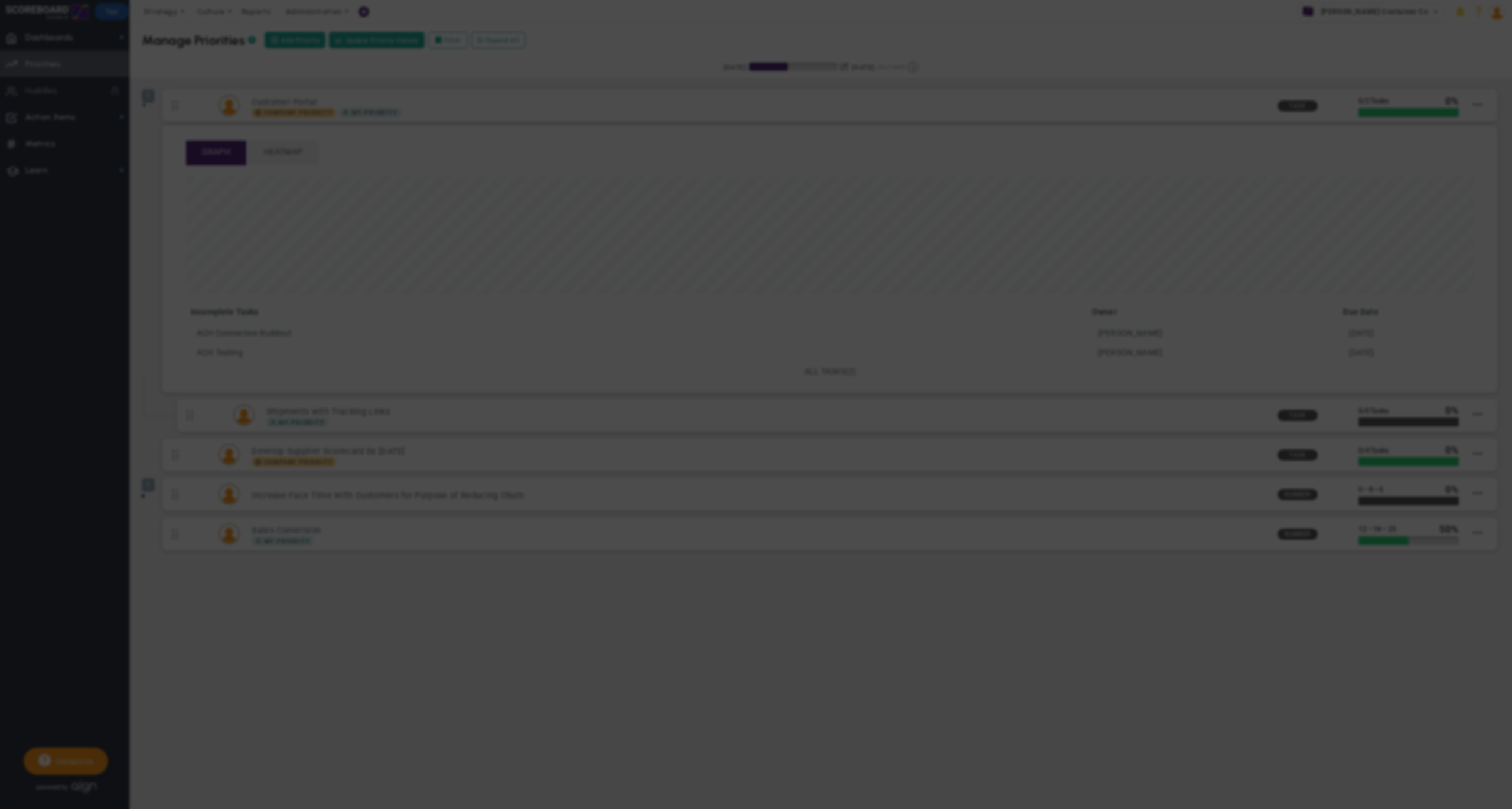
type input "0"
radio input "true"
type input "[PERSON_NAME]"
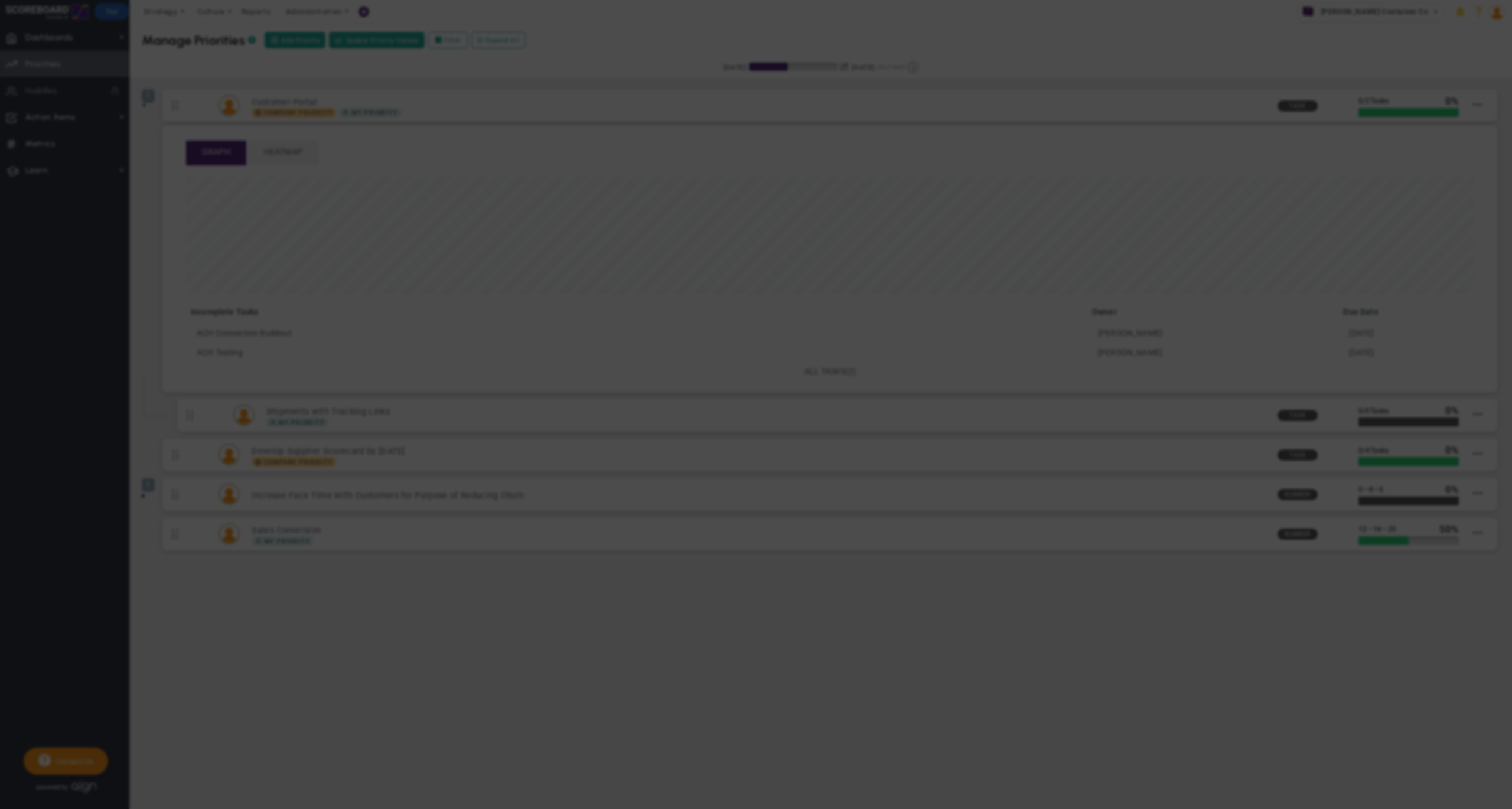
type input "0"
radio input "true"
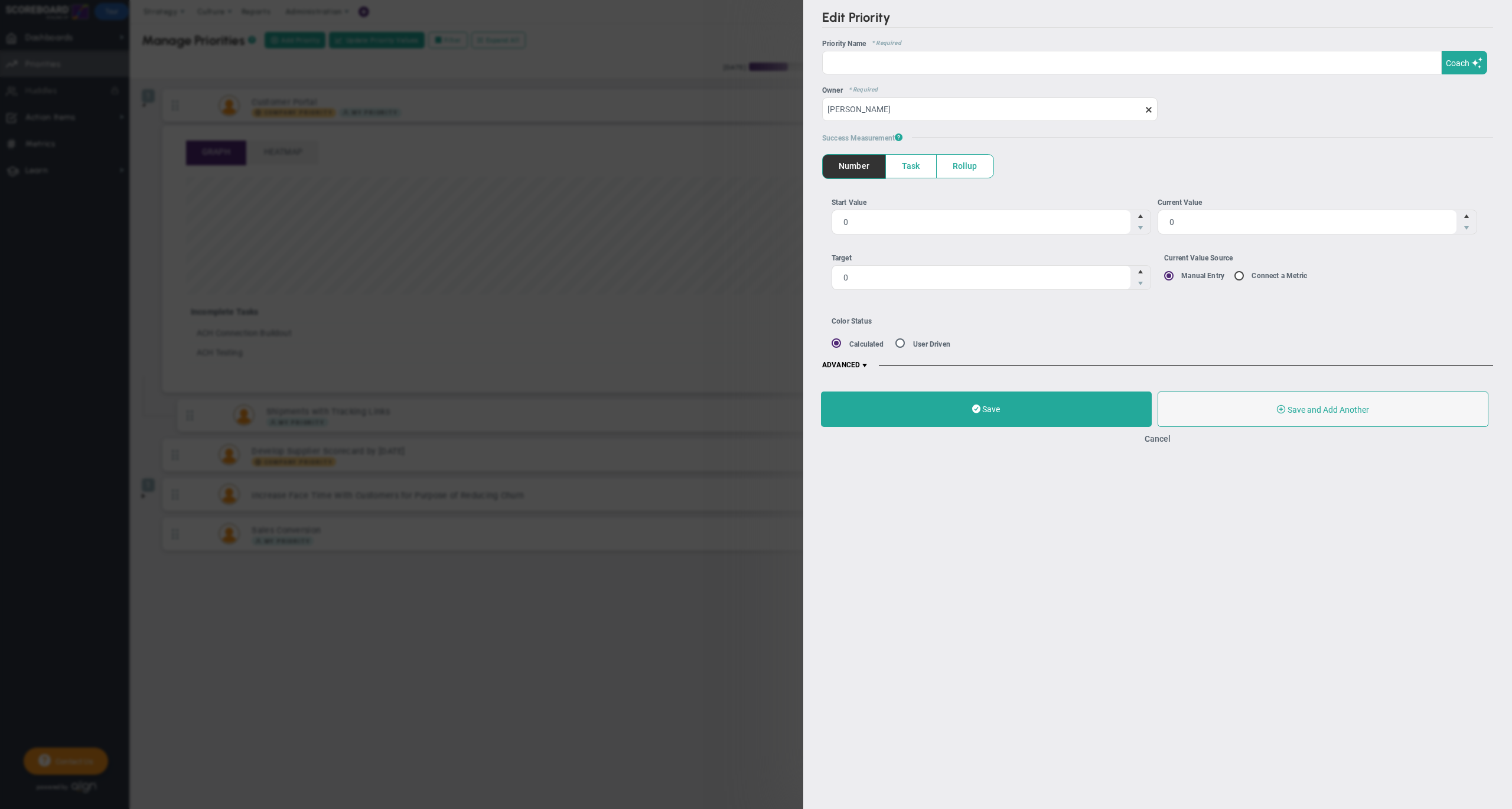
click at [868, 364] on span at bounding box center [865, 366] width 10 height 10
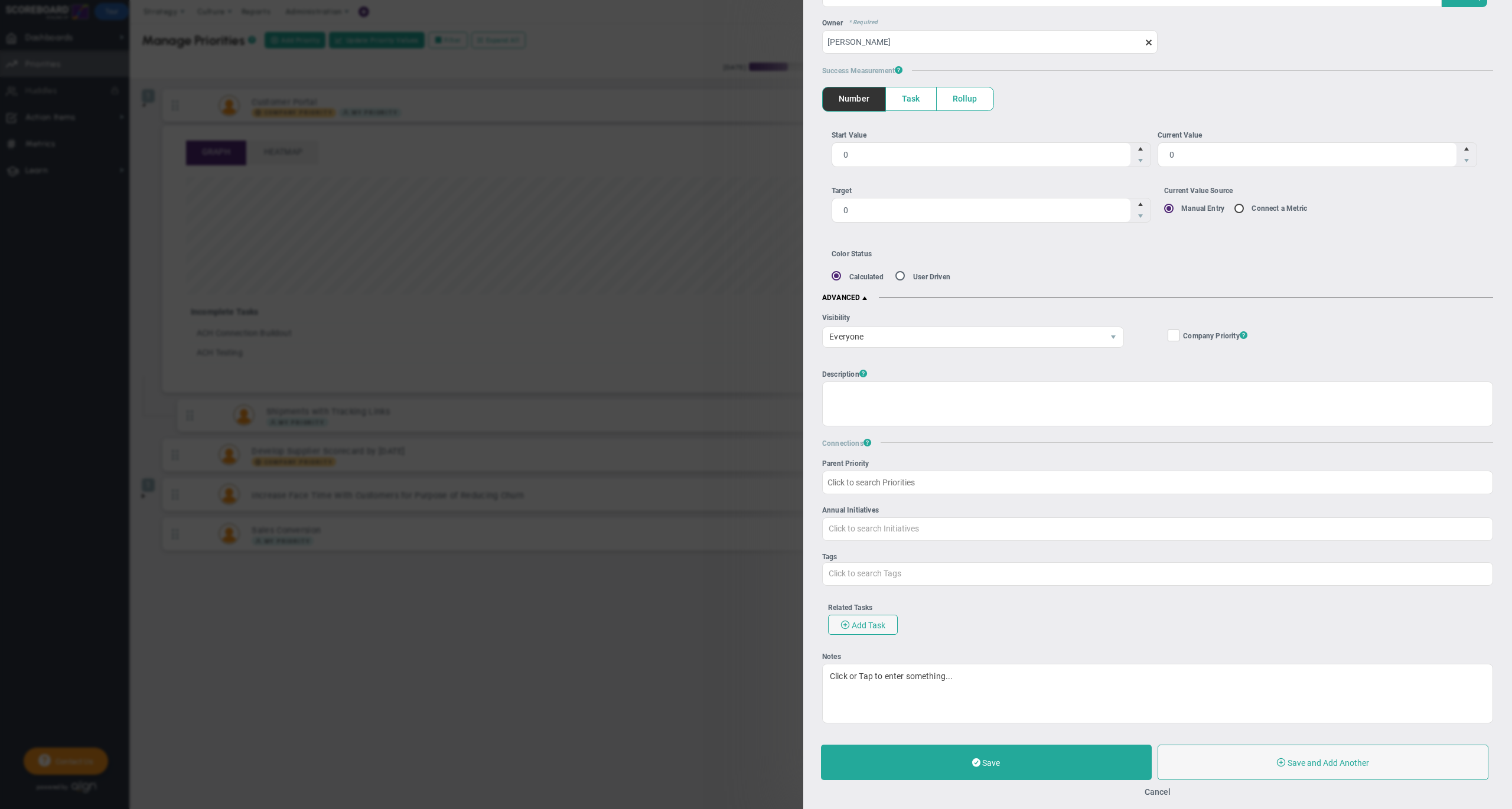
scroll to position [82, 0]
click at [922, 518] on input "Annual Initiatives Click to search Initiatives" at bounding box center [1157, 528] width 669 height 21
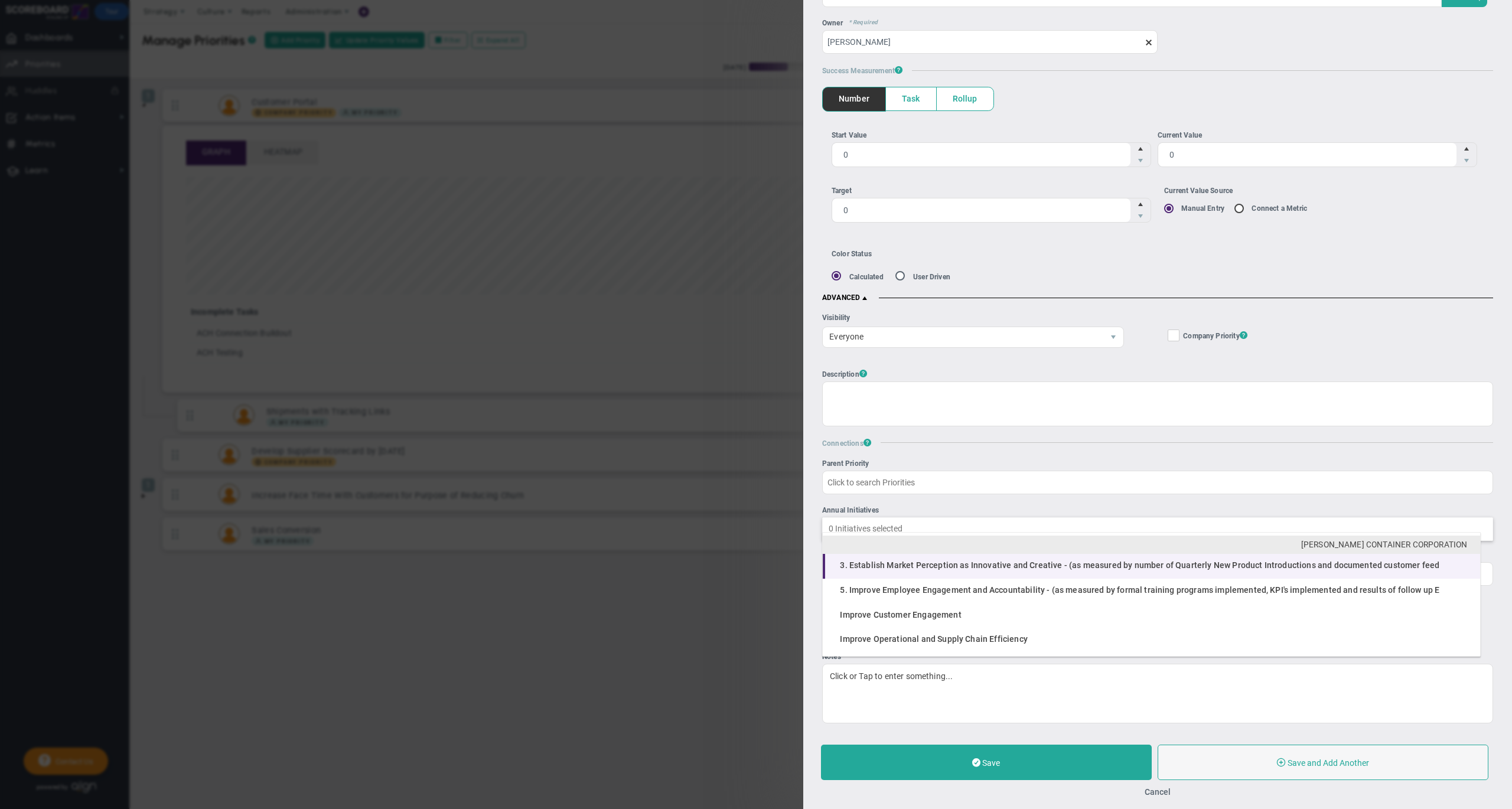
click at [1028, 566] on span "3. Establish Market Perception as Innovative and Creative - (as measured by num…" at bounding box center [1139, 565] width 599 height 10
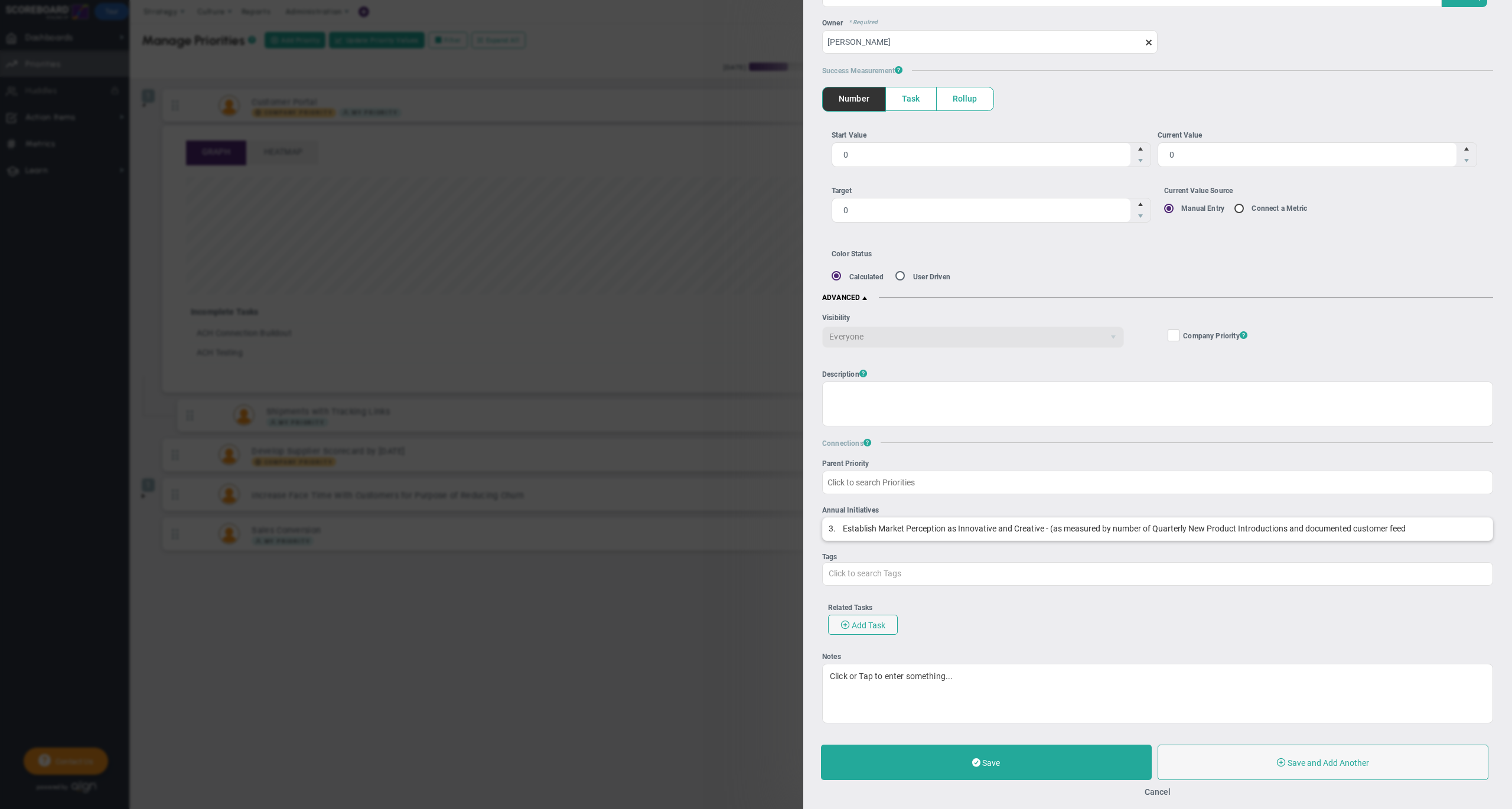
click at [963, 519] on input "Annual Initiatives 1 item(s) selected 3. Establish Market Perception as Innovat…" at bounding box center [1157, 528] width 669 height 21
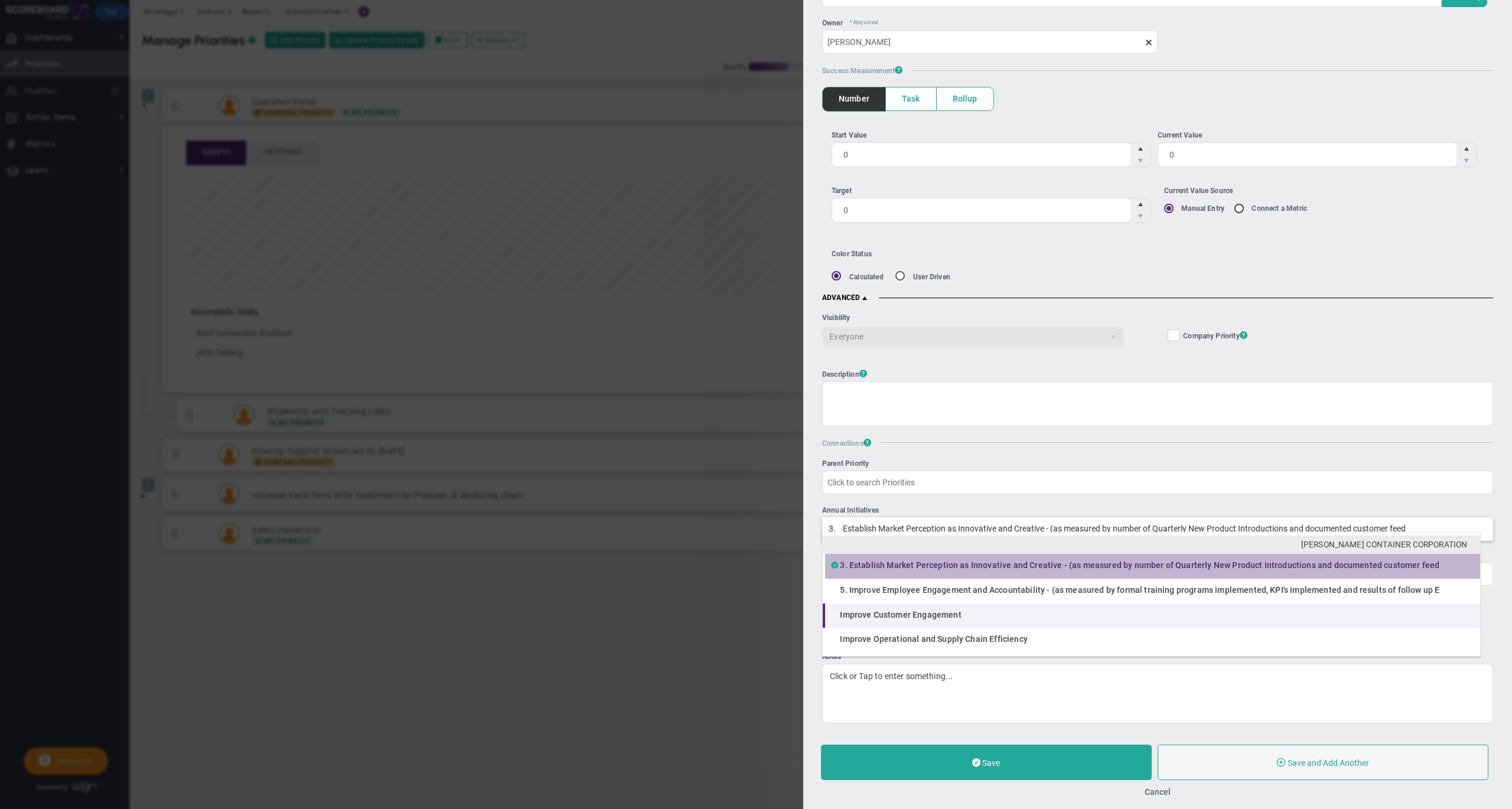
click at [1000, 613] on li "Improve Customer Engagement" at bounding box center [1151, 616] width 657 height 25
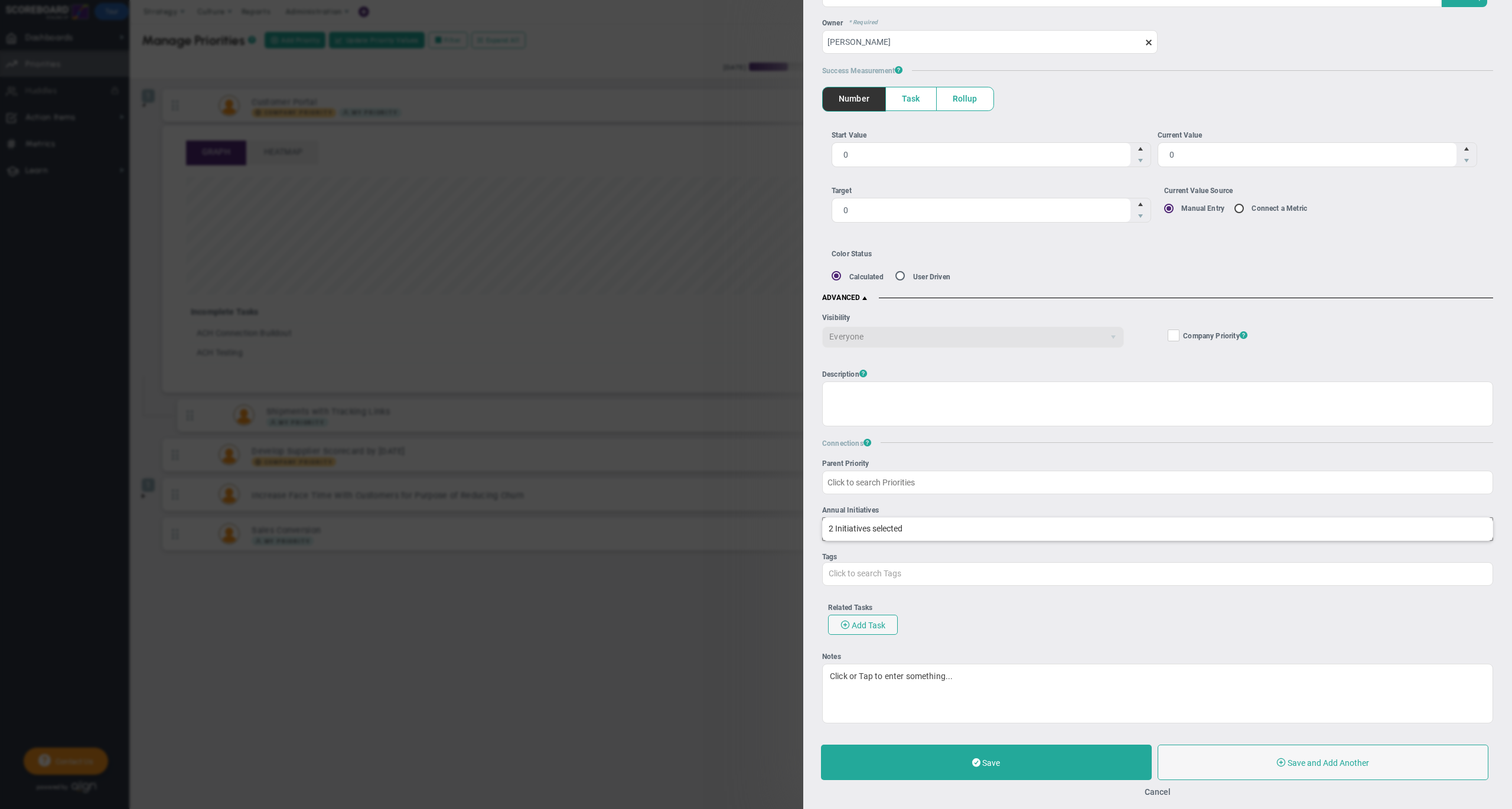
scroll to position [0, 0]
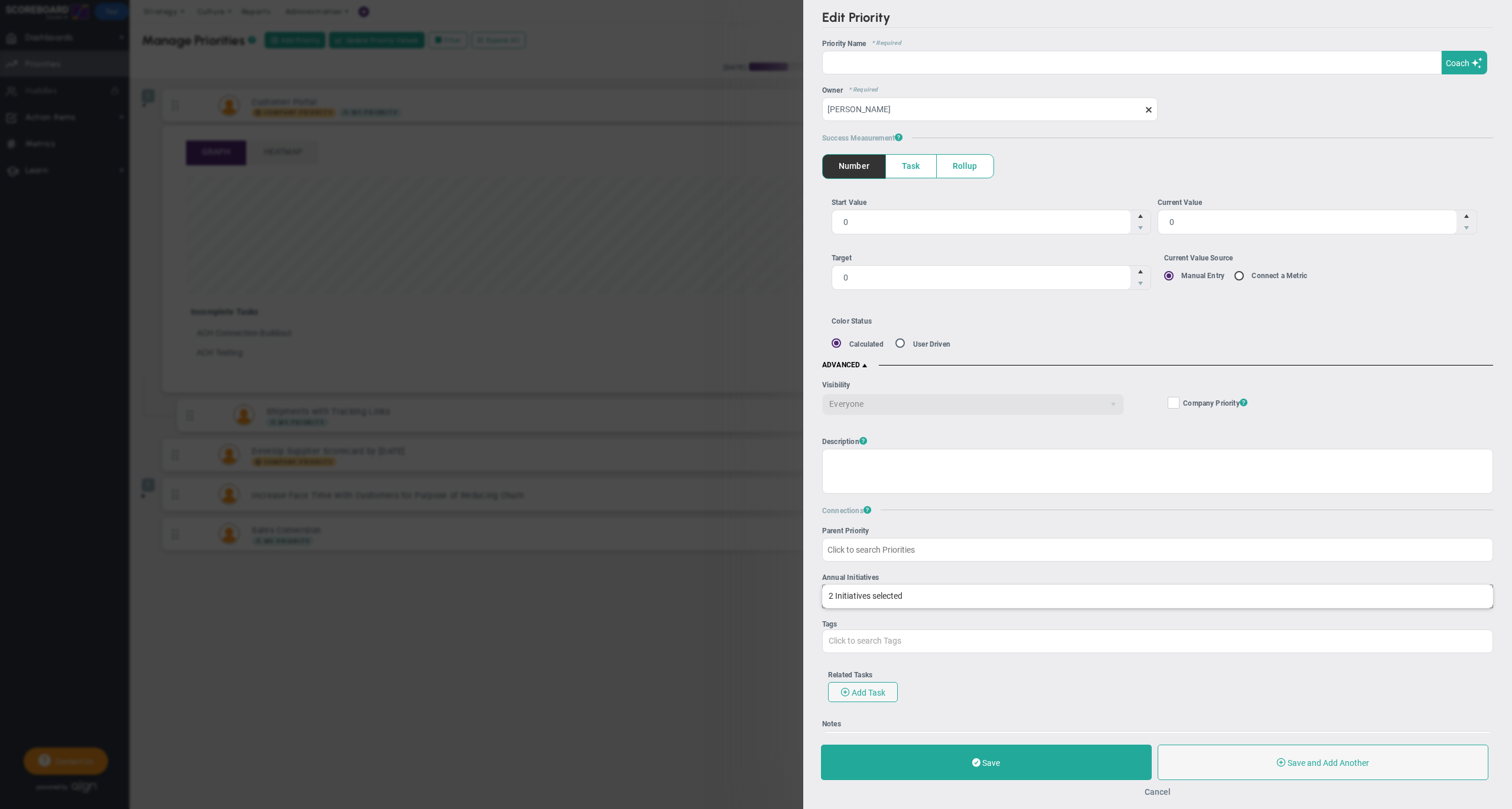
click at [1163, 789] on button "Cancel" at bounding box center [1157, 792] width 26 height 10
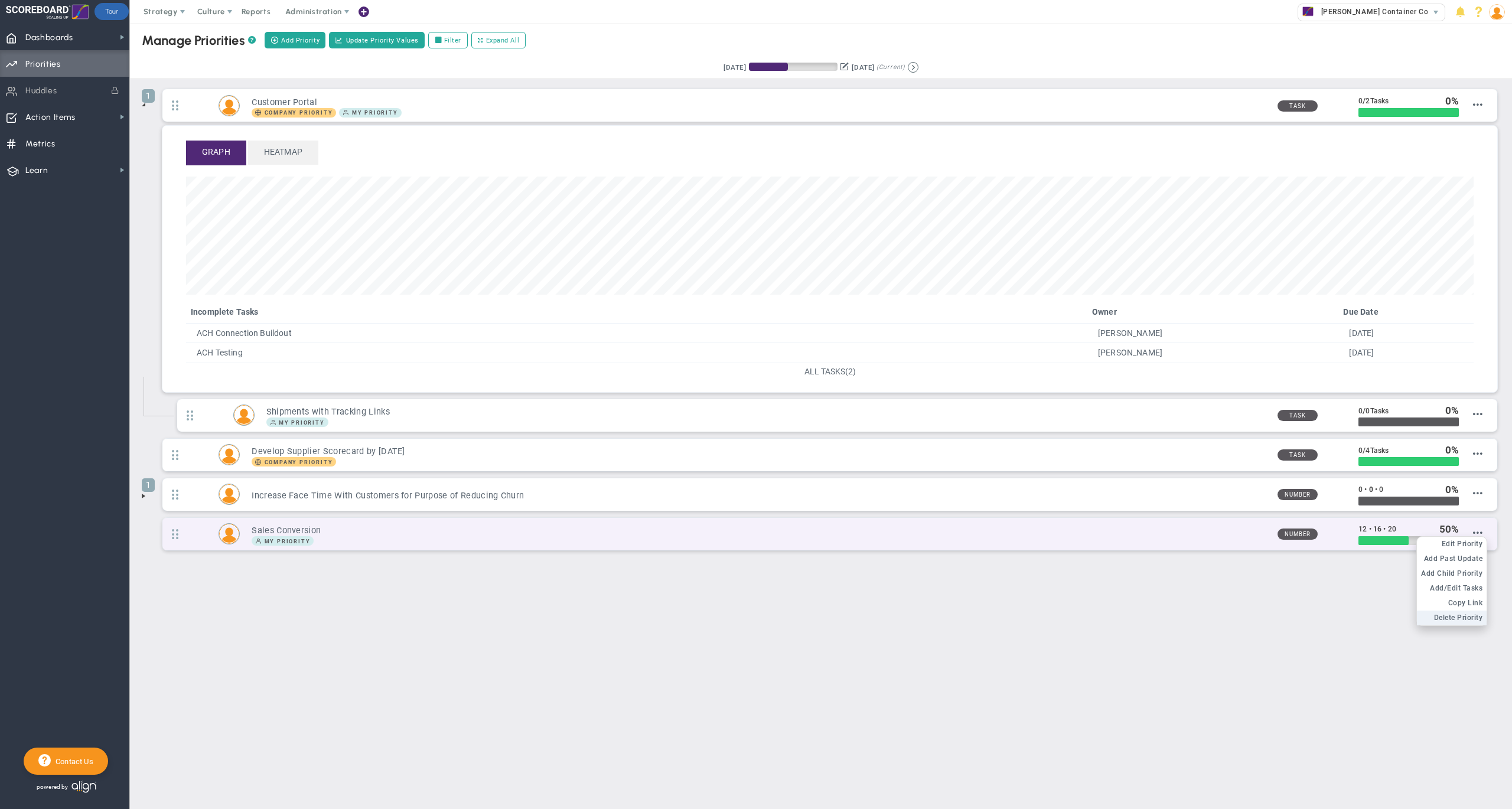
click at [1461, 619] on span "Delete Priority" at bounding box center [1459, 618] width 49 height 8
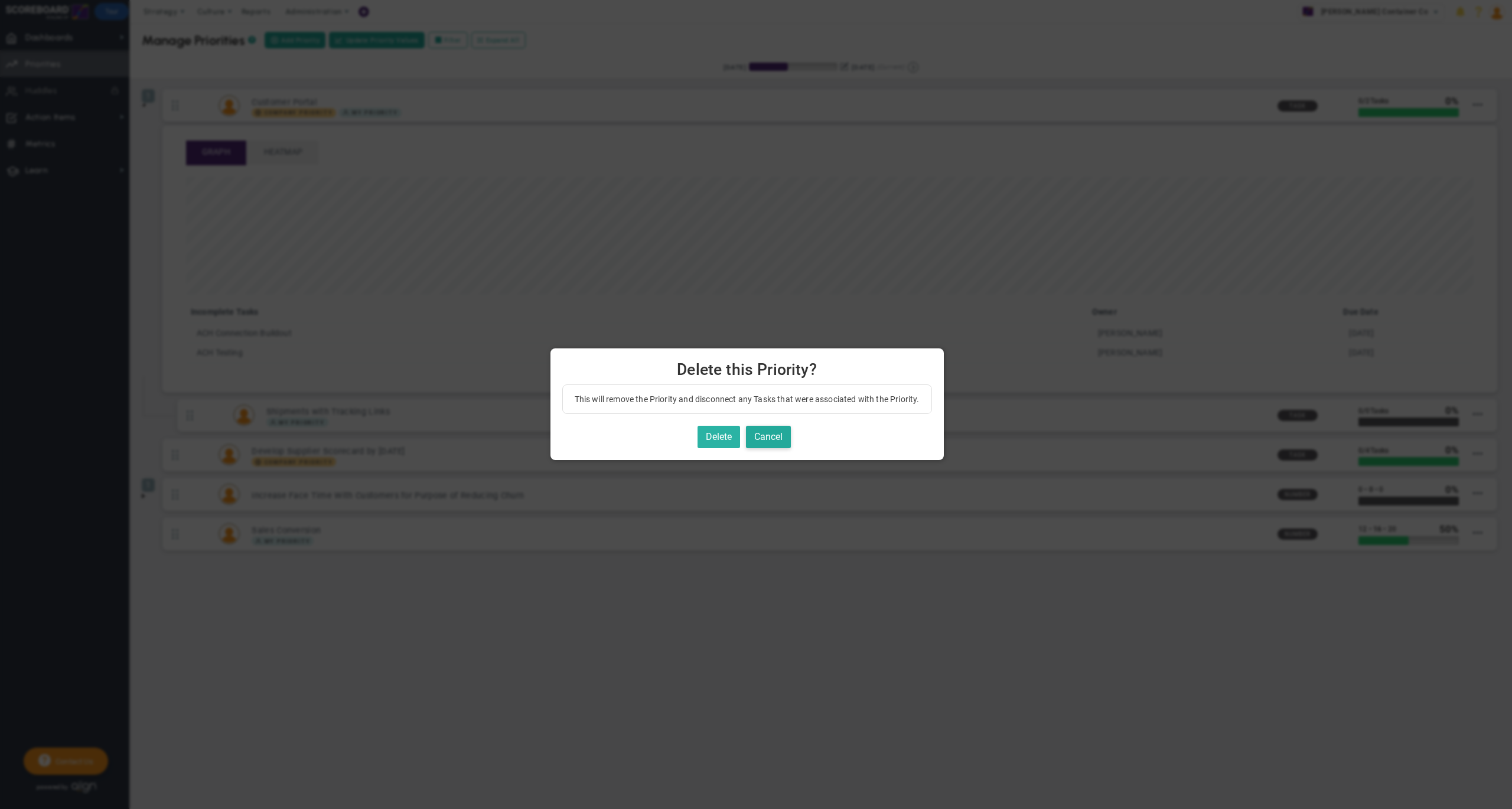
click at [721, 440] on button "Delete" at bounding box center [719, 437] width 42 height 23
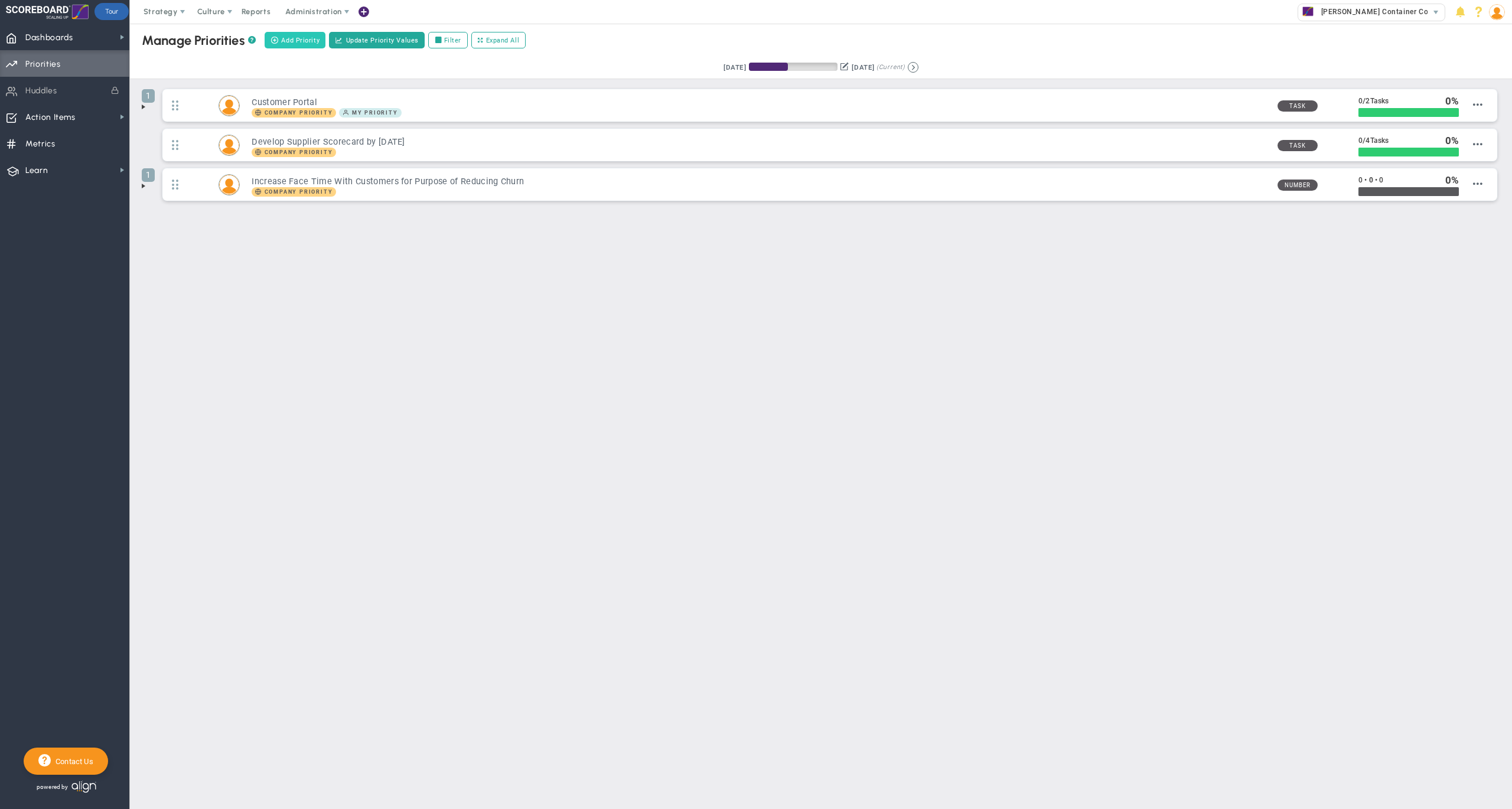
click at [299, 34] on button "Add Priority" at bounding box center [295, 40] width 61 height 16
type input "0"
radio input "true"
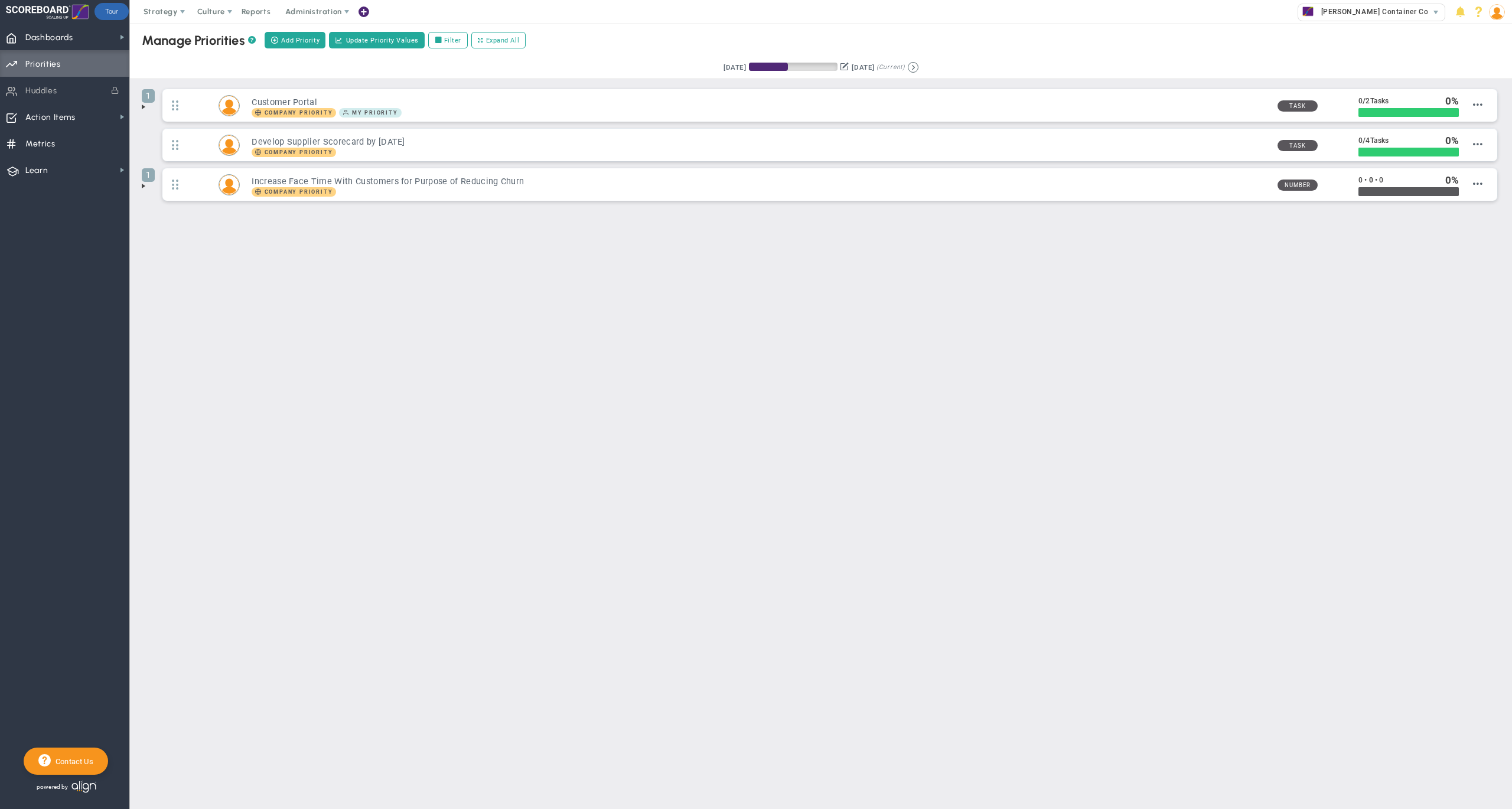
type input "[PERSON_NAME]"
type input "0"
radio input "true"
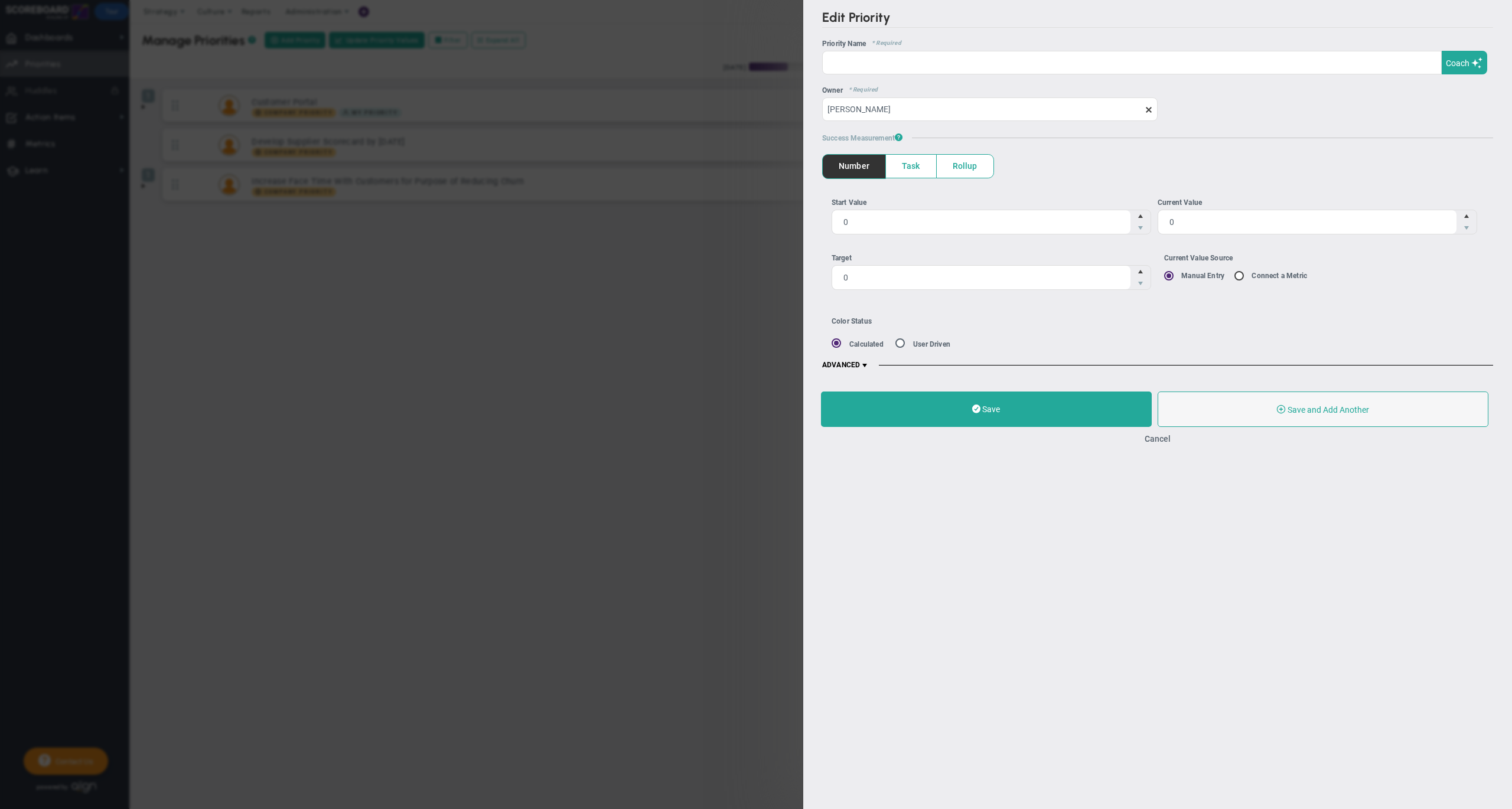
click at [917, 169] on span "Task" at bounding box center [910, 166] width 50 height 23
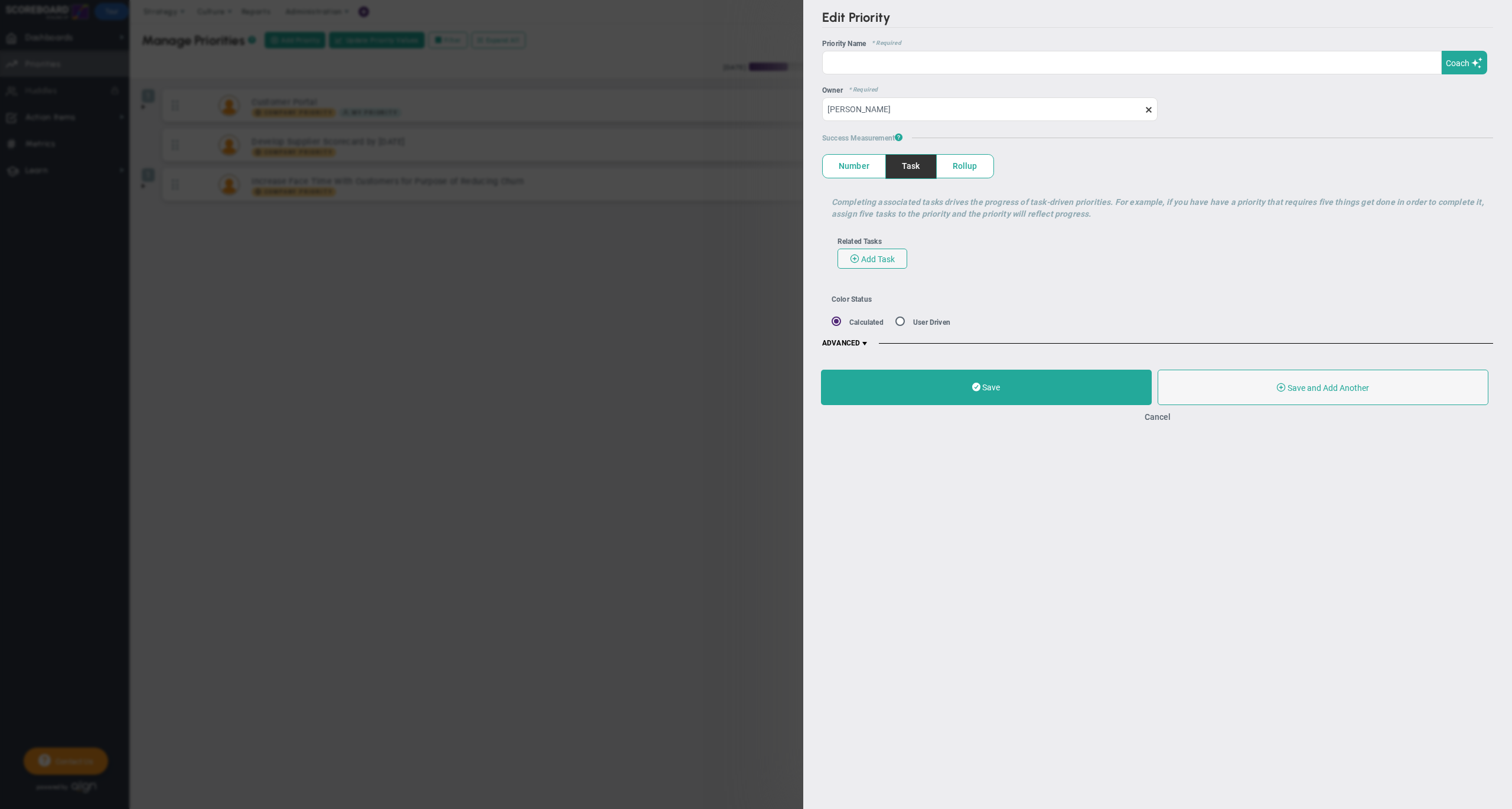
click at [855, 175] on span "Number" at bounding box center [854, 166] width 62 height 23
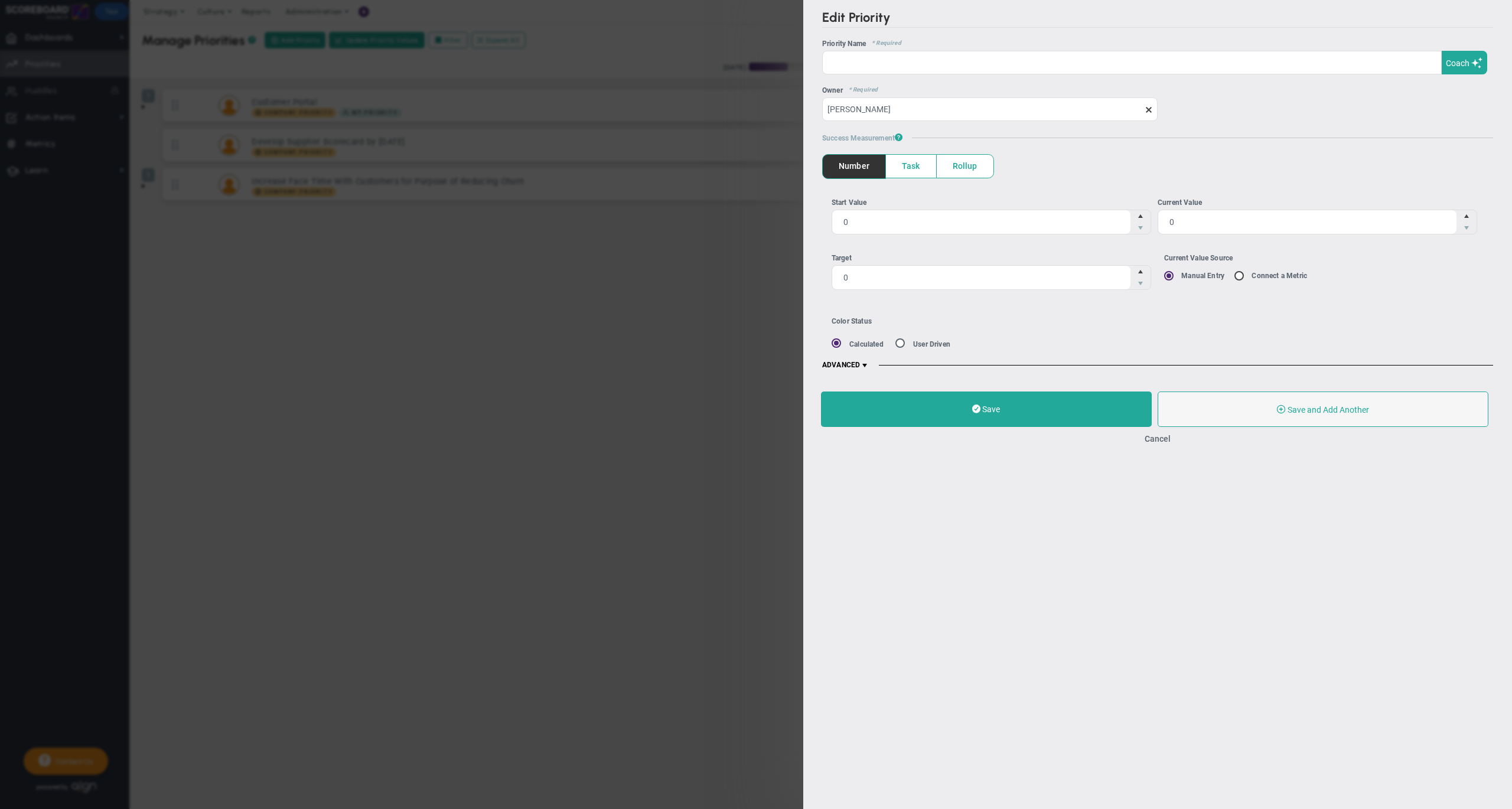
click at [914, 164] on span "Task" at bounding box center [910, 166] width 50 height 23
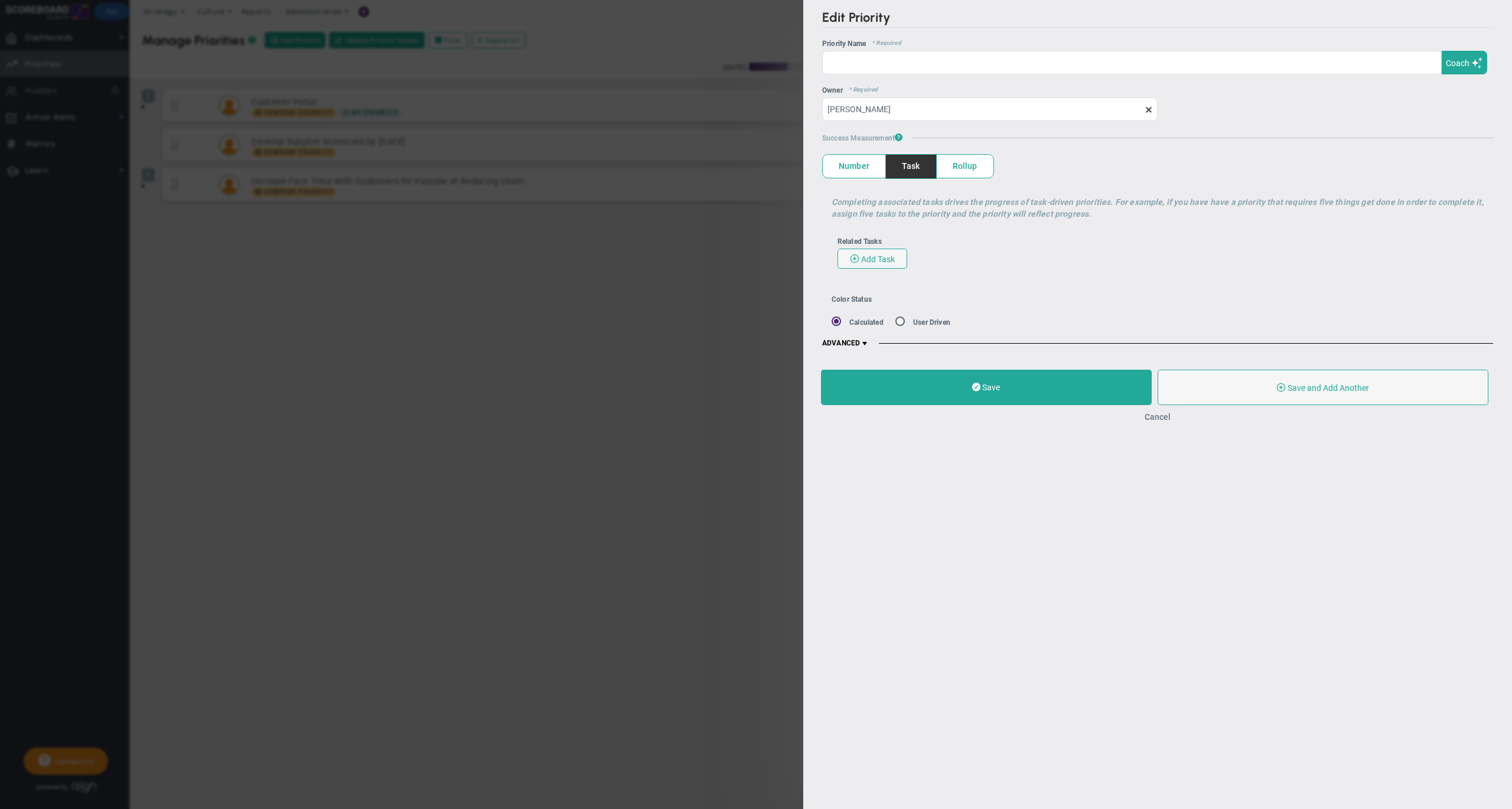
click at [1157, 417] on button "Cancel" at bounding box center [1157, 417] width 26 height 10
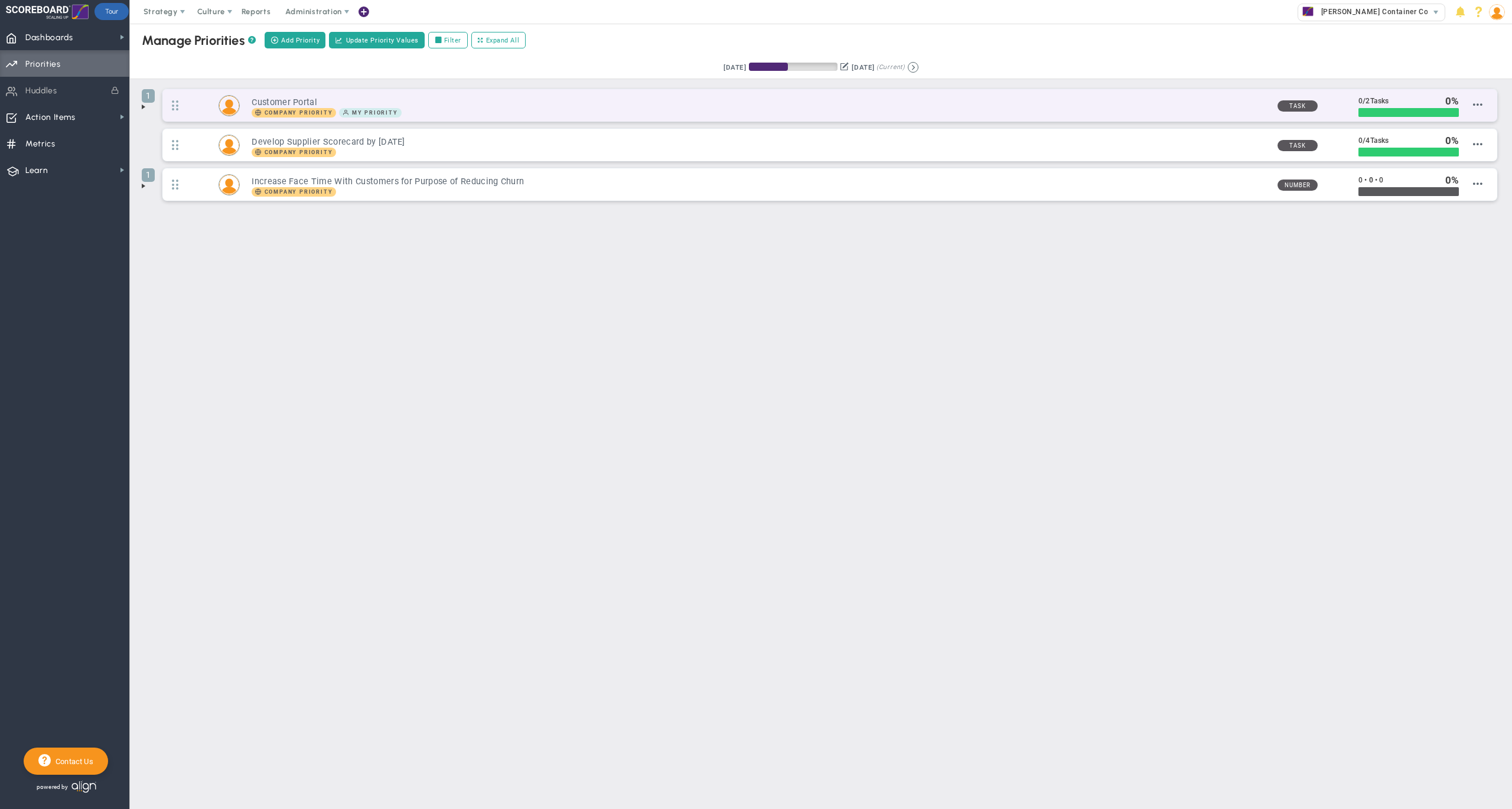
click at [702, 105] on h3 "Customer Portal" at bounding box center [759, 102] width 1016 height 11
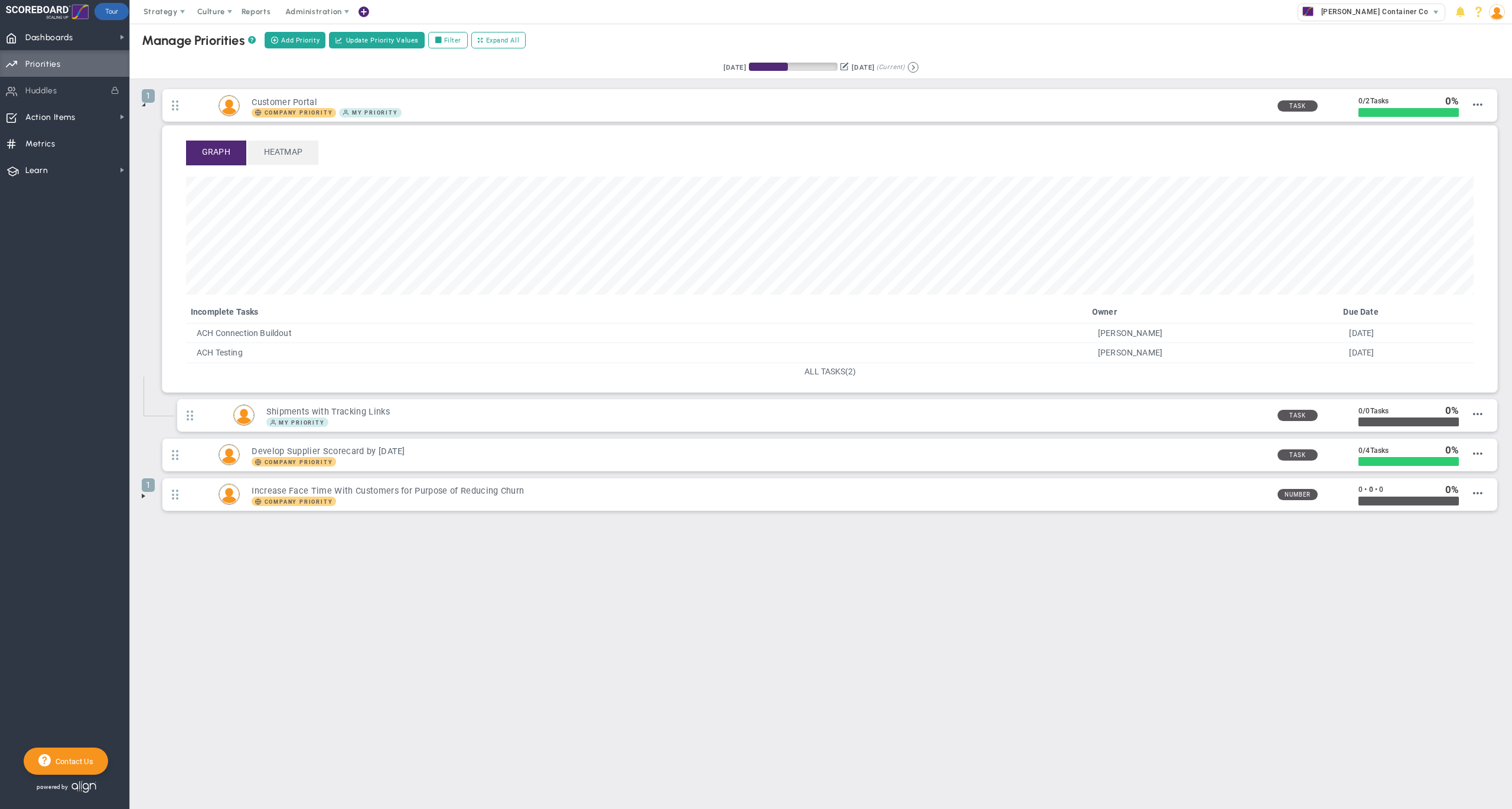
scroll to position [135, 1286]
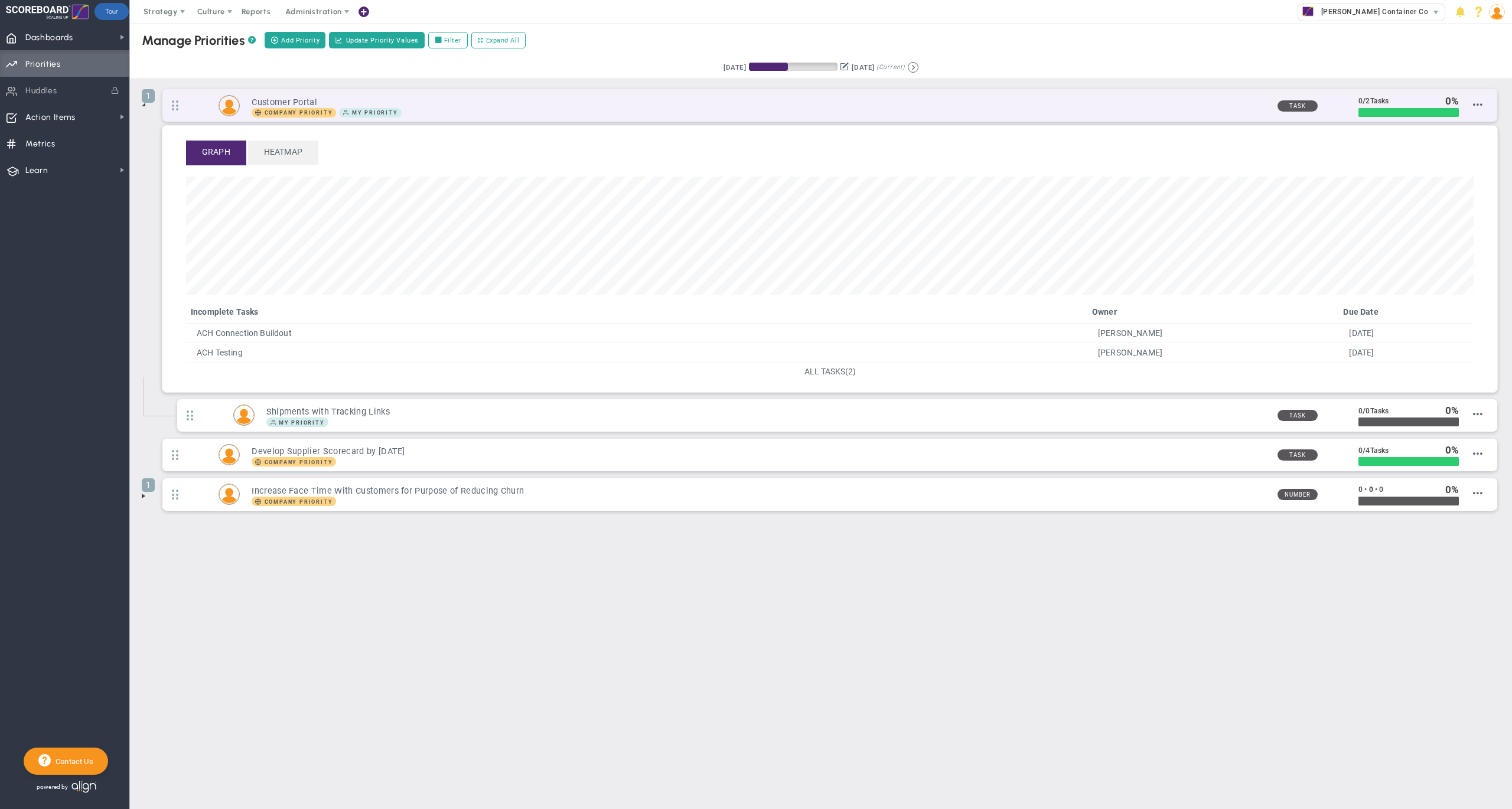
click at [967, 111] on div "Company Priority My Priority" at bounding box center [759, 113] width 1016 height 10
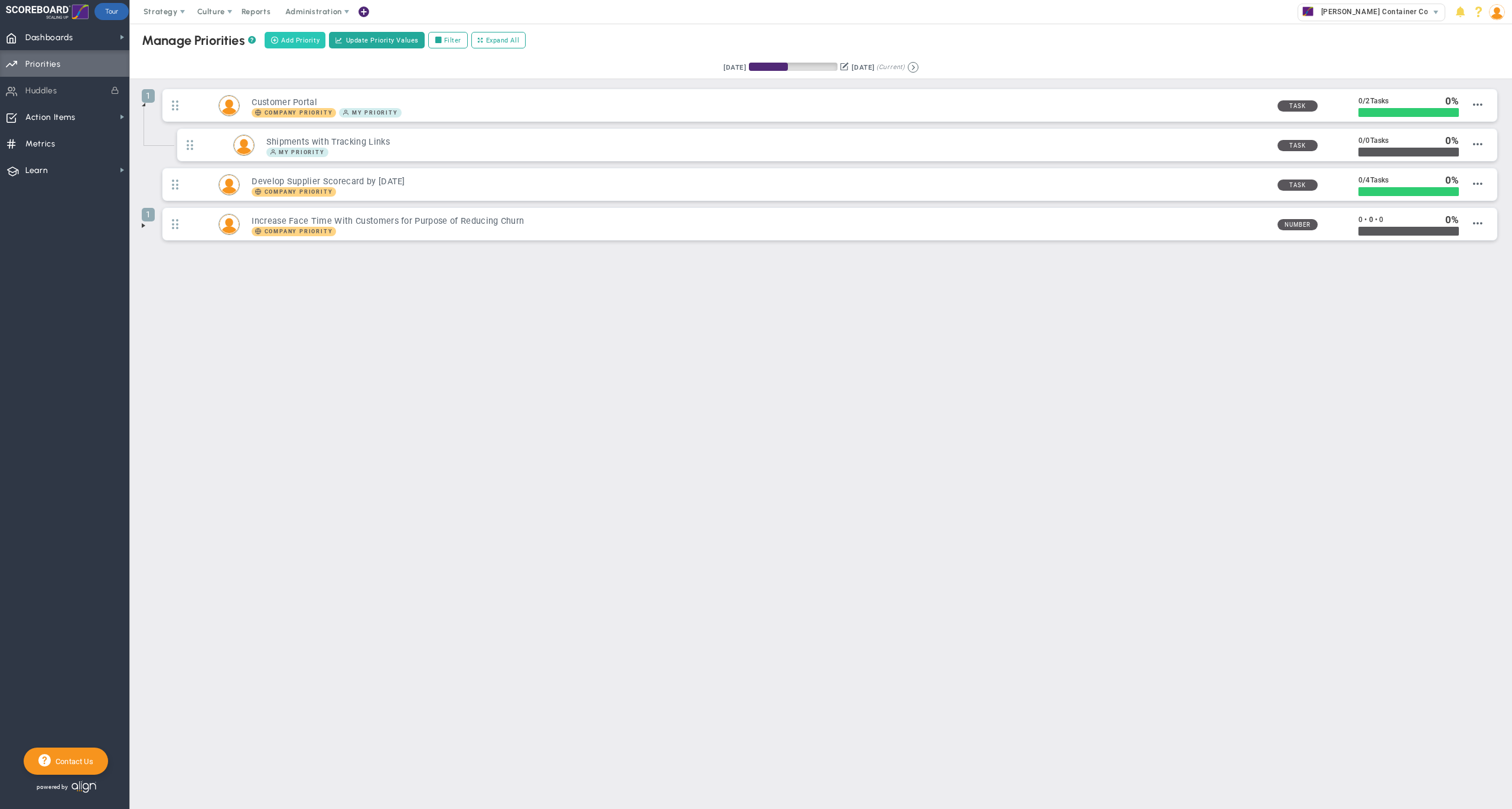
click at [310, 43] on span "Add Priority" at bounding box center [300, 40] width 38 height 10
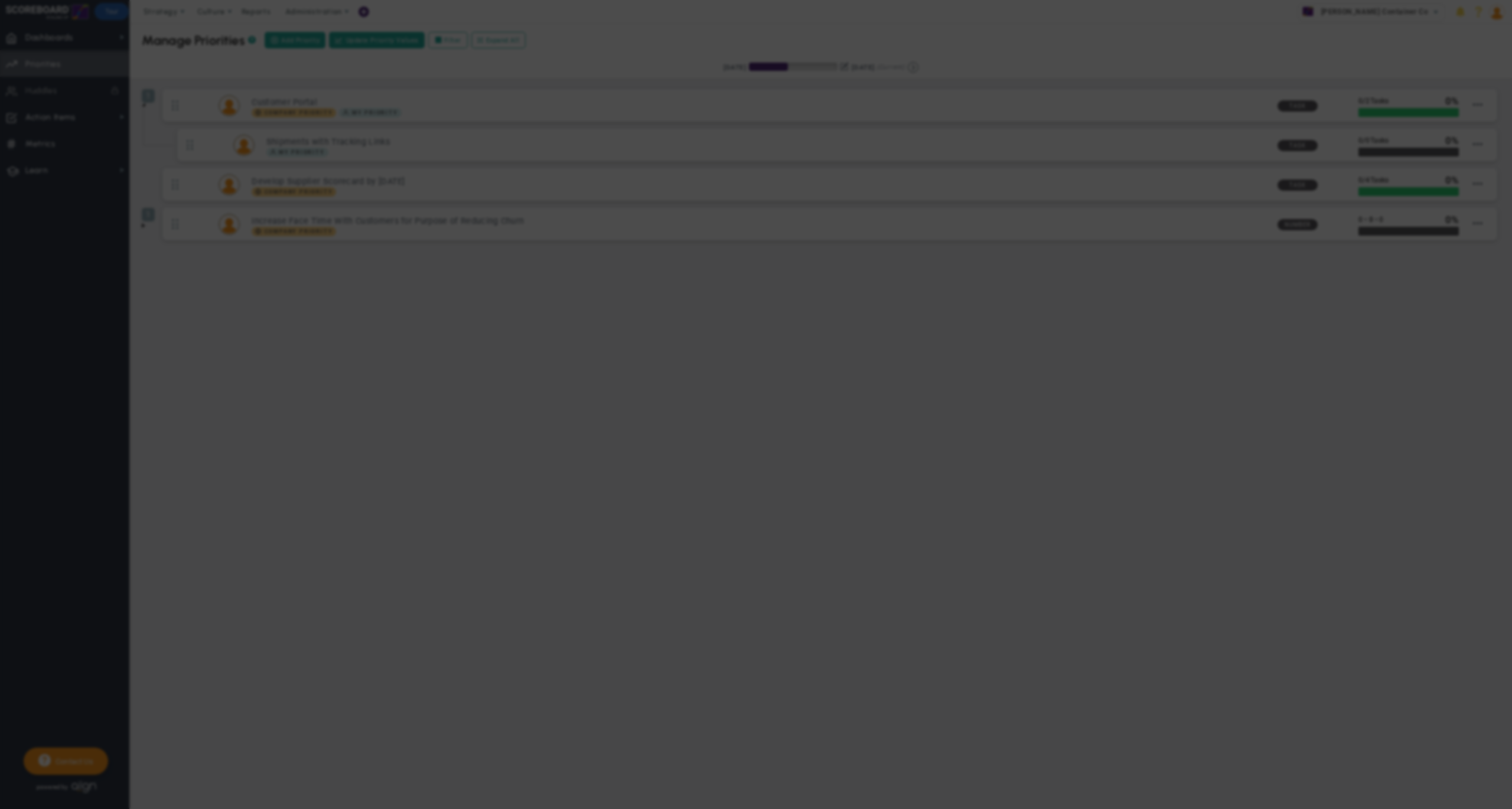
type input "0"
radio input "true"
type input "[PERSON_NAME]"
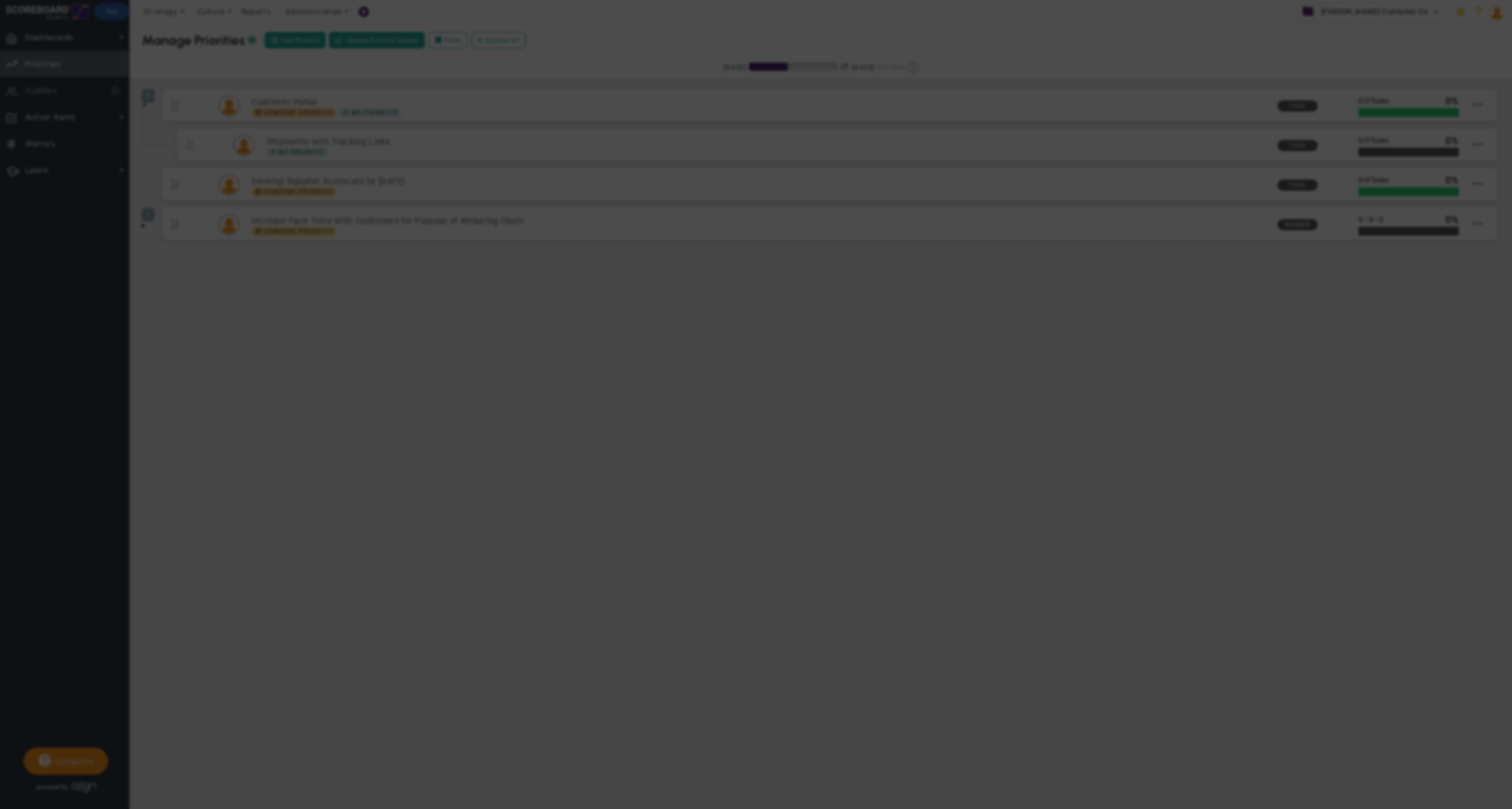
type input "0"
radio input "true"
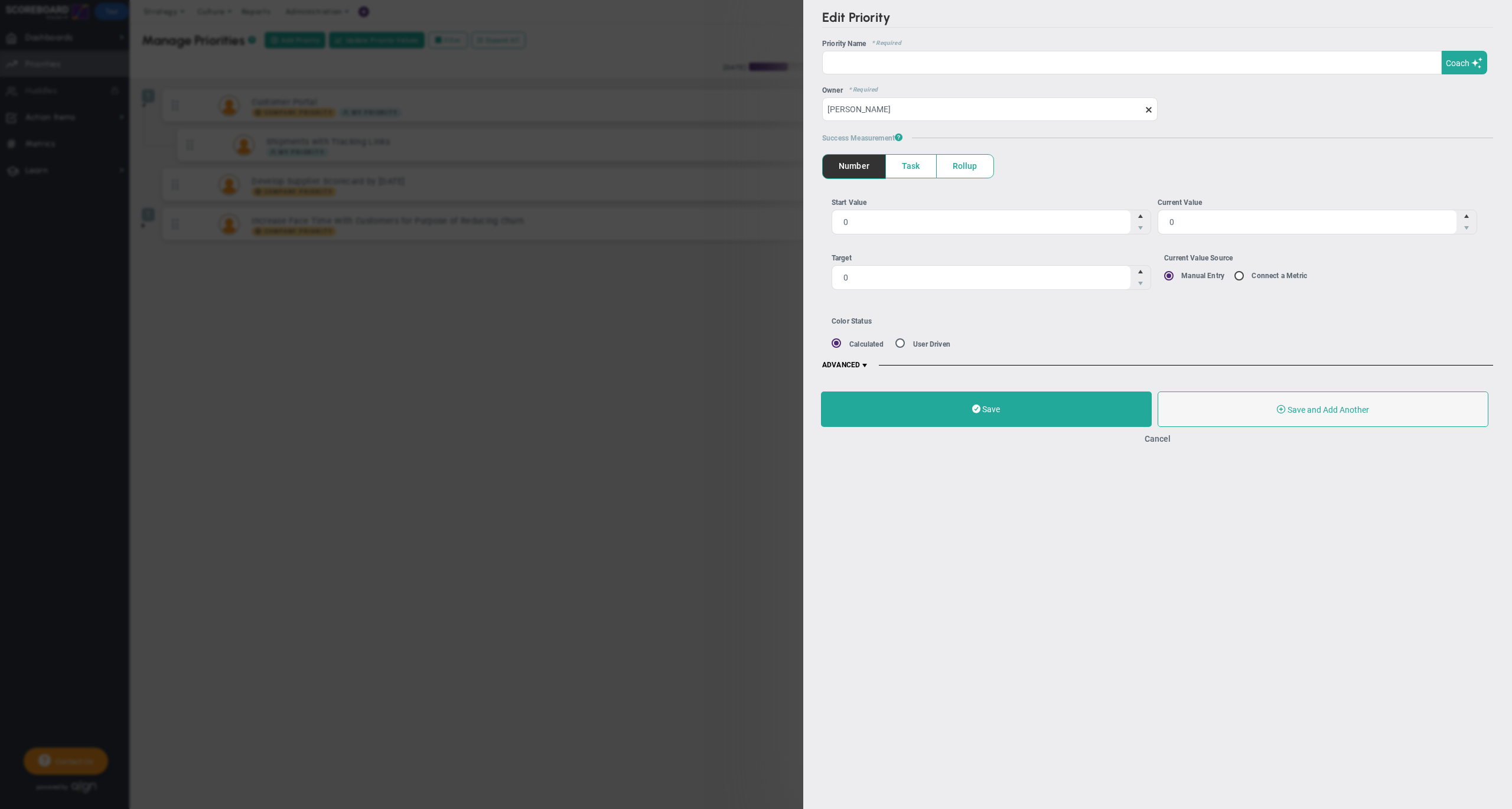
click at [865, 361] on span at bounding box center [865, 366] width 10 height 10
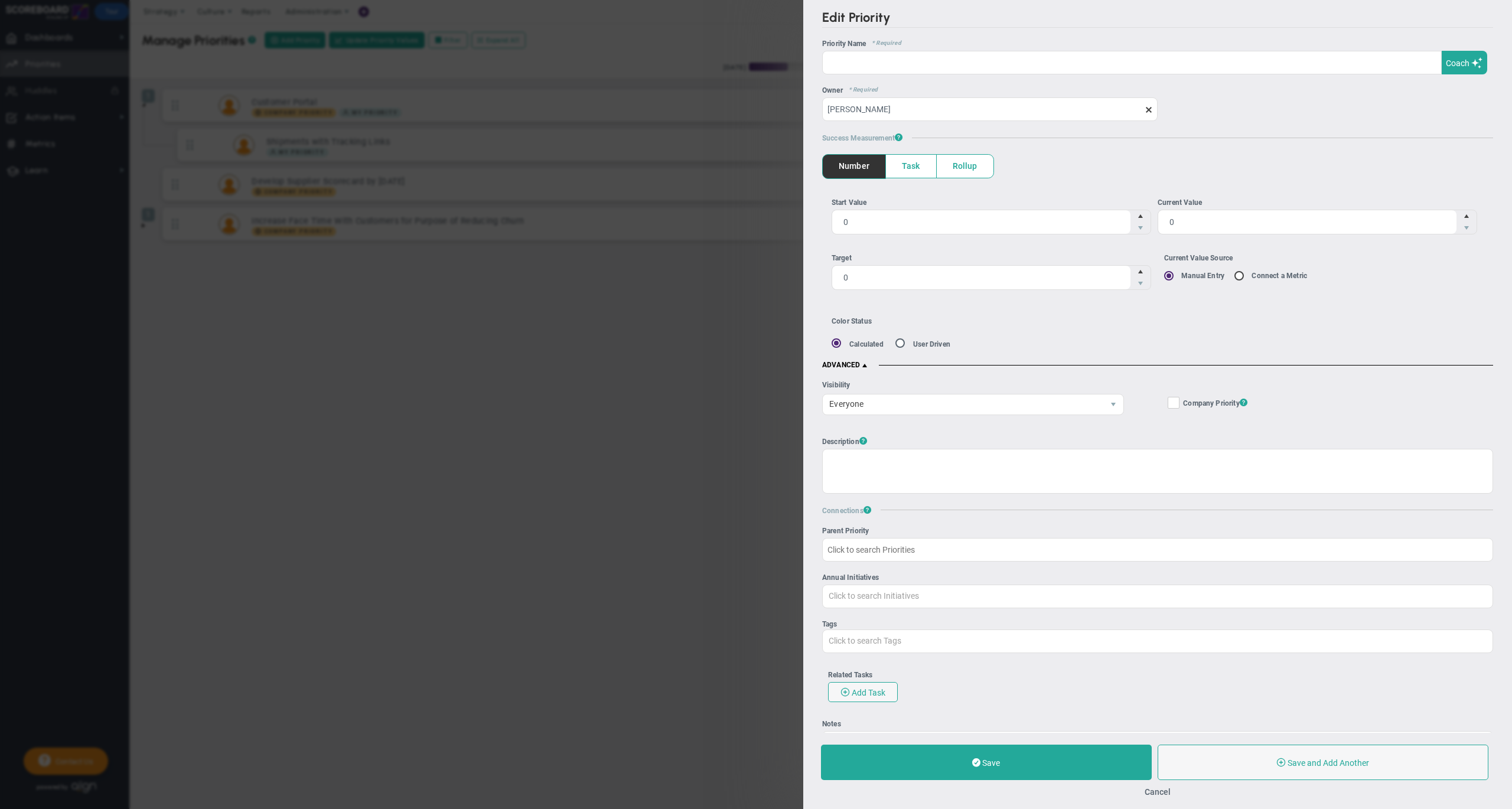
click at [913, 163] on span "Task" at bounding box center [910, 166] width 50 height 23
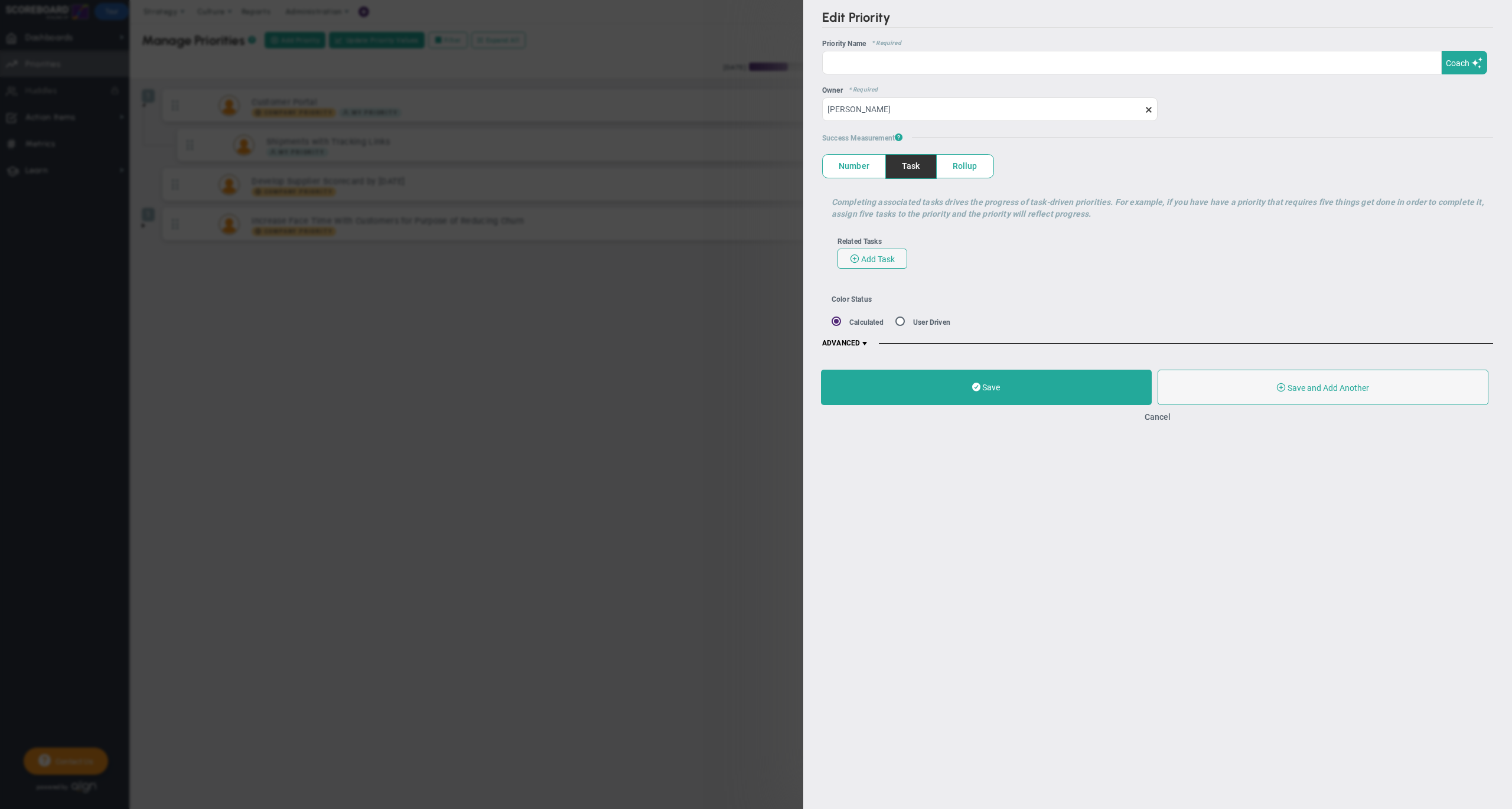
click at [855, 171] on span "Number" at bounding box center [854, 166] width 62 height 23
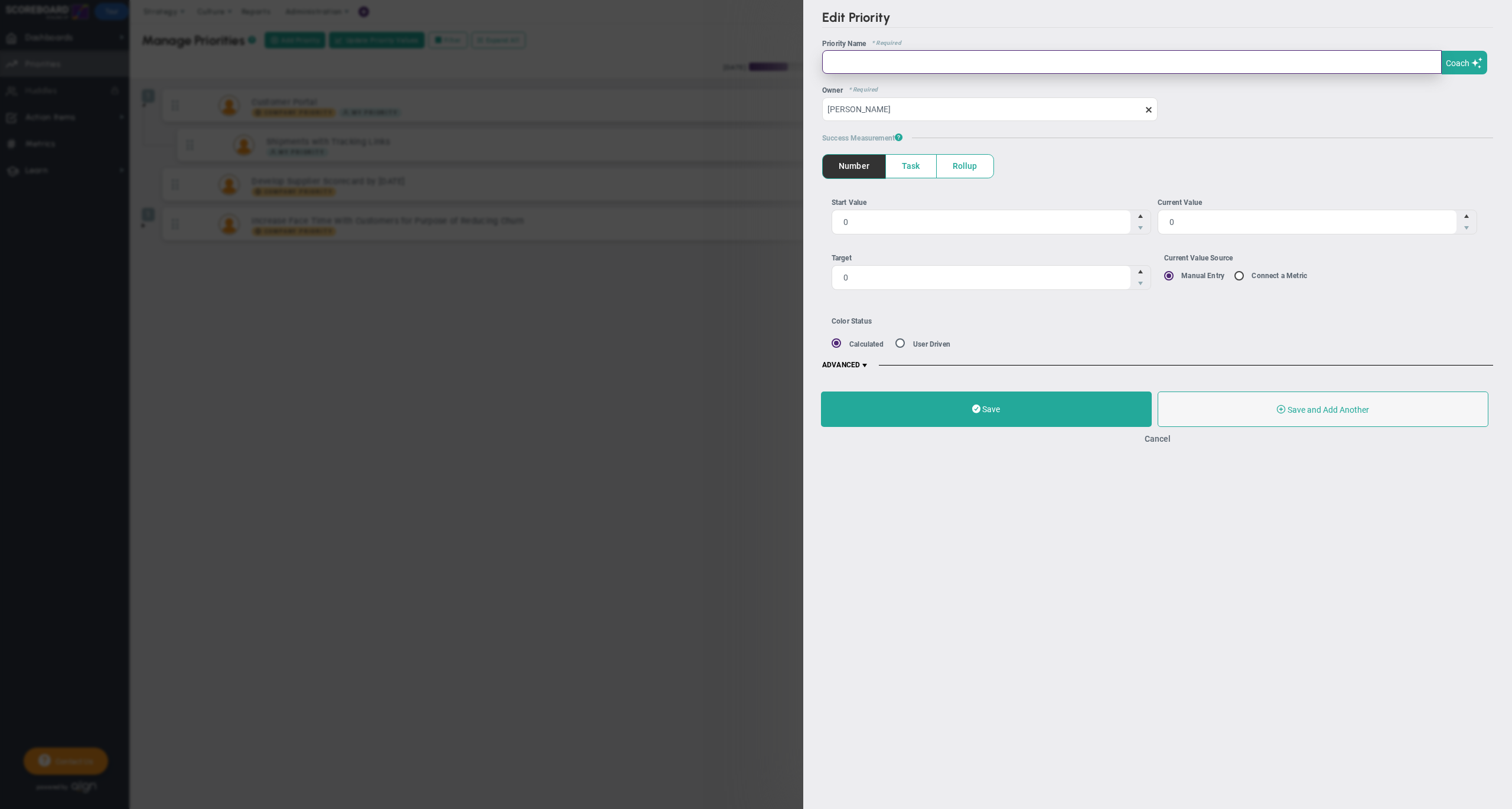
click at [865, 69] on input "text" at bounding box center [1132, 62] width 619 height 23
type input "Increase Rev. by 3%"
click at [888, 275] on span "0 0" at bounding box center [991, 277] width 319 height 25
click at [888, 275] on input "0" at bounding box center [980, 277] width 298 height 23
type input "3"
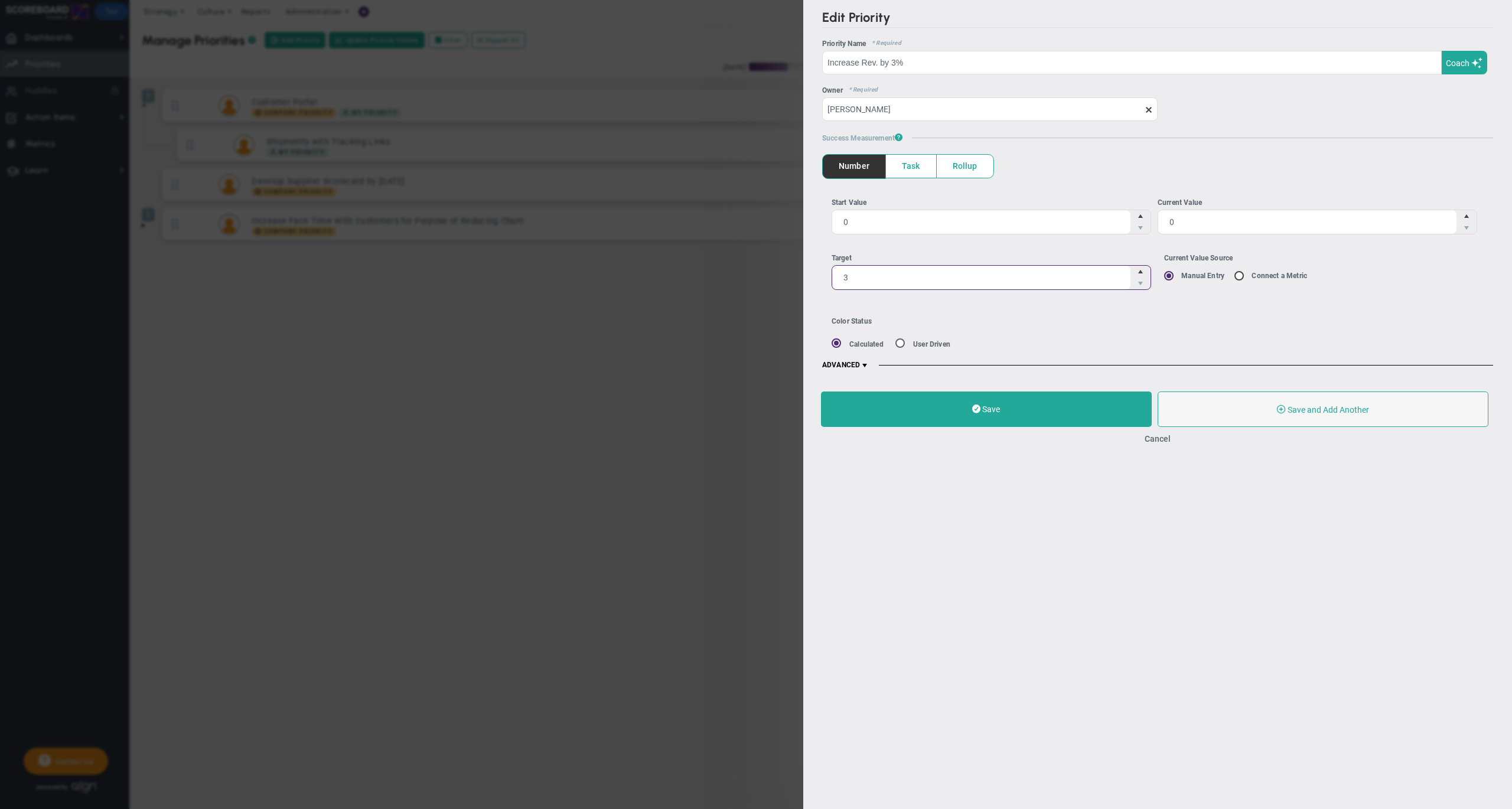
type input "3"
click at [972, 320] on div "Color Status" at bounding box center [1030, 321] width 397 height 8
click at [1157, 438] on button "Cancel" at bounding box center [1157, 439] width 26 height 10
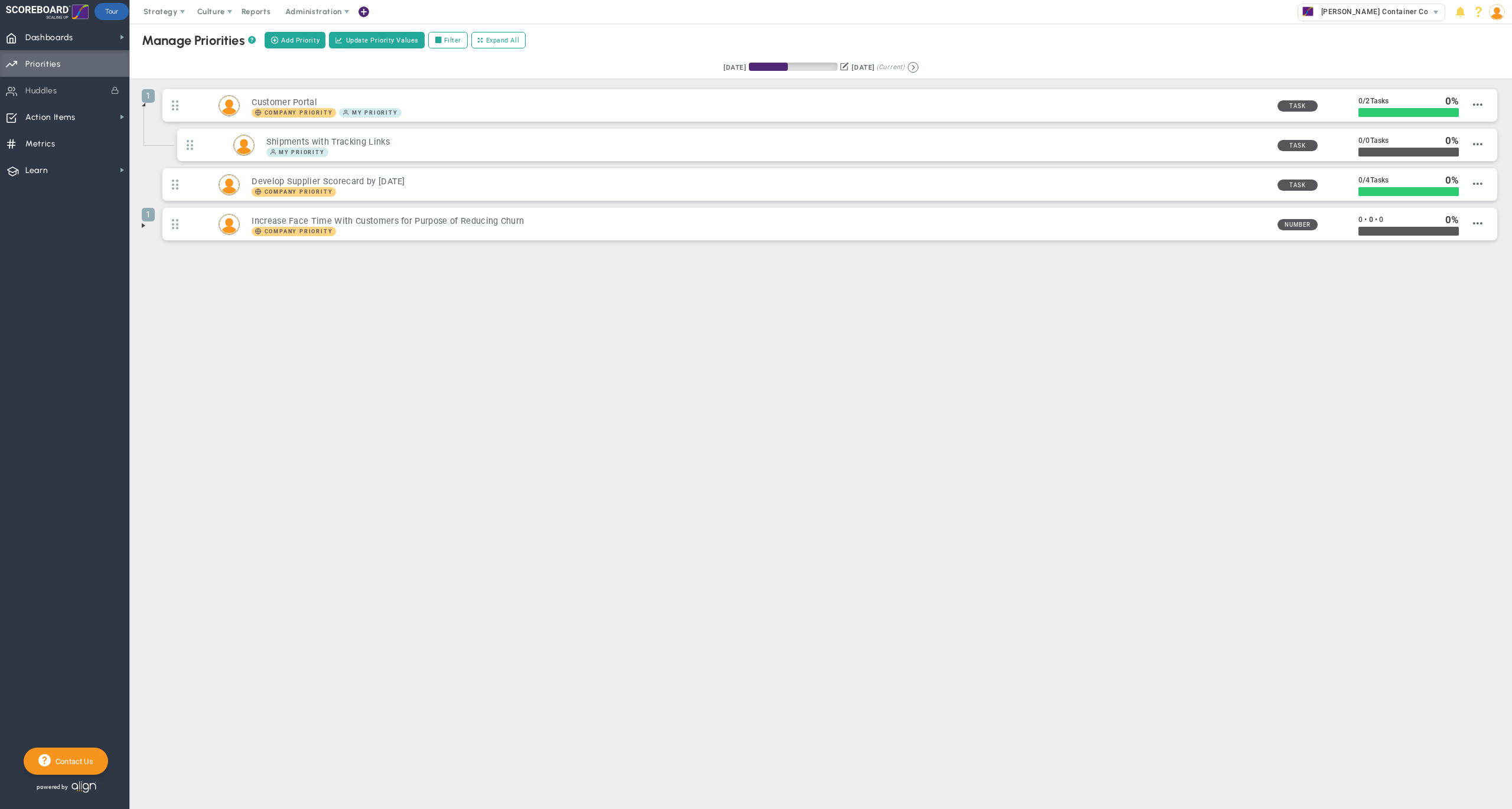
click at [145, 225] on span at bounding box center [144, 225] width 10 height 10
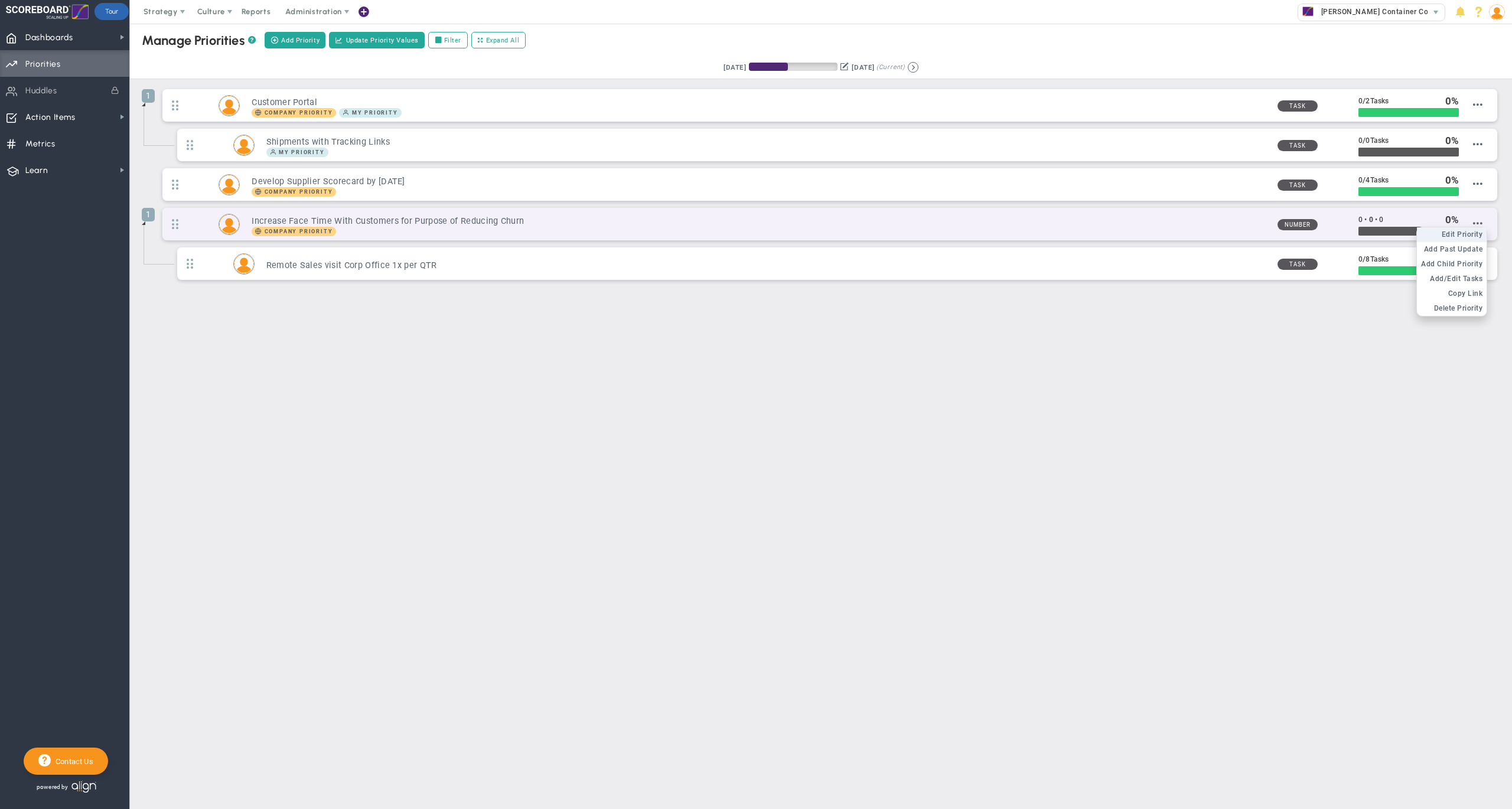
click at [1474, 232] on li "Edit OKR Edit Priority" at bounding box center [1452, 235] width 70 height 15
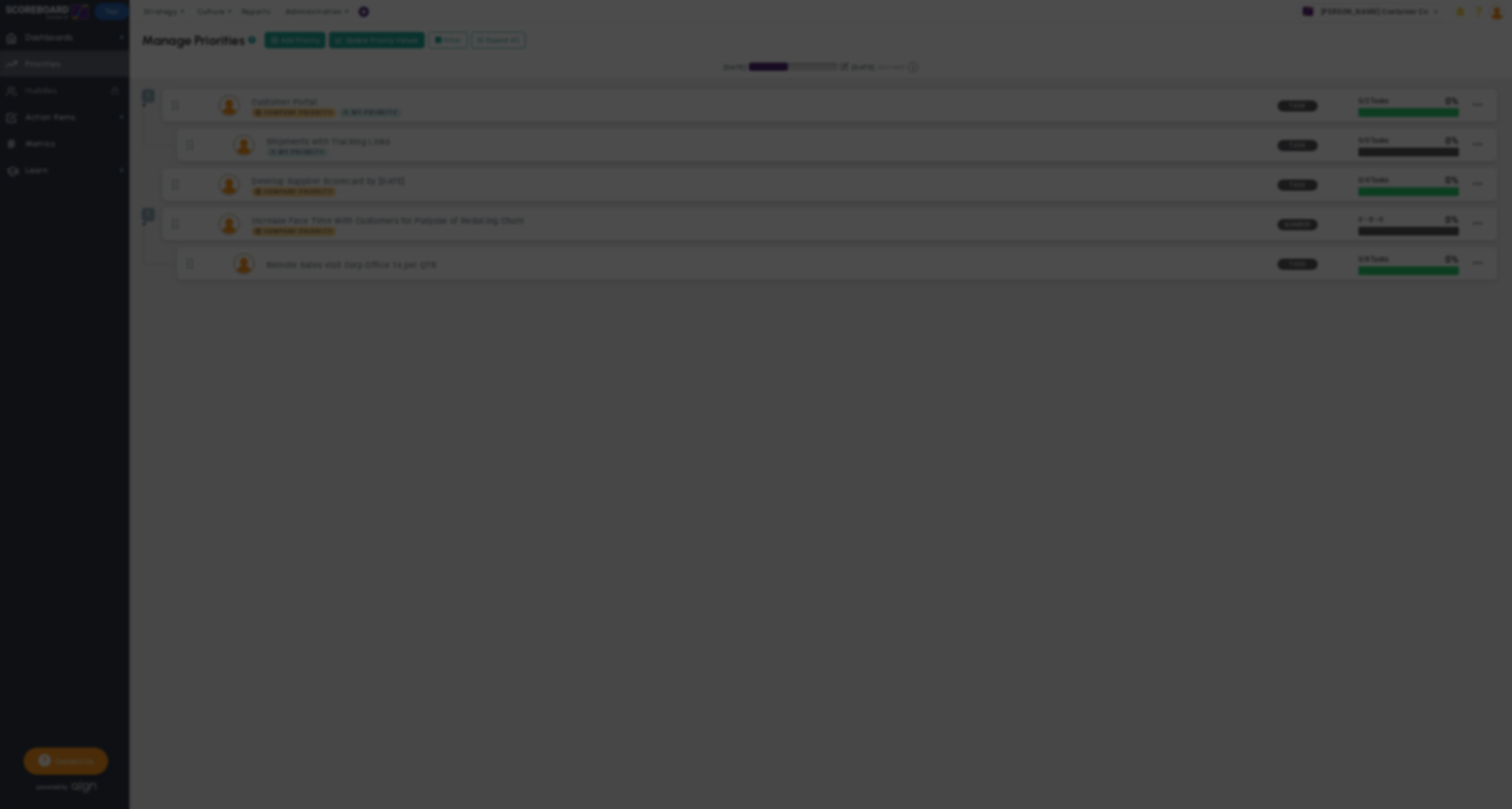
type input "Increase Face Time With Customers for Purpose of Reducing Churn"
type input "0"
radio input "true"
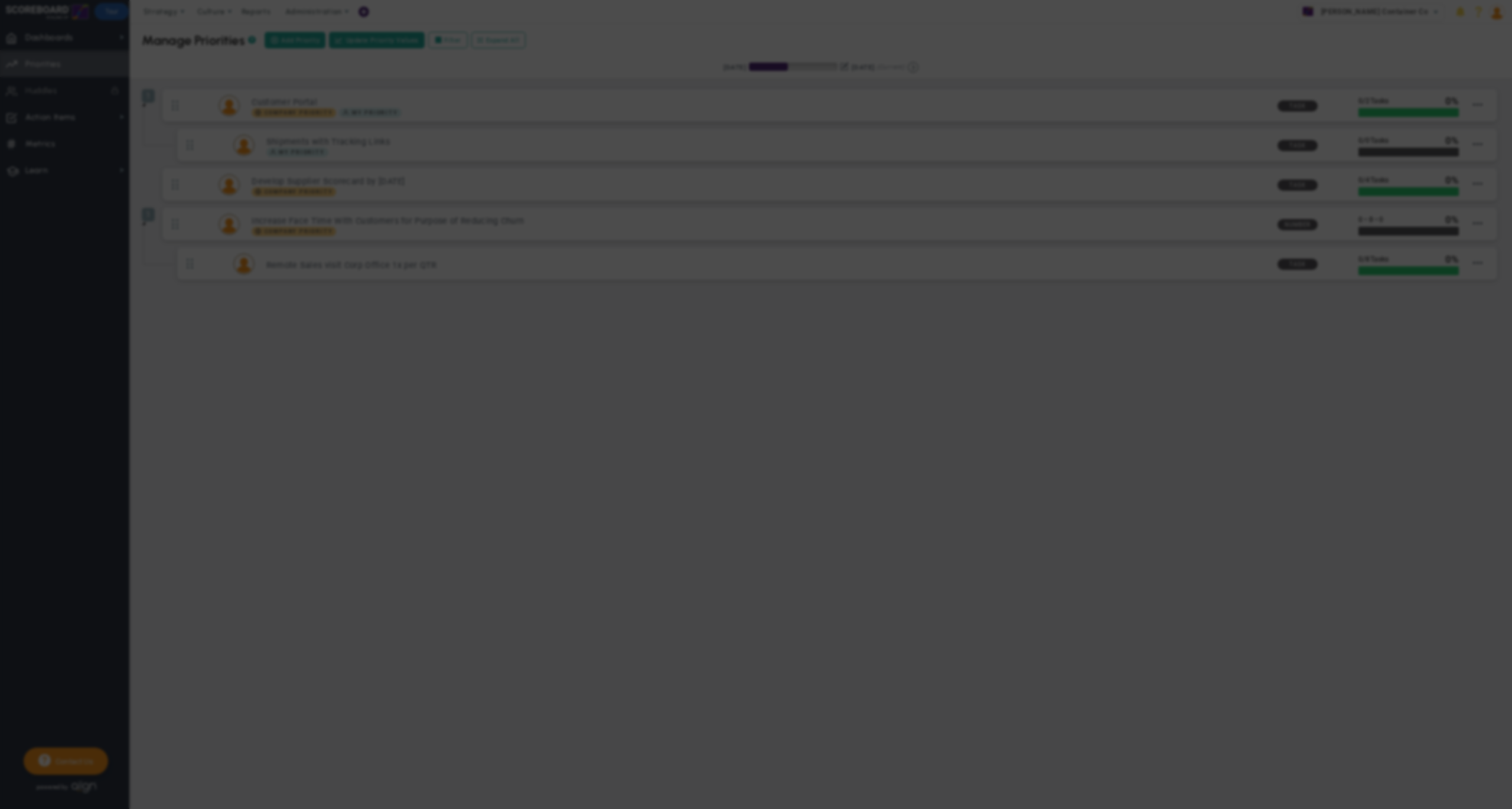
type input "[PERSON_NAME]"
type input "0"
radio input "true"
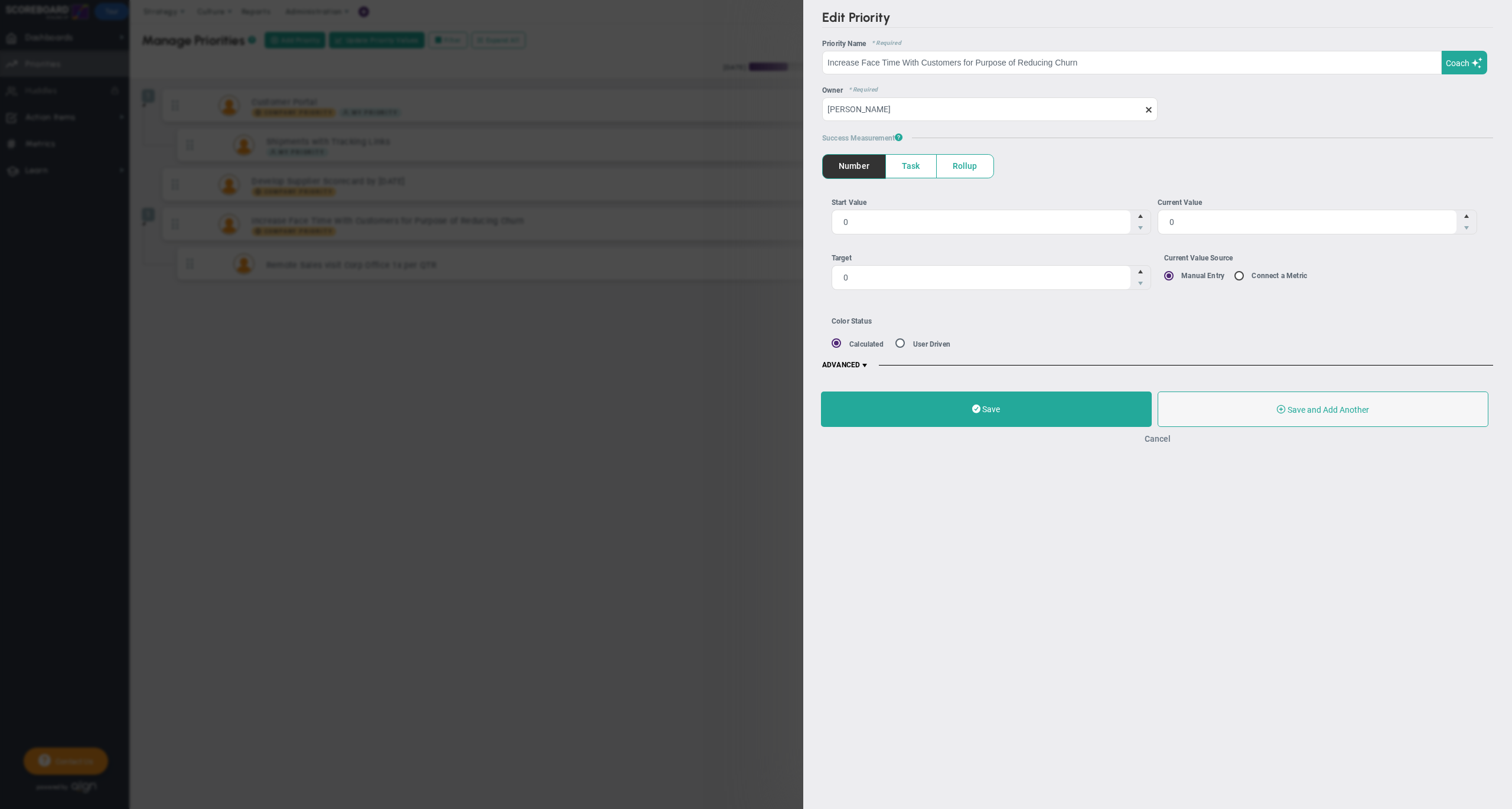
click at [1156, 443] on button "Cancel" at bounding box center [1157, 439] width 26 height 10
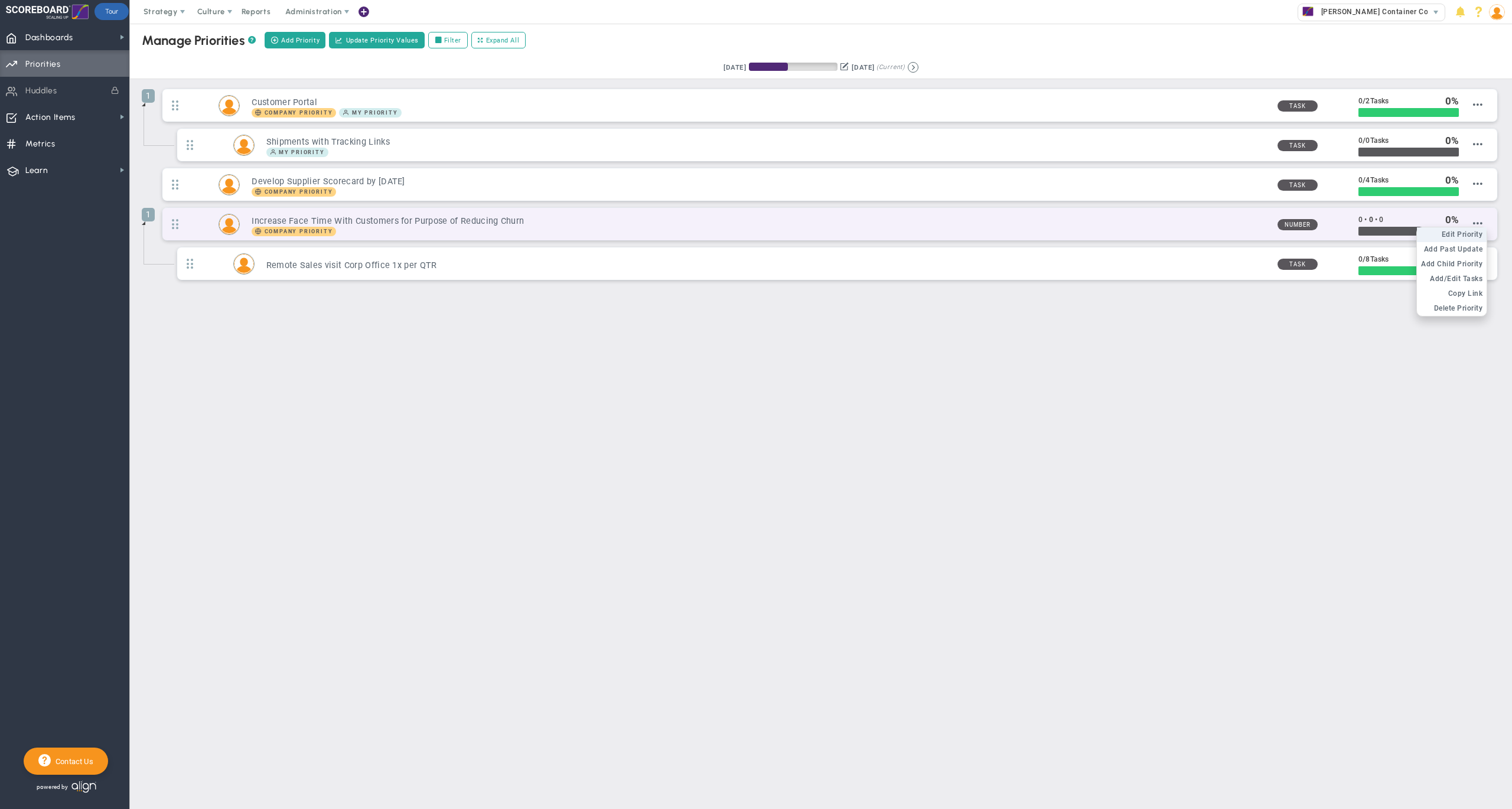
click at [1465, 236] on span "Edit Priority" at bounding box center [1462, 234] width 41 height 8
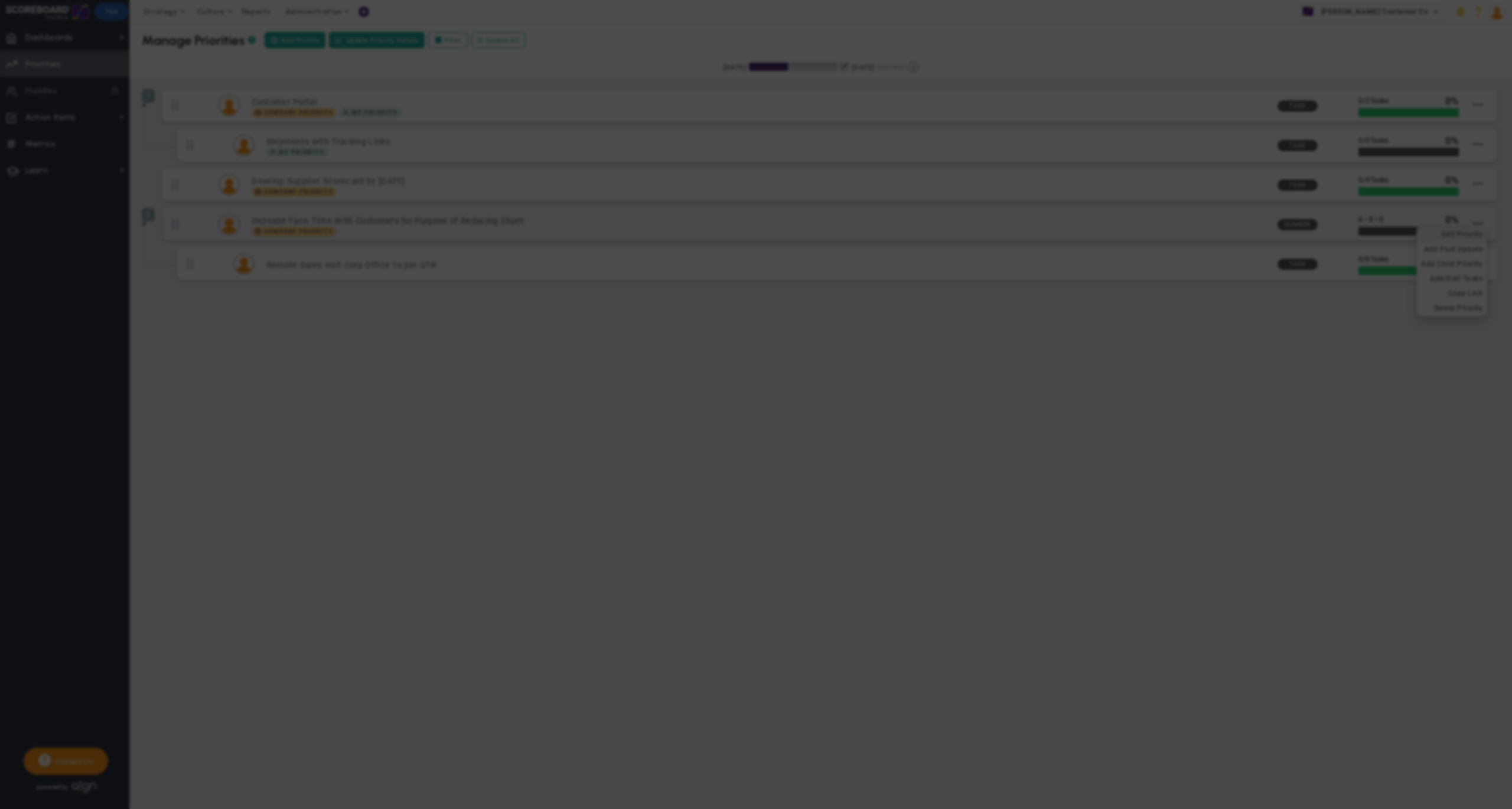
type input "Increase Face Time With Customers for Purpose of Reducing Churn"
type input "0"
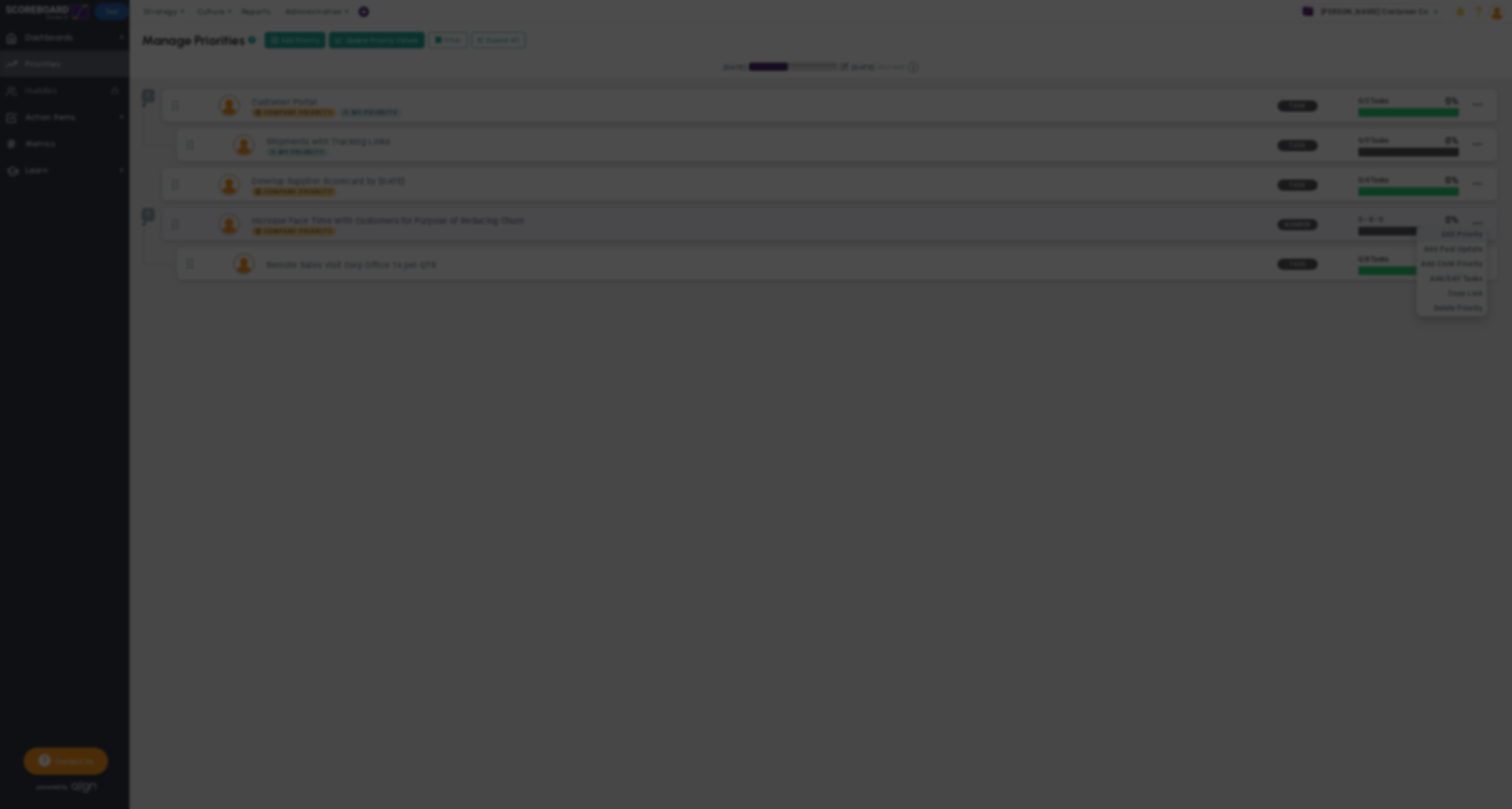
radio input "true"
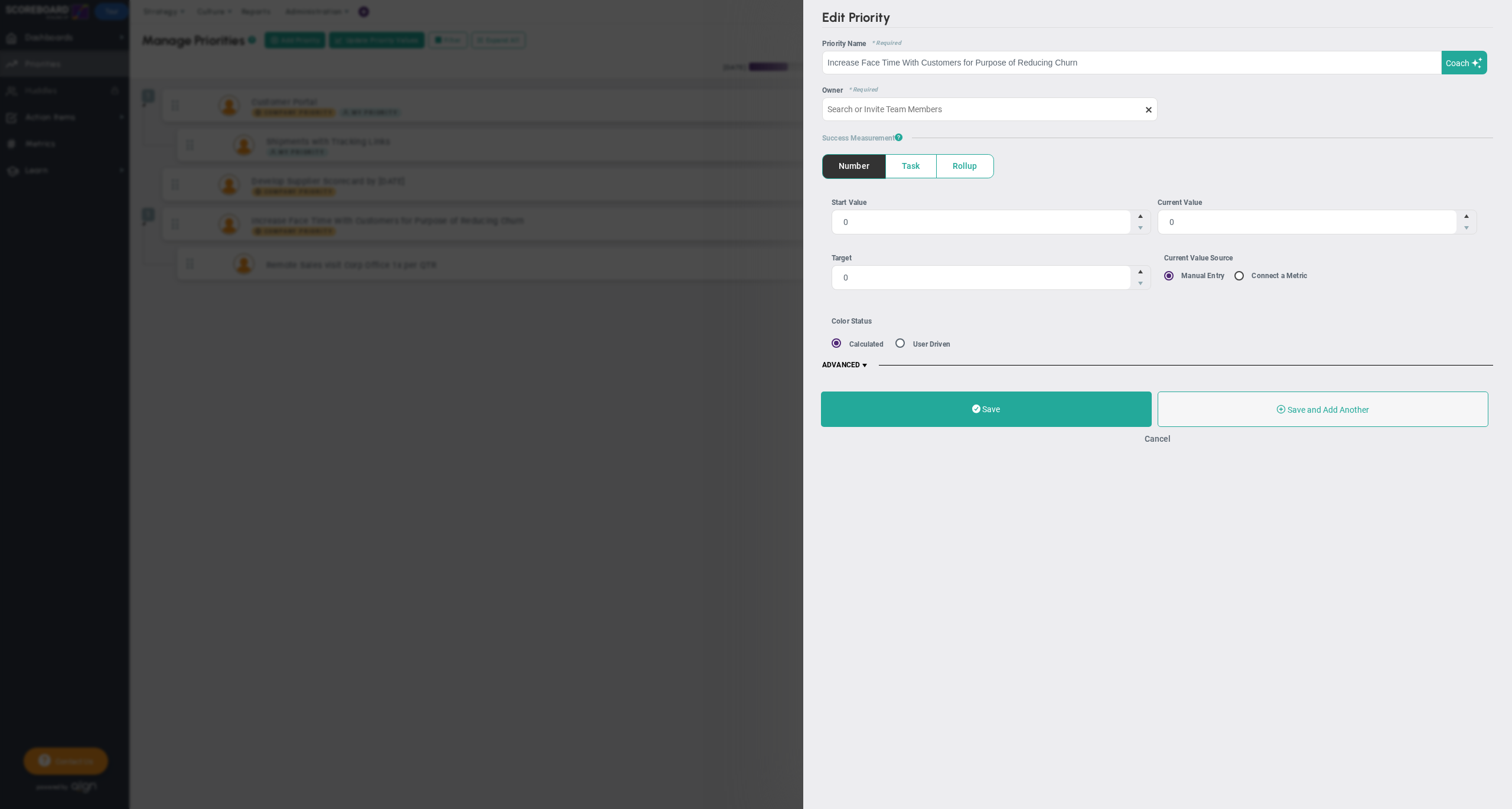
type input "[PERSON_NAME]"
type input "0"
radio input "true"
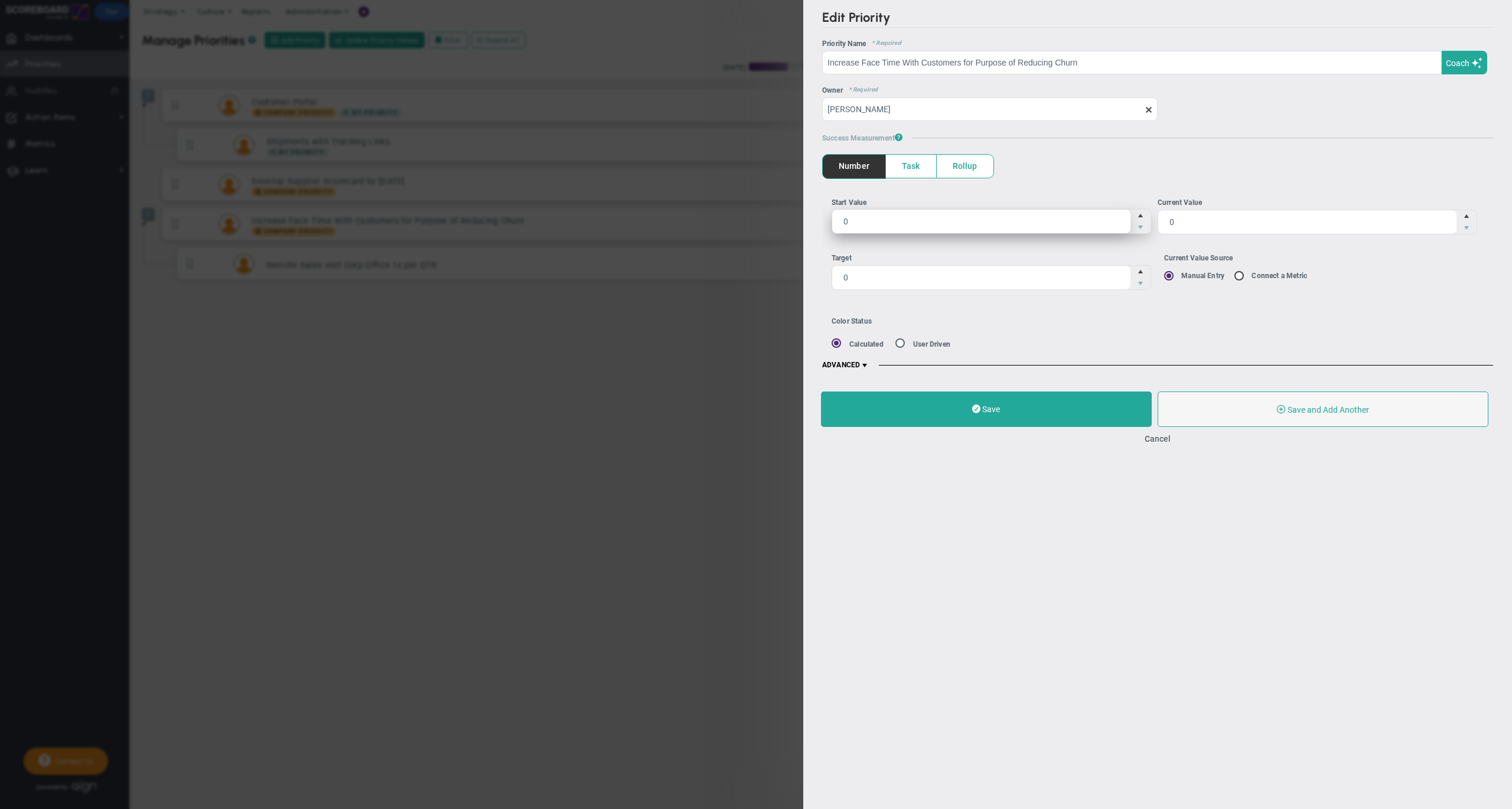
click at [886, 218] on span "0 0" at bounding box center [991, 221] width 319 height 25
click at [886, 218] on input "0" at bounding box center [980, 221] width 298 height 23
click at [887, 275] on span "0 0" at bounding box center [991, 277] width 319 height 25
click at [0, 0] on input "0" at bounding box center [0, 0] width 0 height 0
click at [1160, 440] on button "Cancel" at bounding box center [1157, 439] width 26 height 10
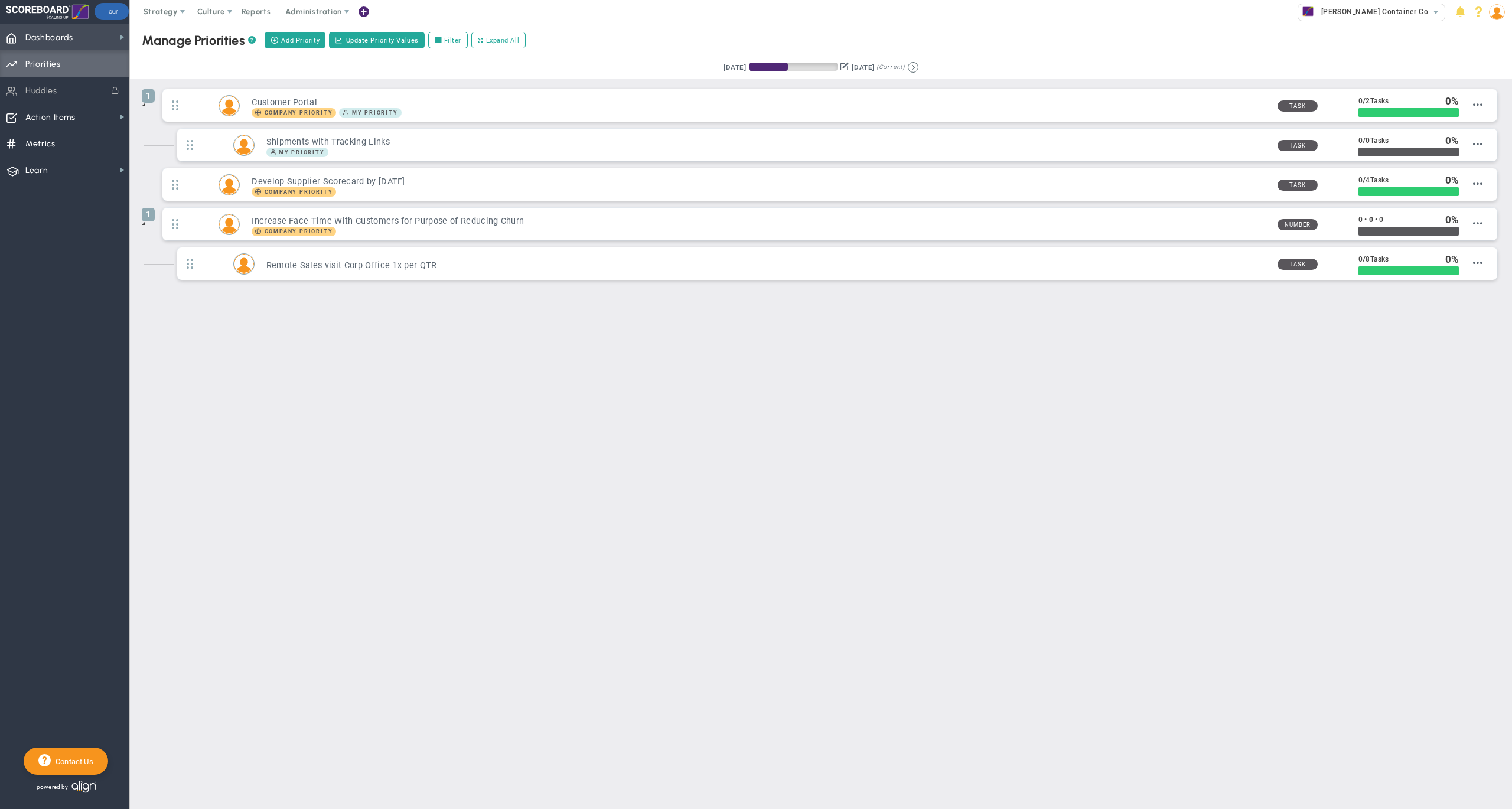
click at [57, 34] on span "Dashboards" at bounding box center [49, 38] width 48 height 25
click at [195, 58] on span "Company Dashboard" at bounding box center [193, 58] width 76 height 11
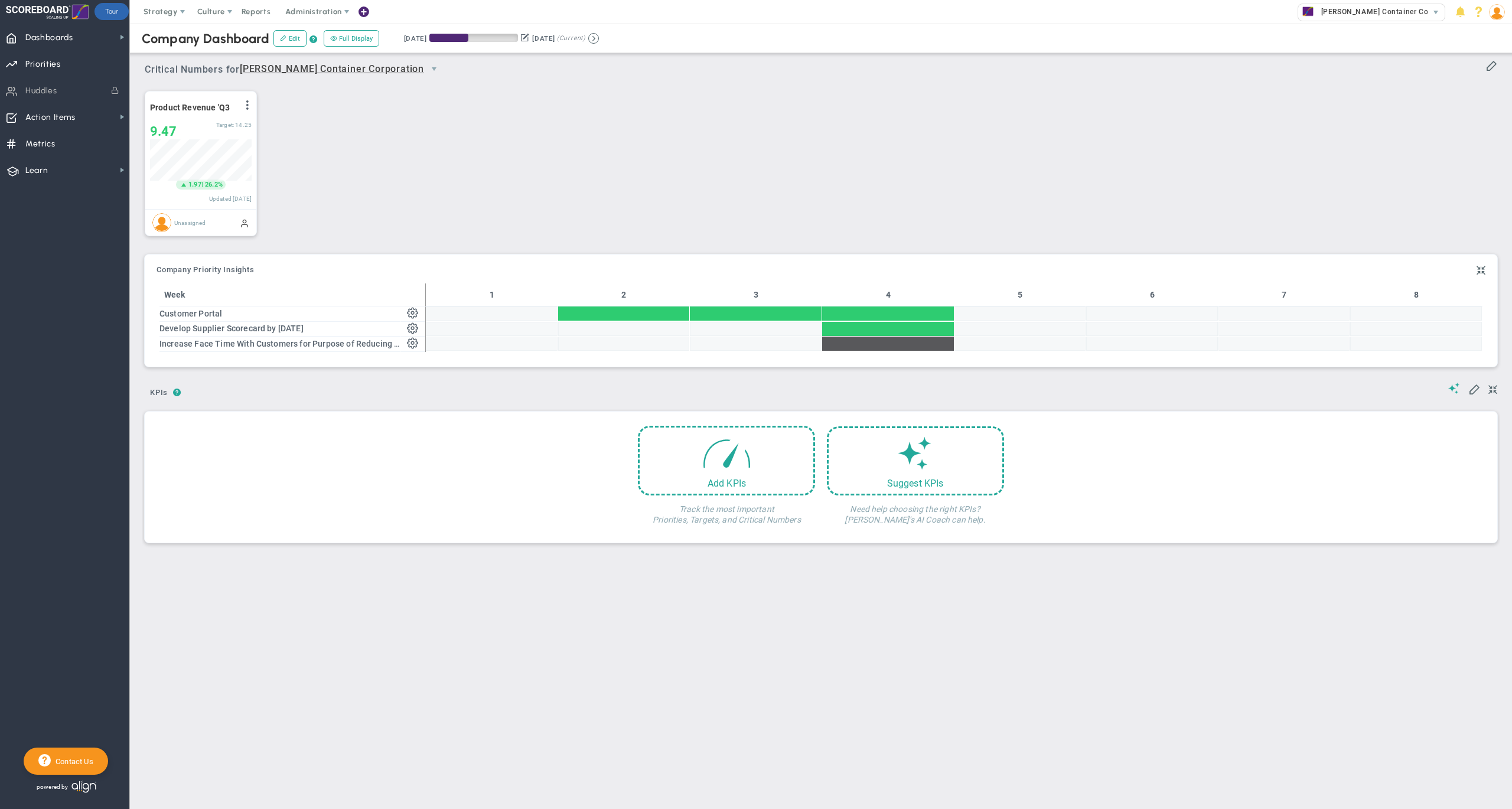
scroll to position [40, 101]
click at [738, 464] on span at bounding box center [726, 449] width 50 height 50
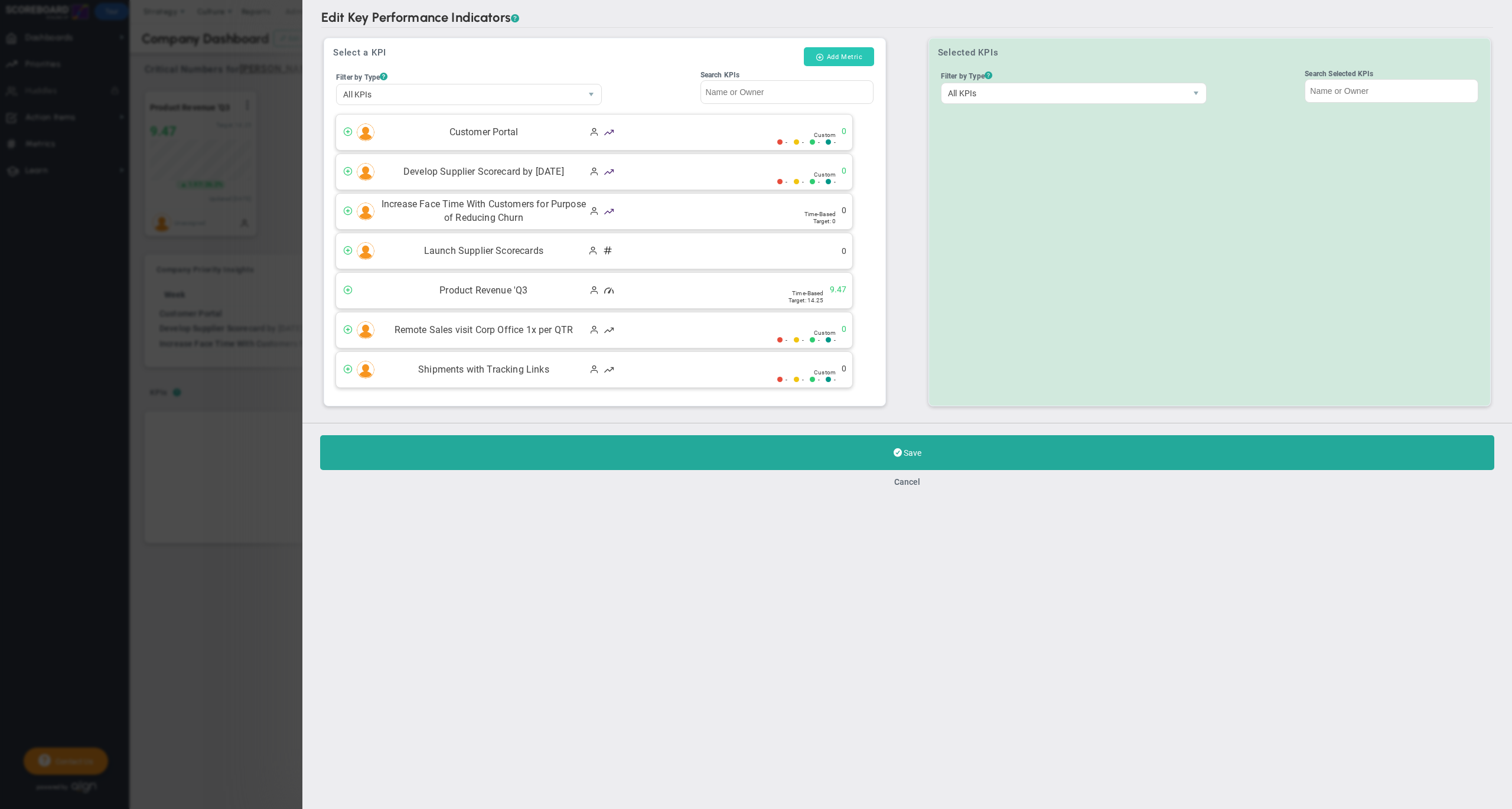
click at [839, 53] on button "Add Metric" at bounding box center [839, 57] width 71 height 19
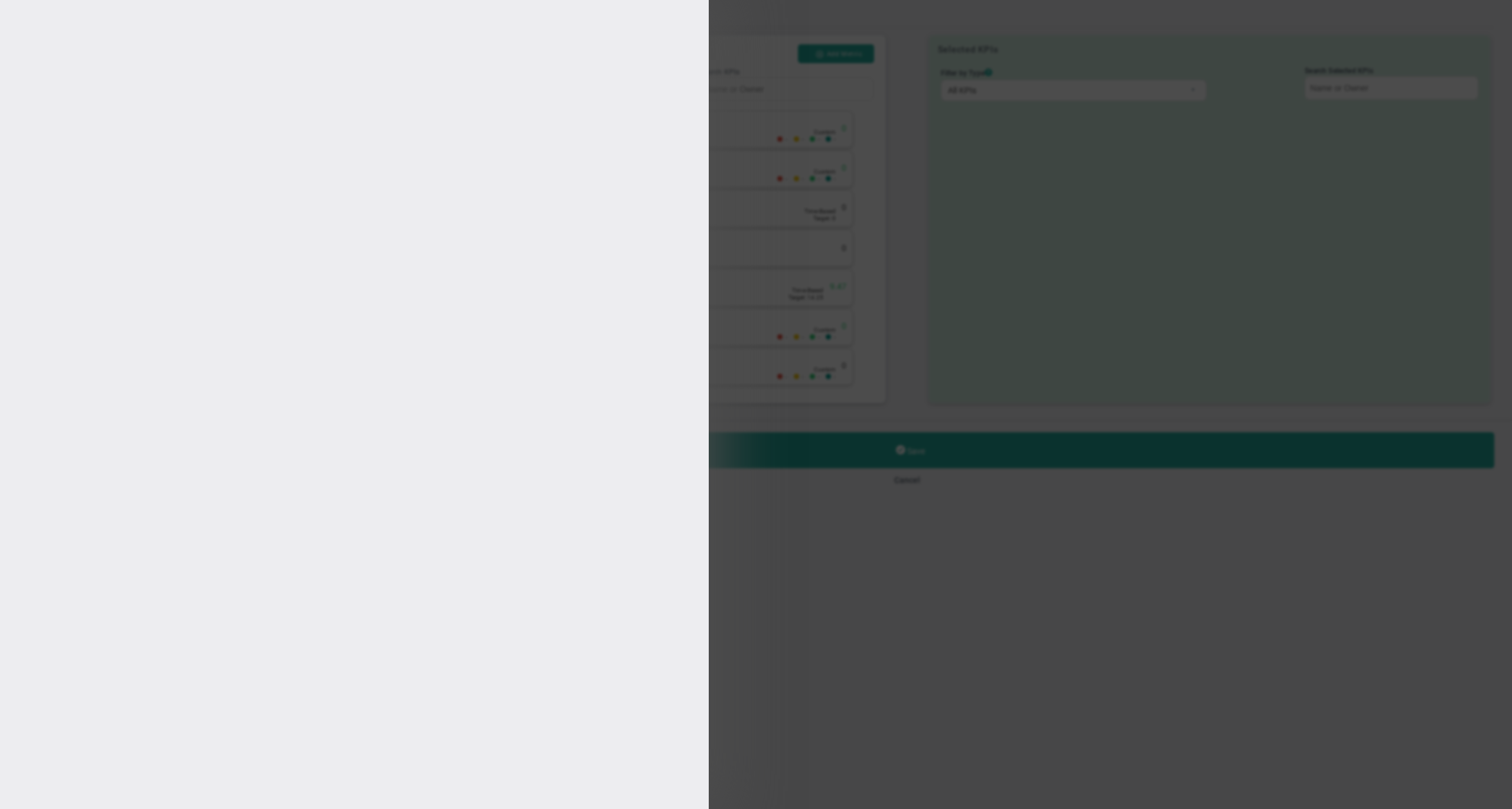
type input "[PERSON_NAME]"
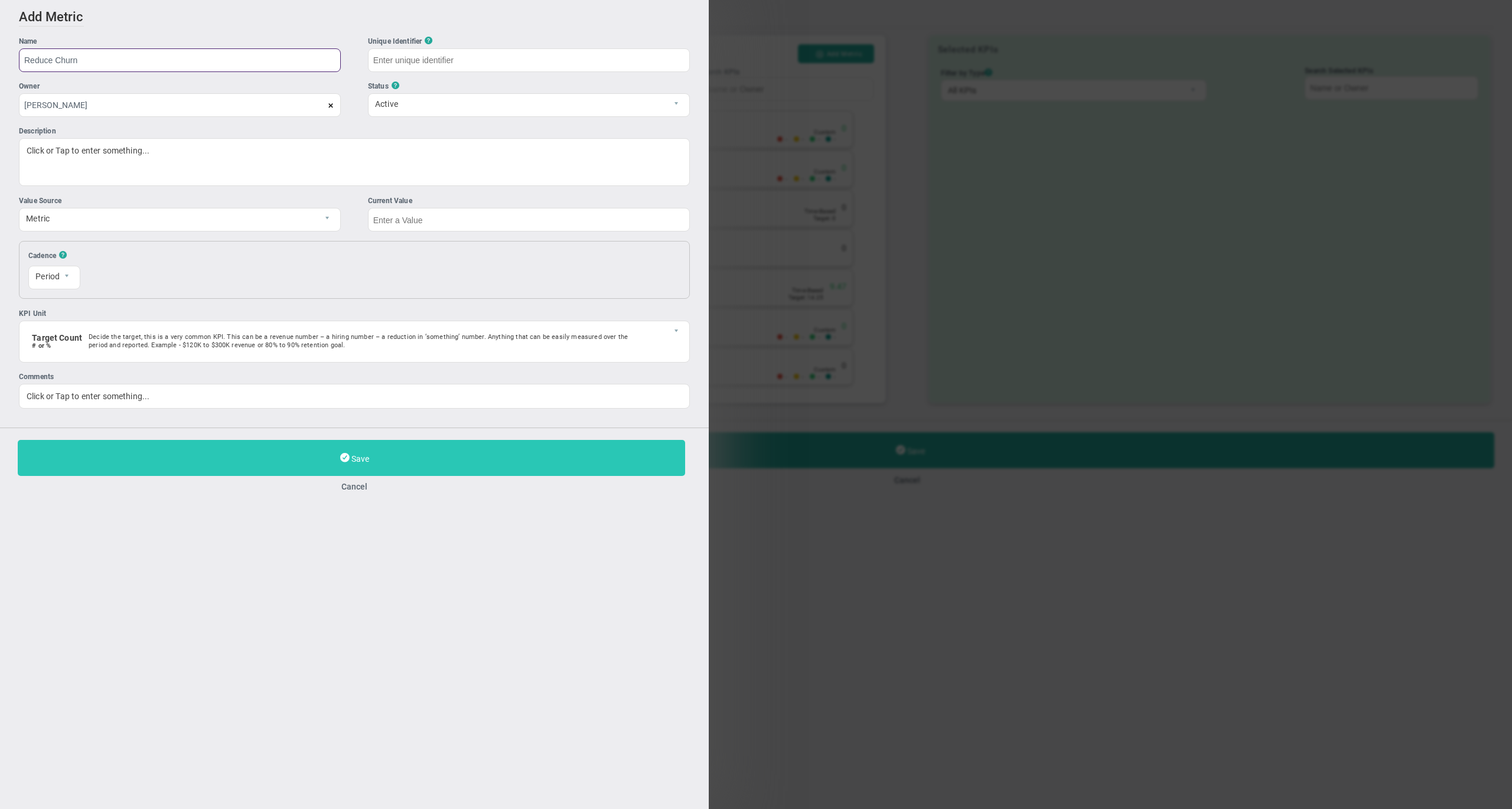
type input "Reduce Churn"
click at [166, 449] on button "Save" at bounding box center [351, 458] width 667 height 36
type input "Reduce-Churn"
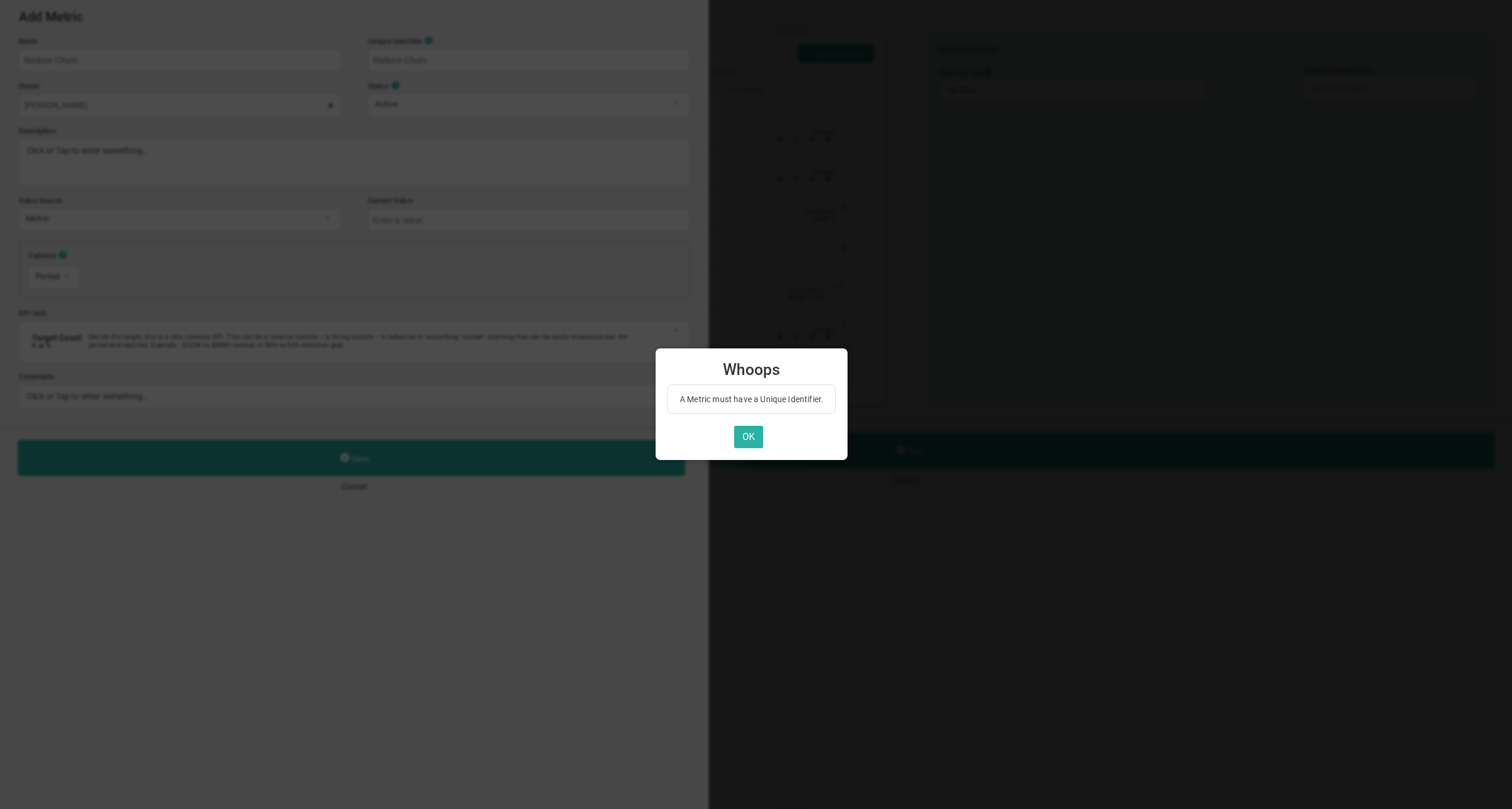
click at [757, 436] on button "OK" at bounding box center [748, 437] width 29 height 23
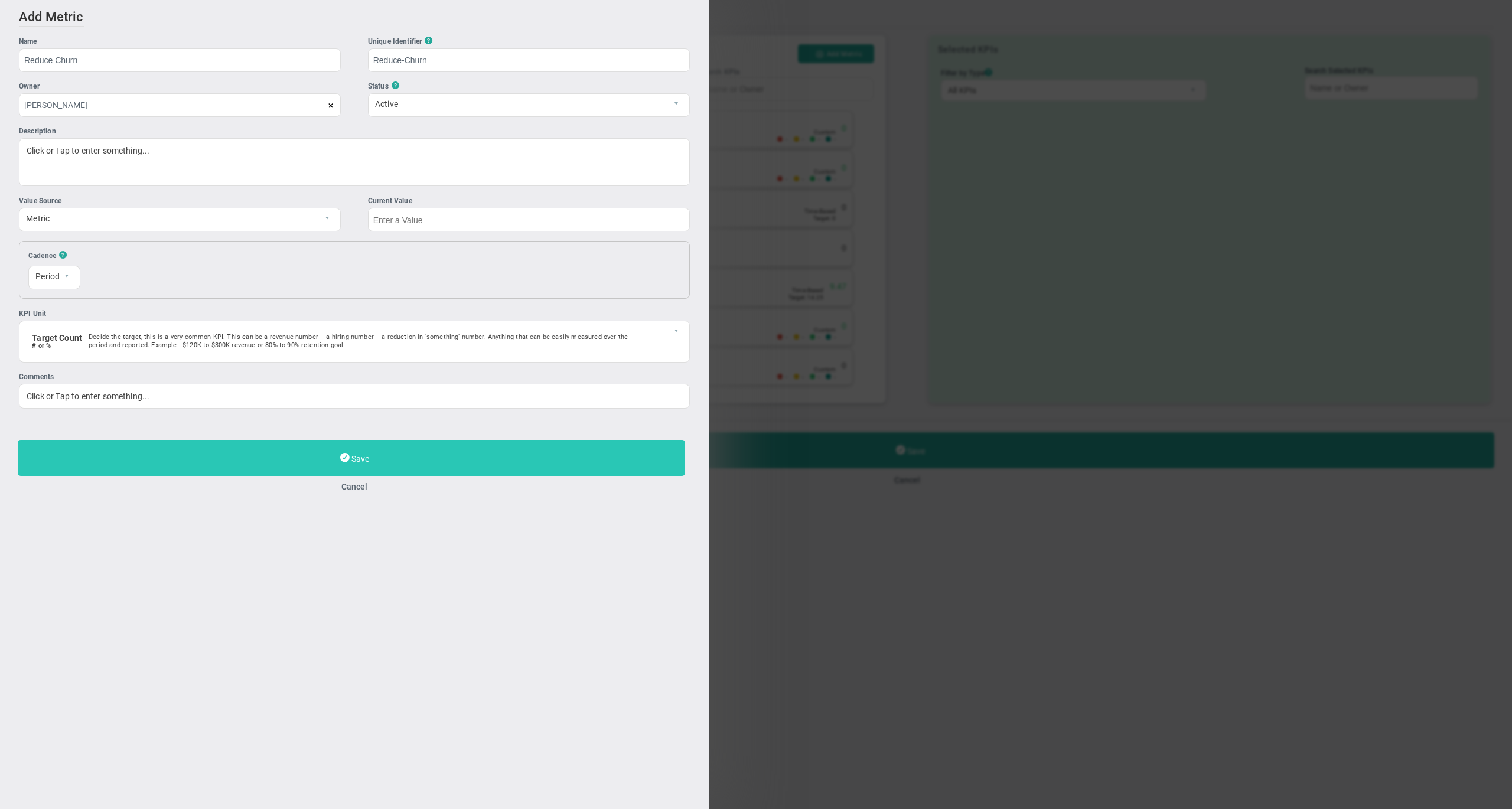
click at [594, 457] on button "Save" at bounding box center [351, 458] width 667 height 36
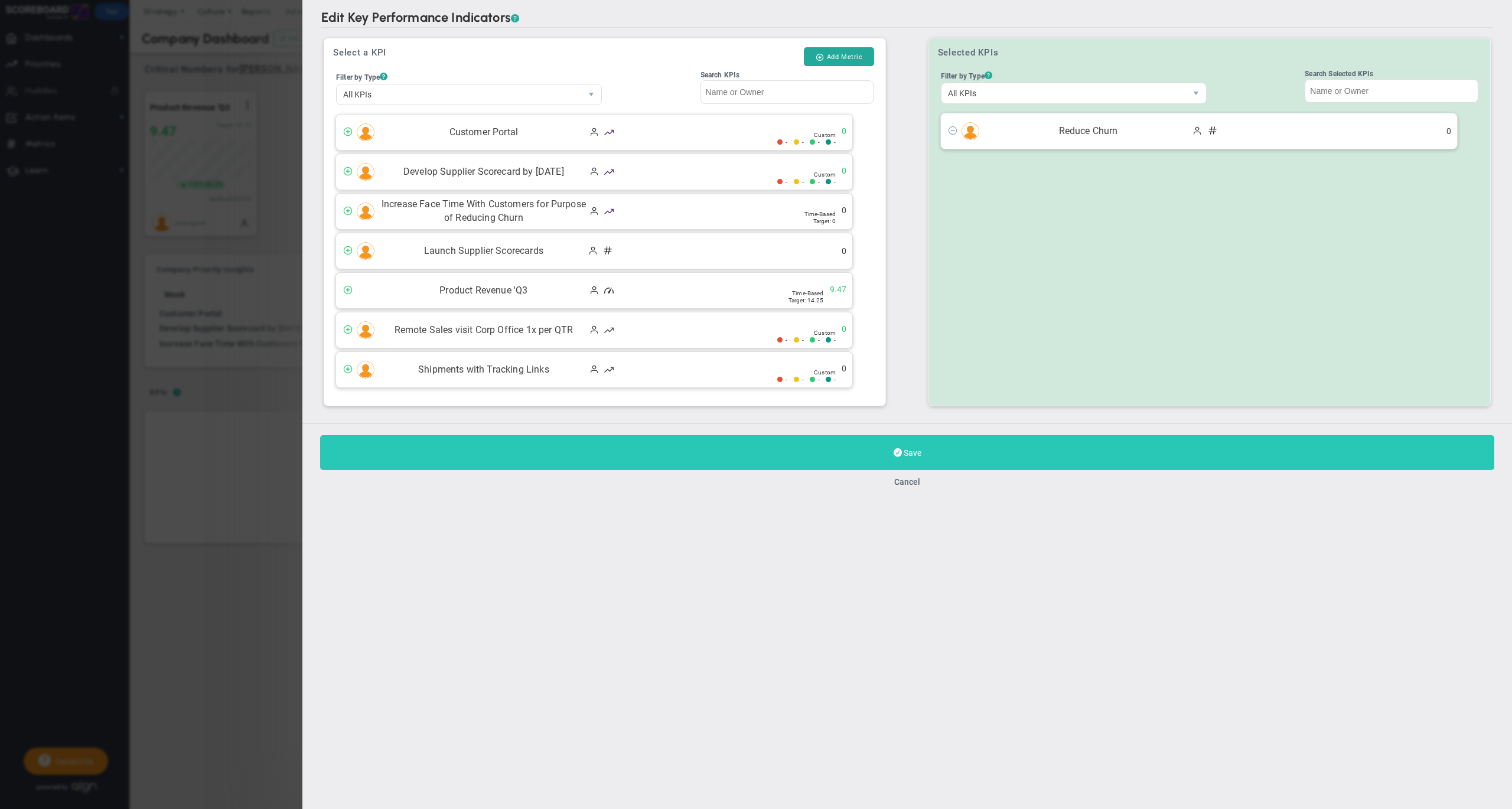
click at [929, 452] on button "Save" at bounding box center [907, 452] width 1174 height 35
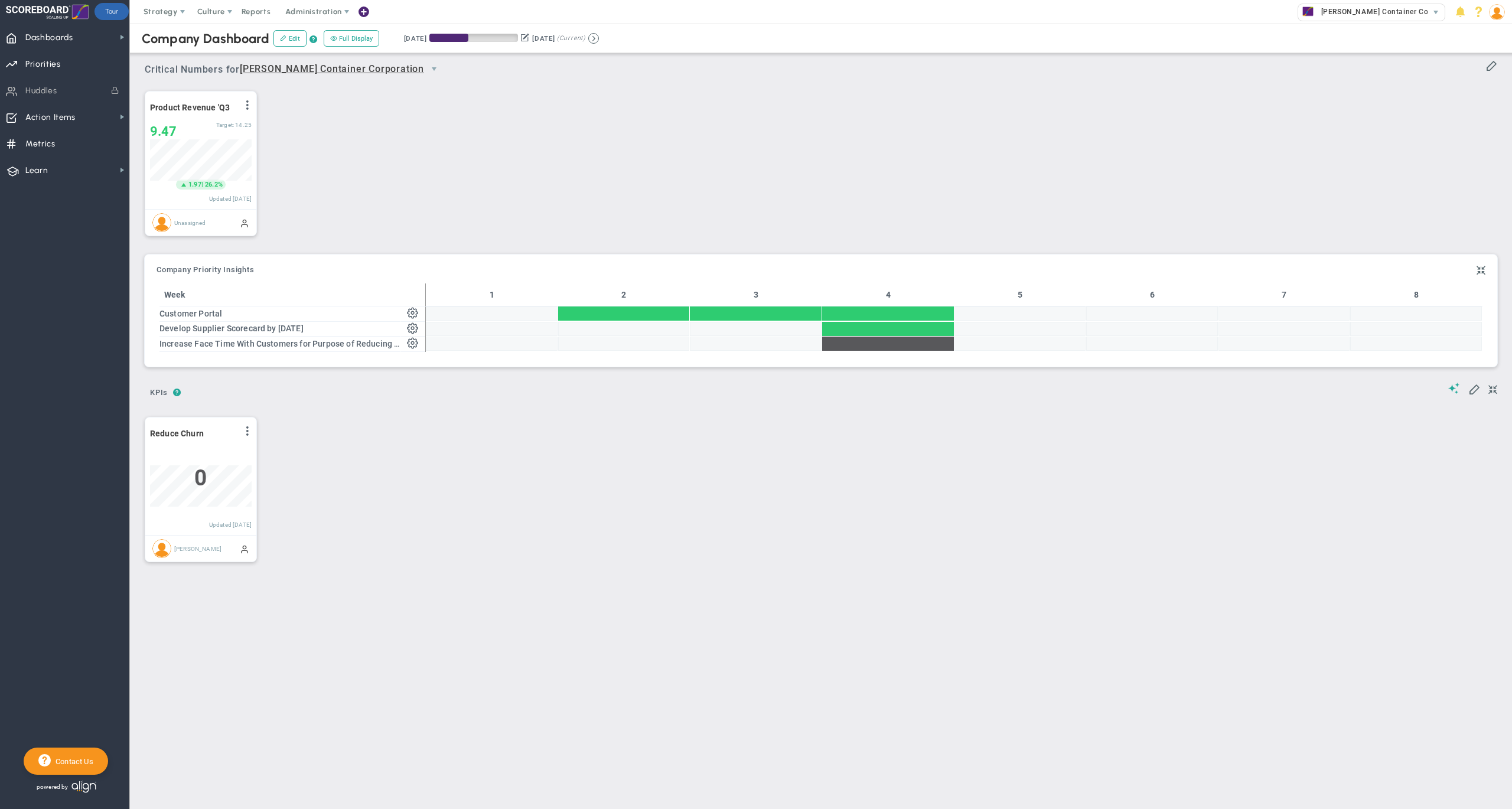
scroll to position [40, 101]
click at [246, 441] on div "View Historical Graph Edit Make "No Change" Update Add Past Update" at bounding box center [247, 433] width 10 height 15
click at [246, 436] on span at bounding box center [247, 431] width 10 height 10
click at [218, 460] on li "Edit" at bounding box center [214, 455] width 84 height 15
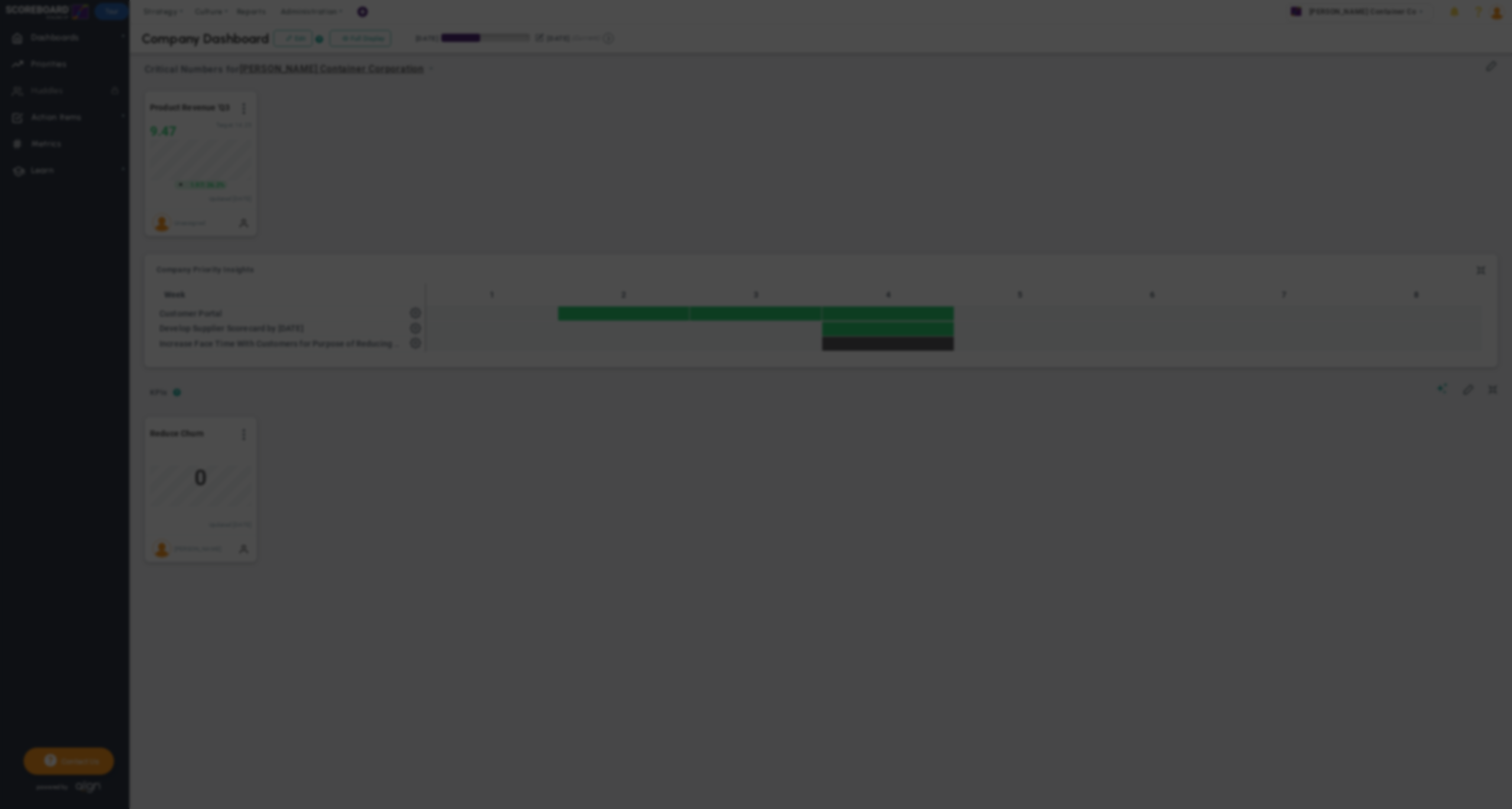
radio input "true"
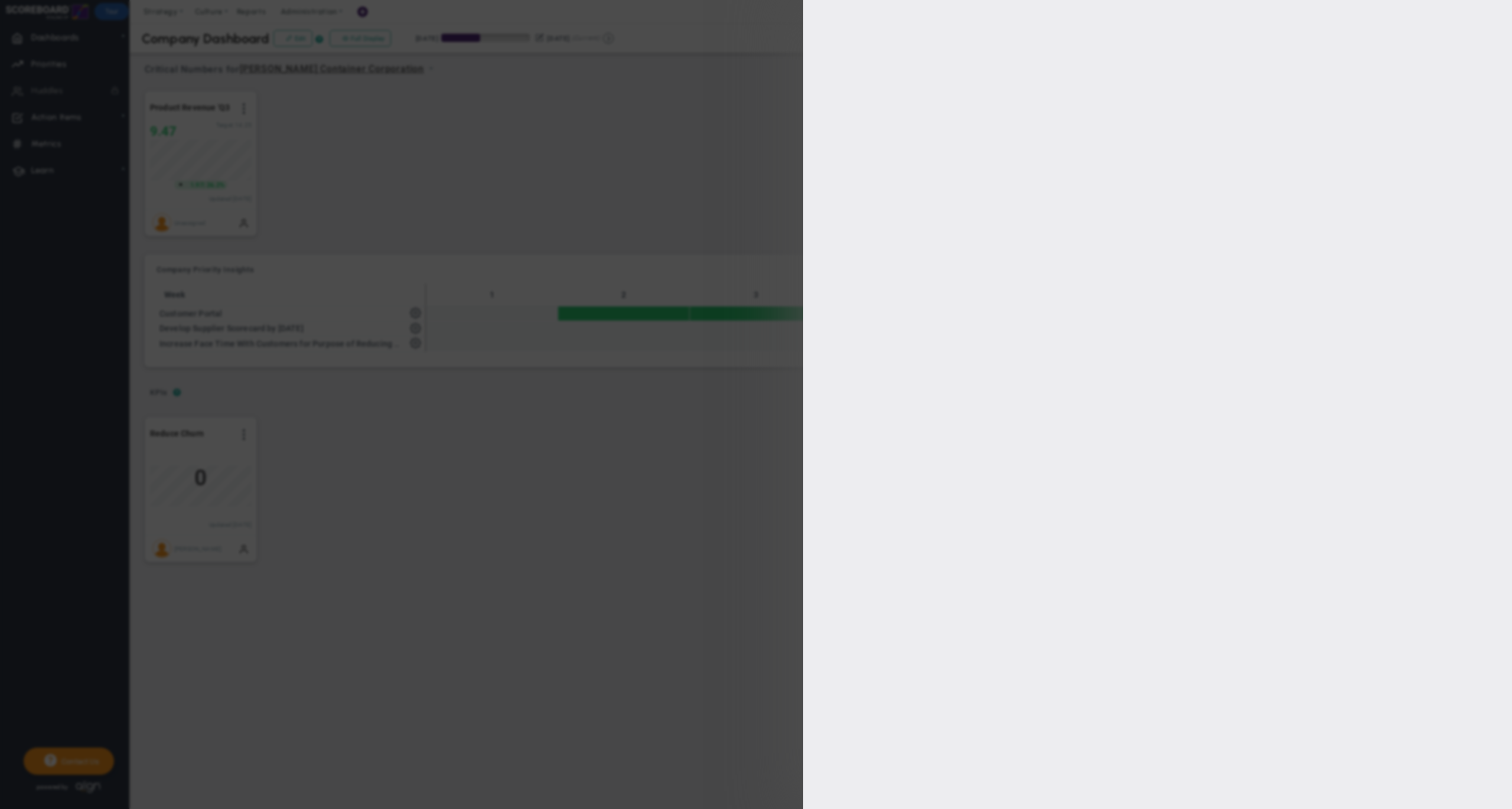
checkbox input "true"
type input "[PERSON_NAME]"
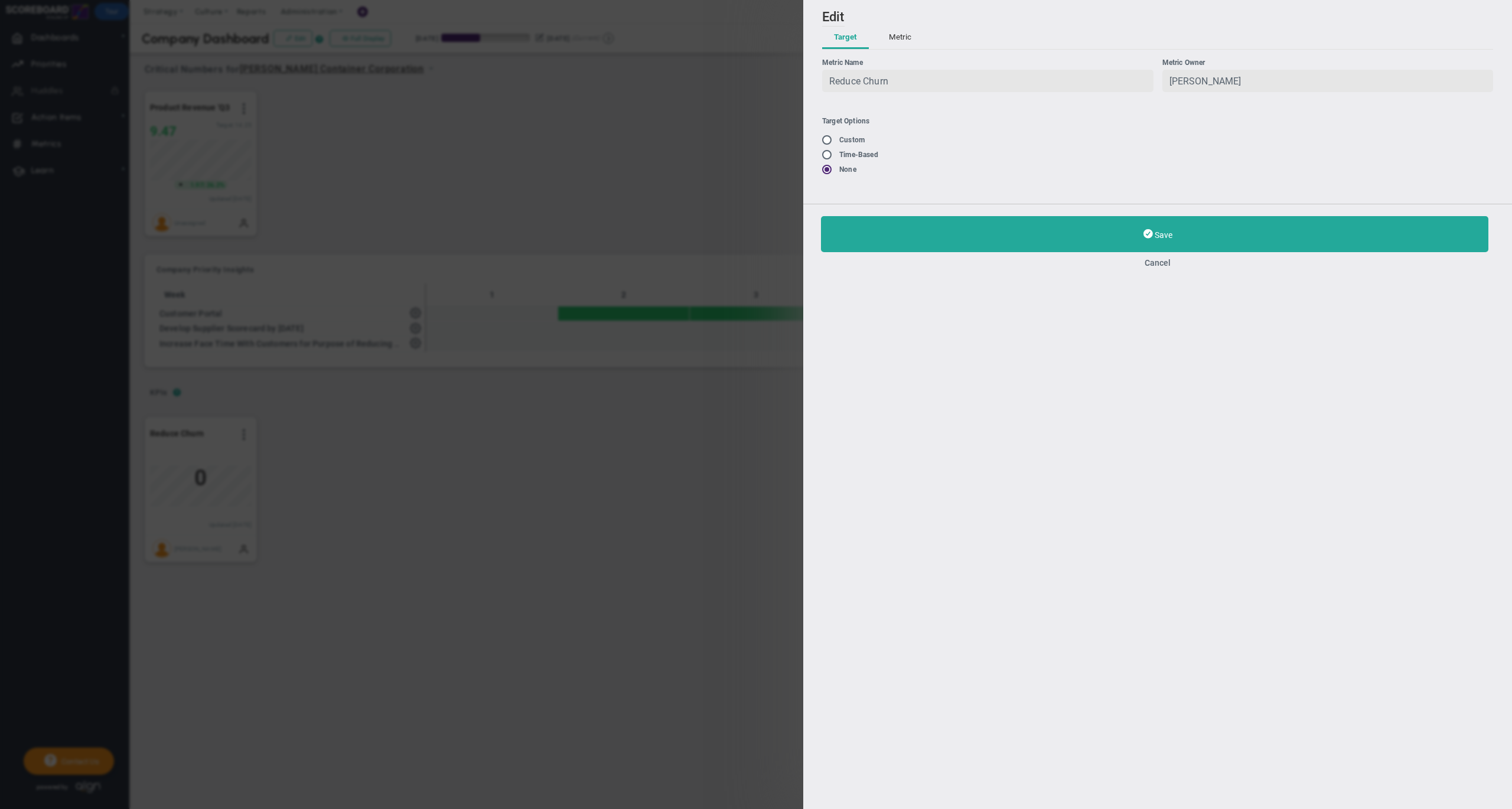
click at [828, 138] on input "radio" at bounding box center [830, 140] width 12 height 10
radio input "true"
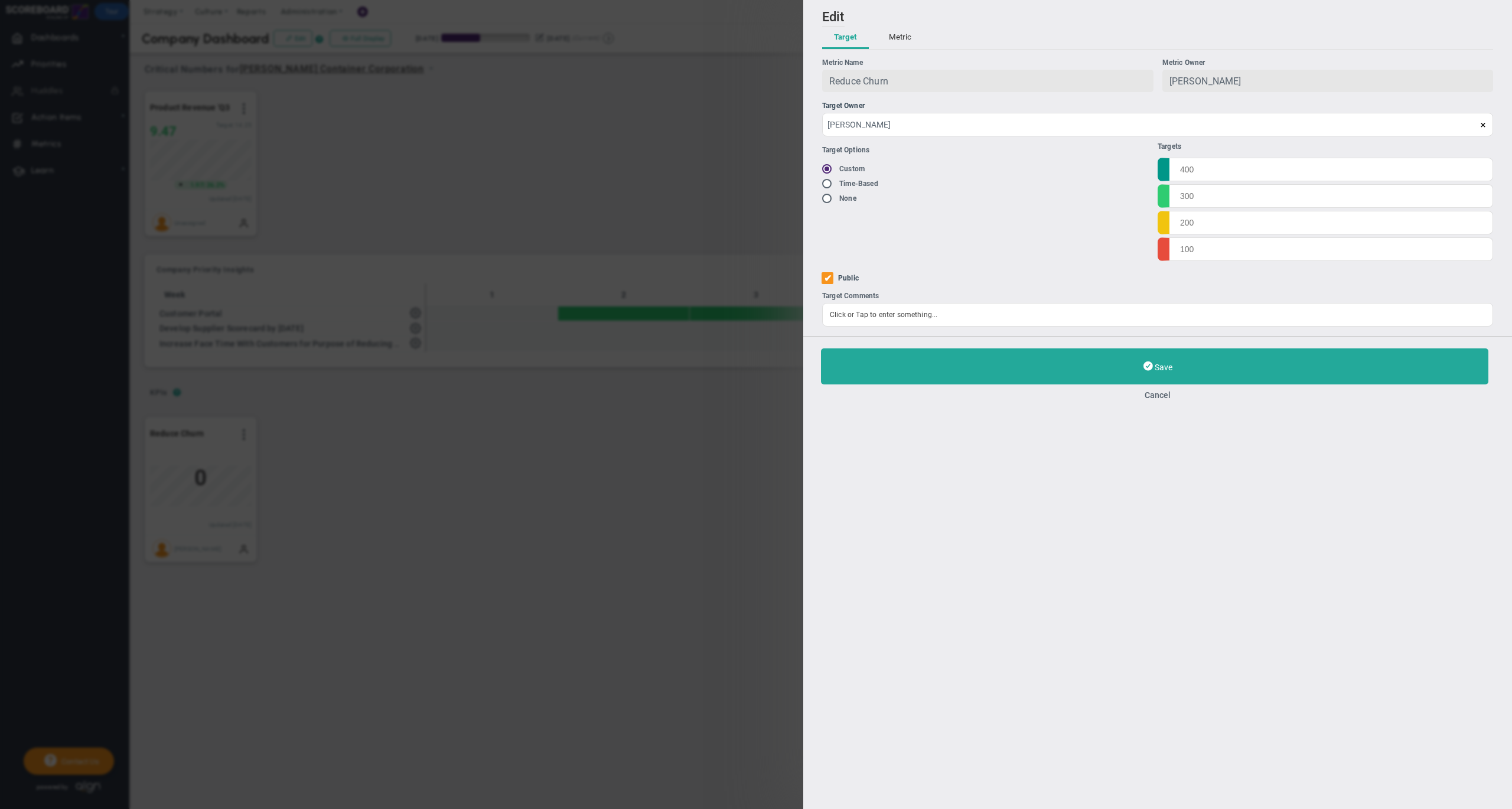
click at [1282, 182] on ul "Targets" at bounding box center [1325, 201] width 336 height 119
click at [1234, 168] on input "text" at bounding box center [1325, 169] width 336 height 23
type input "20"
click at [1231, 195] on input "text" at bounding box center [1325, 195] width 336 height 23
type input "25"
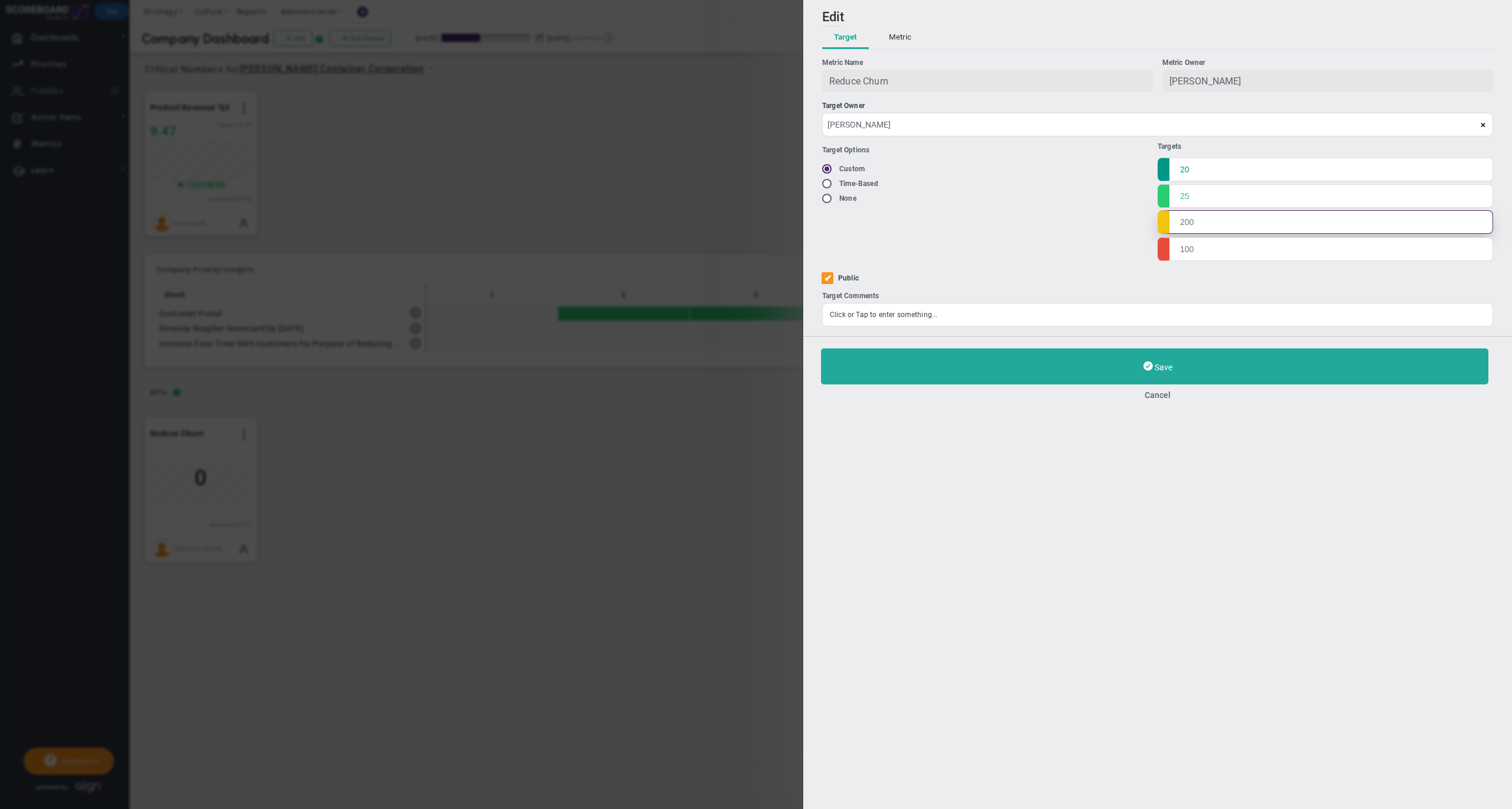
click at [1204, 225] on input "text" at bounding box center [1325, 222] width 336 height 23
type input "30"
click at [1194, 243] on input "text" at bounding box center [1325, 249] width 336 height 23
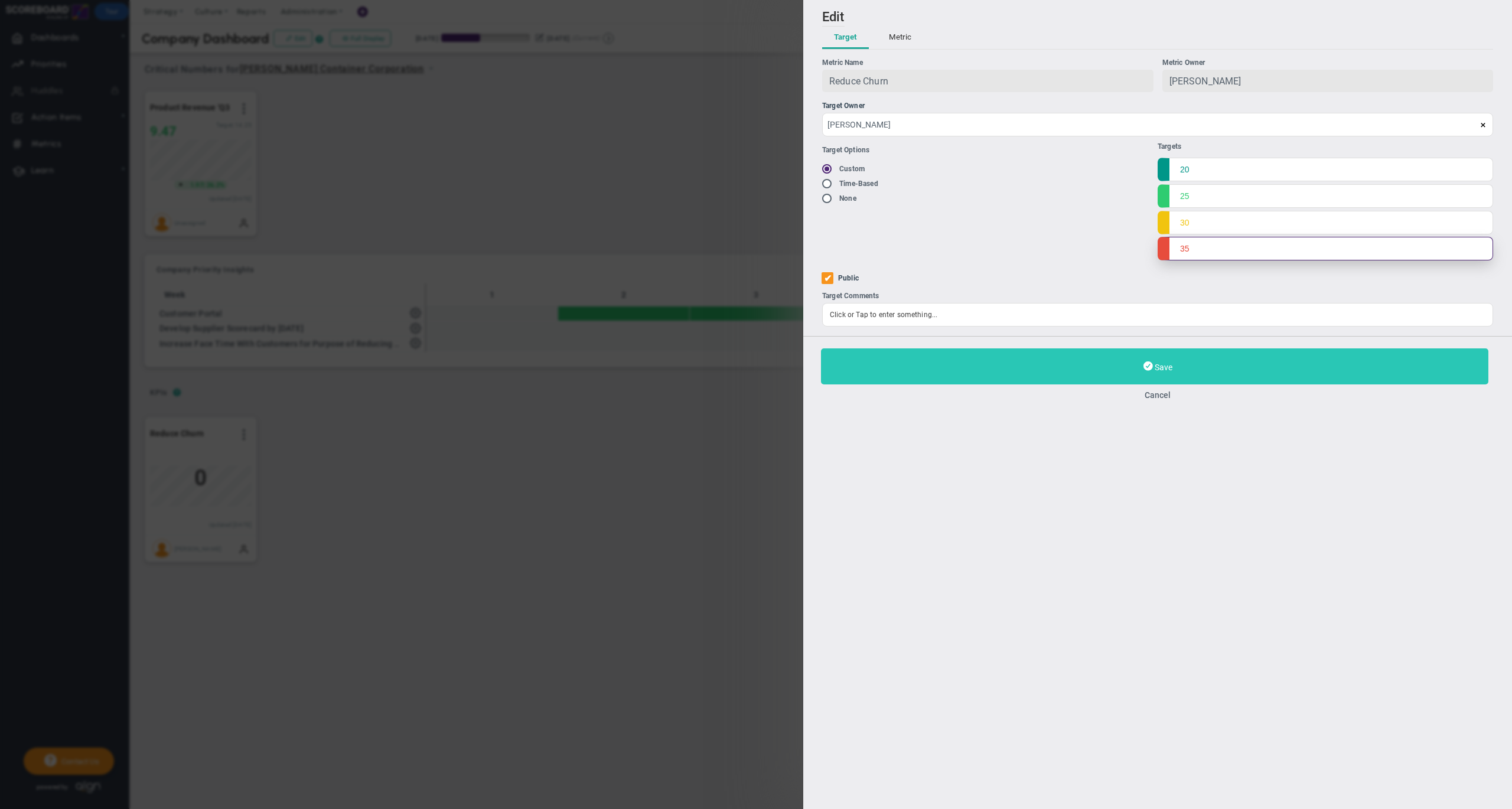
type input "35"
click at [927, 371] on button "Save" at bounding box center [1154, 366] width 667 height 36
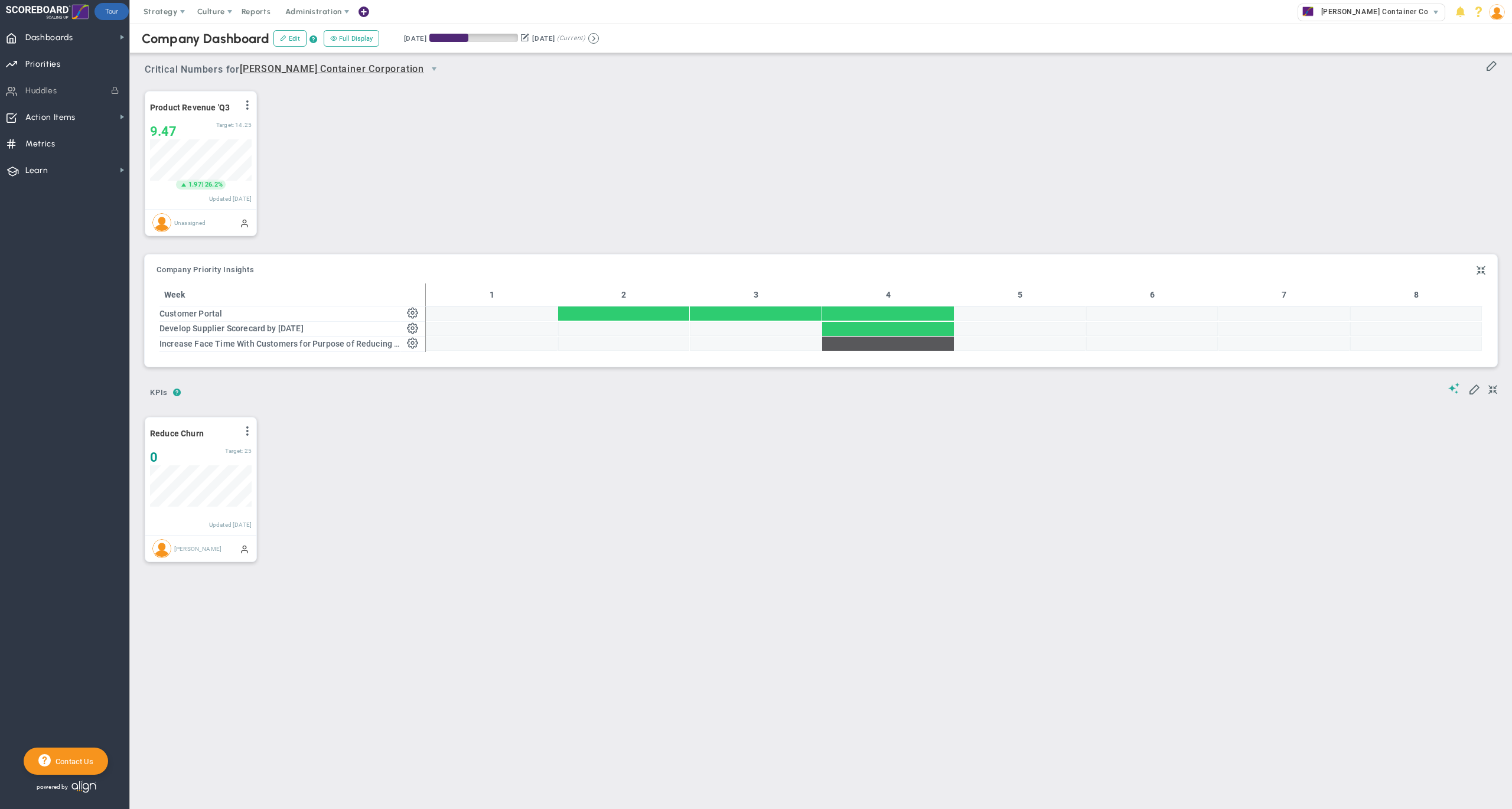
scroll to position [40, 101]
click at [249, 435] on span at bounding box center [247, 431] width 10 height 10
click at [214, 460] on li "Edit" at bounding box center [214, 455] width 84 height 15
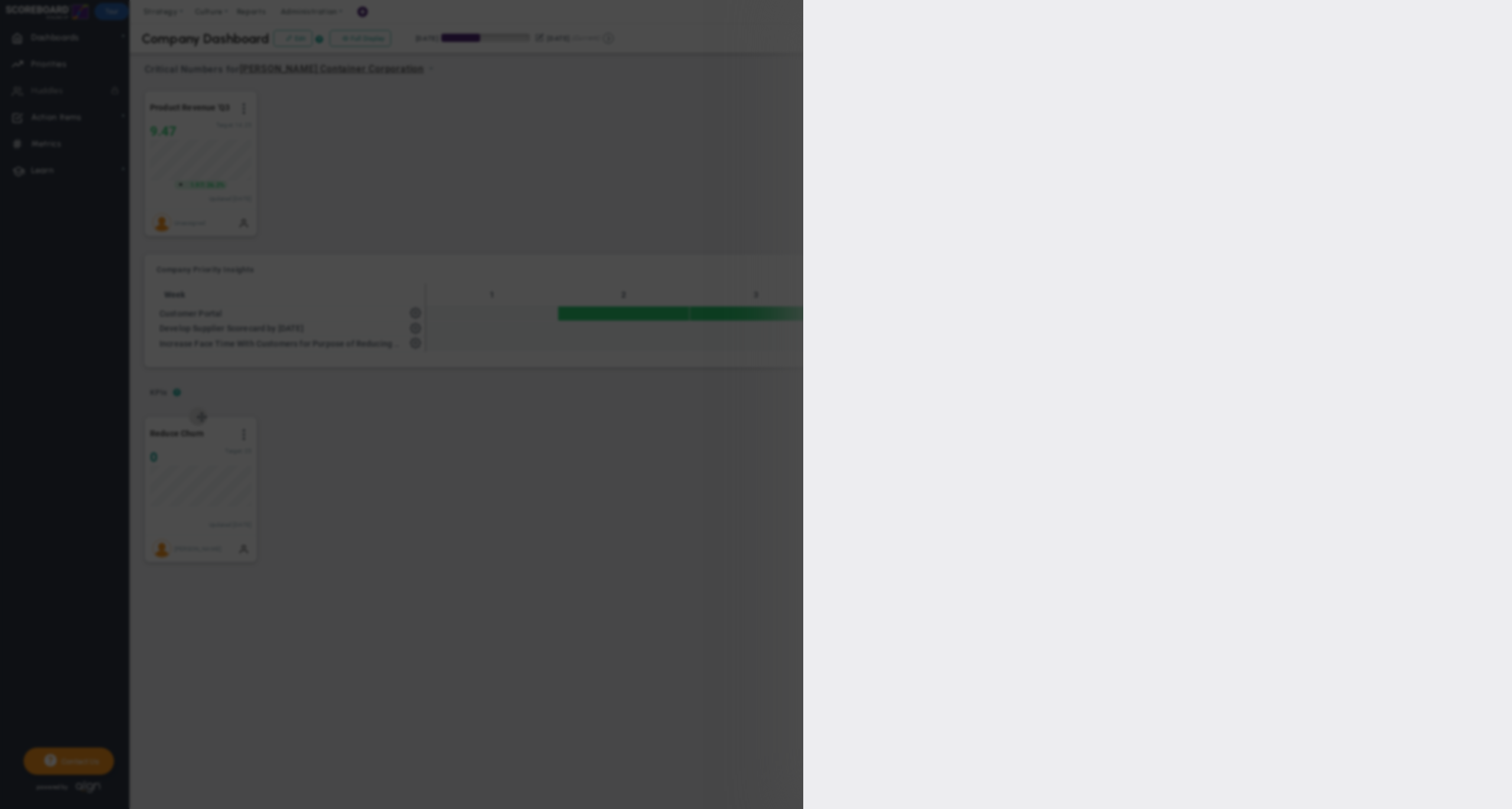
type input "[PERSON_NAME]"
radio input "true"
type input "20"
type input "25"
type input "30"
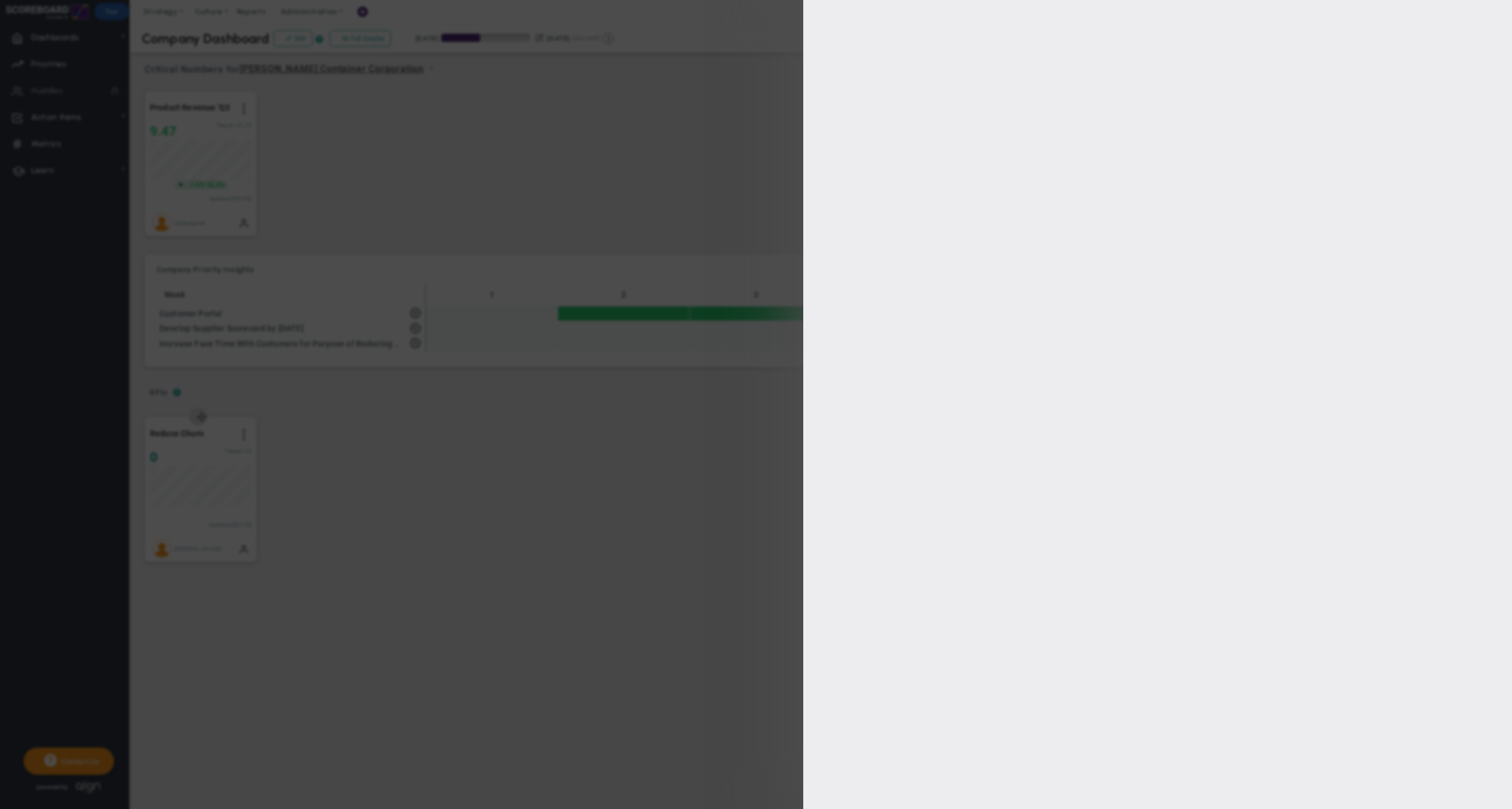
type input "35"
checkbox input "true"
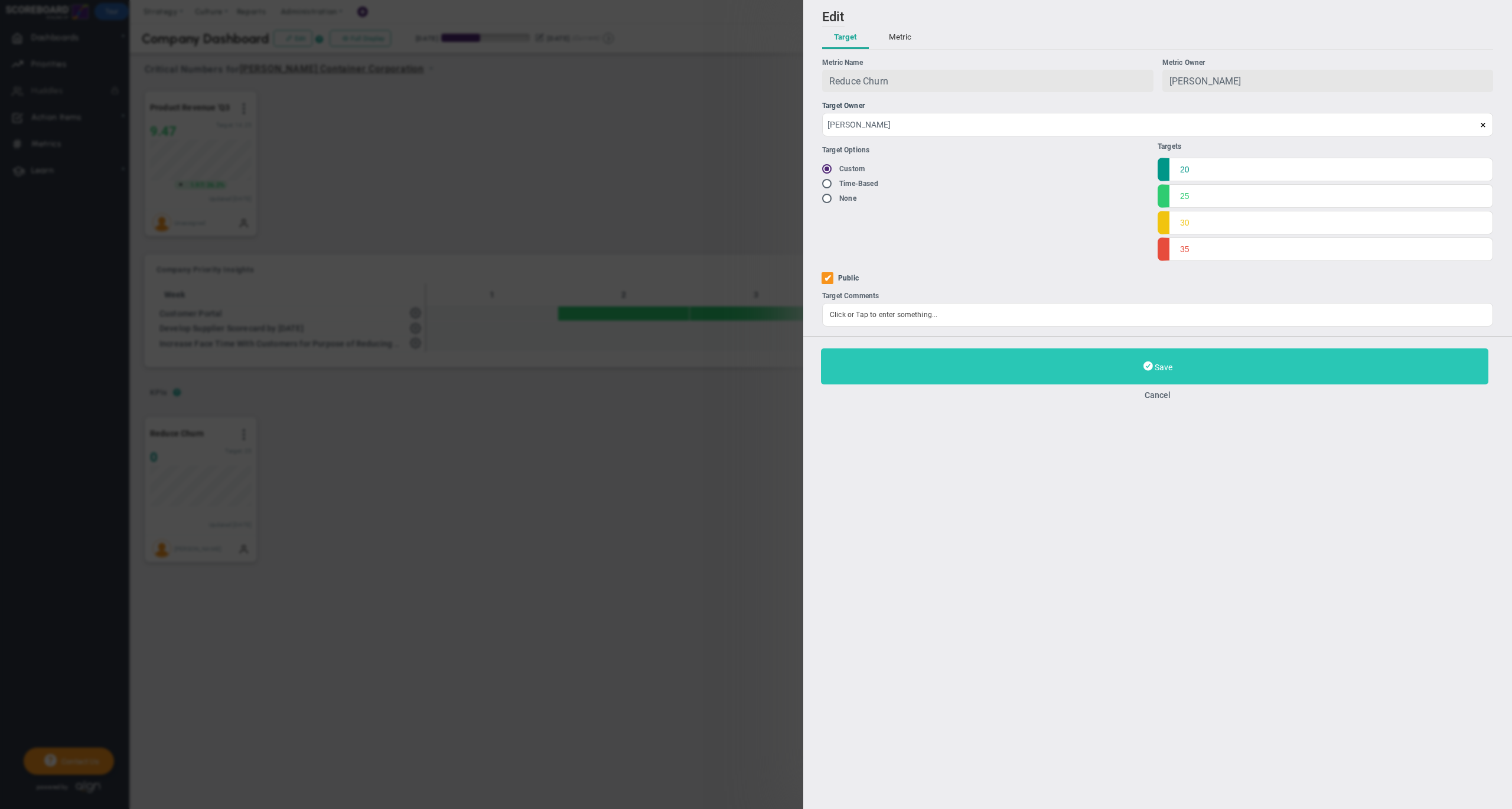
click at [1167, 359] on button "Save" at bounding box center [1154, 366] width 667 height 36
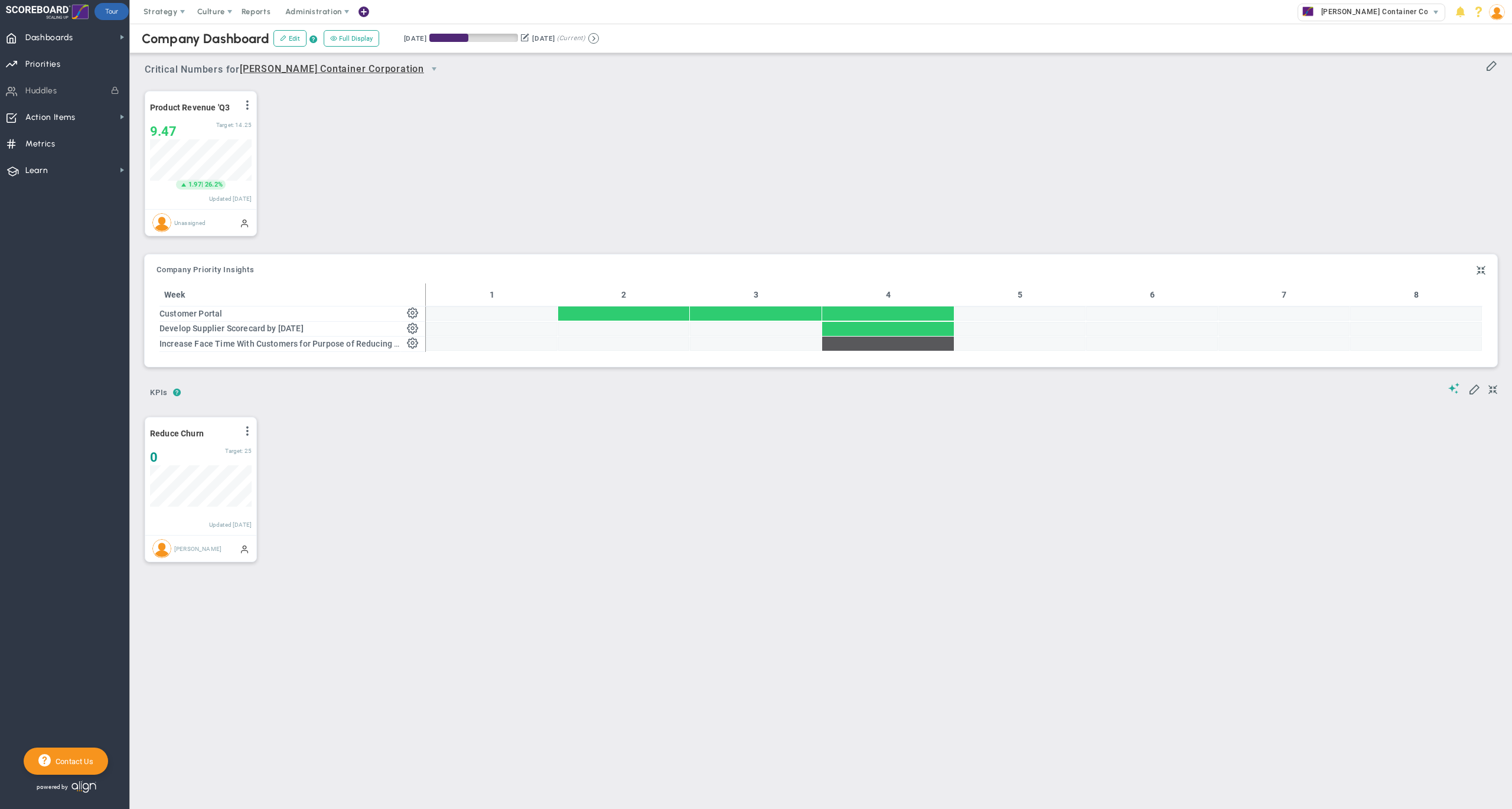
scroll to position [40, 101]
click at [53, 64] on span "Priorities" at bounding box center [43, 64] width 36 height 25
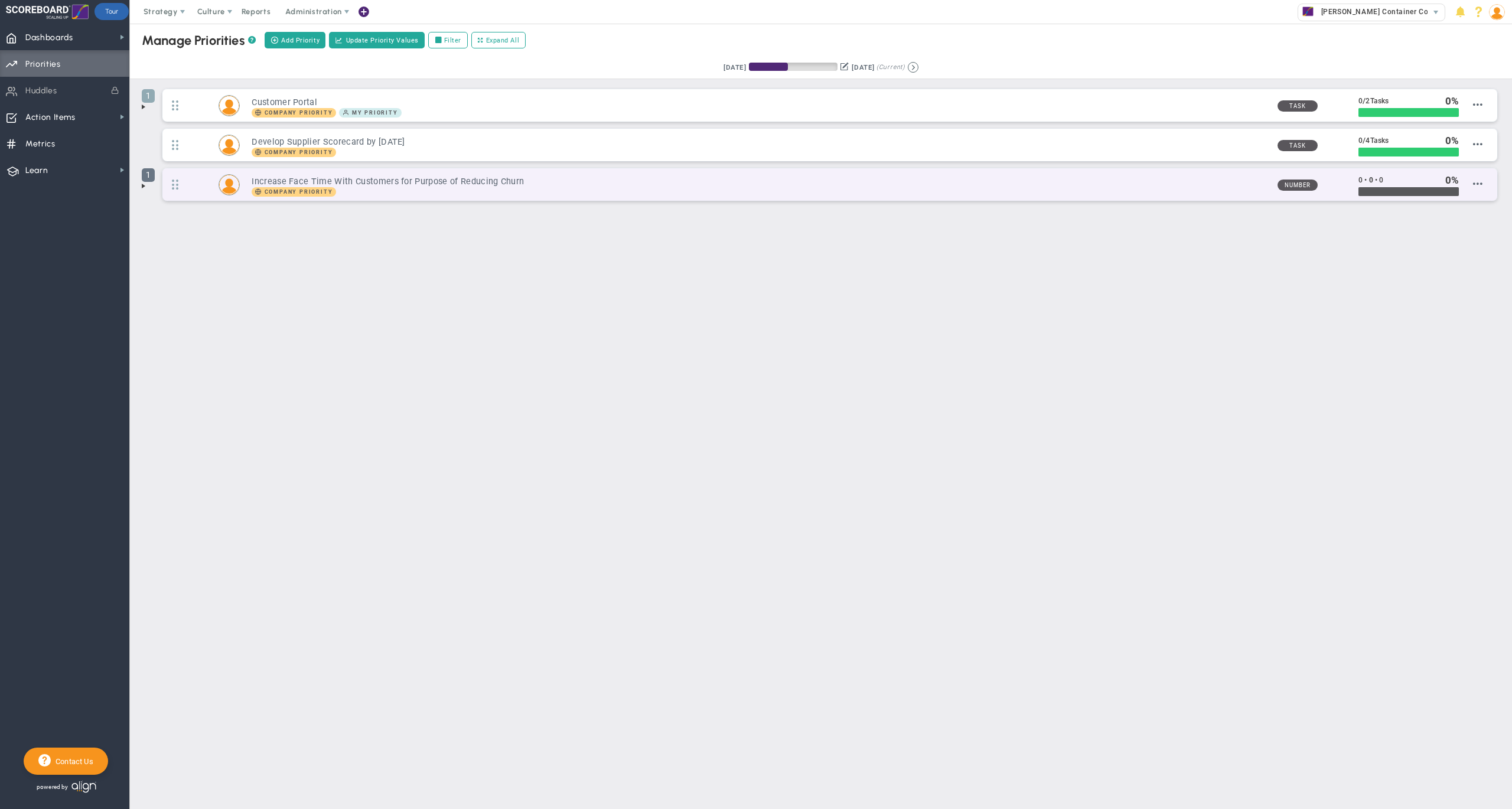
click at [142, 182] on span "1" at bounding box center [148, 175] width 13 height 14
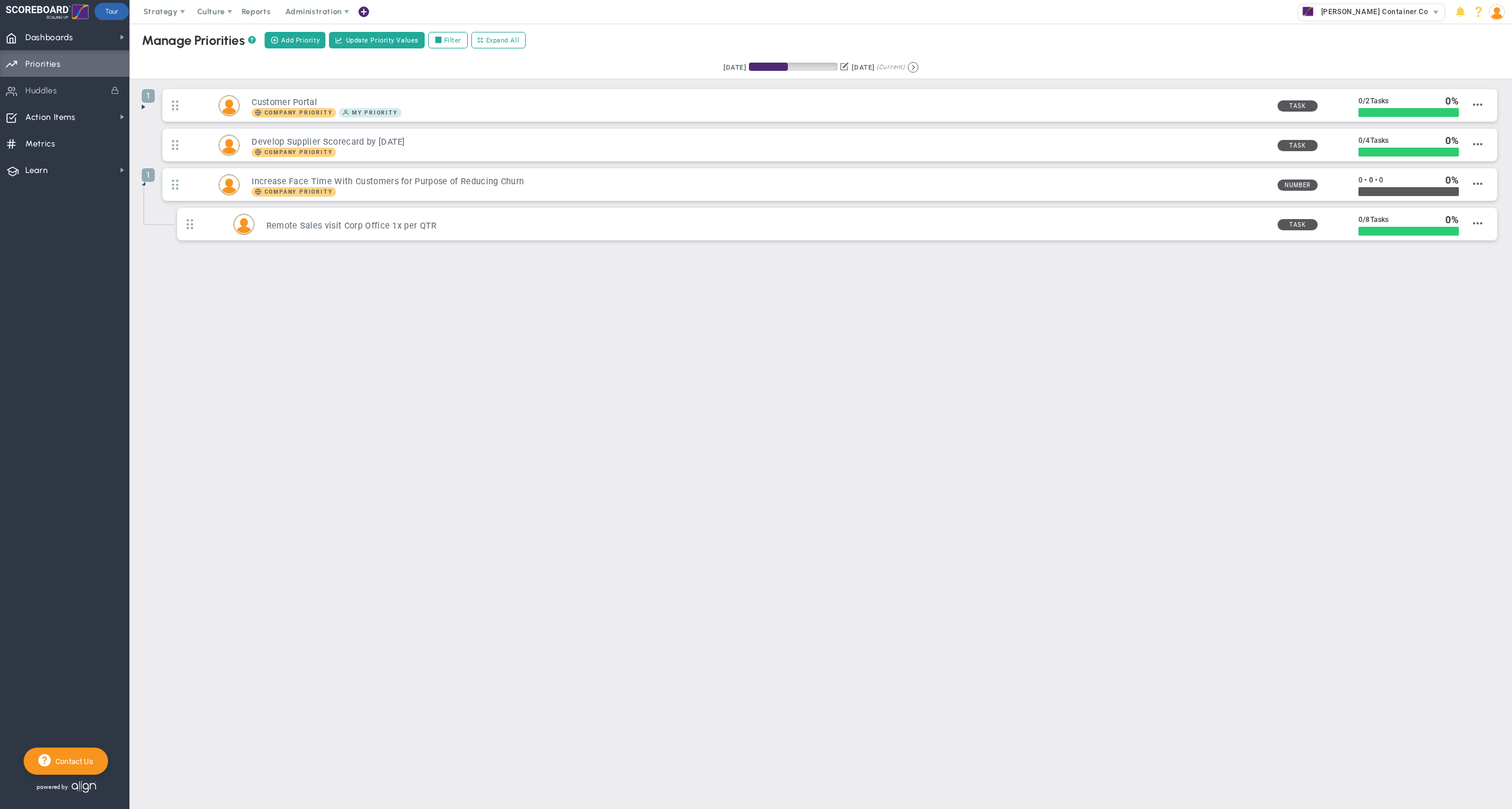
click at [478, 339] on main "Manage OKRs ? Manage Priorities ? Create Project Add Priority Update Priority V…" at bounding box center [821, 416] width 1382 height 785
click at [142, 105] on span at bounding box center [144, 107] width 10 height 10
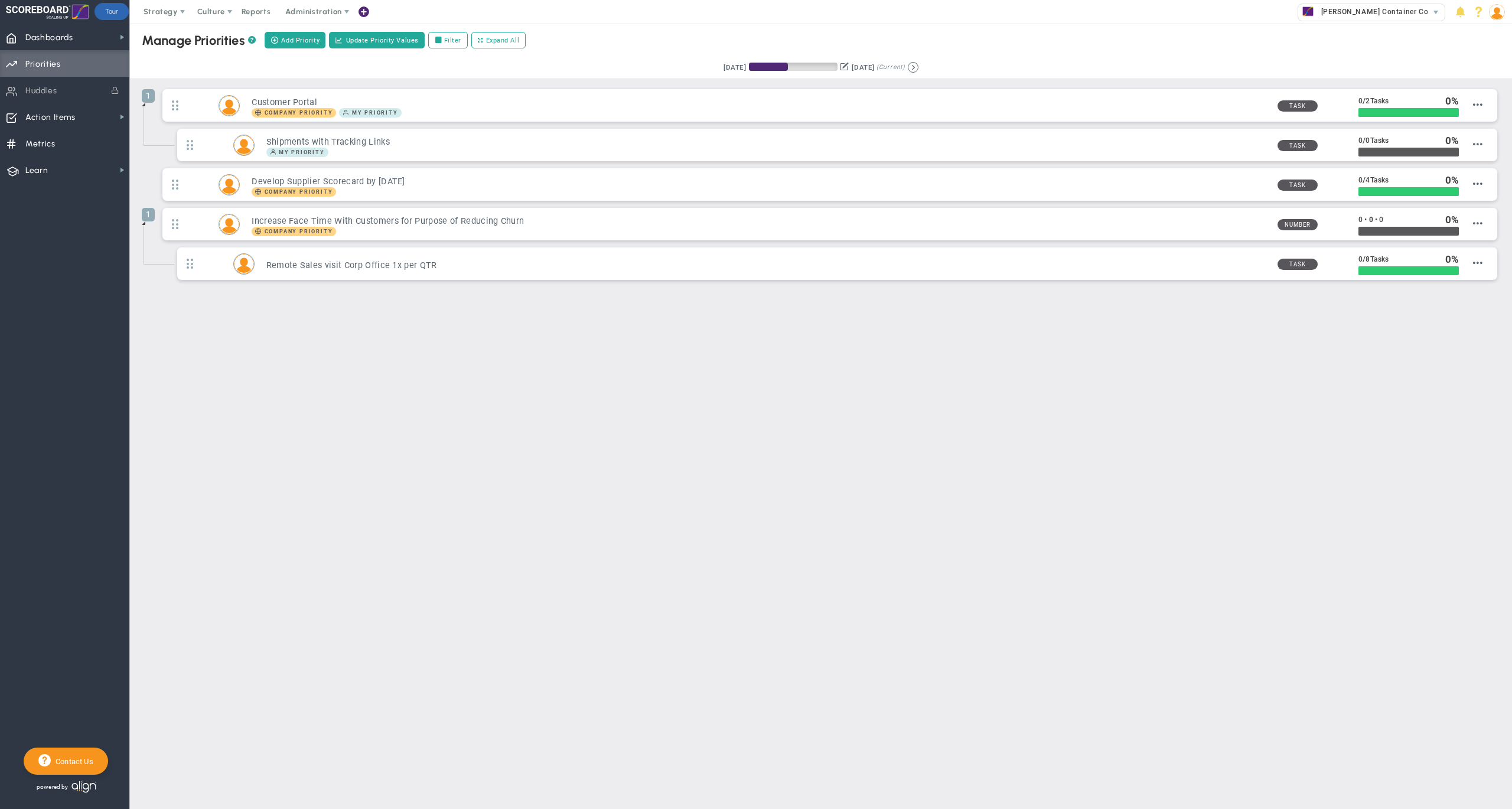
click at [821, 412] on main "Manage OKRs ? Manage Priorities ? Create Project Add Priority Update Priority V…" at bounding box center [821, 416] width 1382 height 785
click at [612, 60] on div "Retrieving period... [DATE] [DATE] (Current)" at bounding box center [820, 68] width 1405 height 23
click at [90, 33] on span "Dashboards Dashboards" at bounding box center [64, 36] width 129 height 27
click at [214, 76] on span "Annual Initiatives" at bounding box center [186, 80] width 62 height 11
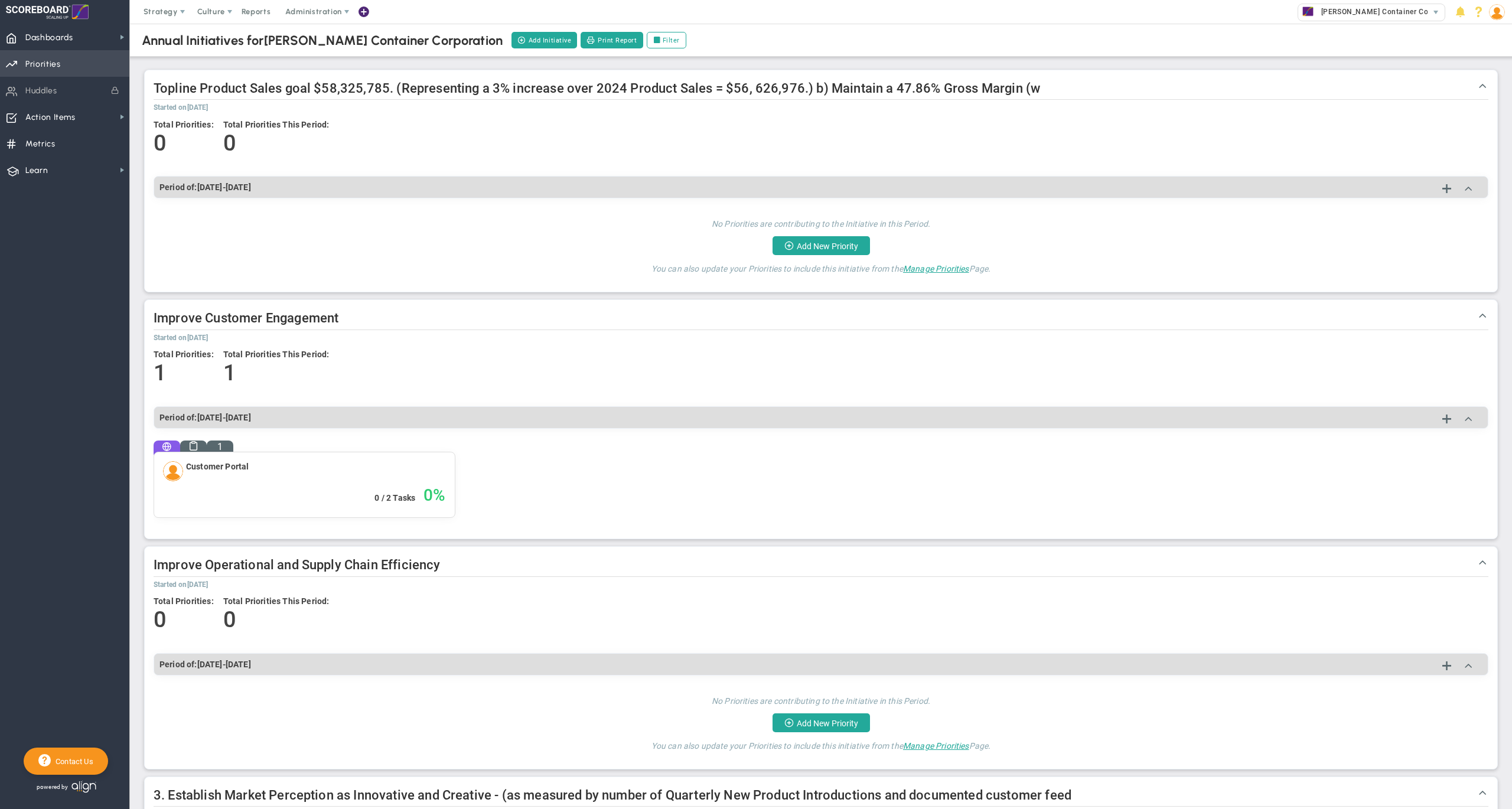
click at [40, 58] on span "Priorities" at bounding box center [43, 64] width 36 height 25
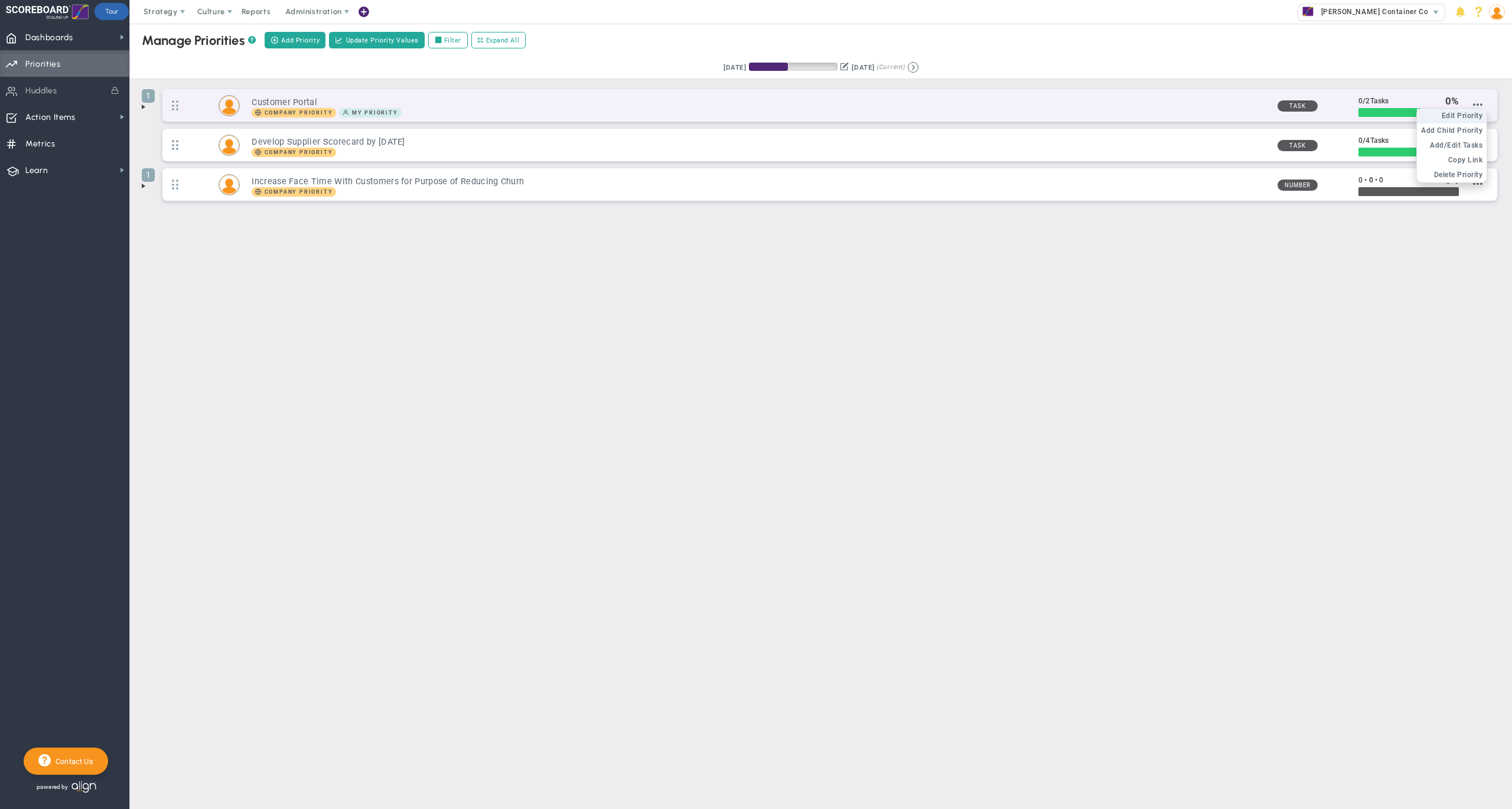
click at [1463, 119] on span "Edit Priority" at bounding box center [1462, 116] width 41 height 8
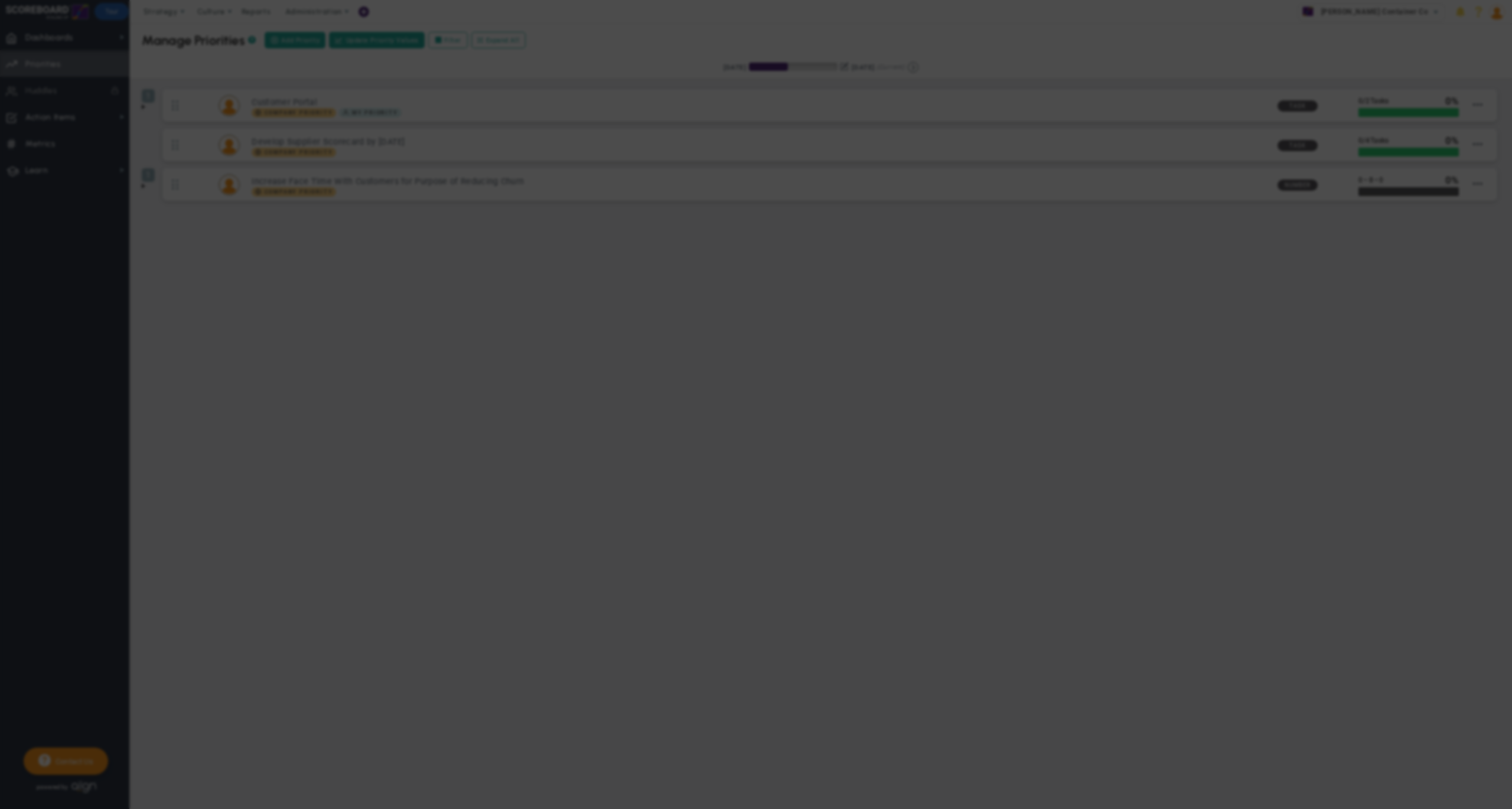
type input "Customer Portal"
type input "0"
type input "2"
radio input "true"
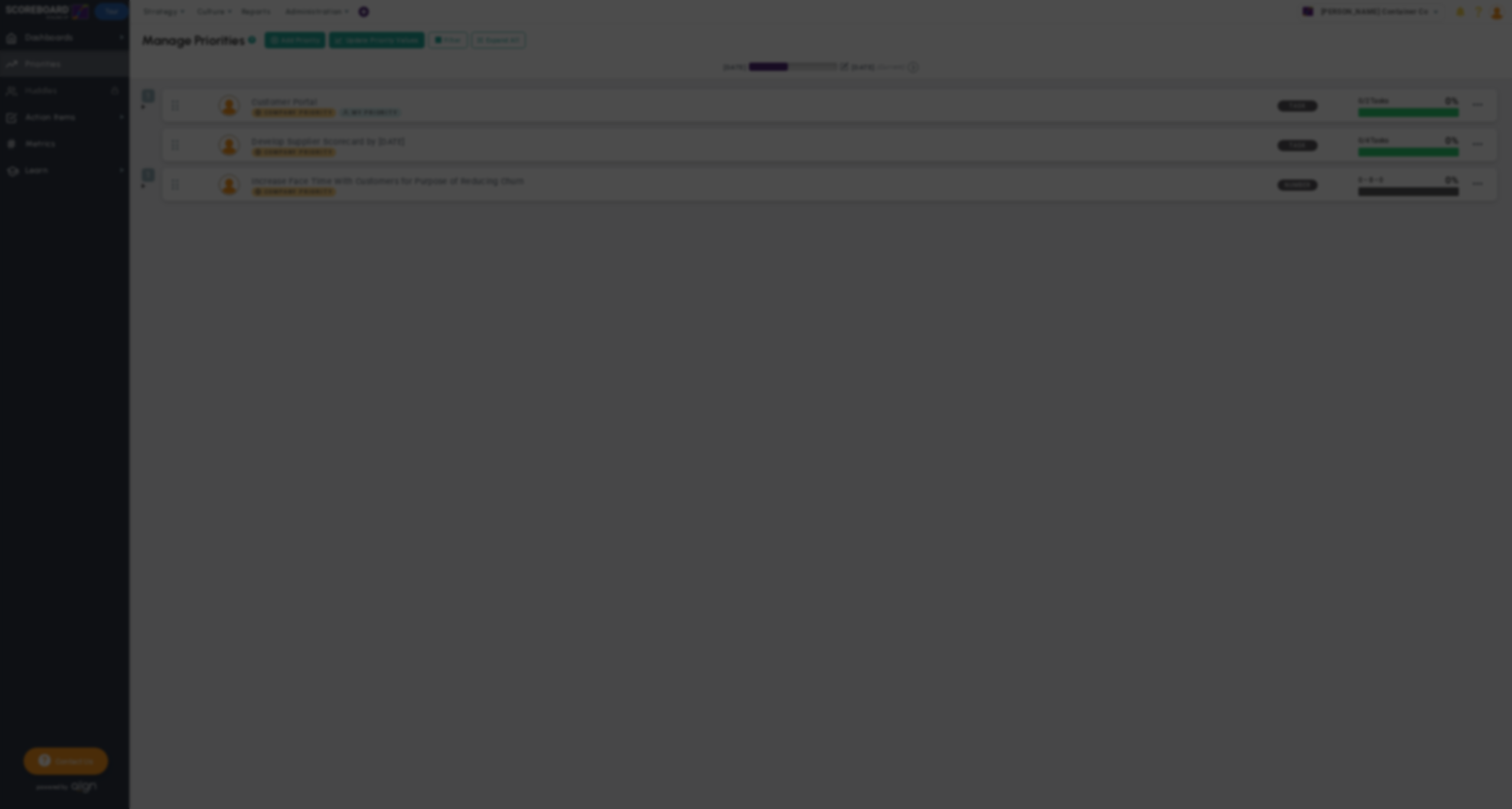
type input "[PERSON_NAME]"
type input "0"
type input "2"
radio input "true"
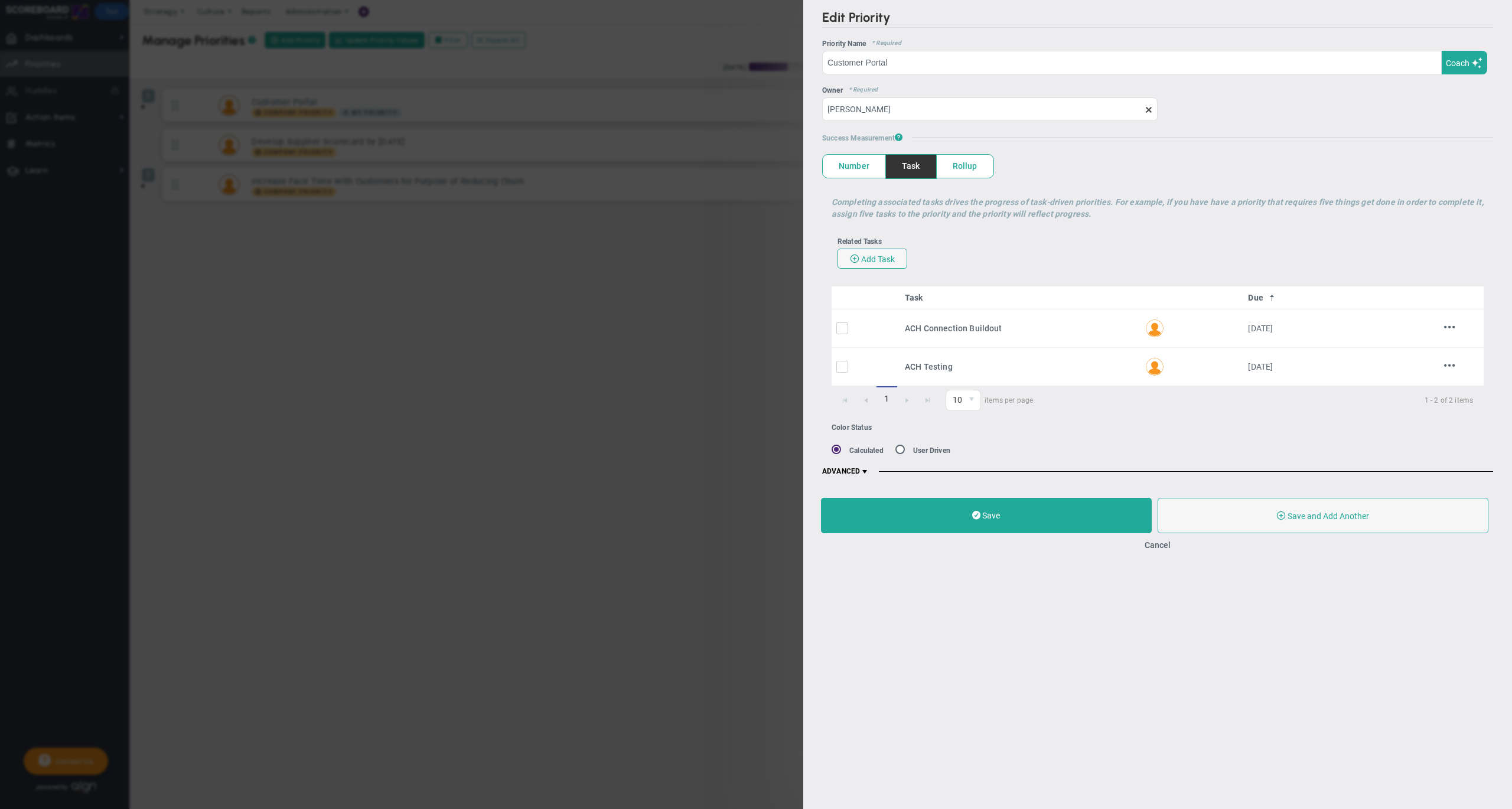
click at [865, 470] on span at bounding box center [865, 472] width 10 height 10
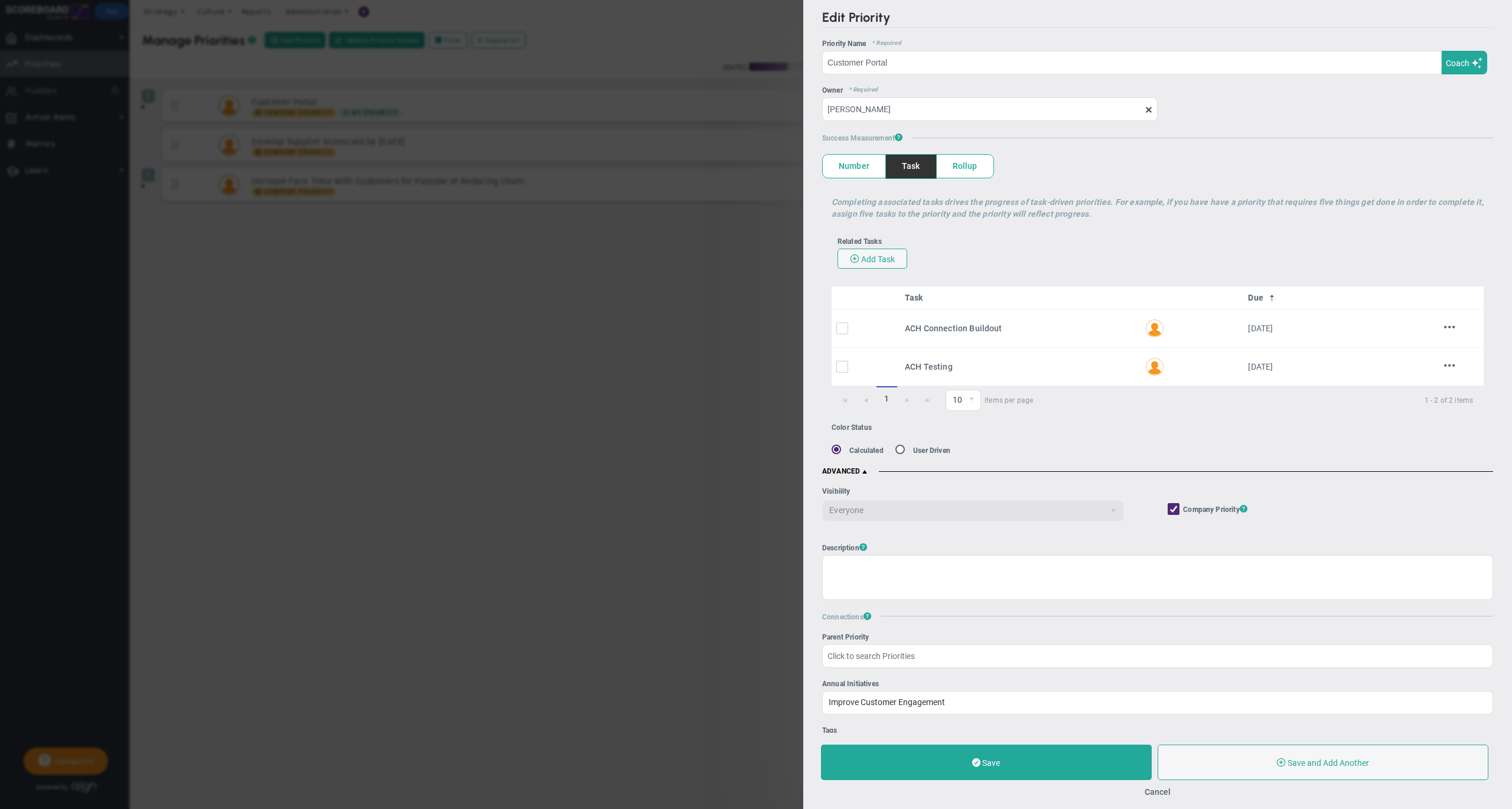
scroll to position [126, 0]
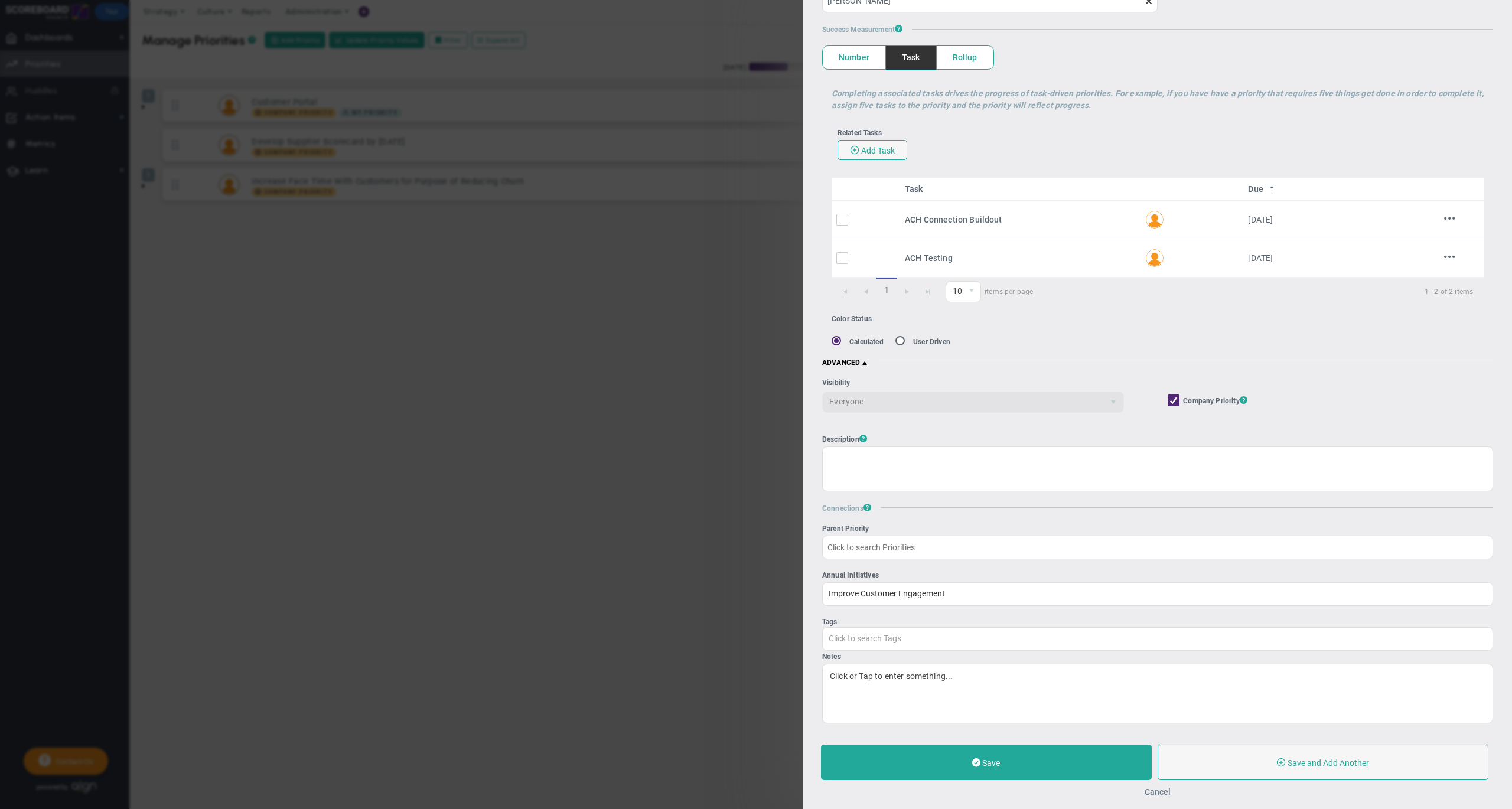
click at [1161, 791] on button "Cancel" at bounding box center [1157, 792] width 26 height 10
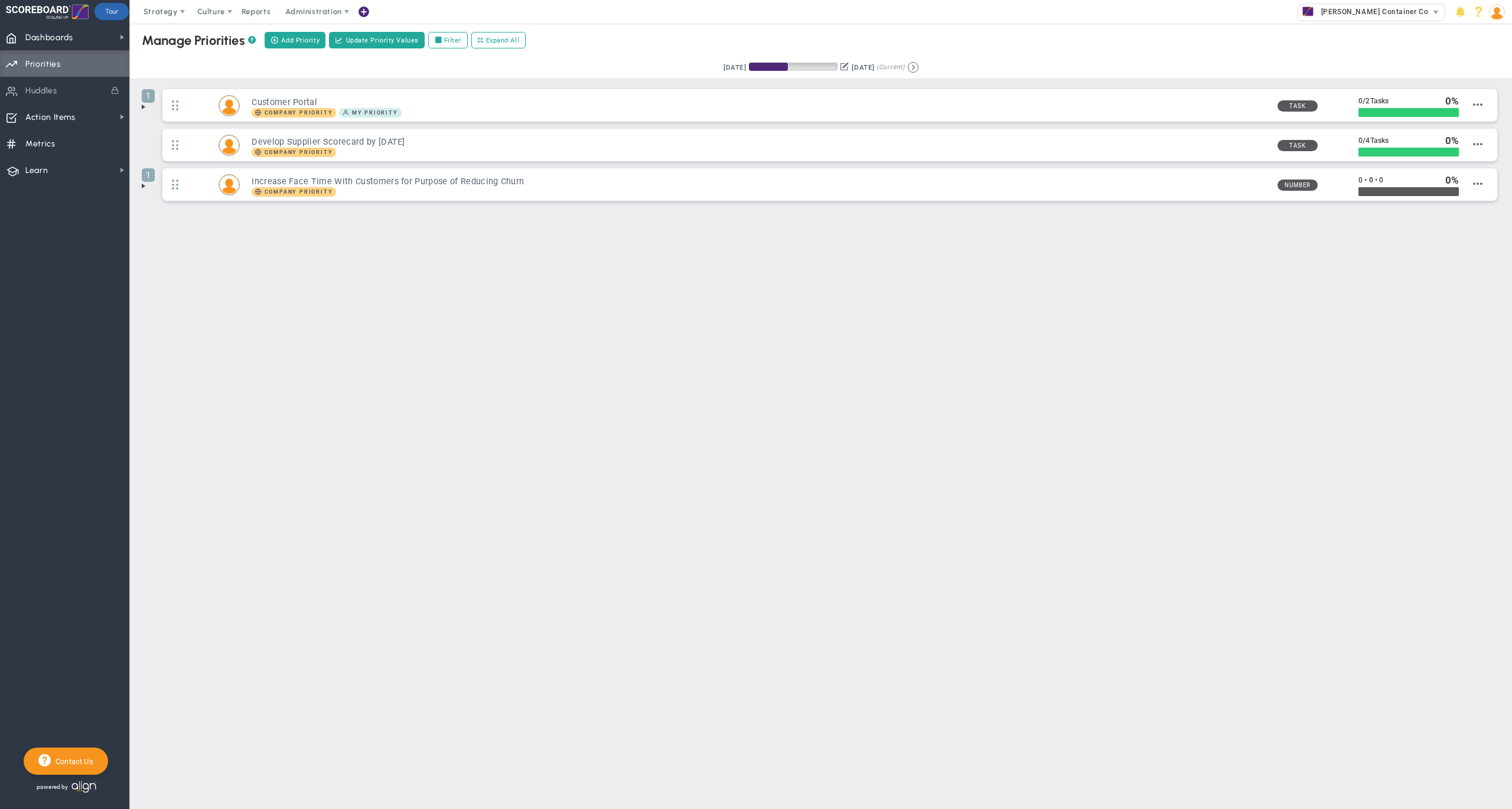
click at [717, 301] on main "Manage OKRs ? Manage Priorities ? Create Project Add Priority Update Priority V…" at bounding box center [821, 416] width 1382 height 785
click at [147, 188] on span at bounding box center [144, 186] width 10 height 10
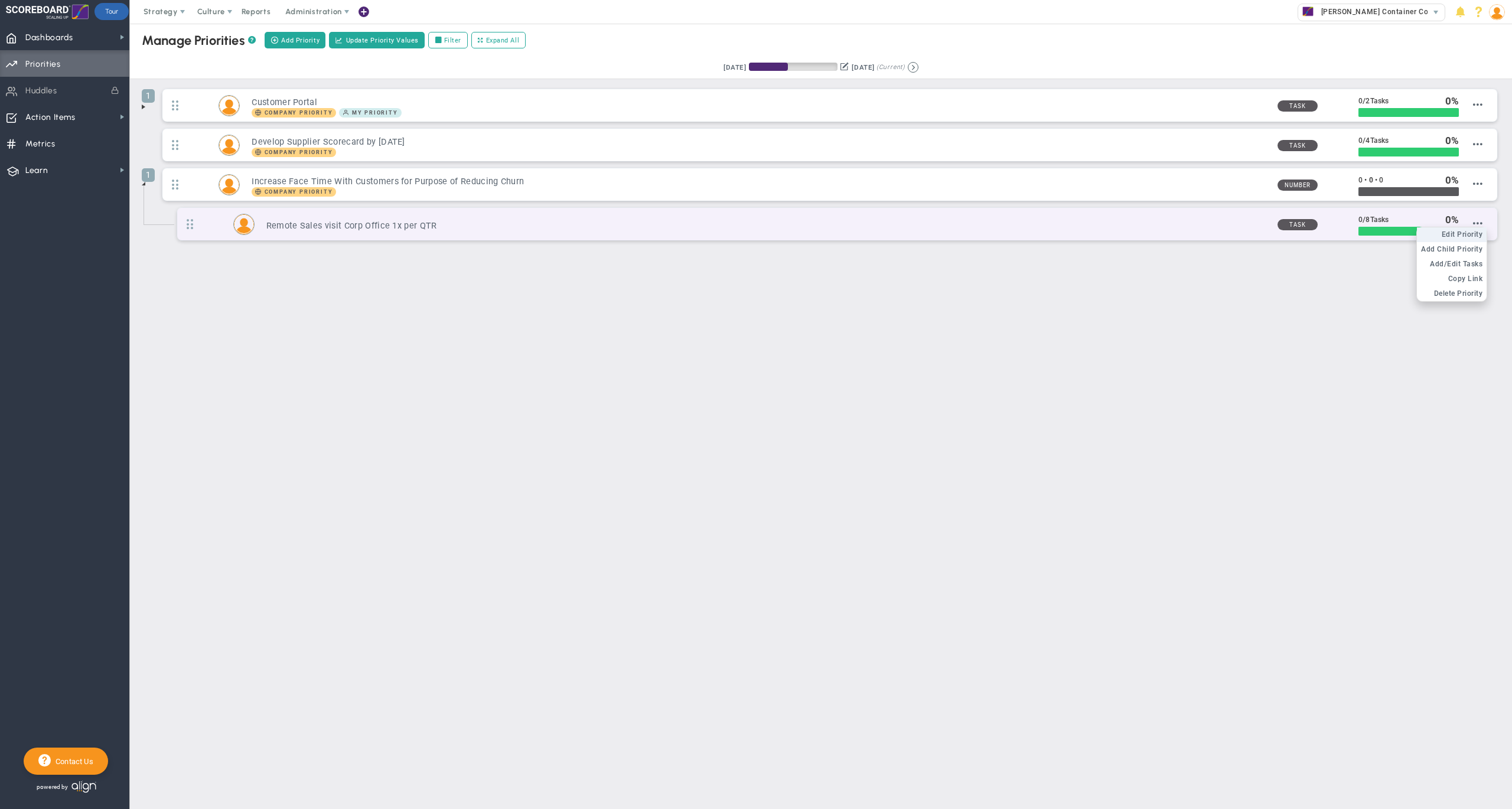
click at [1472, 234] on span "Edit Priority" at bounding box center [1462, 234] width 41 height 8
type input "Remote Sales visit Corp Office 1x per QTR"
radio input "true"
type input "[PERSON_NAME]"
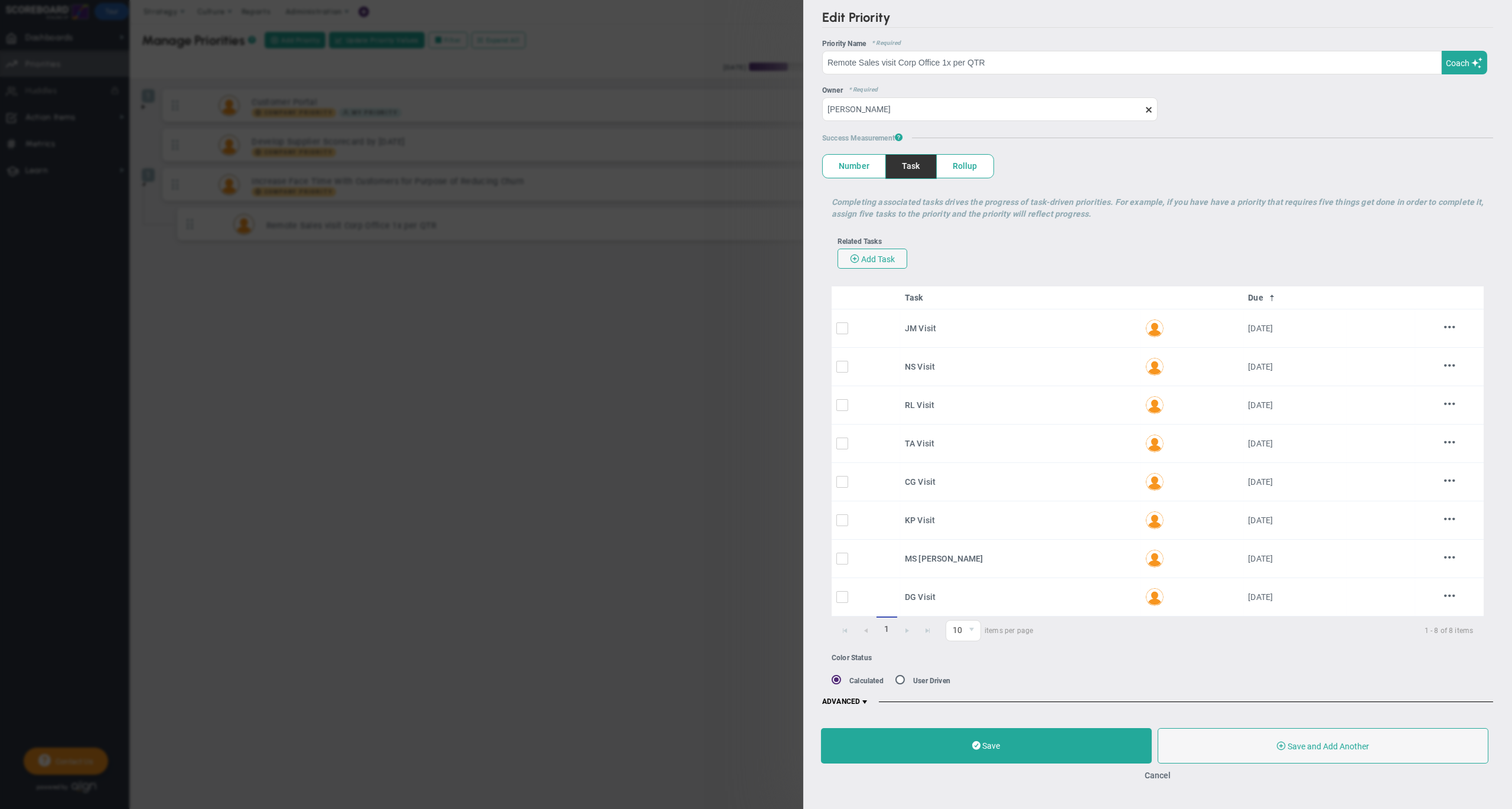
click at [866, 707] on span at bounding box center [865, 702] width 10 height 10
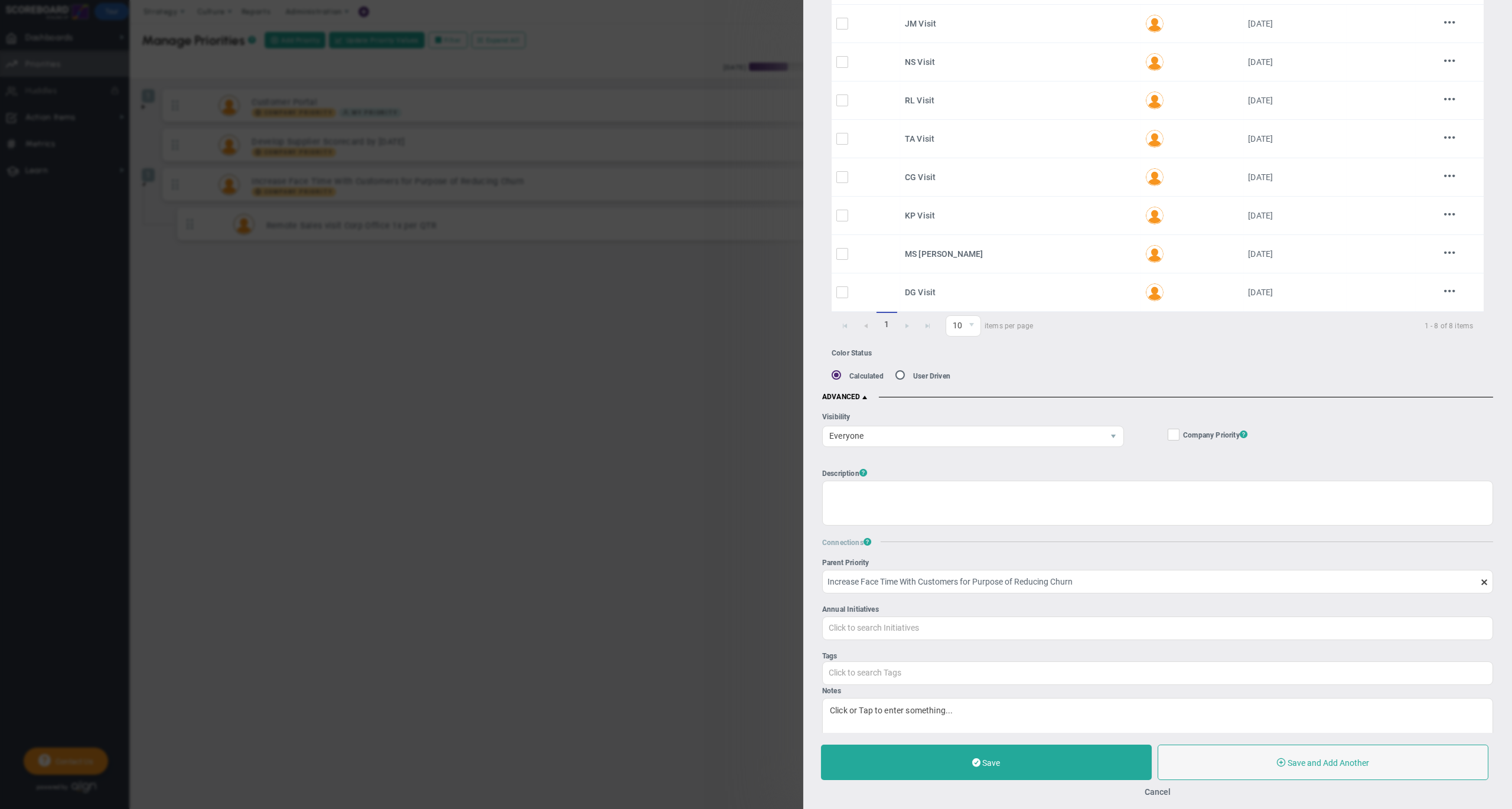
scroll to position [362, 0]
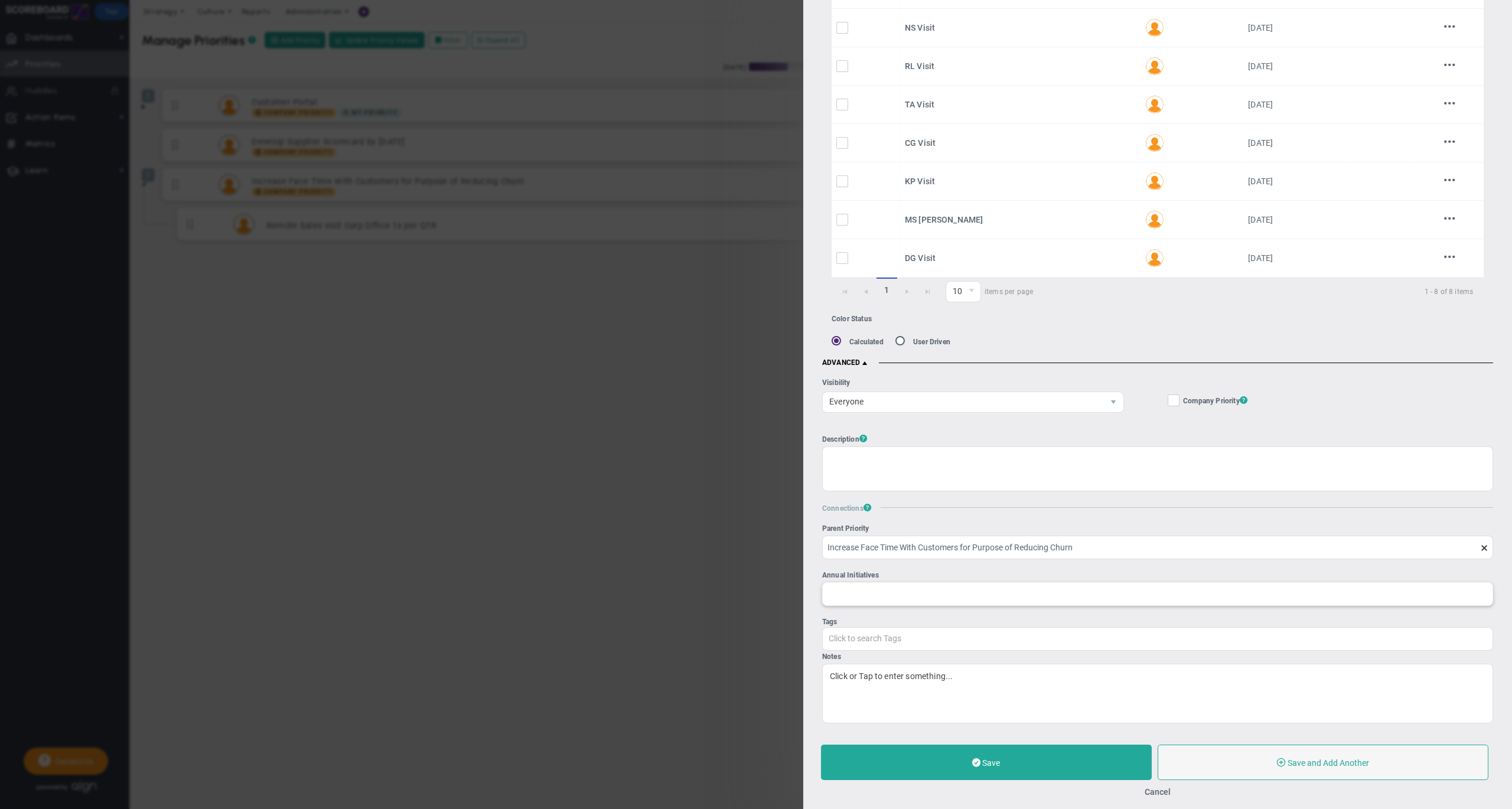
click at [917, 583] on input "Annual Initiatives" at bounding box center [1157, 593] width 669 height 21
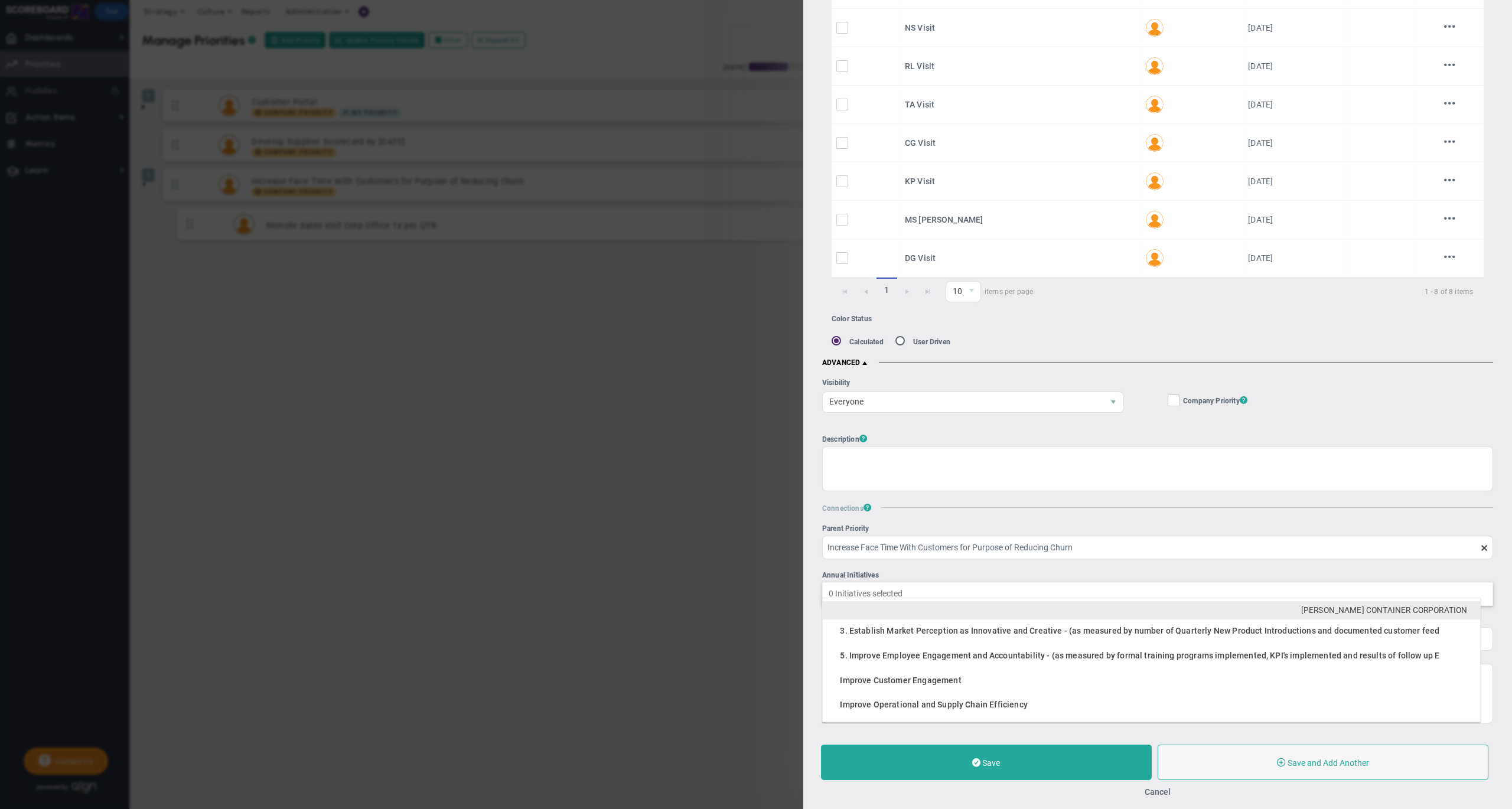
type input "Click to search Initiatives"
click at [992, 553] on div "Parent OKR Increase Face Time With Customers for Purpose of Reducing Churn Pare…" at bounding box center [1157, 623] width 671 height 199
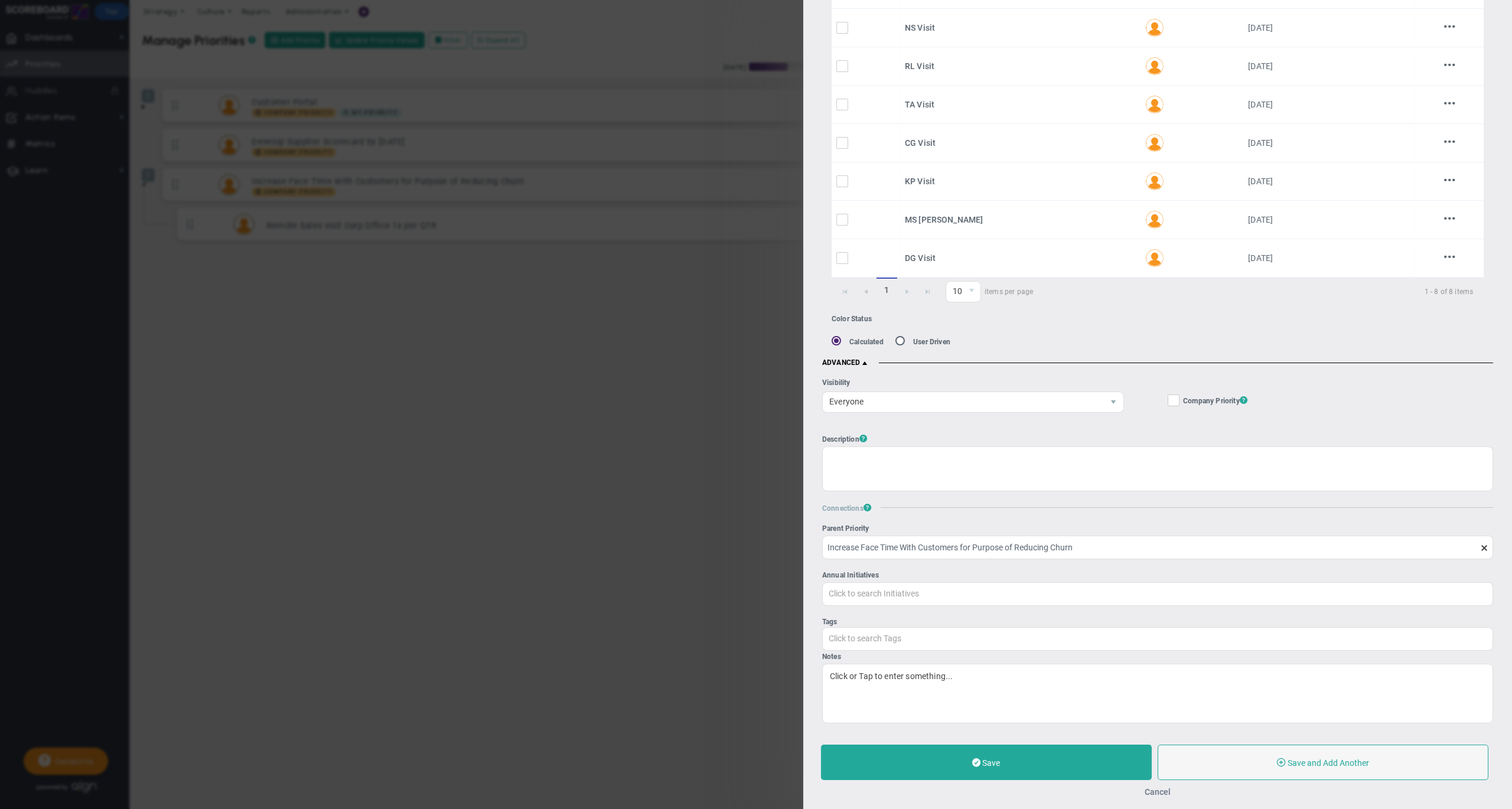
click at [1162, 789] on button "Cancel" at bounding box center [1157, 792] width 26 height 10
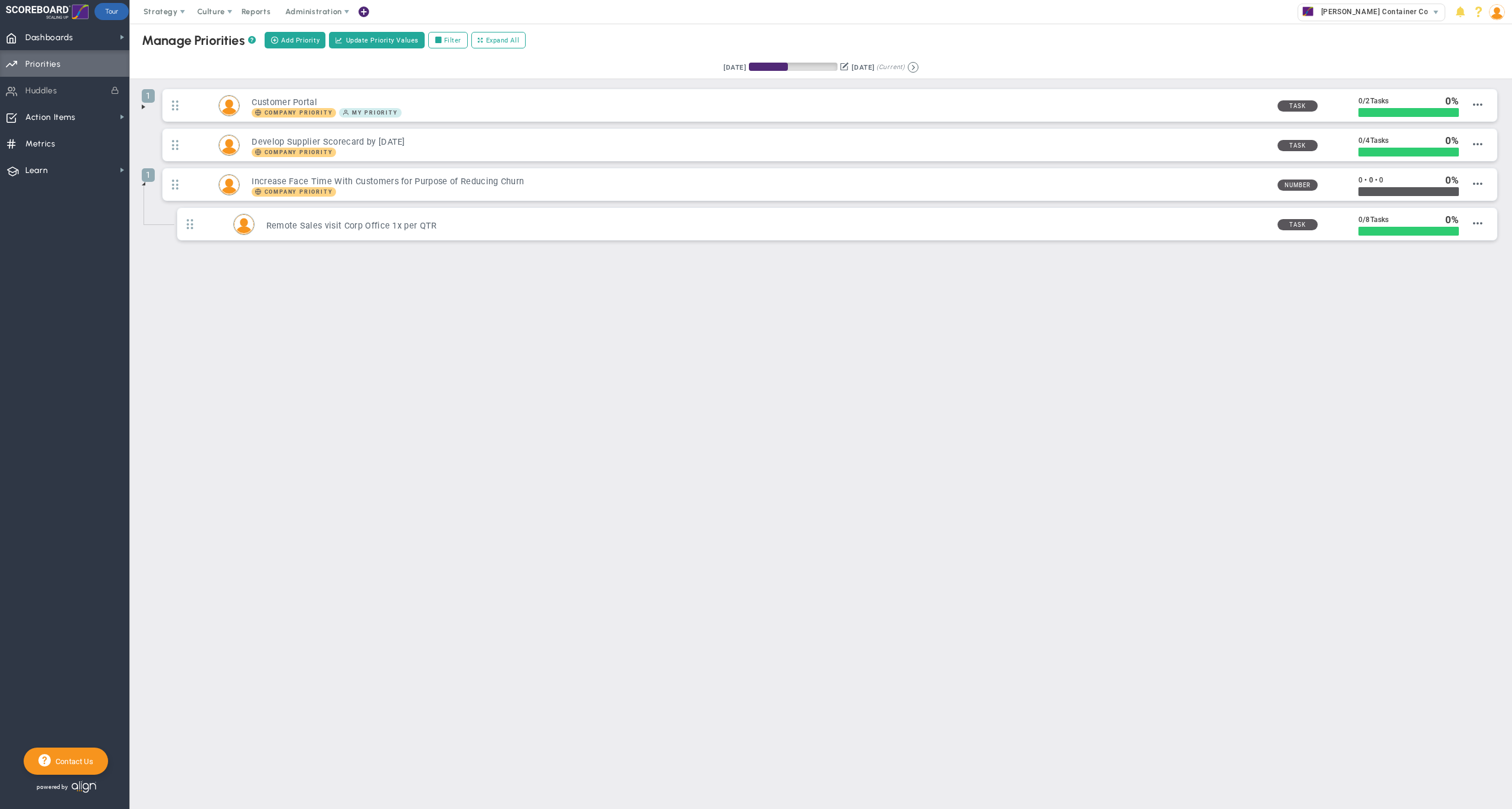
click at [541, 280] on div "Manage OKRs ? Manage Priorities ? Create Project Add Priority Update Priority V…" at bounding box center [821, 169] width 1382 height 291
click at [93, 39] on span "Dashboards Dashboards" at bounding box center [64, 36] width 129 height 27
click at [173, 36] on span "My Dashboard" at bounding box center [181, 34] width 53 height 11
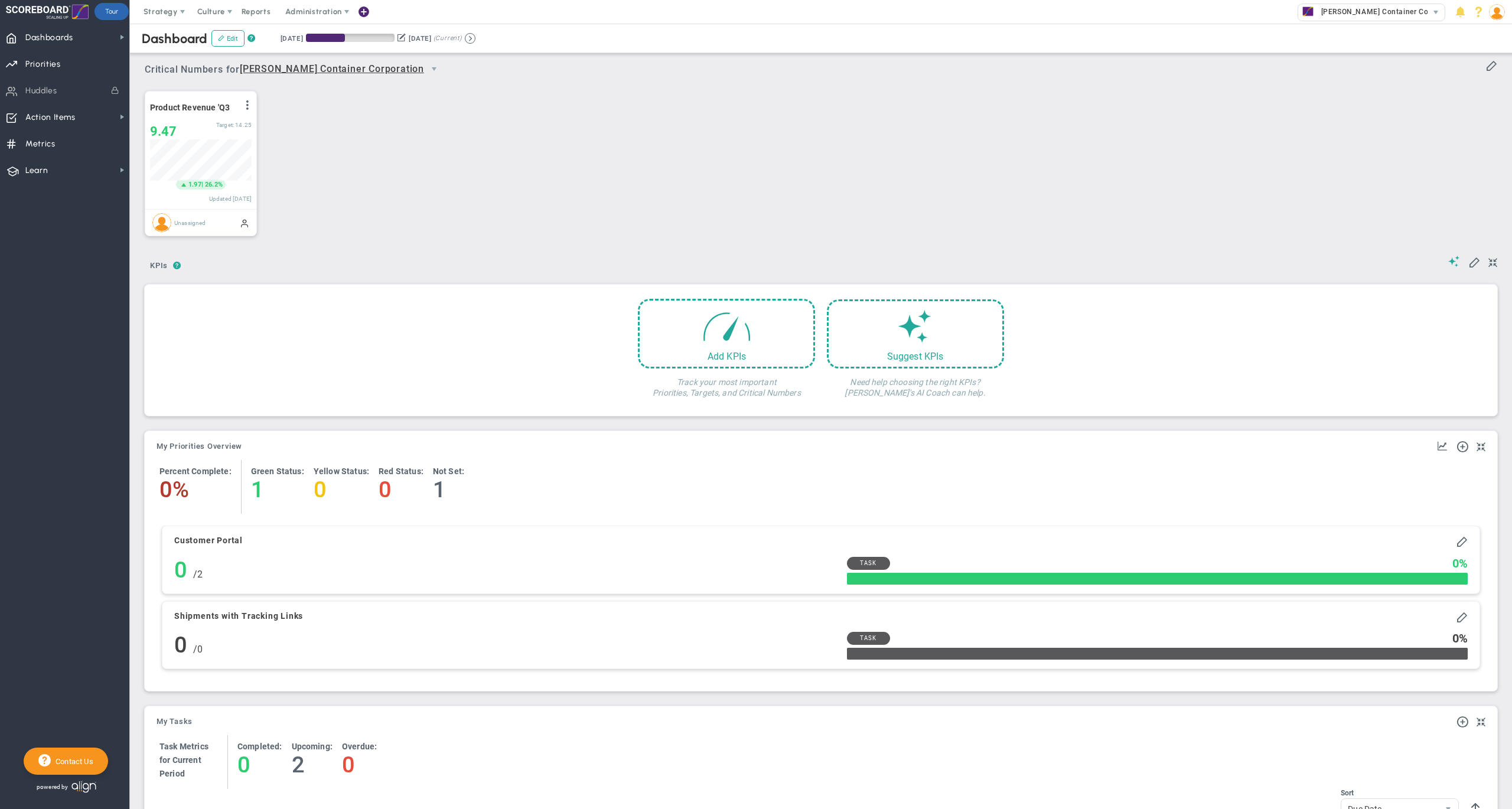
scroll to position [40, 101]
click at [109, 47] on span "Dashboards Dashboards" at bounding box center [64, 36] width 129 height 27
click at [103, 38] on span "Dashboards Dashboards" at bounding box center [64, 36] width 129 height 27
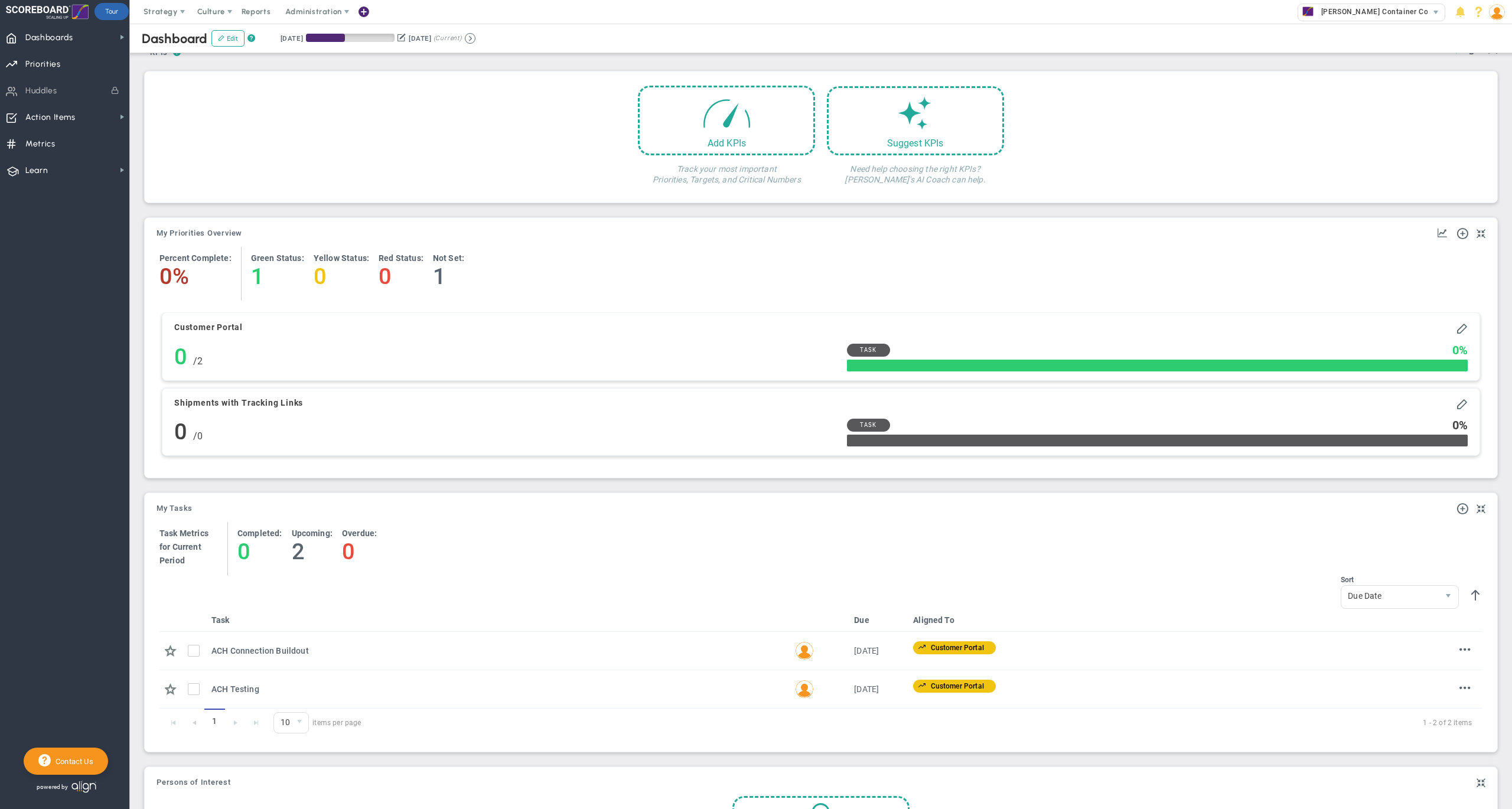
scroll to position [0, 0]
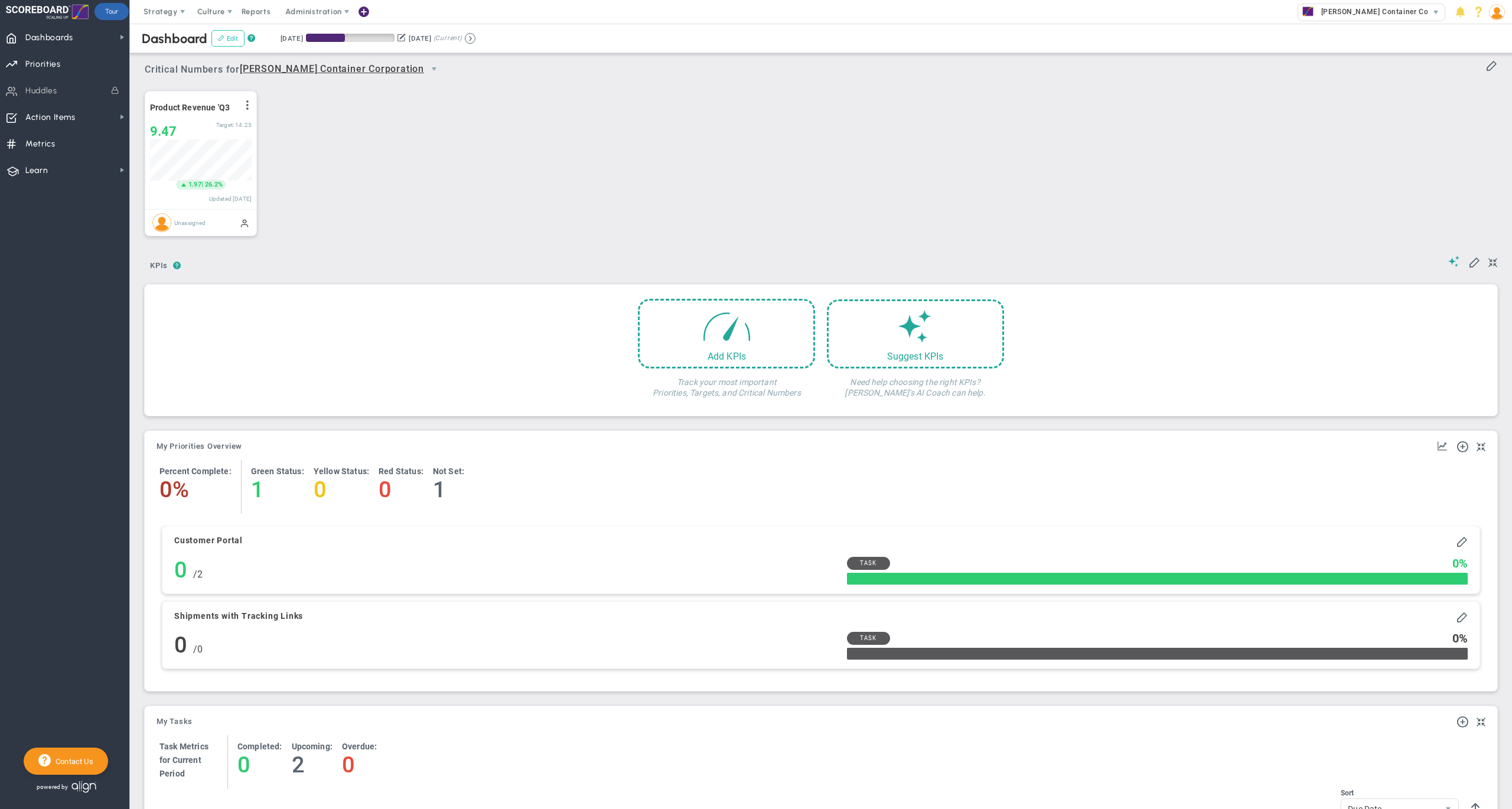
click at [228, 38] on button "Edit" at bounding box center [228, 38] width 33 height 16
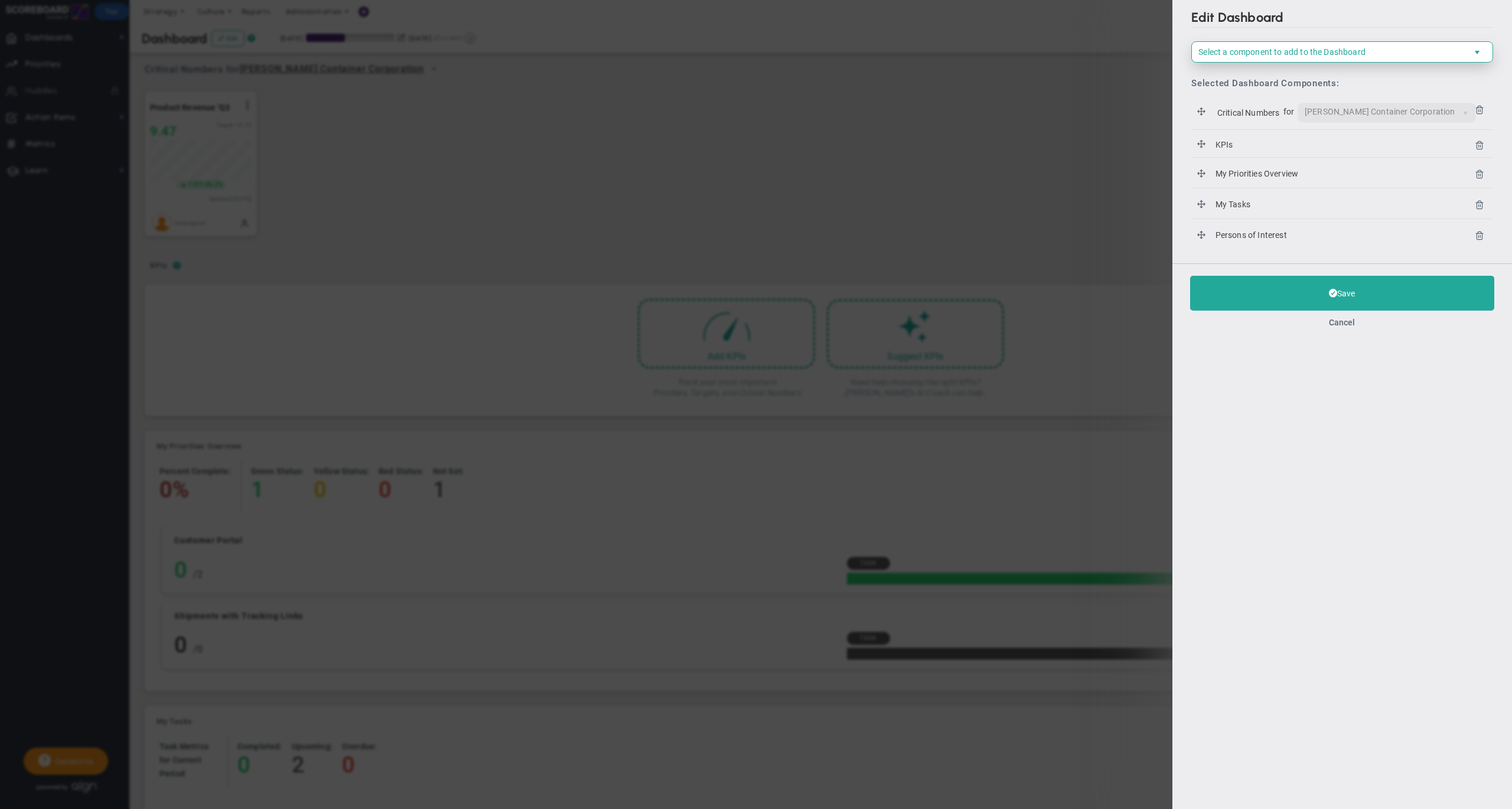
click at [1314, 53] on span "Select a component to add to the Dashboard" at bounding box center [1282, 52] width 167 height 10
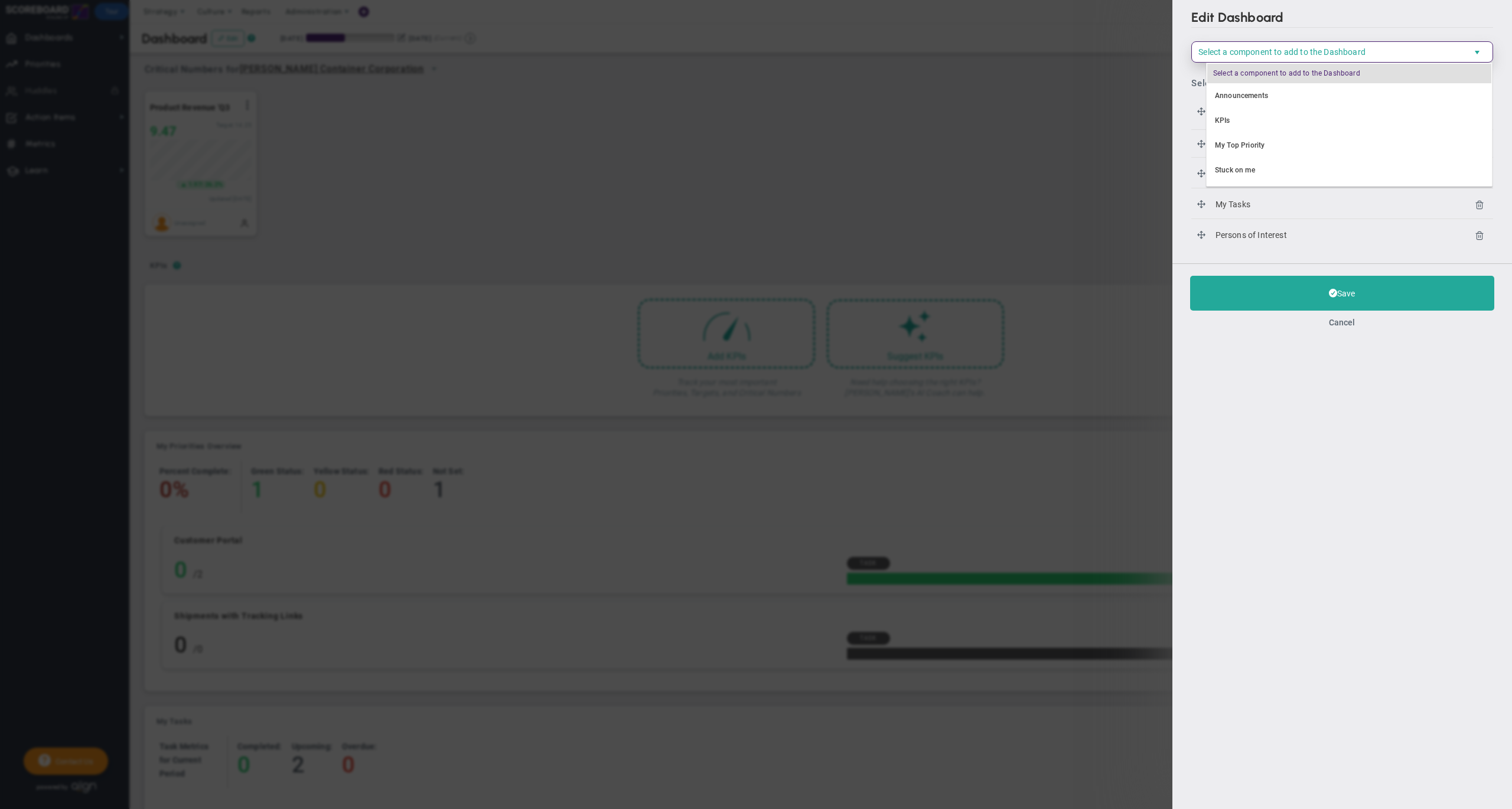
click at [1337, 15] on h2 "Edit Dashboard" at bounding box center [1342, 18] width 301 height 18
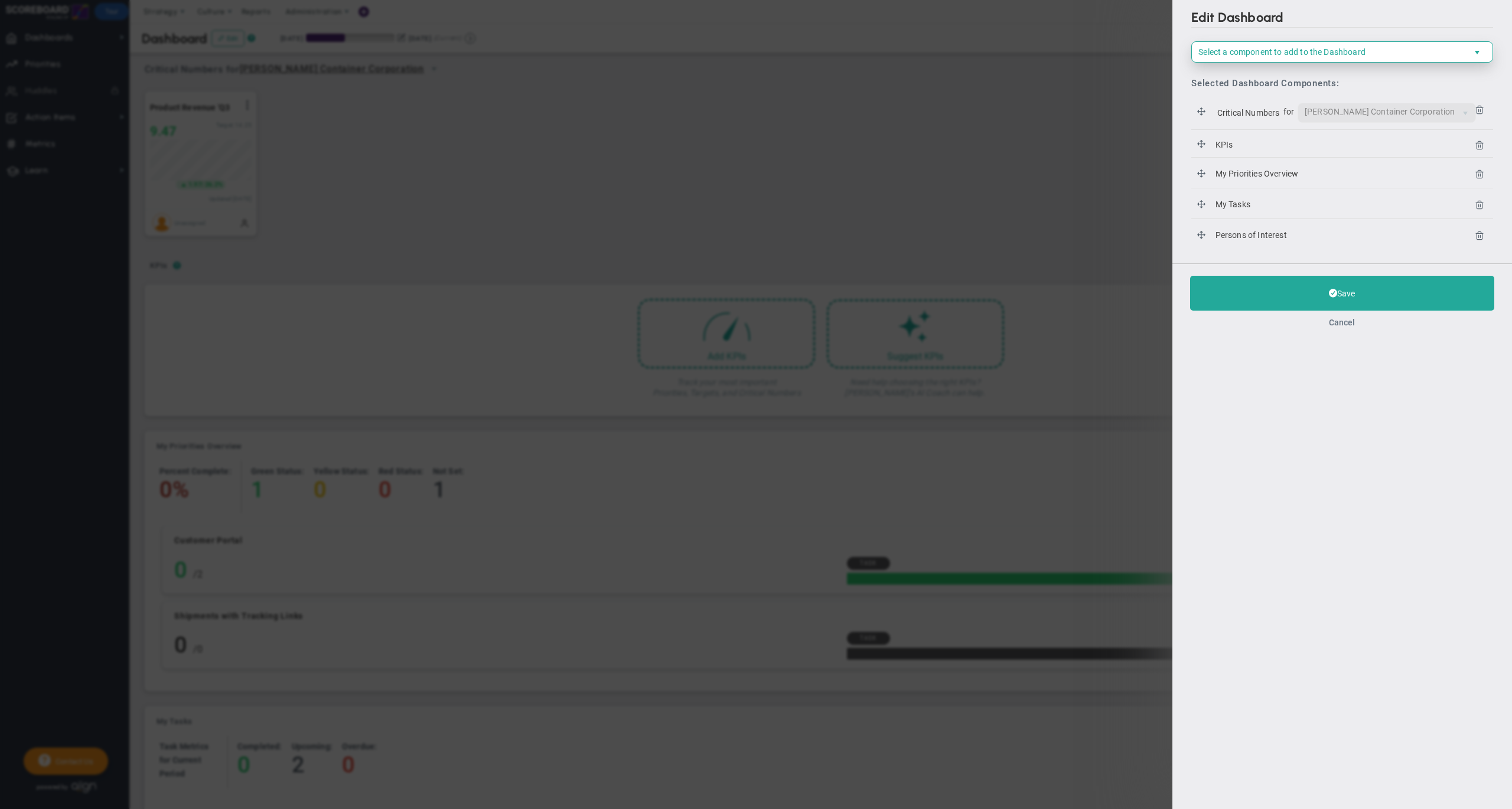
click at [1347, 323] on button "Cancel" at bounding box center [1342, 323] width 26 height 10
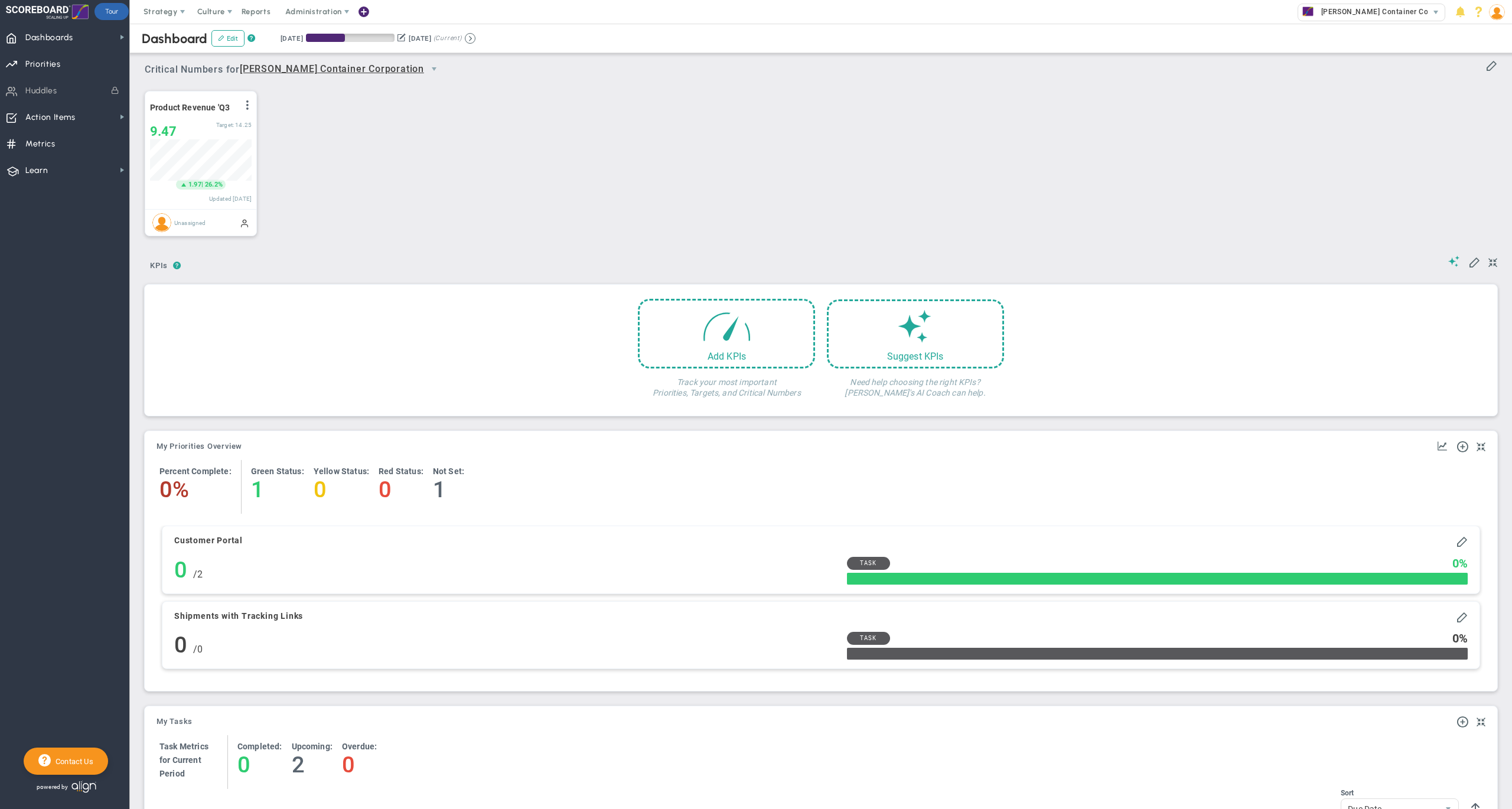
click at [793, 169] on div "Product Revenue 'Q3 View Historical Graph Edit Make "No Change" Update Add Past…" at bounding box center [816, 164] width 1367 height 166
click at [695, 145] on div "Product Revenue 'Q3 View Historical Graph Edit Make "No Change" Update Add Past…" at bounding box center [816, 164] width 1367 height 166
click at [171, 11] on span "Strategy" at bounding box center [160, 11] width 34 height 9
click at [195, 36] on span "One Page Strategic Plan" at bounding box center [198, 35] width 127 height 23
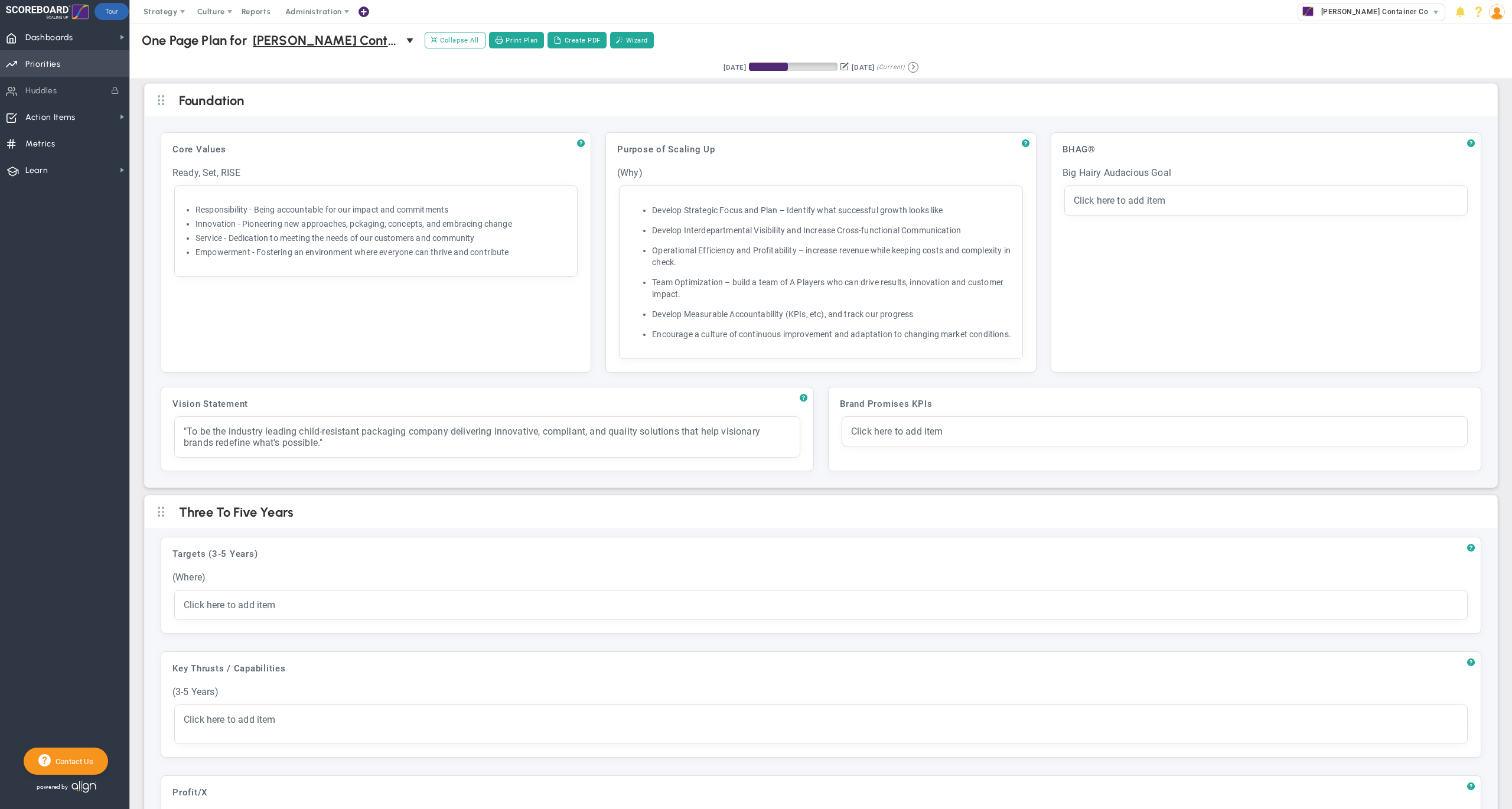
click at [49, 58] on span "Priorities" at bounding box center [43, 64] width 36 height 25
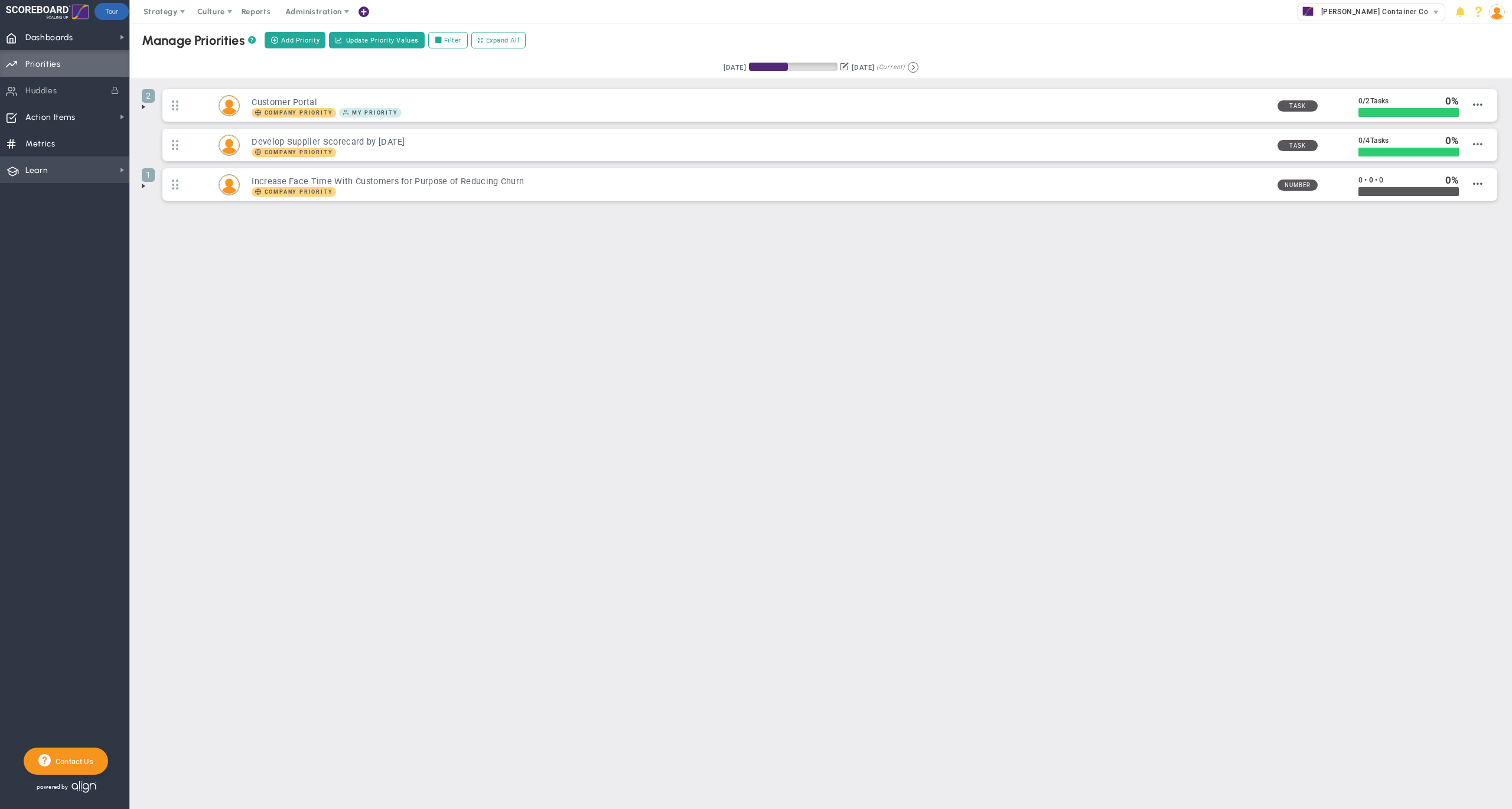
click at [76, 168] on span "Learn Learn" at bounding box center [64, 169] width 129 height 27
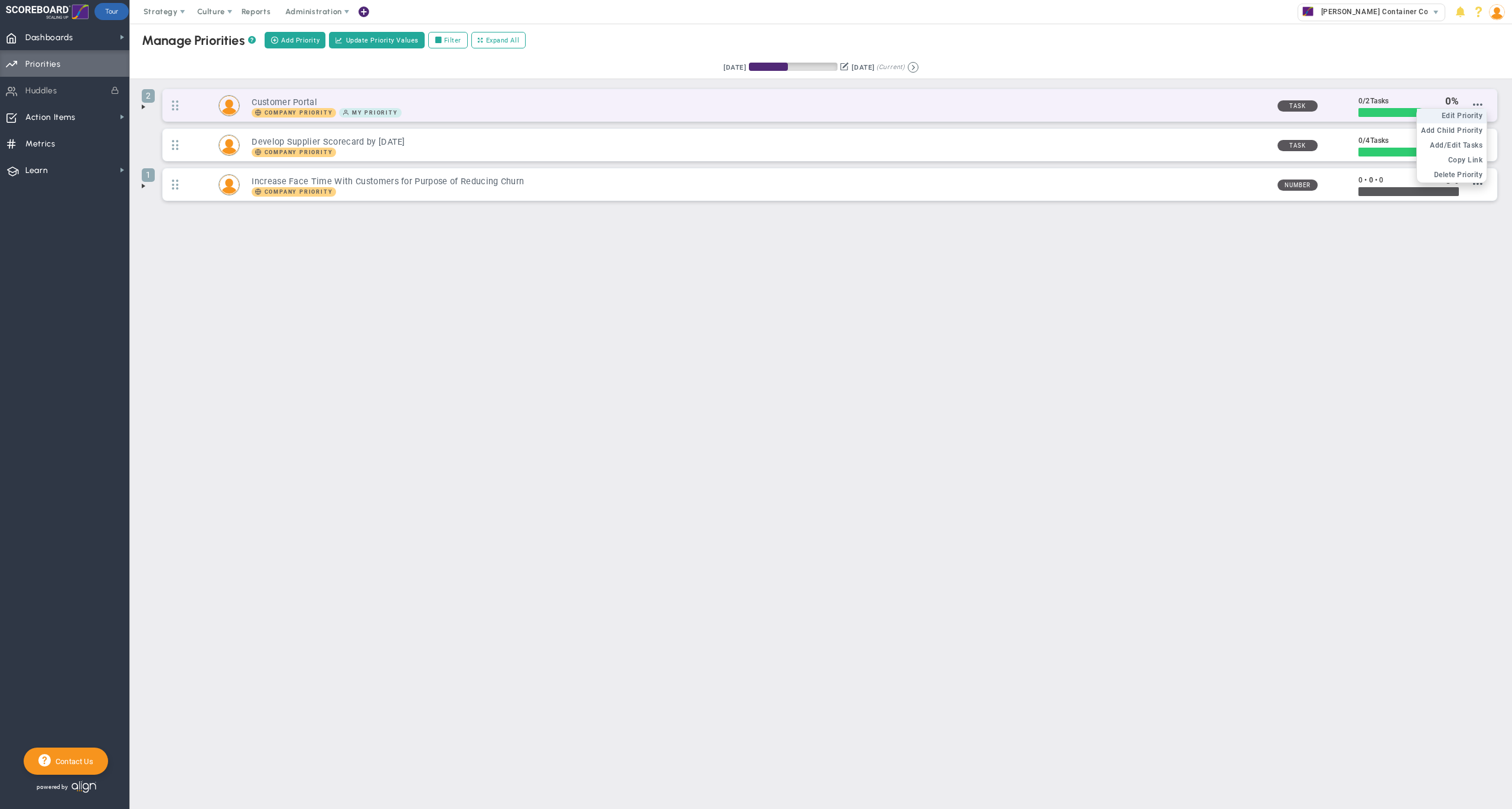
click at [1472, 116] on span "Edit Priority" at bounding box center [1462, 116] width 41 height 8
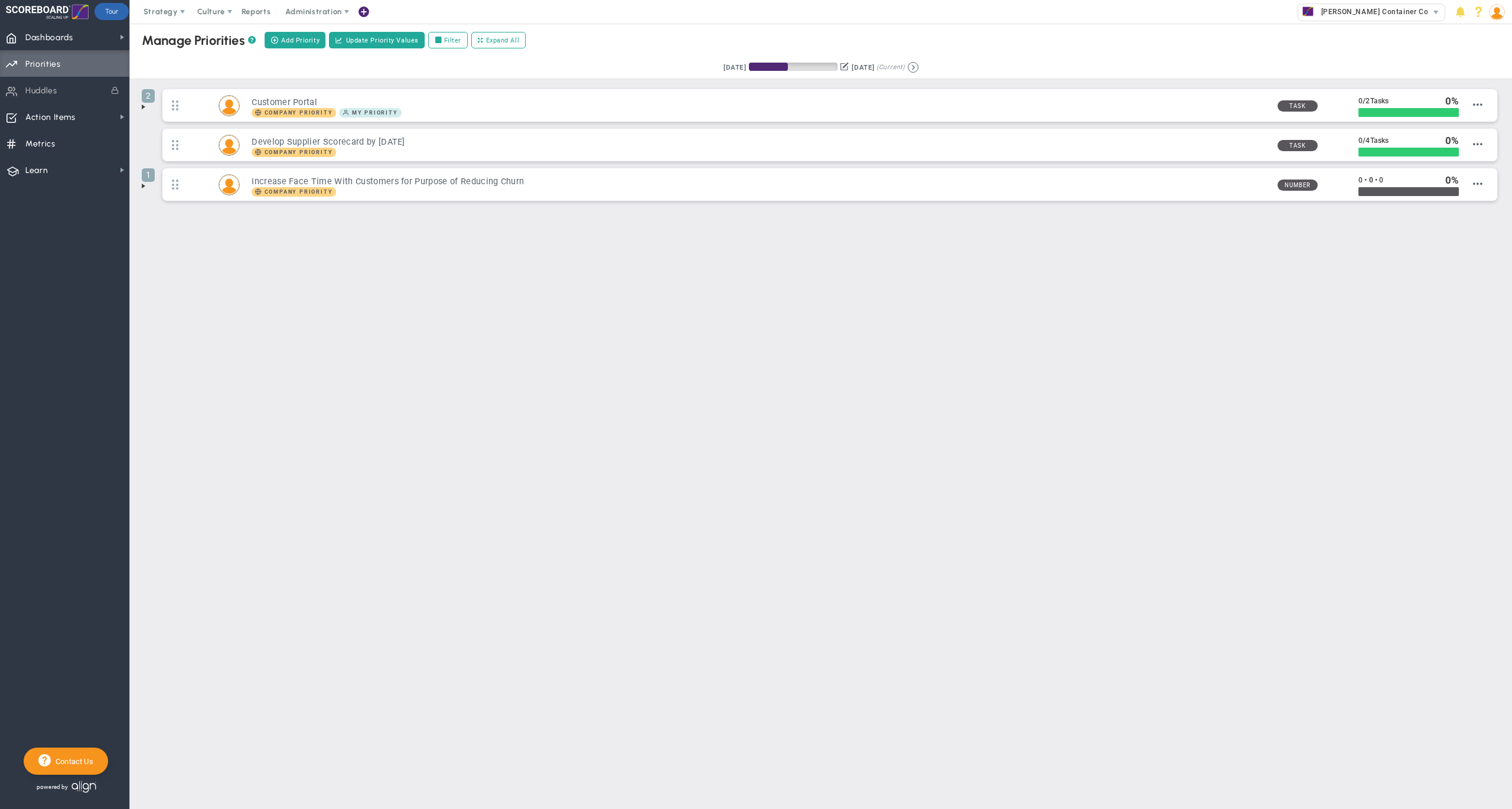
type input "Customer Portal"
type input "0"
radio input "true"
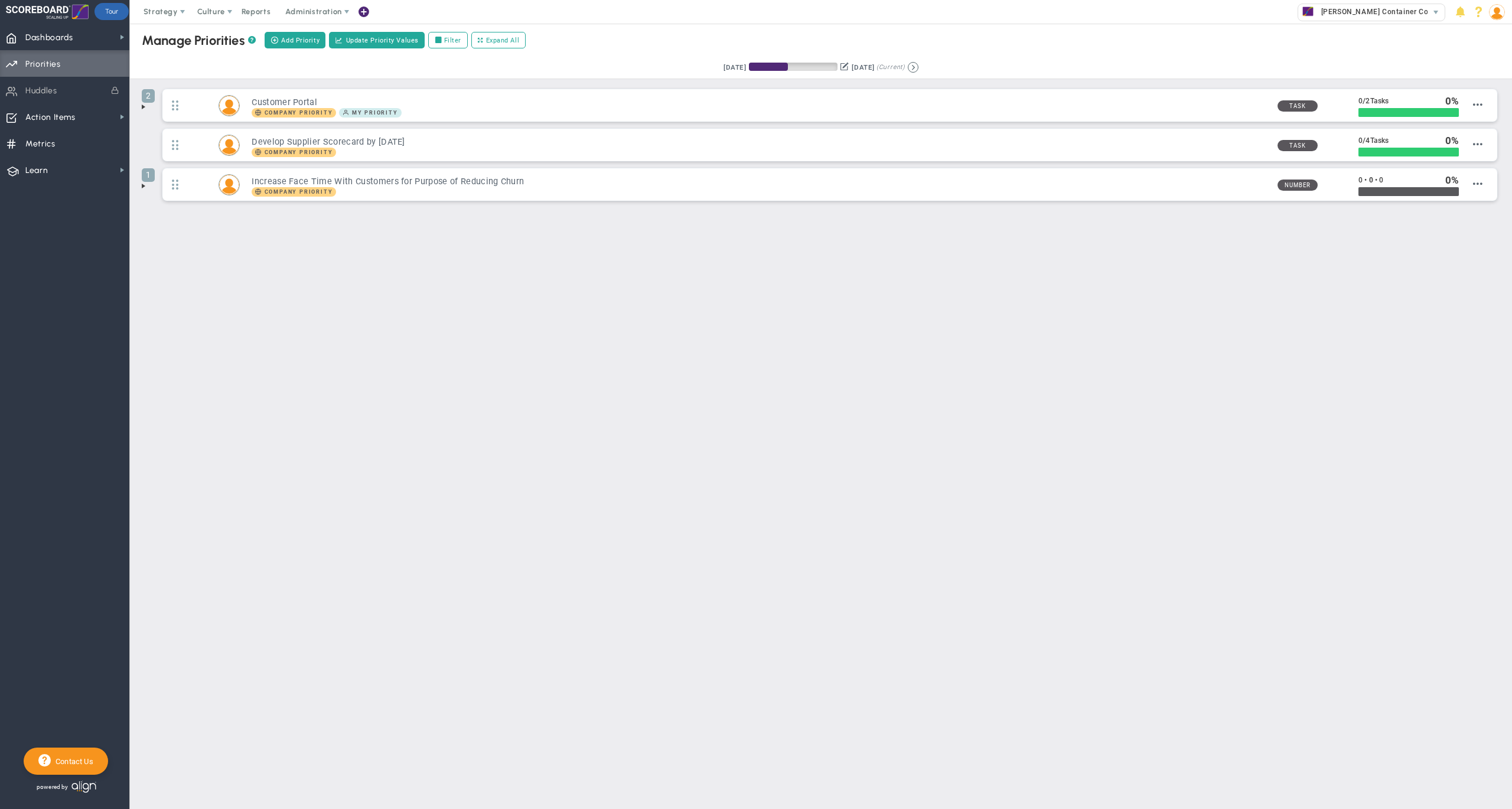
type input "[PERSON_NAME]"
type input "0"
radio input "true"
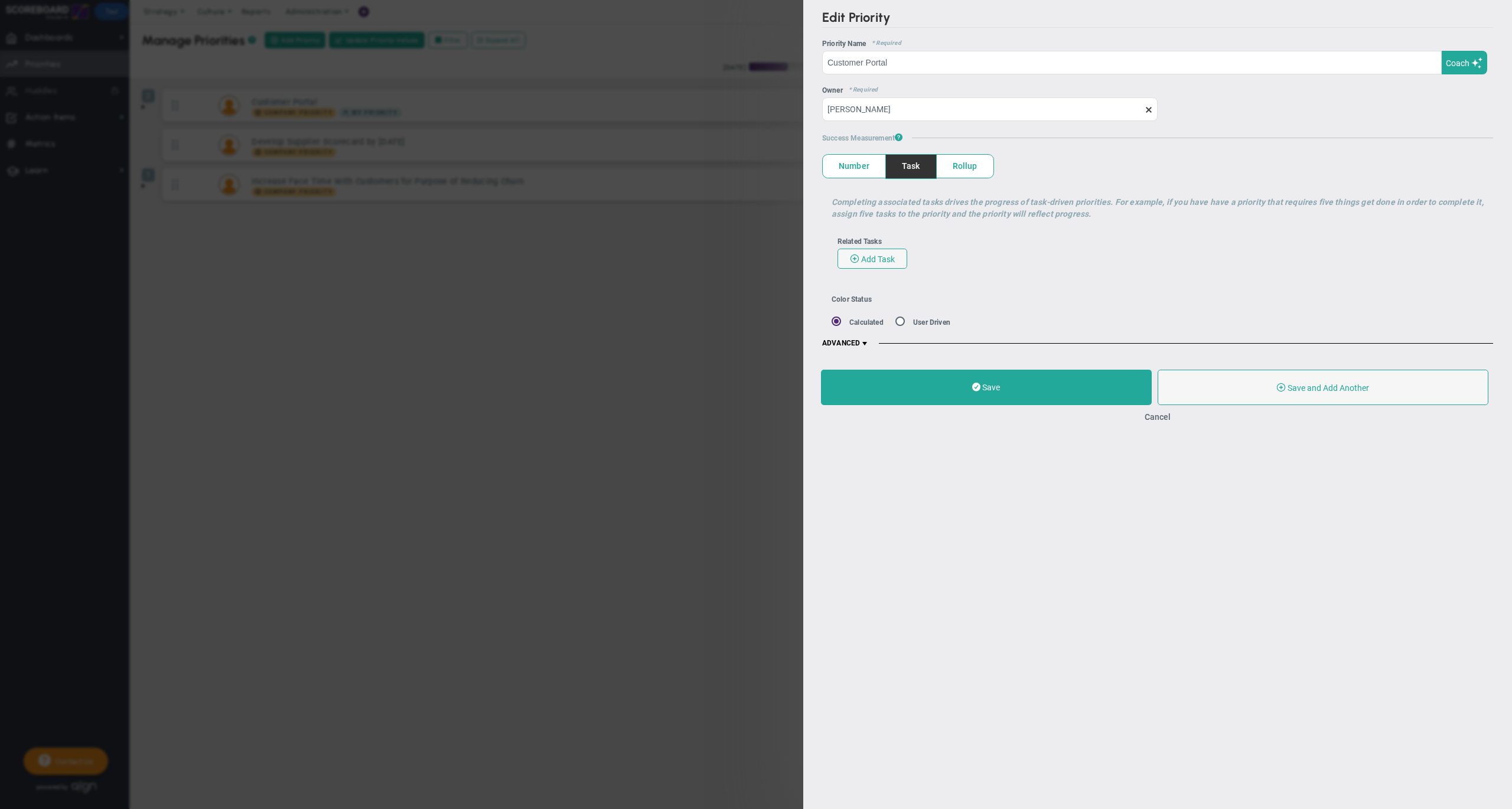
click at [865, 340] on span at bounding box center [865, 344] width 10 height 10
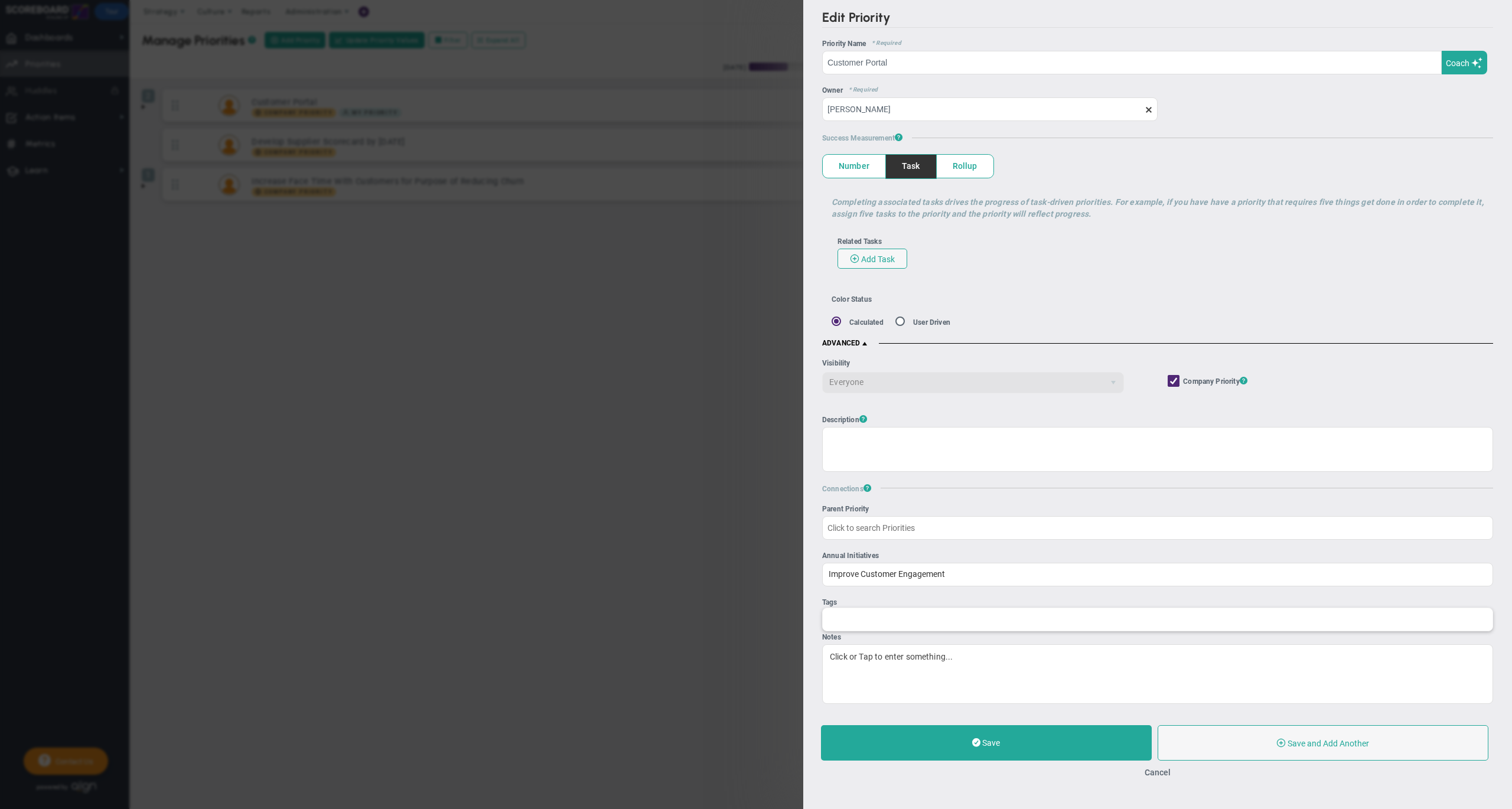
click at [884, 631] on div at bounding box center [1157, 619] width 671 height 23
click at [849, 630] on input "Tags" at bounding box center [836, 619] width 27 height 21
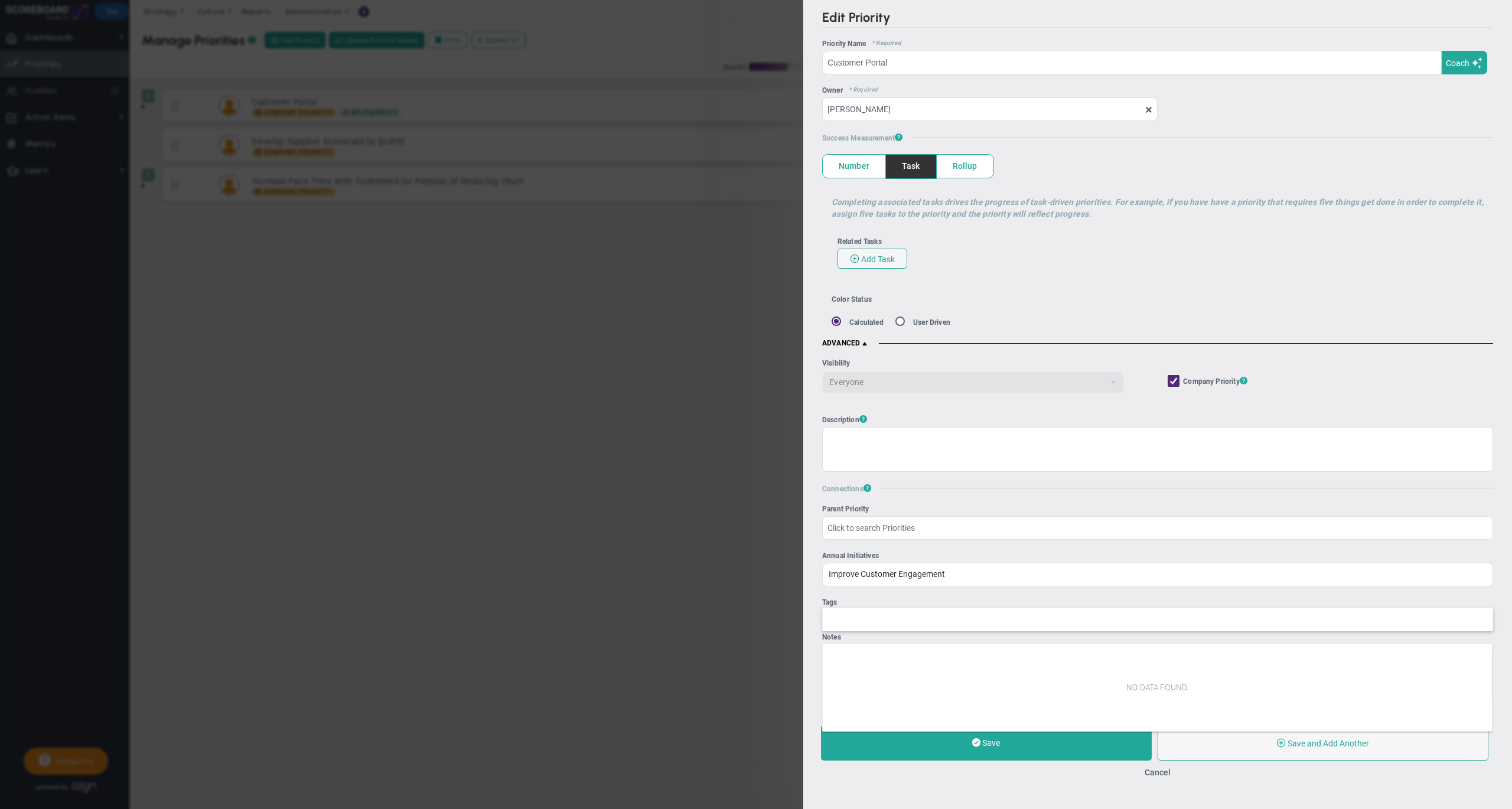
type input "Click to search Tags"
click at [945, 603] on div "Parent OKR Parent Priority Annual Initiatives 1 item(s) selected 3. Establish M…" at bounding box center [1157, 604] width 671 height 199
click at [894, 622] on div at bounding box center [1157, 619] width 671 height 23
click at [849, 622] on input "Tags" at bounding box center [836, 619] width 27 height 21
type input "Click to search Tags"
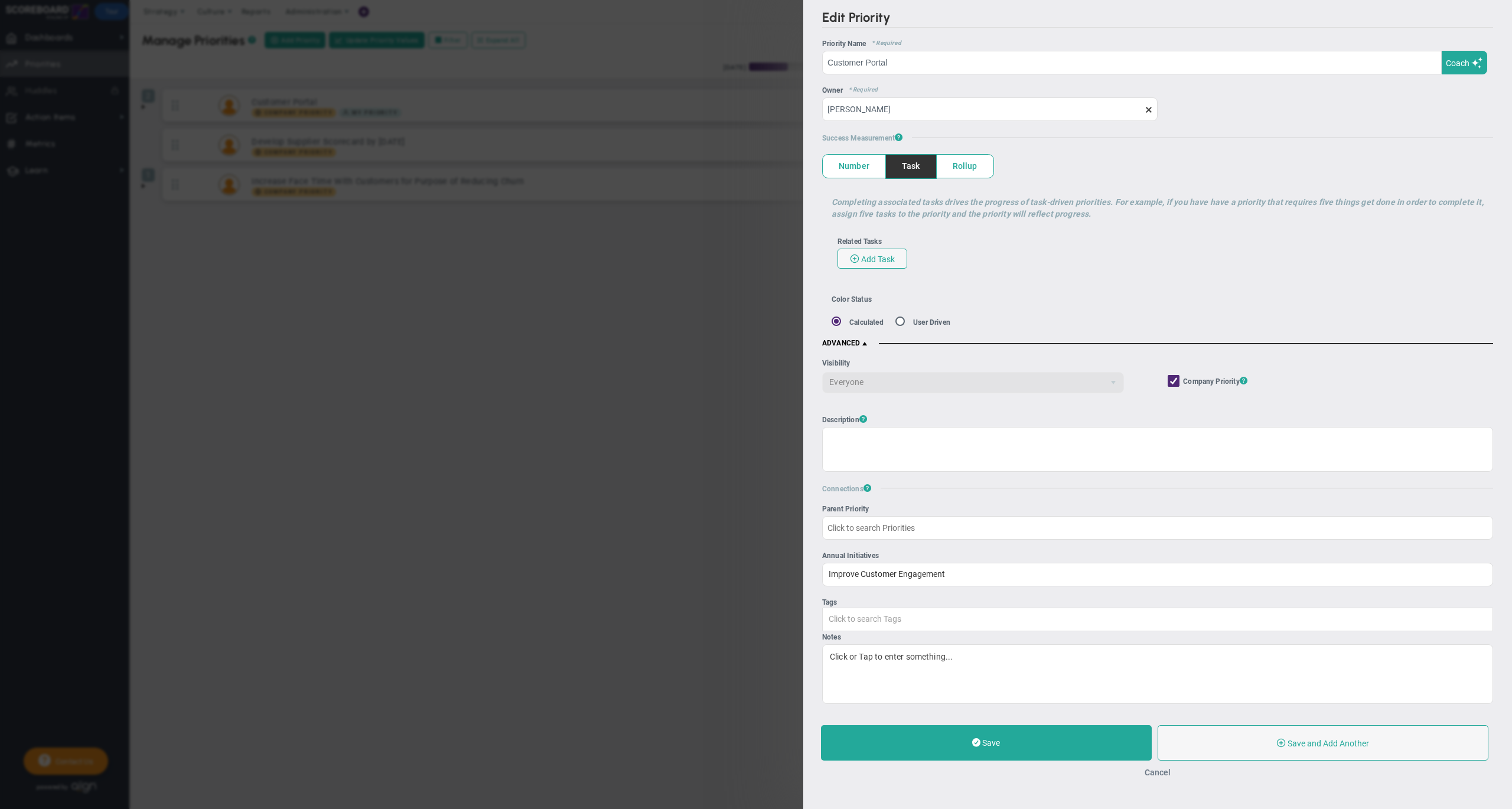
click at [1156, 777] on button "Cancel" at bounding box center [1157, 773] width 26 height 10
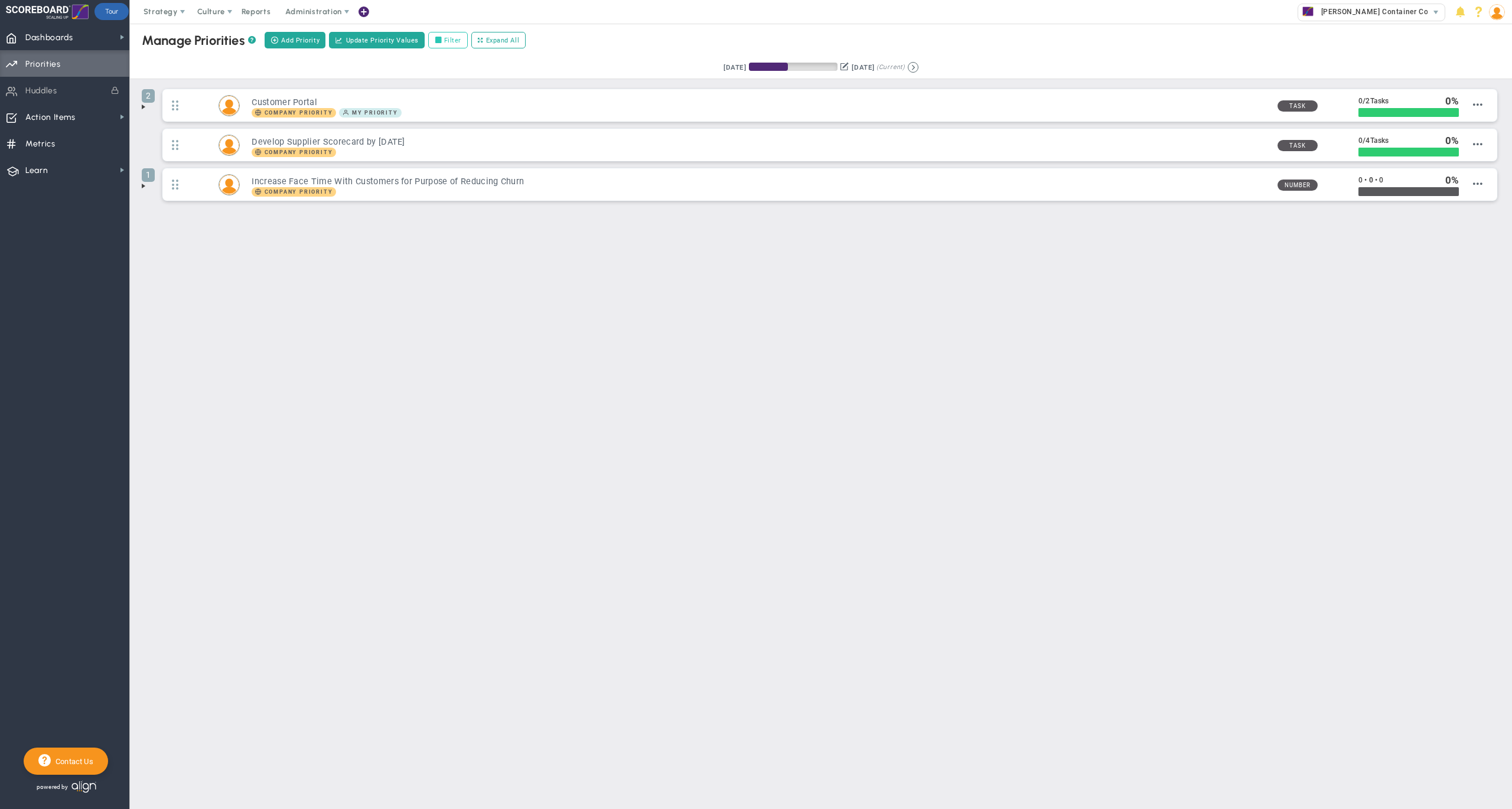
click at [459, 38] on label "Filter" at bounding box center [448, 40] width 40 height 16
click at [445, 38] on input "Filter" at bounding box center [441, 40] width 8 height 8
checkbox input "true"
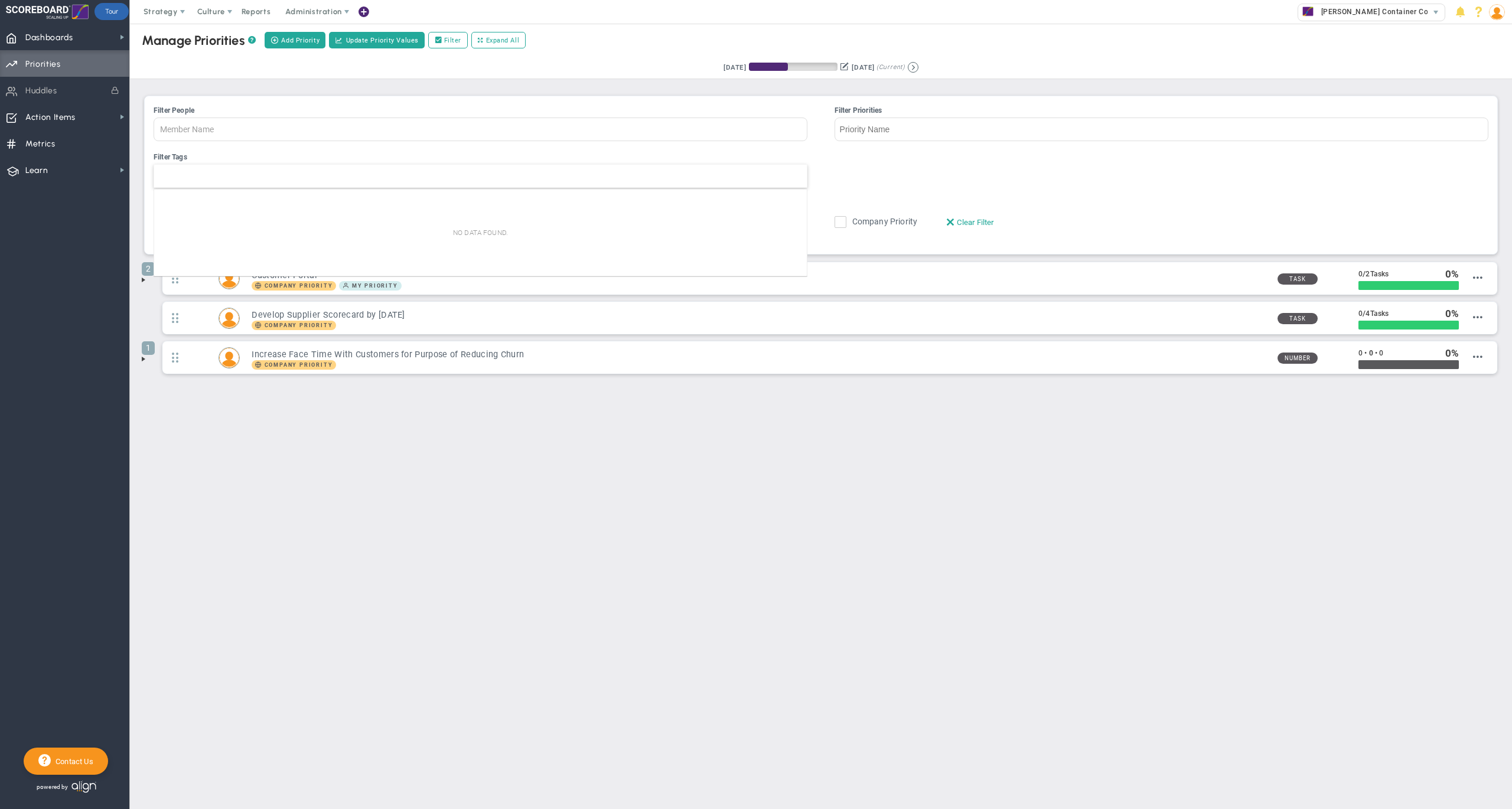
click at [354, 178] on div at bounding box center [480, 176] width 654 height 23
click at [181, 178] on input "Filter Tags" at bounding box center [167, 175] width 27 height 23
type input "Tag Name"
click at [933, 181] on ul "Filter Teams Team Name Team Name Filter Tags Tag Name" at bounding box center [821, 175] width 1335 height 47
click at [459, 42] on label "Filter" at bounding box center [448, 40] width 40 height 16
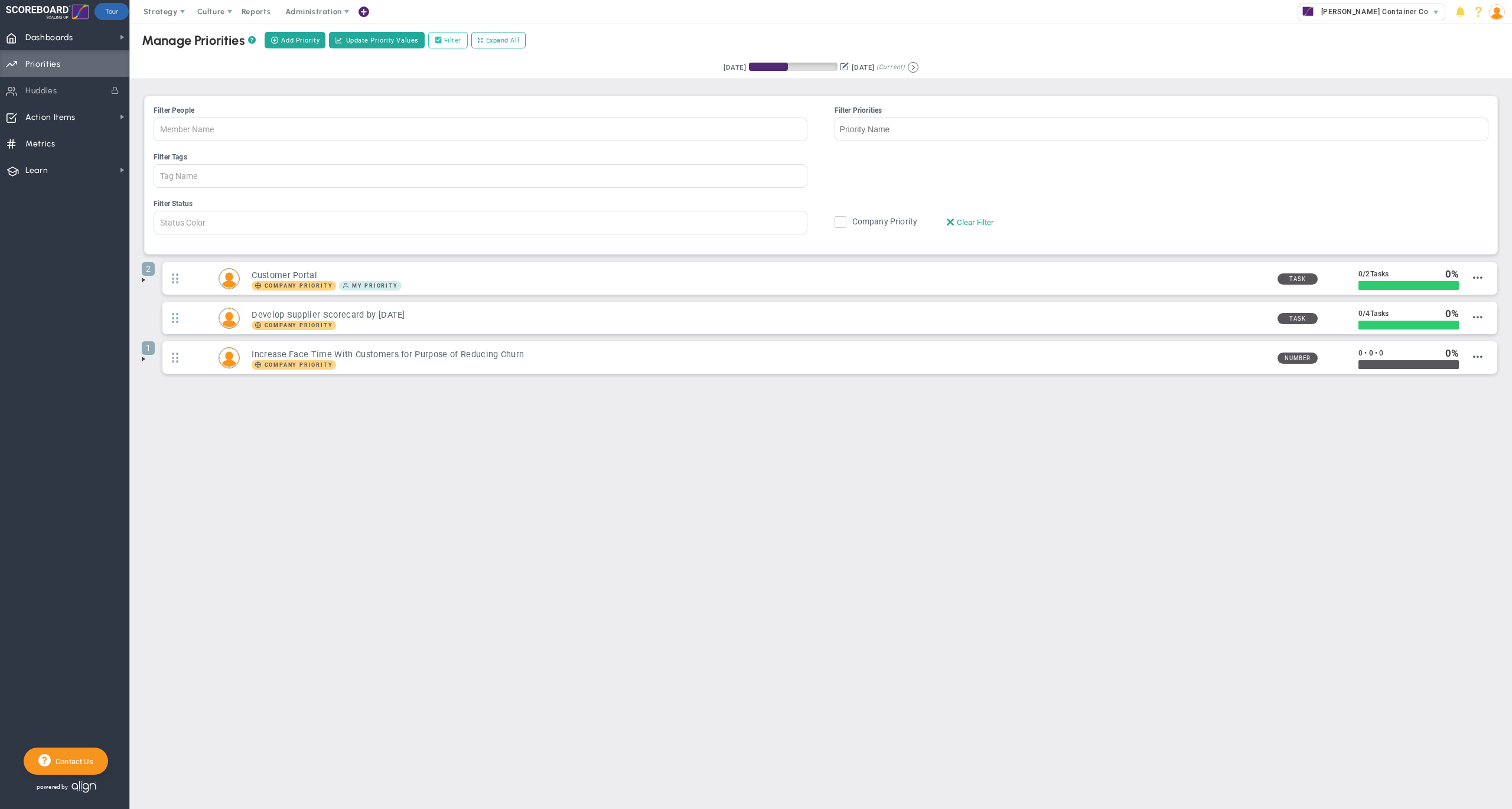
click at [445, 42] on input "Filter" at bounding box center [441, 40] width 8 height 8
checkbox input "false"
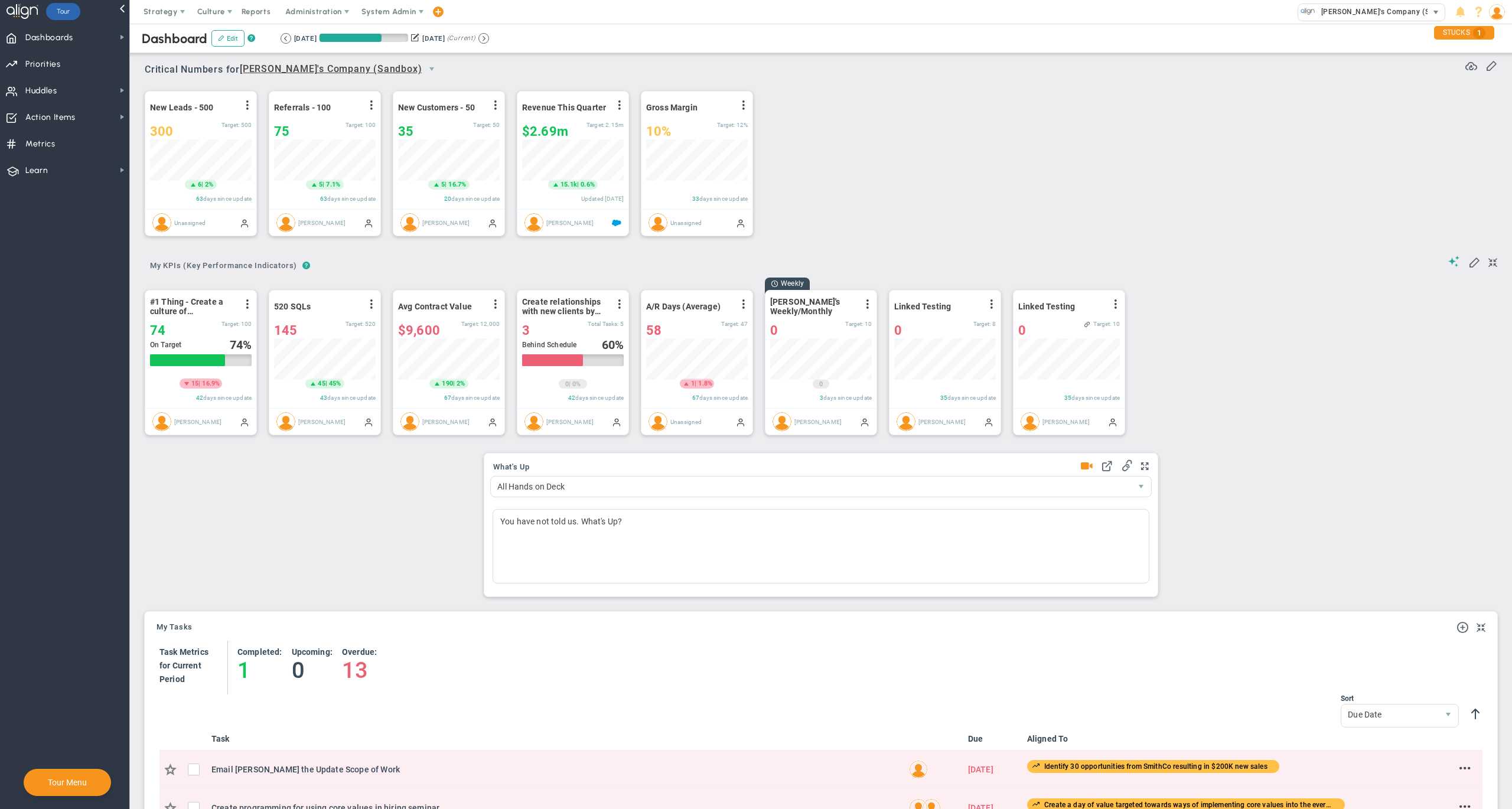
click at [1346, 14] on span "Alex's Company (Sandbox)" at bounding box center [1387, 12] width 143 height 15
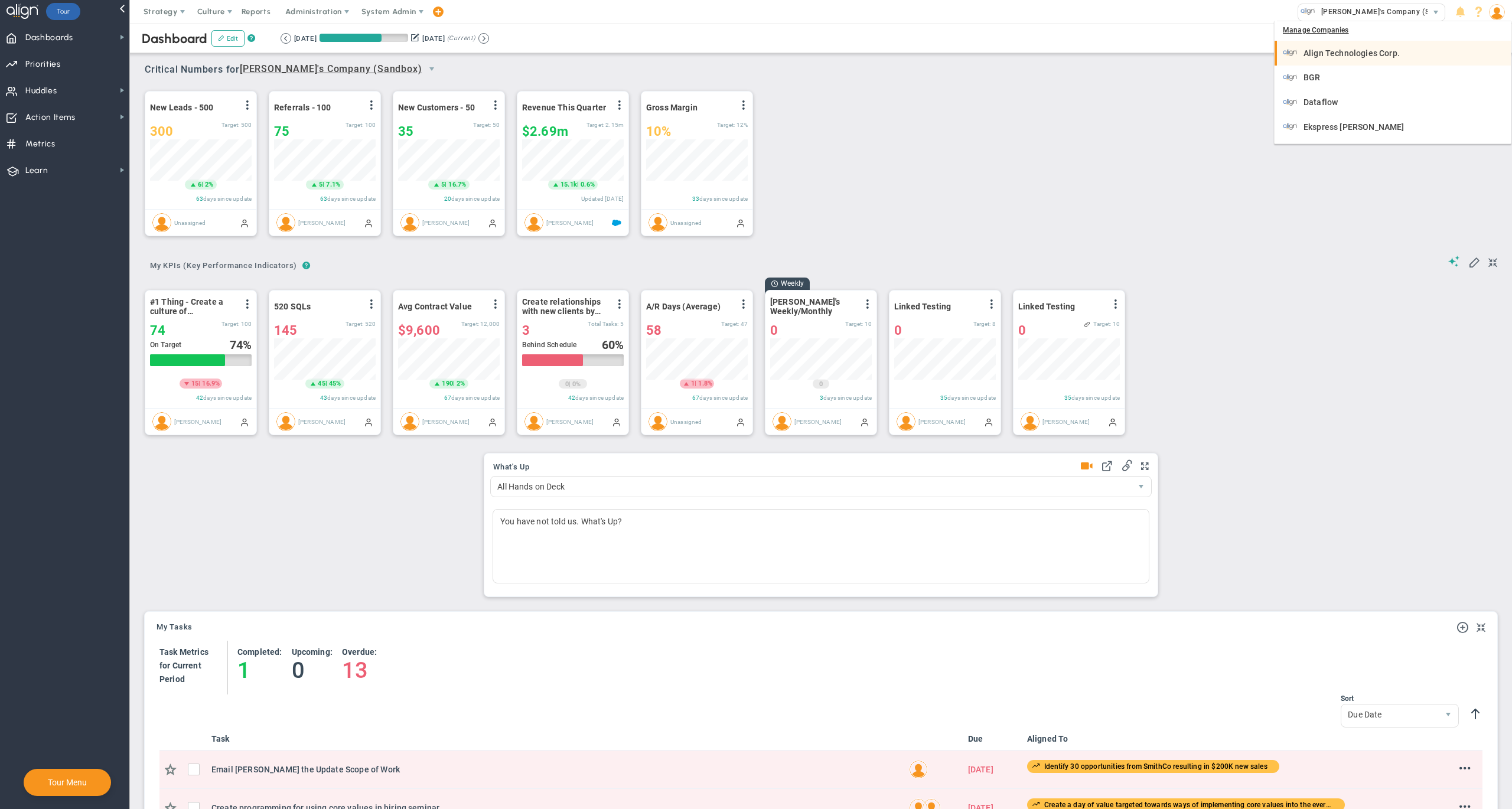
click at [1341, 51] on span "Align Technologies Corp." at bounding box center [1351, 53] width 96 height 8
